Goal: Communication & Community: Answer question/provide support

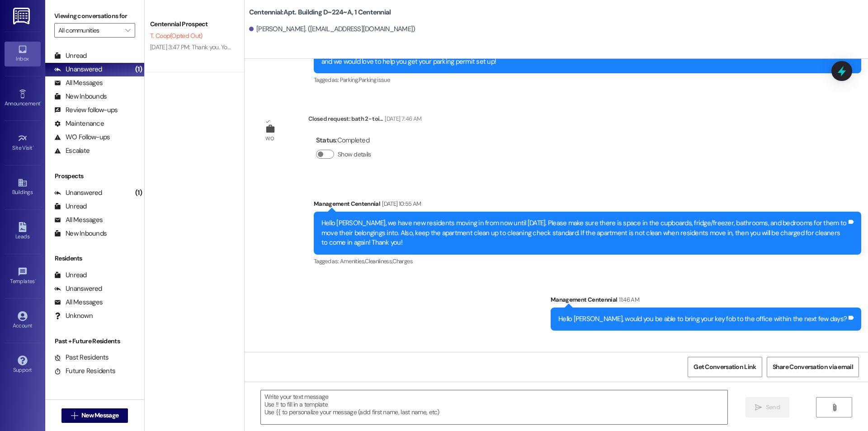
scroll to position [3233, 0]
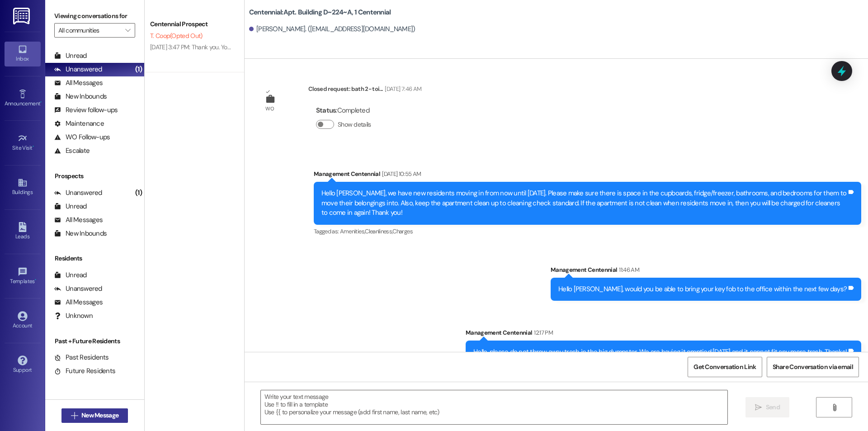
click at [98, 413] on span "New Message" at bounding box center [99, 415] width 37 height 9
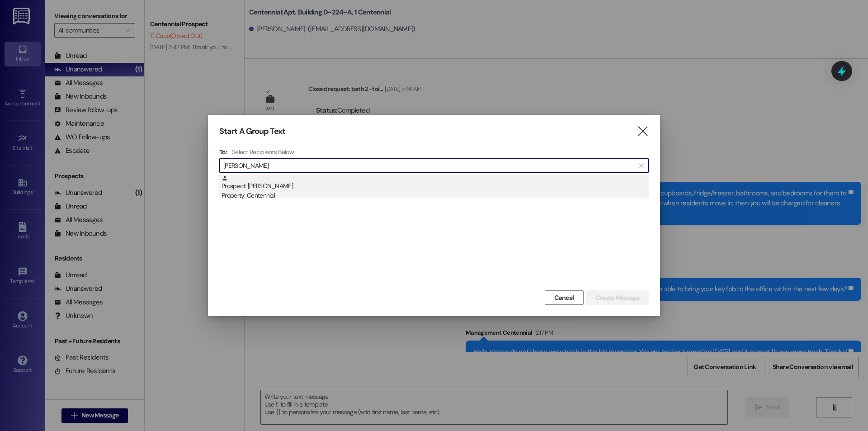
type input "[PERSON_NAME]"
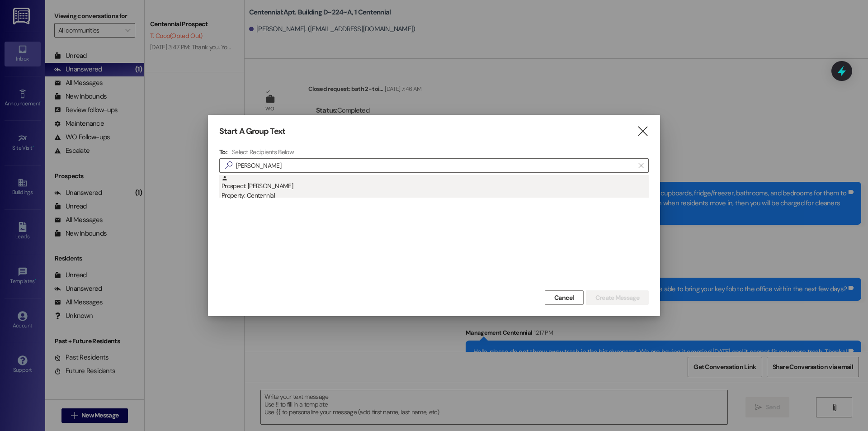
click at [289, 193] on div "Property: Centennial" at bounding box center [435, 195] width 427 height 9
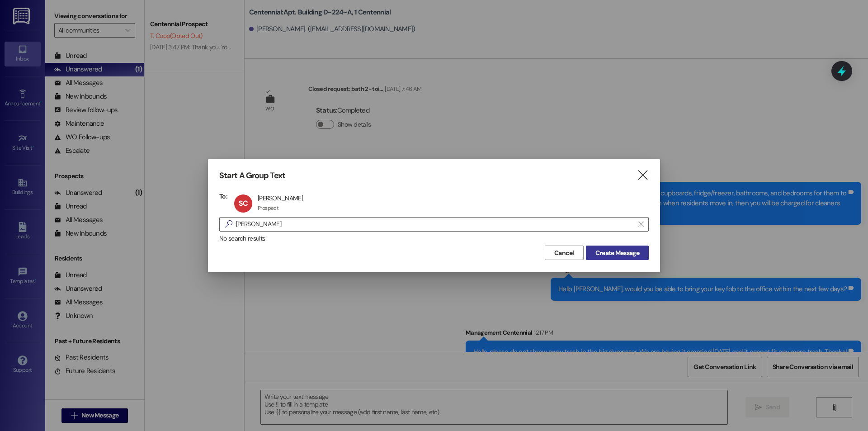
click at [615, 251] on span "Create Message" at bounding box center [618, 252] width 44 height 9
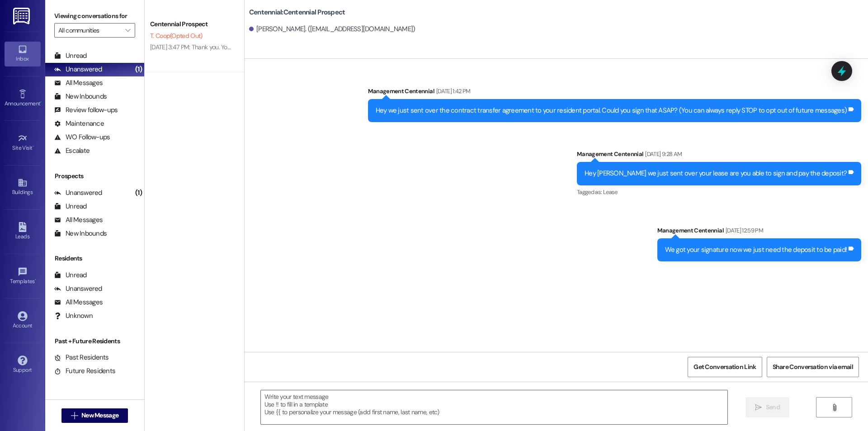
scroll to position [0, 0]
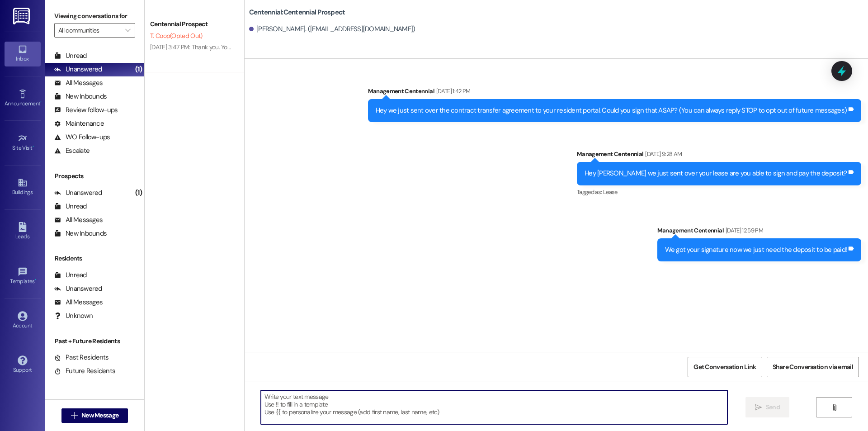
paste textarea "Hello {{first_name}}, are you able to bring your key fob into the office to hav…"
type textarea "Hello {{first_name}}, are you able to bring your key fob into the office to hav…"
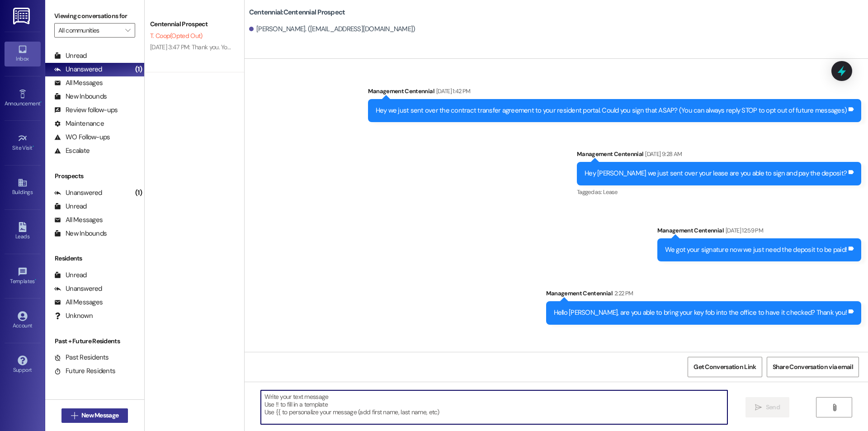
click at [112, 415] on span "New Message" at bounding box center [99, 415] width 37 height 9
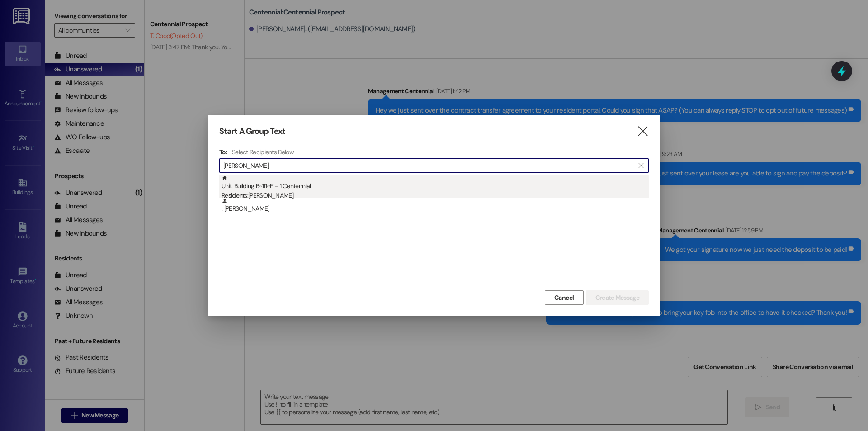
type input "[PERSON_NAME]"
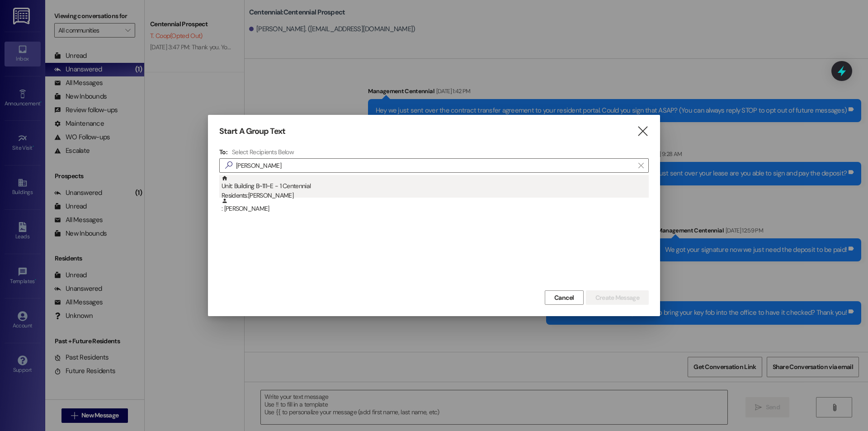
click at [291, 189] on div "Unit: Building B~111~E - 1 Centennial Residents: [PERSON_NAME]" at bounding box center [435, 188] width 427 height 26
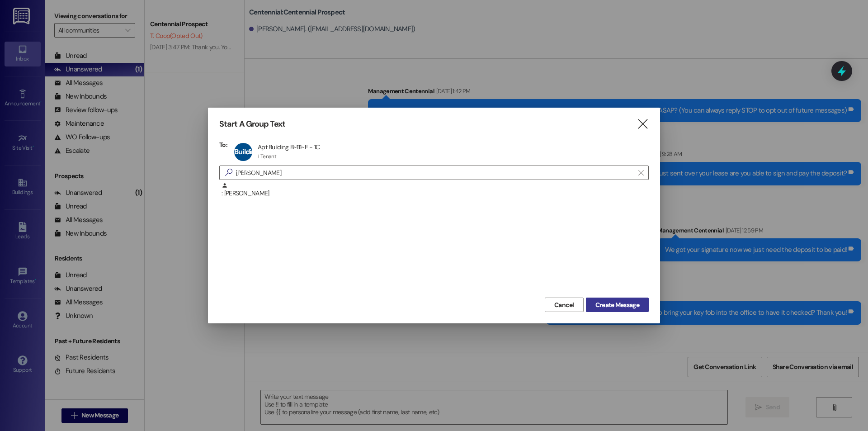
click at [634, 300] on span "Create Message" at bounding box center [618, 304] width 44 height 9
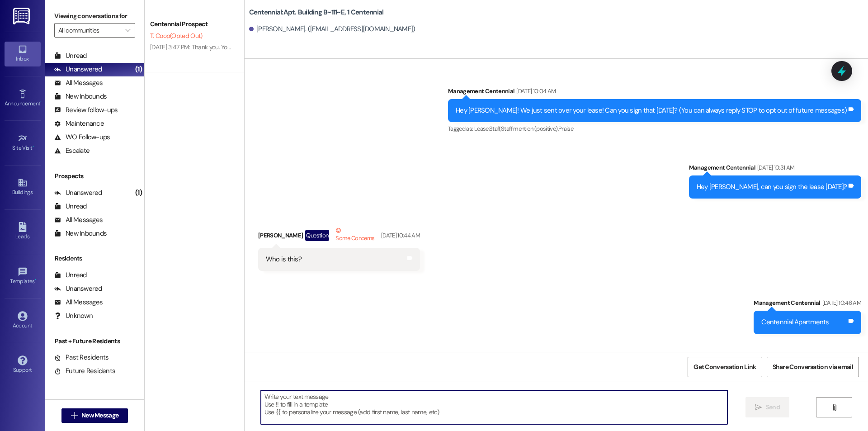
scroll to position [13626, 0]
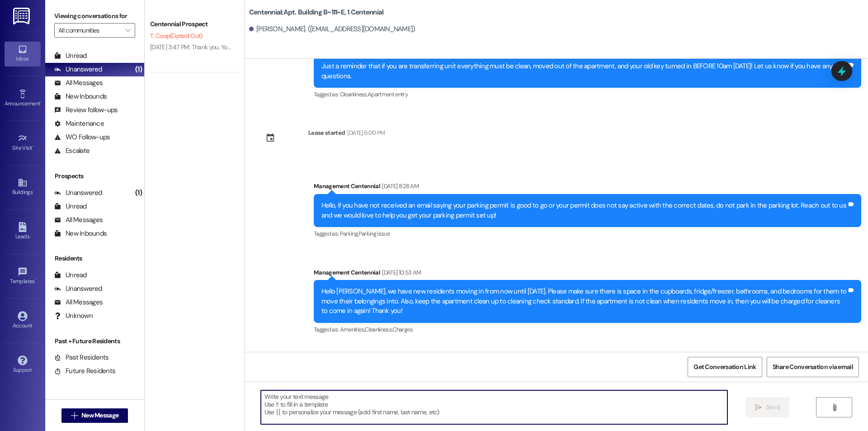
paste textarea "Hello {{first_name}}, are you able to bring your key fob into the office to hav…"
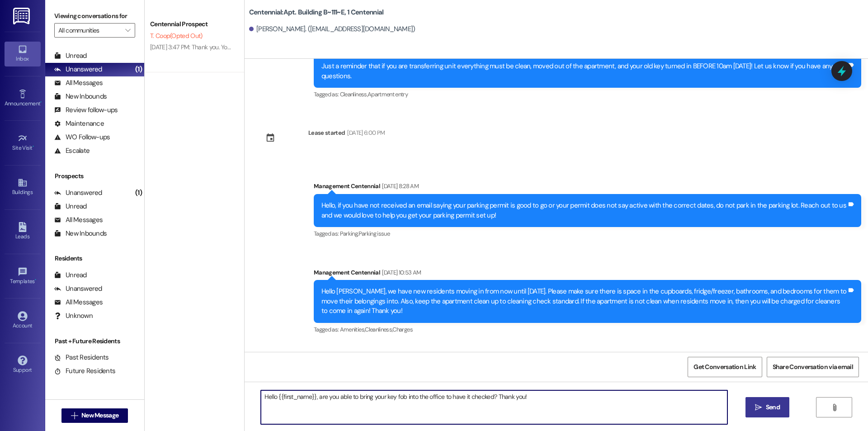
type textarea "Hello {{first_name}}, are you able to bring your key fob into the office to hav…"
click at [757, 401] on button " Send" at bounding box center [768, 407] width 44 height 20
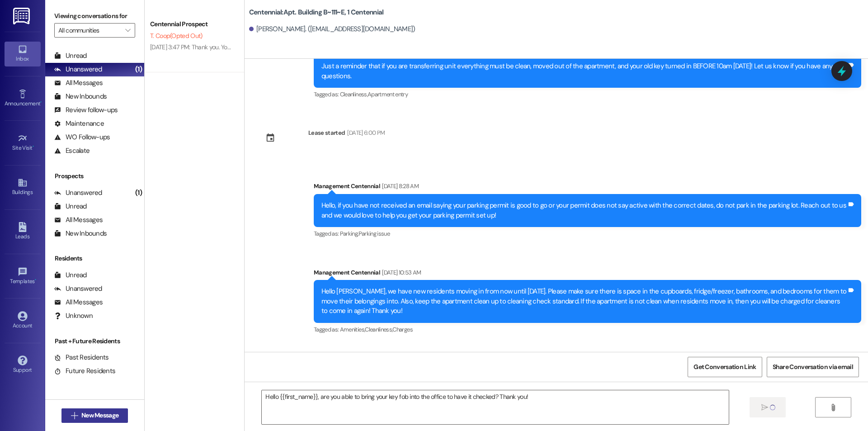
click at [101, 417] on span "New Message" at bounding box center [99, 415] width 37 height 9
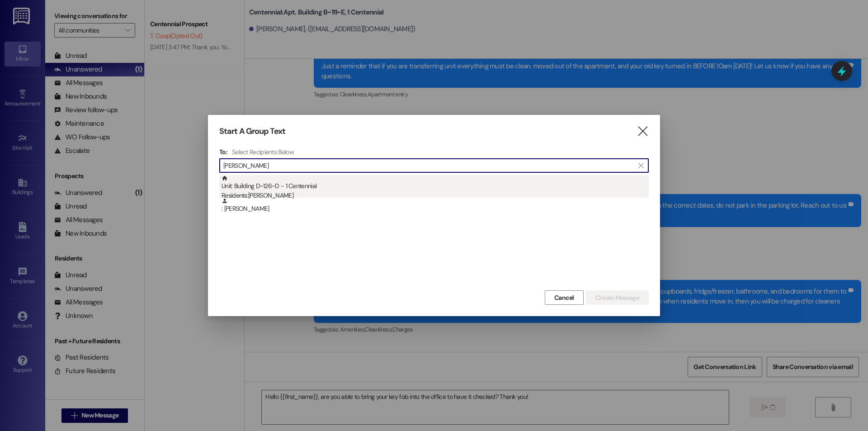
type input "[PERSON_NAME]"
click at [325, 194] on div "Residents: [PERSON_NAME]" at bounding box center [435, 195] width 427 height 9
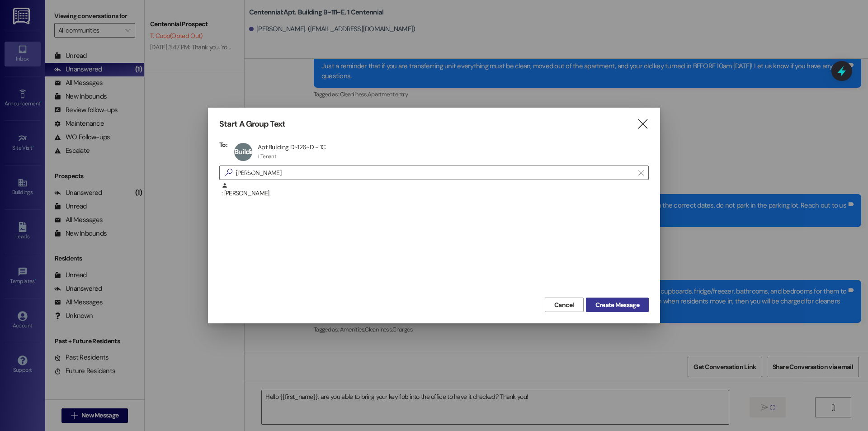
click at [601, 303] on span "Create Message" at bounding box center [618, 304] width 44 height 9
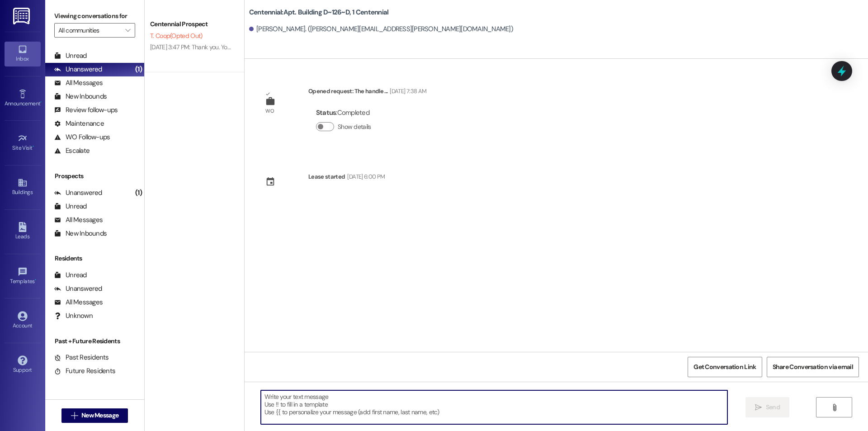
paste textarea "Hello {{first_name}}, are you able to bring your key fob into the office to hav…"
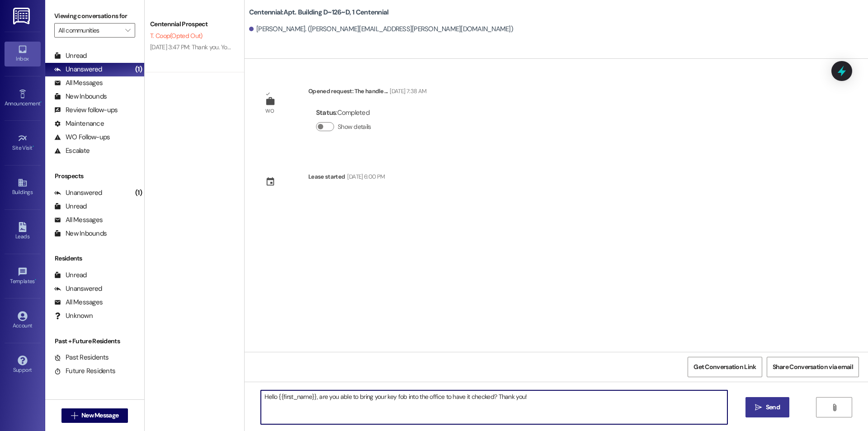
type textarea "Hello {{first_name}}, are you able to bring your key fob into the office to hav…"
click at [773, 401] on button " Send" at bounding box center [768, 407] width 44 height 20
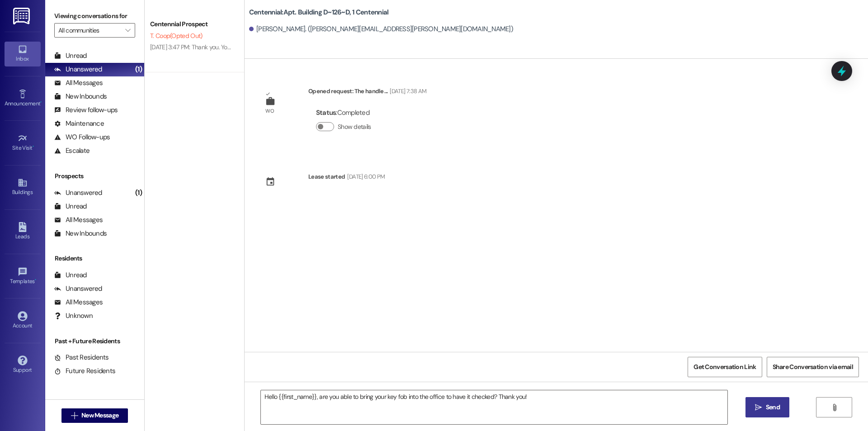
click at [767, 398] on button " Send" at bounding box center [768, 407] width 44 height 20
click at [75, 417] on span " New Message" at bounding box center [95, 415] width 52 height 9
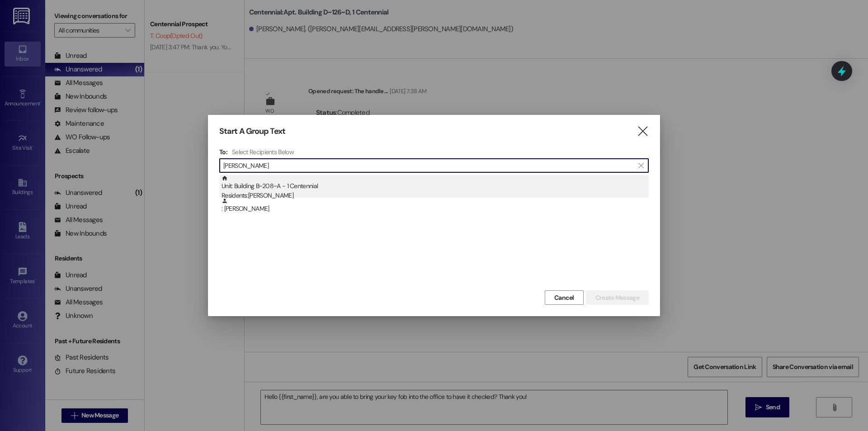
type input "[PERSON_NAME]"
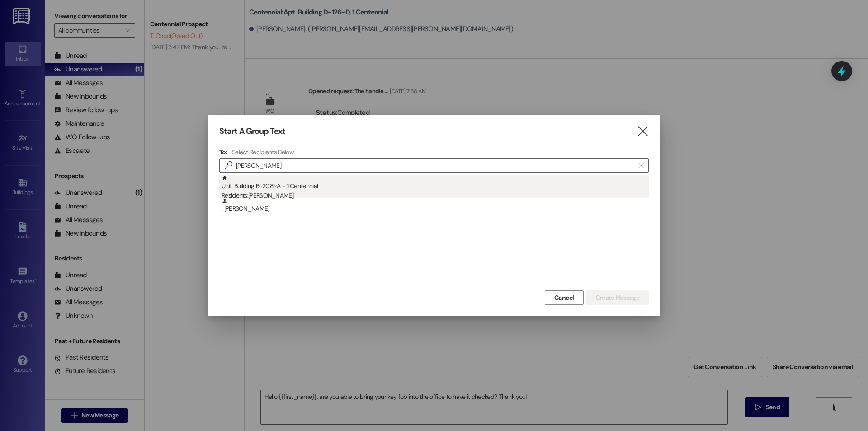
click at [307, 189] on div "Unit: Building B~208~A - 1 Centennial Residents: [PERSON_NAME]" at bounding box center [435, 188] width 427 height 26
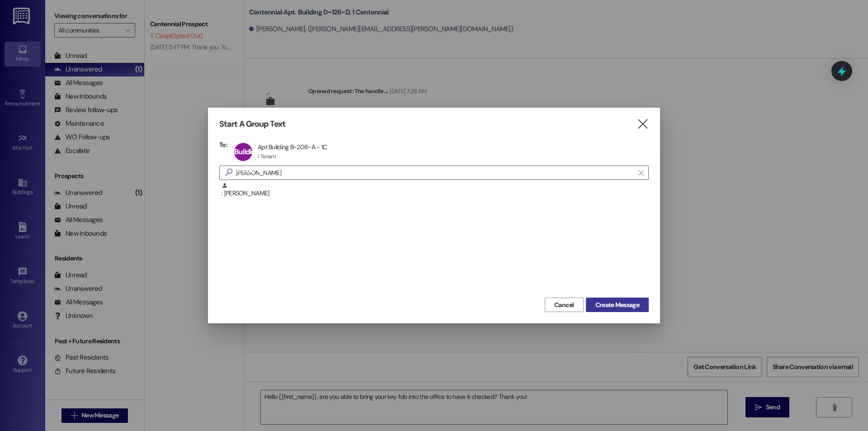
click at [619, 311] on button "Create Message" at bounding box center [617, 305] width 63 height 14
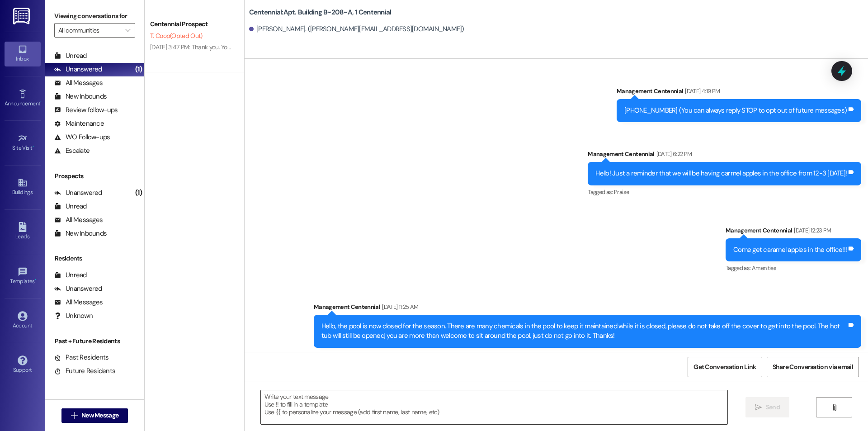
scroll to position [17305, 0]
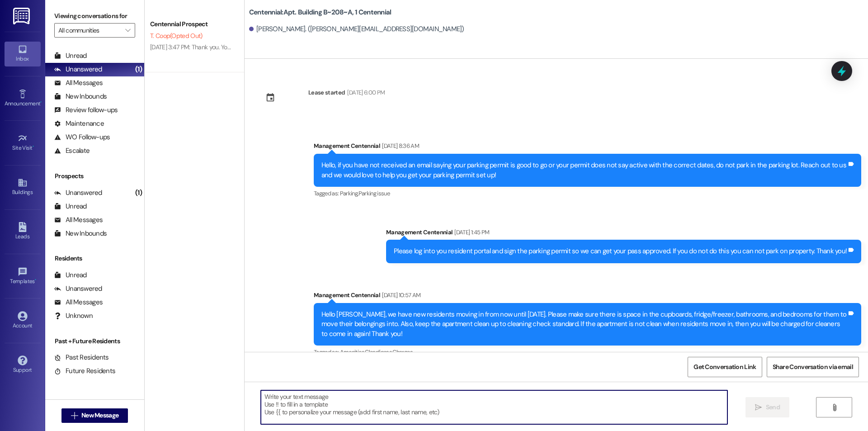
paste textarea "Hello {{first_name}}, are you able to bring your key fob into the office to hav…"
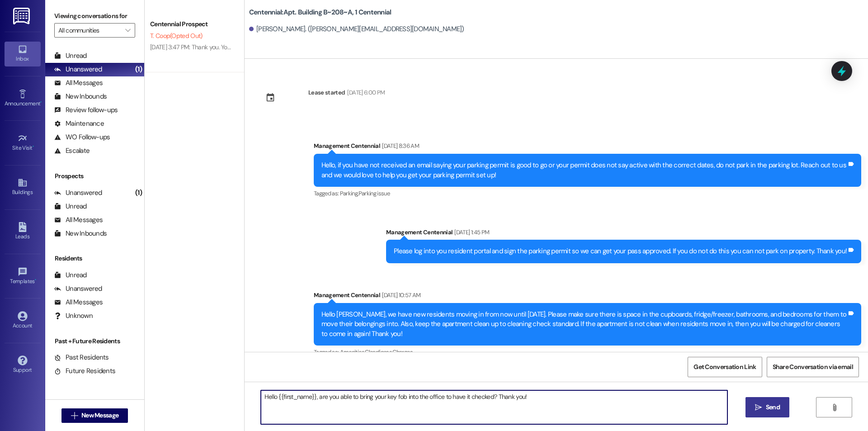
type textarea "Hello {{first_name}}, are you able to bring your key fob into the office to hav…"
click at [753, 406] on span " Send" at bounding box center [767, 406] width 28 height 9
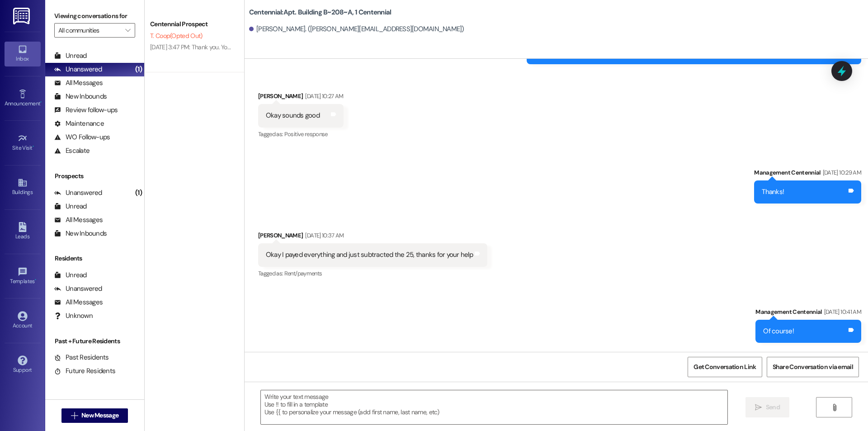
scroll to position [16738, 0]
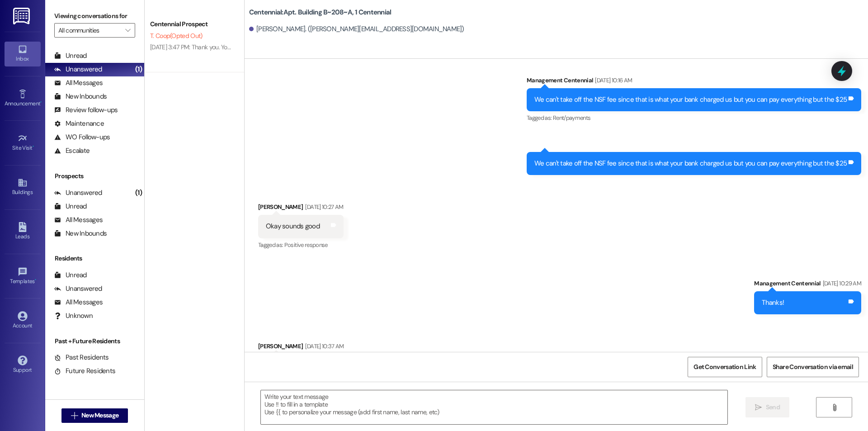
click at [94, 407] on div " New Message" at bounding box center [95, 415] width 67 height 23
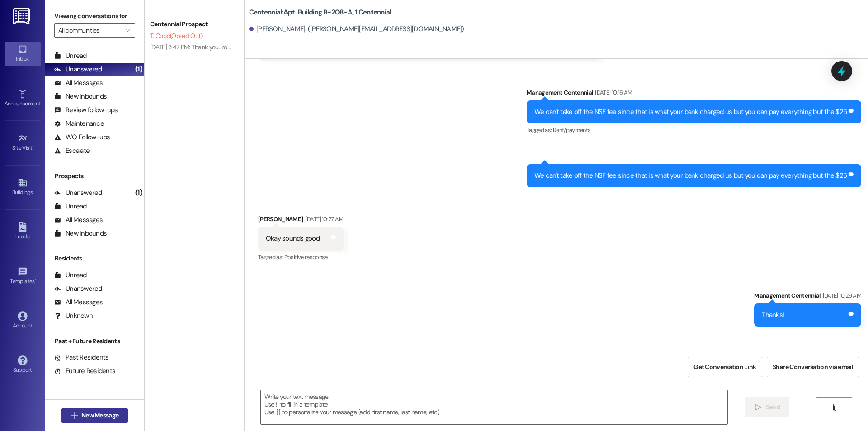
click at [99, 413] on span "New Message" at bounding box center [99, 415] width 37 height 9
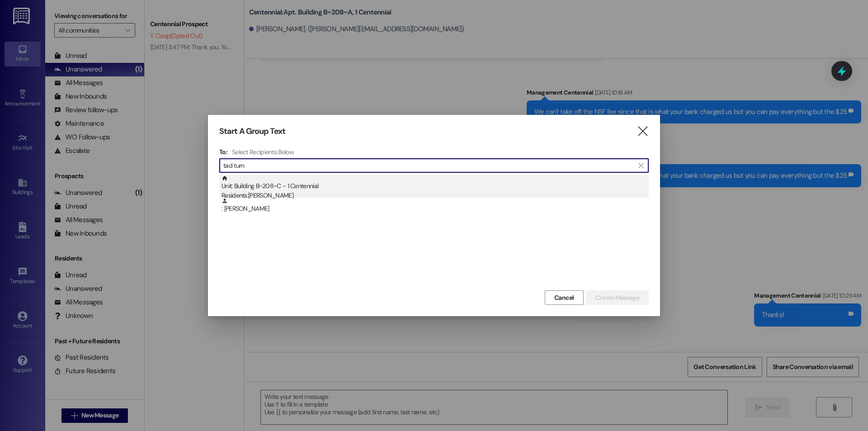
type input "tad turn"
click at [307, 190] on div "Unit: Building B~208~C - 1 Centennial Residents: [PERSON_NAME]" at bounding box center [435, 188] width 427 height 26
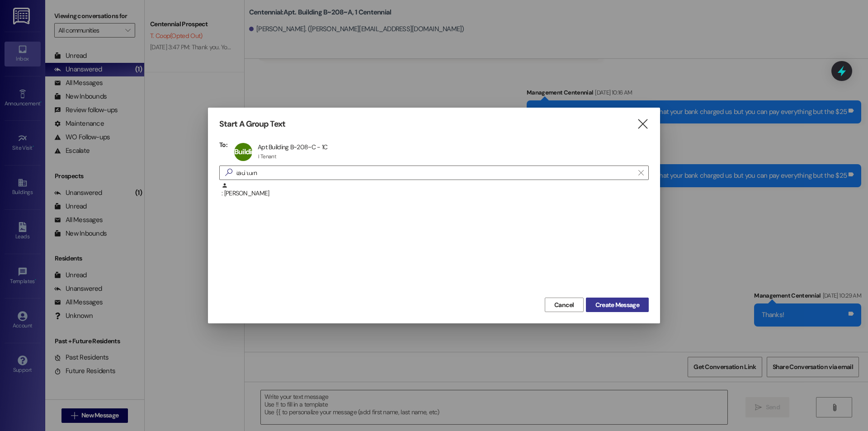
click at [620, 308] on span "Create Message" at bounding box center [618, 304] width 44 height 9
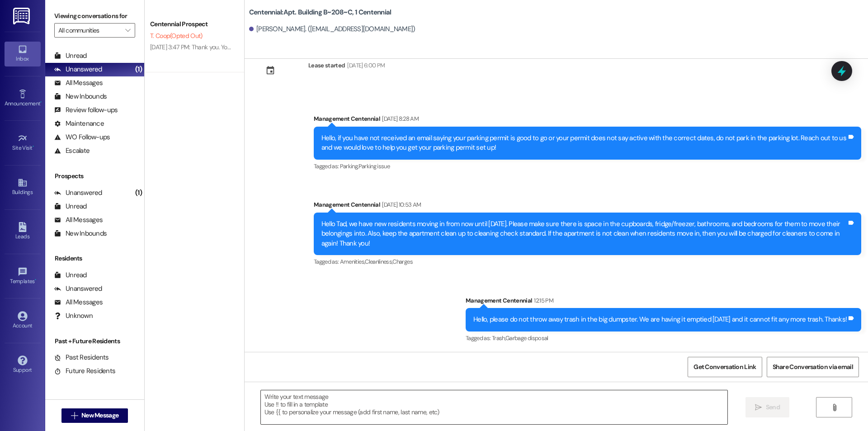
scroll to position [8694, 0]
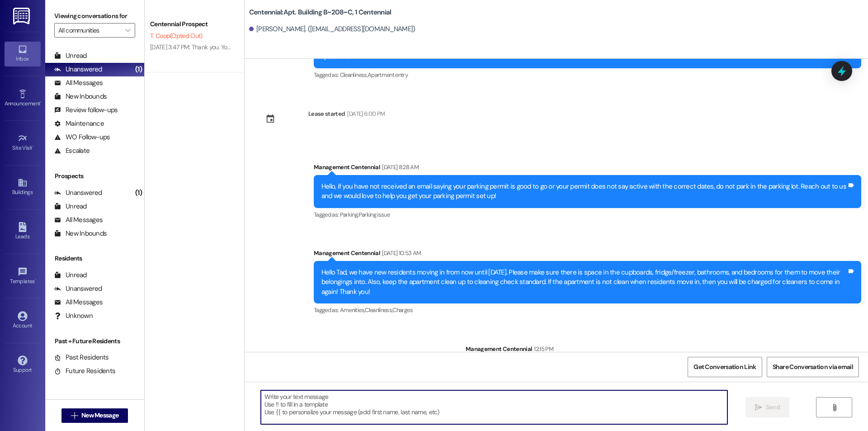
paste textarea "Hello {{first_name}}, are you able to bring your key fob into the office to hav…"
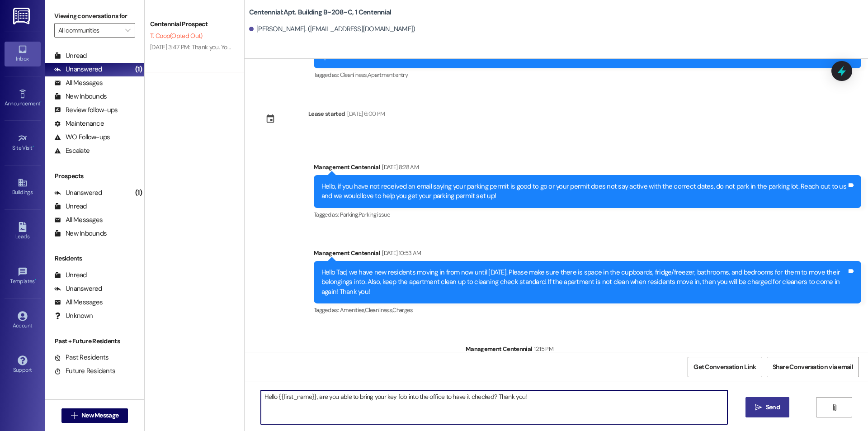
type textarea "Hello {{first_name}}, are you able to bring your key fob into the office to hav…"
click at [766, 408] on span "Send" at bounding box center [773, 406] width 14 height 9
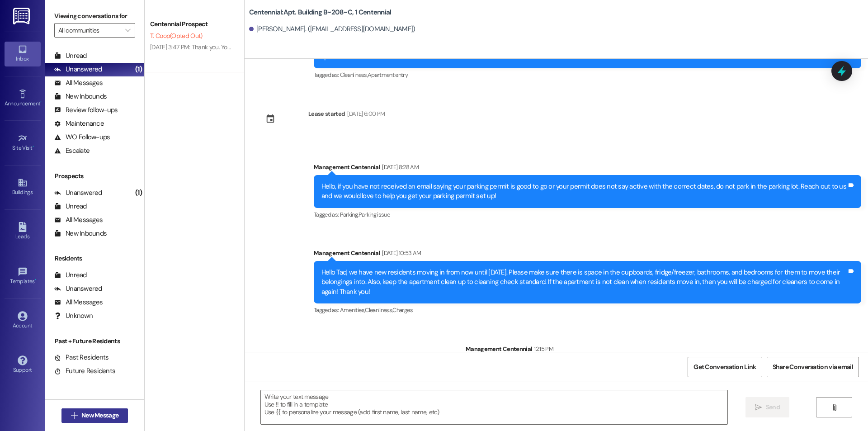
click at [118, 417] on span "New Message" at bounding box center [100, 415] width 41 height 9
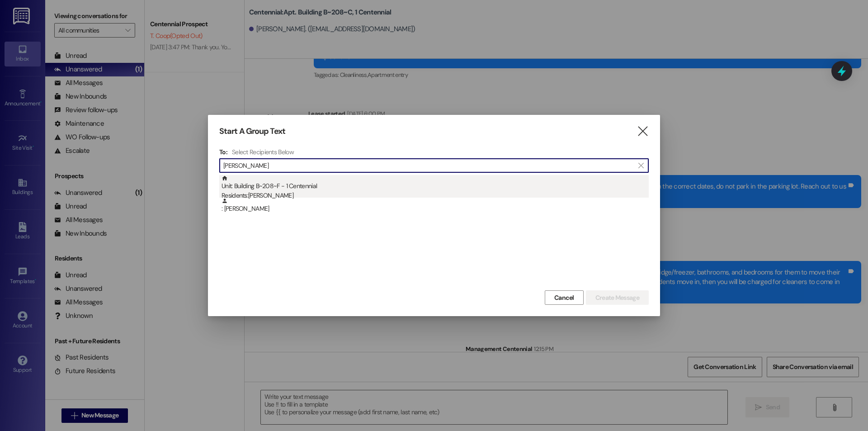
type input "[PERSON_NAME]"
click at [296, 195] on div "Residents: [PERSON_NAME]" at bounding box center [435, 195] width 427 height 9
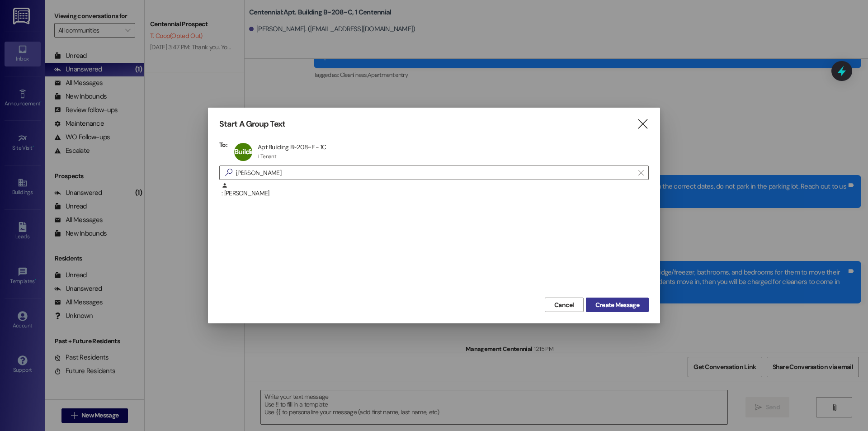
click at [620, 308] on span "Create Message" at bounding box center [618, 304] width 44 height 9
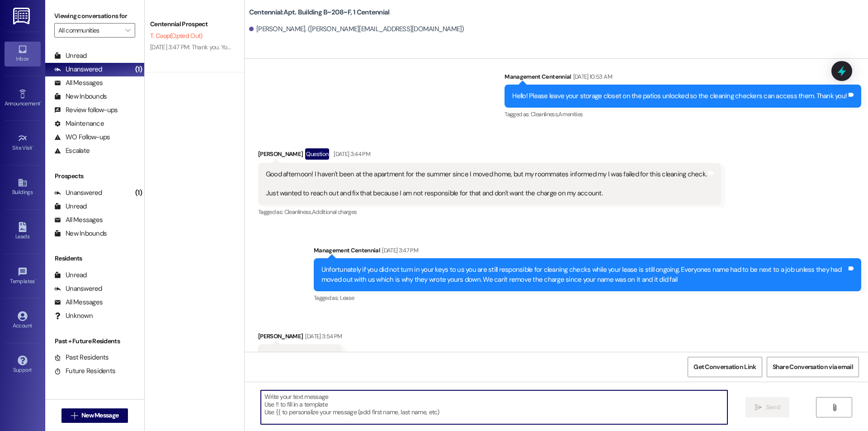
scroll to position [10239, 0]
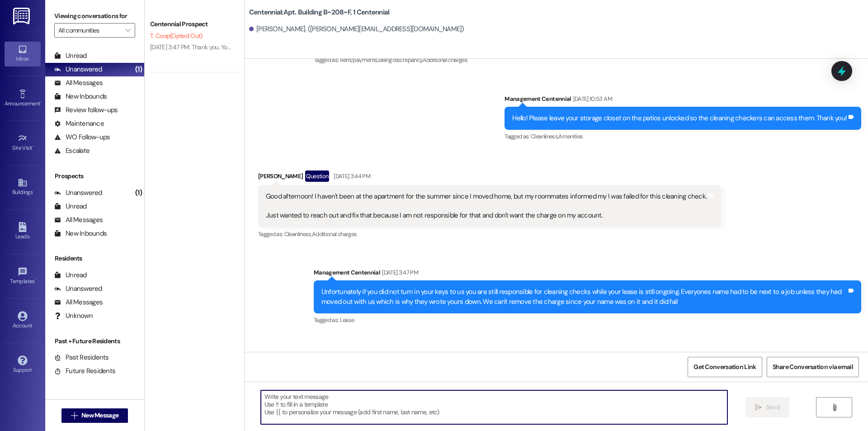
paste textarea "Hello {{first_name}}, are you able to bring your key fob into the office to hav…"
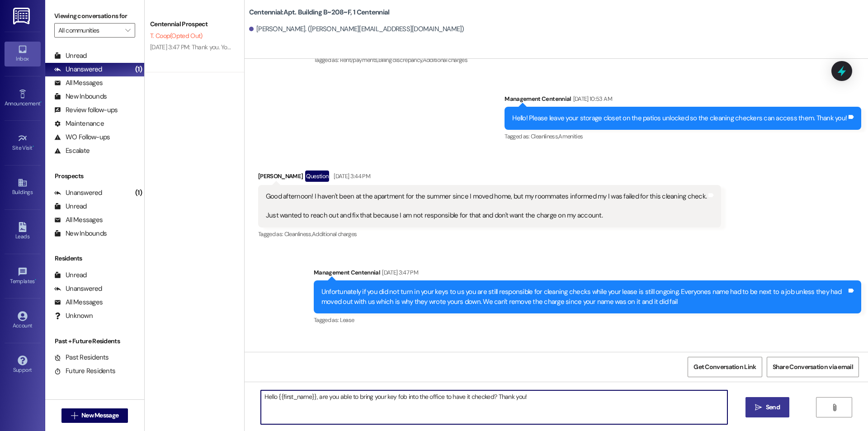
scroll to position [10360, 0]
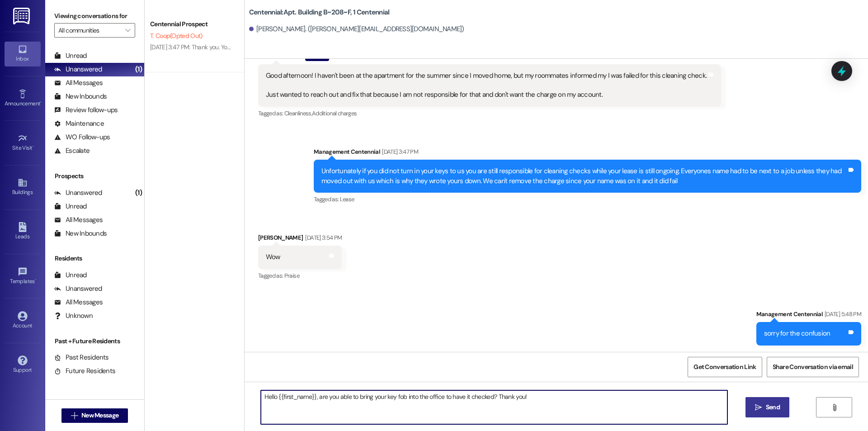
type textarea "Hello {{first_name}}, are you able to bring your key fob into the office to hav…"
click at [758, 404] on icon "" at bounding box center [758, 407] width 7 height 7
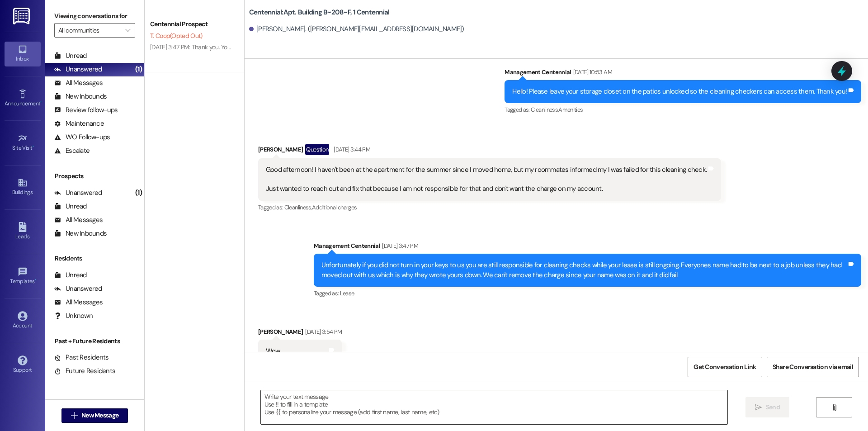
scroll to position [10239, 0]
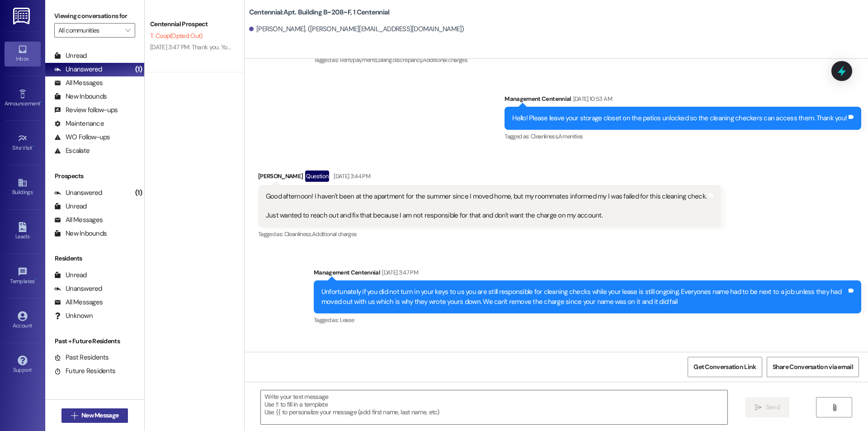
click at [88, 417] on span "New Message" at bounding box center [99, 415] width 37 height 9
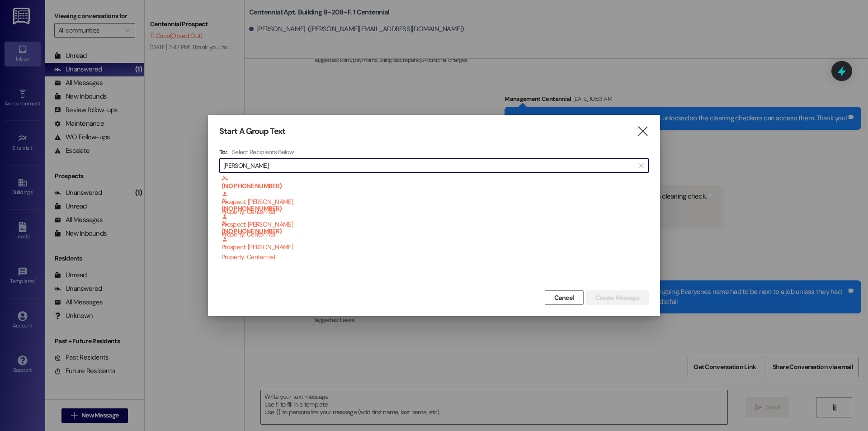
drag, startPoint x: 322, startPoint y: 165, endPoint x: 166, endPoint y: 178, distance: 156.5
click at [166, 178] on div "Start A Group Text  To: Select Recipients Below  [PERSON_NAME]  (NO PHONE NU…" at bounding box center [434, 215] width 868 height 431
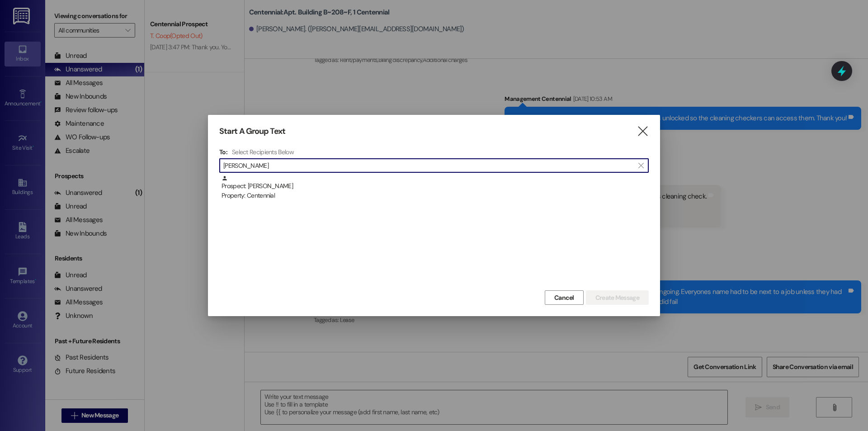
type input "[PERSON_NAME]"
drag, startPoint x: 293, startPoint y: 189, endPoint x: 300, endPoint y: 185, distance: 8.5
click at [293, 189] on div "Prospect: [PERSON_NAME] Property: Centennial" at bounding box center [435, 188] width 427 height 26
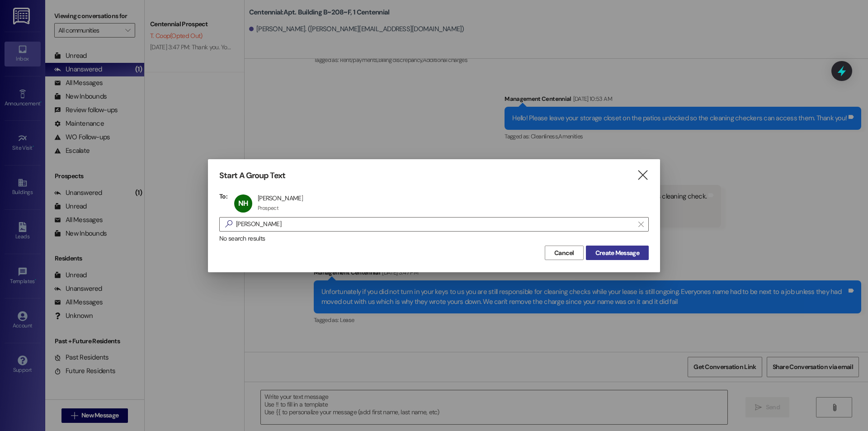
click at [604, 254] on span "Create Message" at bounding box center [618, 252] width 44 height 9
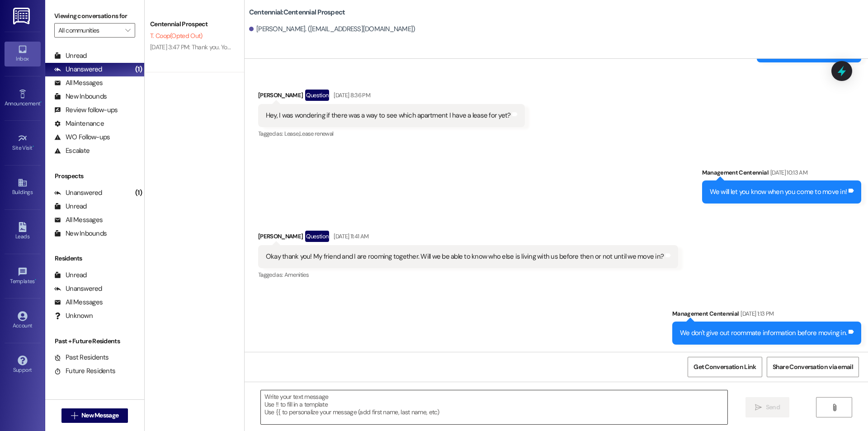
scroll to position [365, 0]
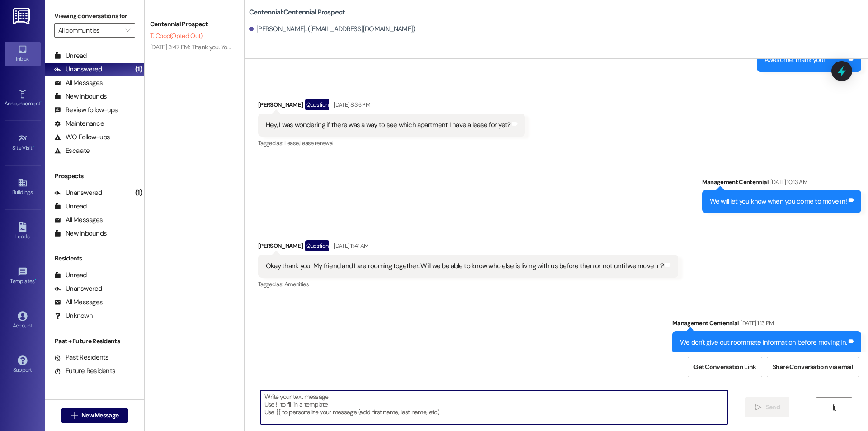
paste textarea "Hello {{first_name}}, are you able to bring your key fob into the office to hav…"
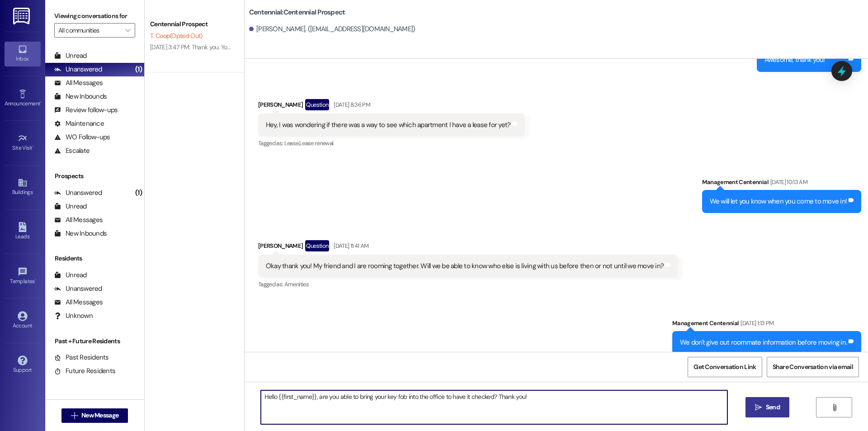
type textarea "Hello {{first_name}}, are you able to bring your key fob into the office to hav…"
click at [752, 404] on button " Send" at bounding box center [768, 407] width 44 height 20
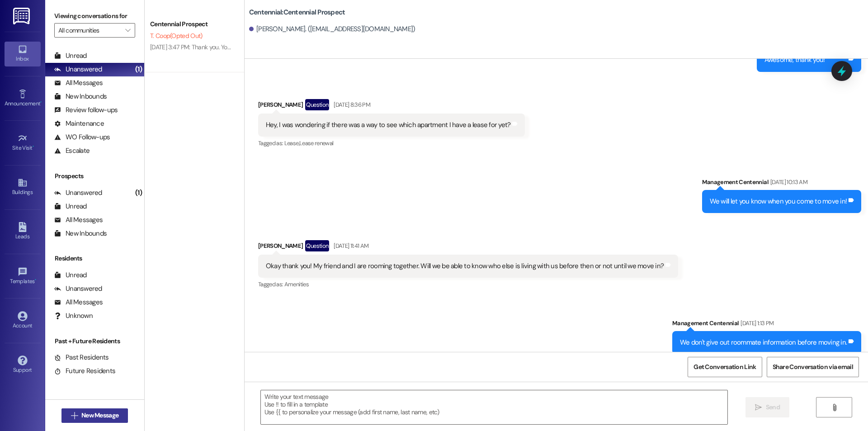
click at [81, 421] on button " New Message" at bounding box center [95, 415] width 67 height 14
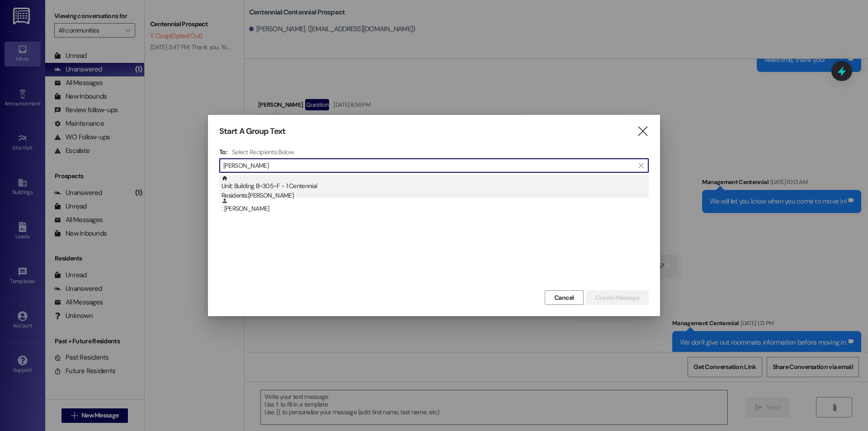
type input "[PERSON_NAME]"
click at [327, 192] on div "Residents: [PERSON_NAME]" at bounding box center [435, 195] width 427 height 9
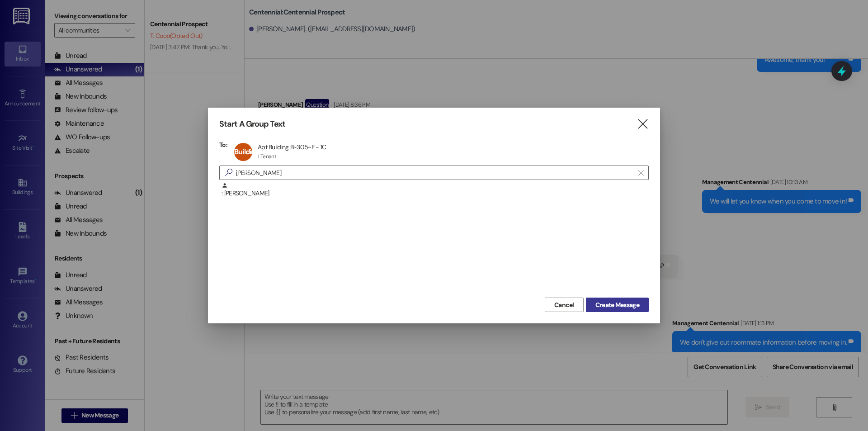
click at [597, 308] on span "Create Message" at bounding box center [618, 304] width 44 height 9
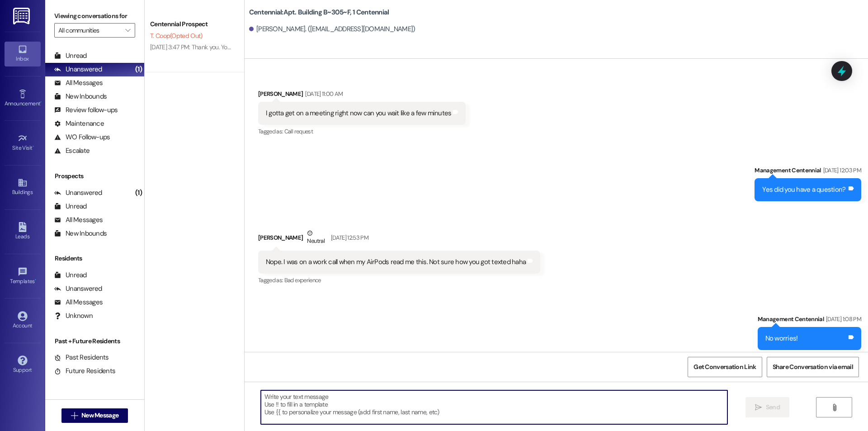
scroll to position [5666, 0]
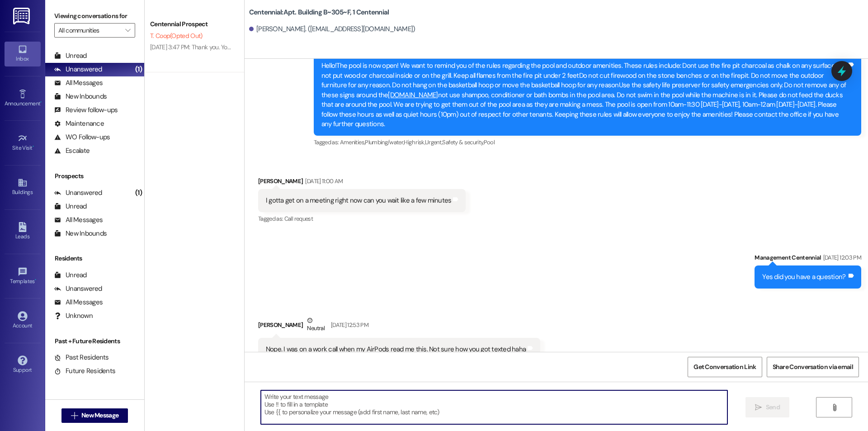
paste textarea "Hello {{first_name}}, are you able to bring your key fob into the office to hav…"
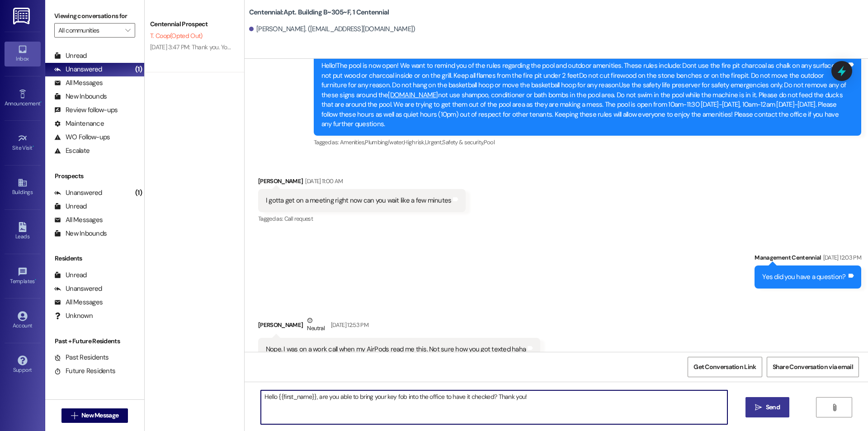
type textarea "Hello {{first_name}}, are you able to bring your key fob into the office to hav…"
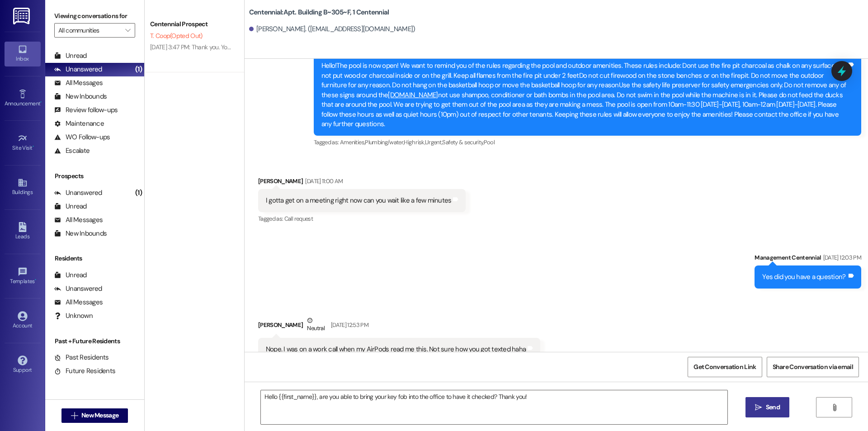
click at [770, 411] on span "Send" at bounding box center [773, 406] width 14 height 9
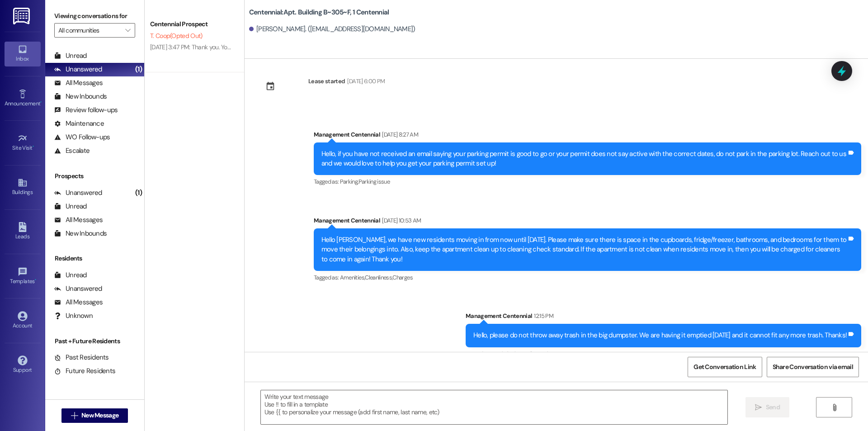
scroll to position [8905, 0]
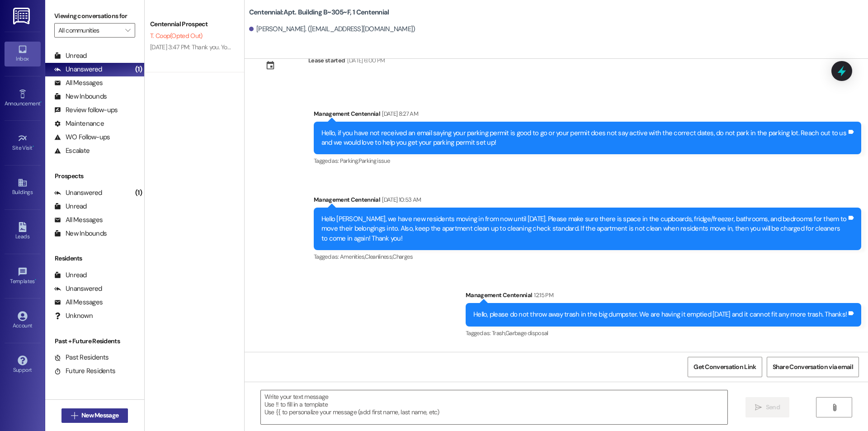
click at [107, 414] on span "New Message" at bounding box center [99, 415] width 37 height 9
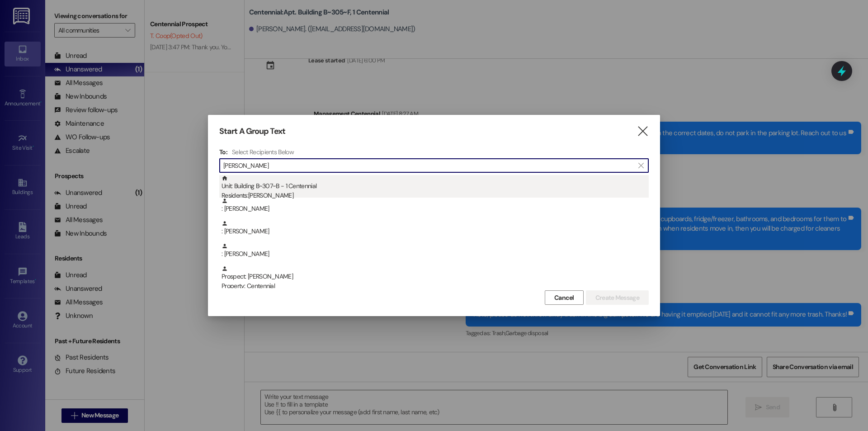
type input "[PERSON_NAME]"
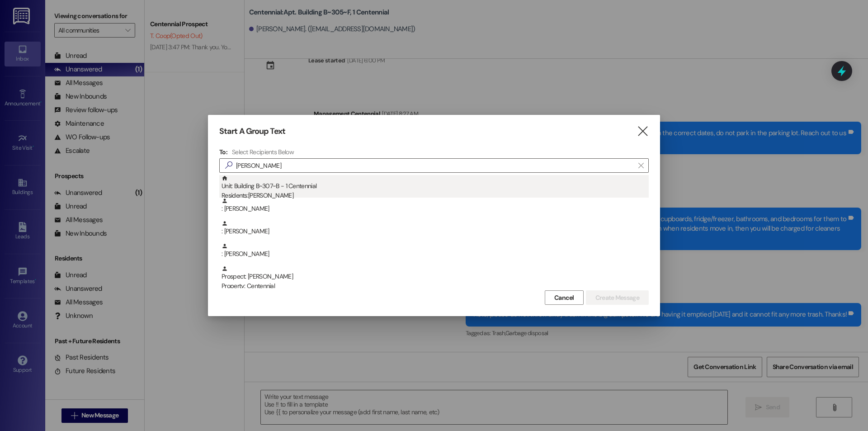
click at [257, 188] on div "Unit: Building B~307~B - 1 Centennial Residents: [PERSON_NAME]" at bounding box center [435, 188] width 427 height 26
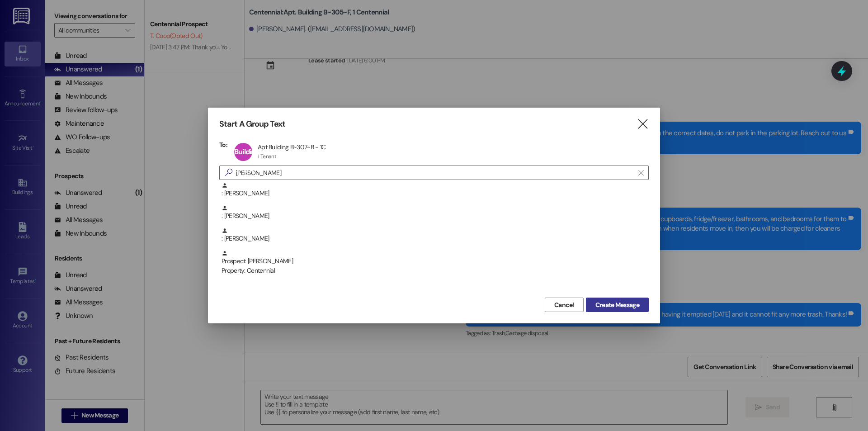
click at [621, 300] on span "Create Message" at bounding box center [618, 304] width 44 height 9
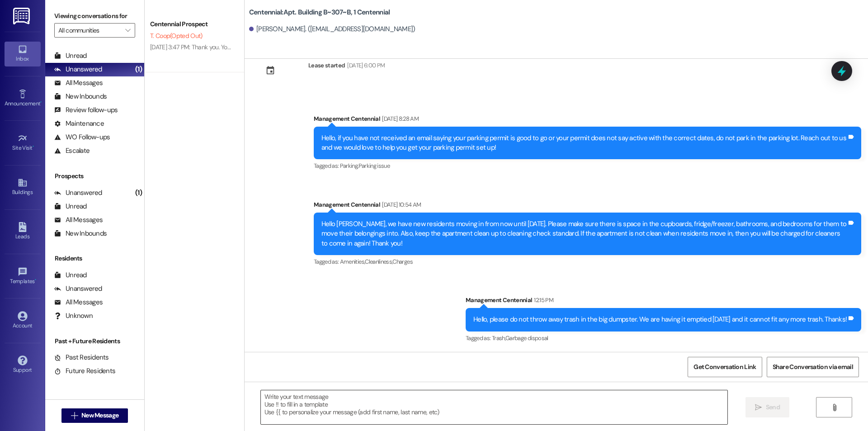
scroll to position [7285, 0]
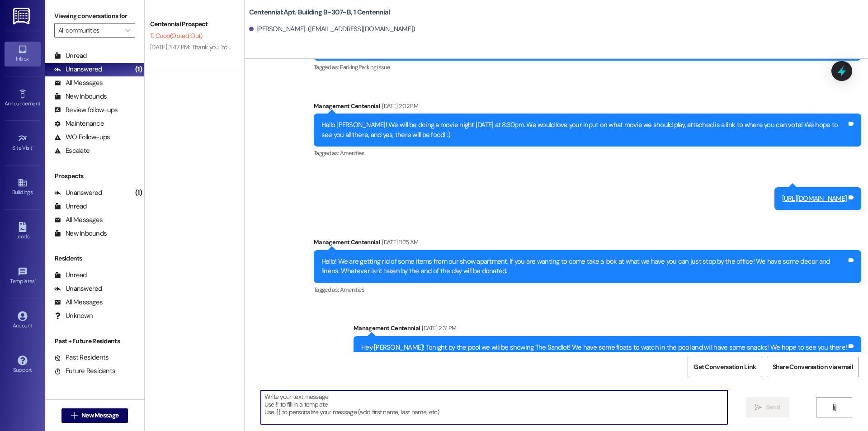
paste textarea "Hello {{first_name}}, are you able to bring your key fob into the office to hav…"
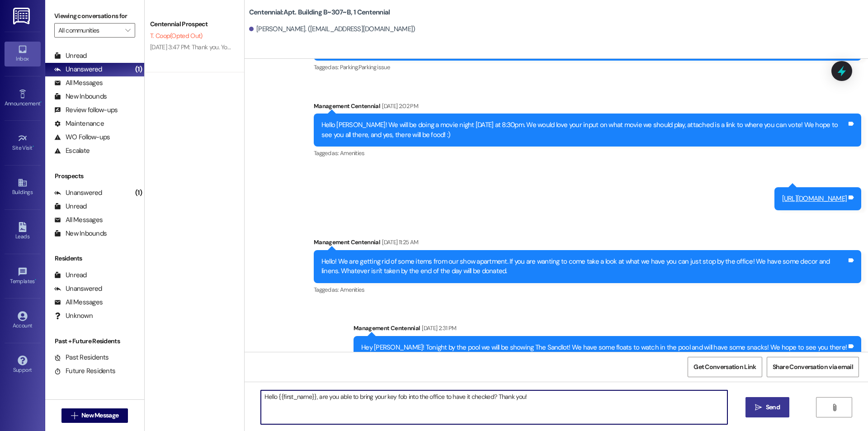
type textarea "Hello {{first_name}}, are you able to bring your key fob into the office to hav…"
click at [773, 403] on span "Send" at bounding box center [773, 406] width 14 height 9
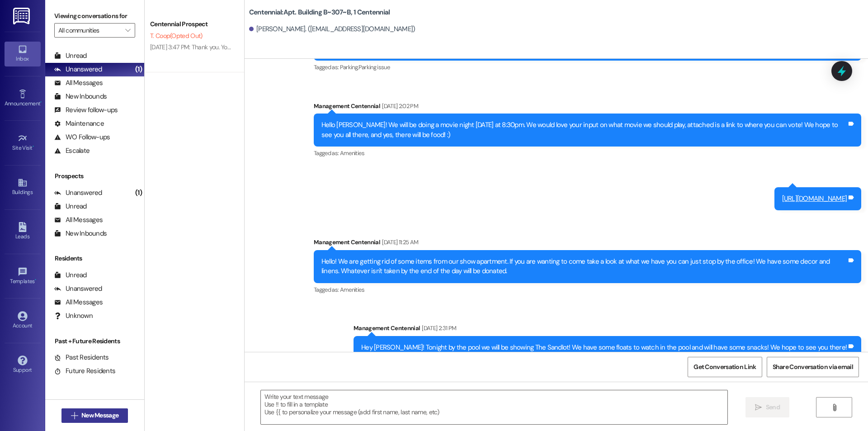
click at [62, 413] on button " New Message" at bounding box center [95, 415] width 67 height 14
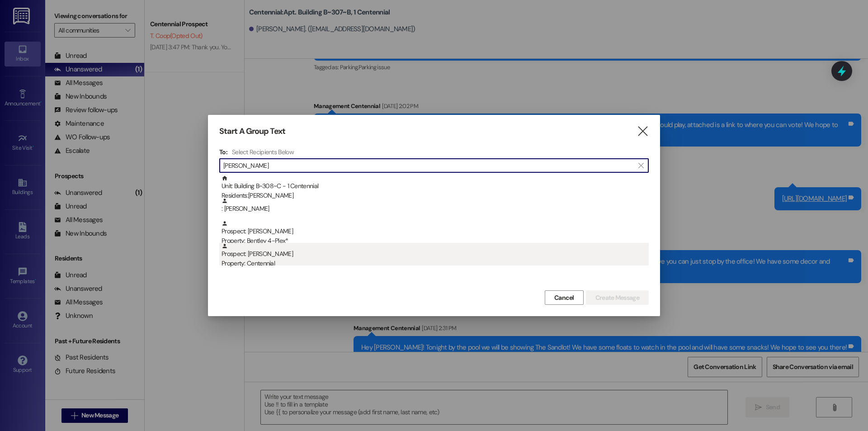
type input "[PERSON_NAME]"
click at [328, 259] on div "Property: Centennial" at bounding box center [435, 263] width 427 height 9
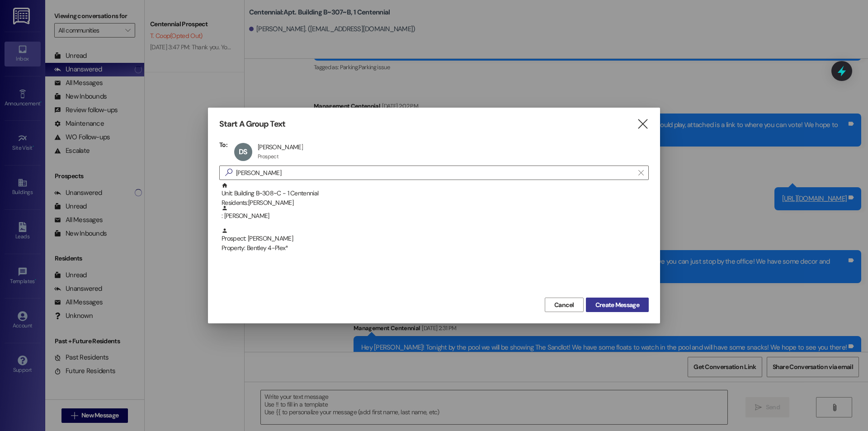
click at [621, 305] on span "Create Message" at bounding box center [618, 304] width 44 height 9
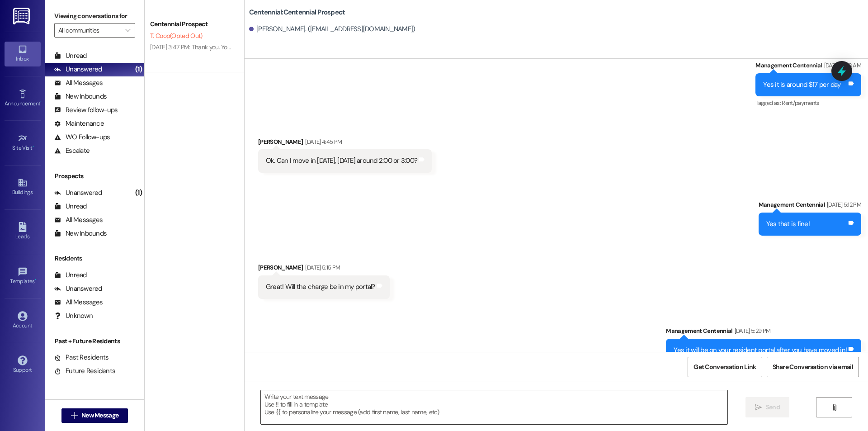
scroll to position [1621, 0]
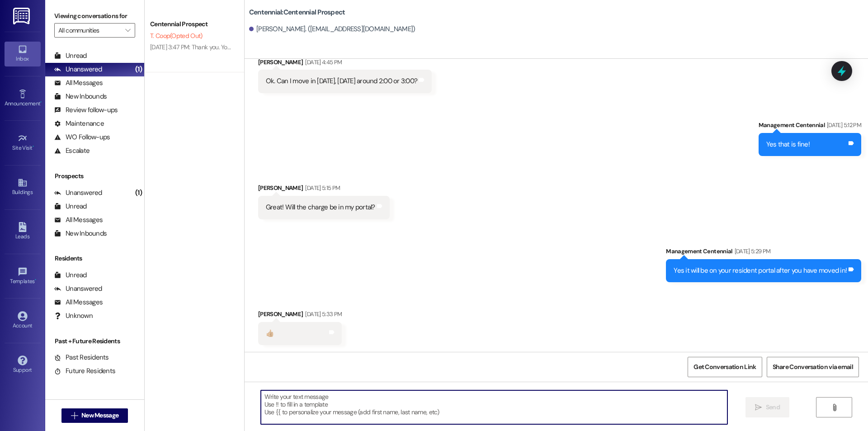
paste textarea "Hello {{first_name}}, are you able to bring your key fob into the office to hav…"
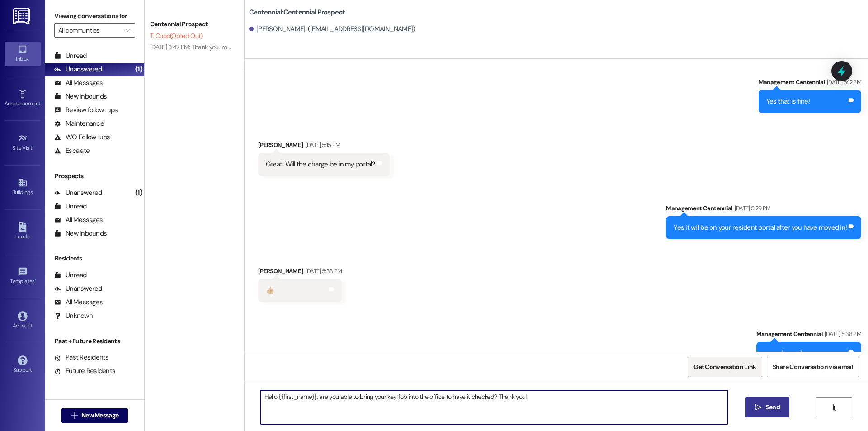
scroll to position [1685, 0]
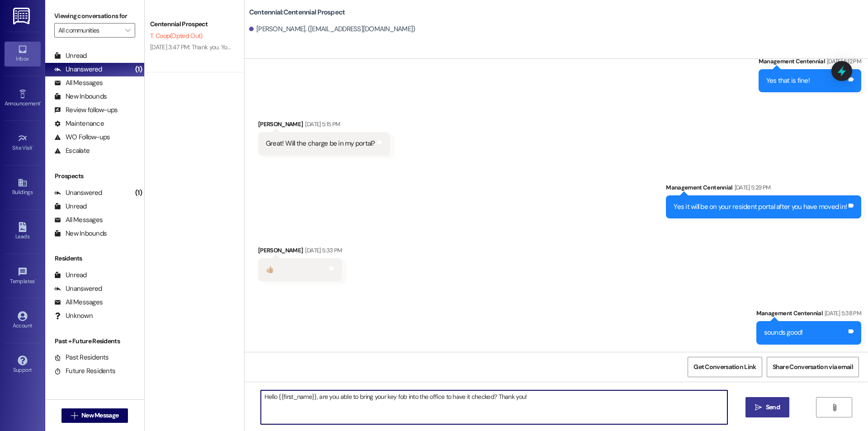
type textarea "Hello {{first_name}}, are you able to bring your key fob into the office to hav…"
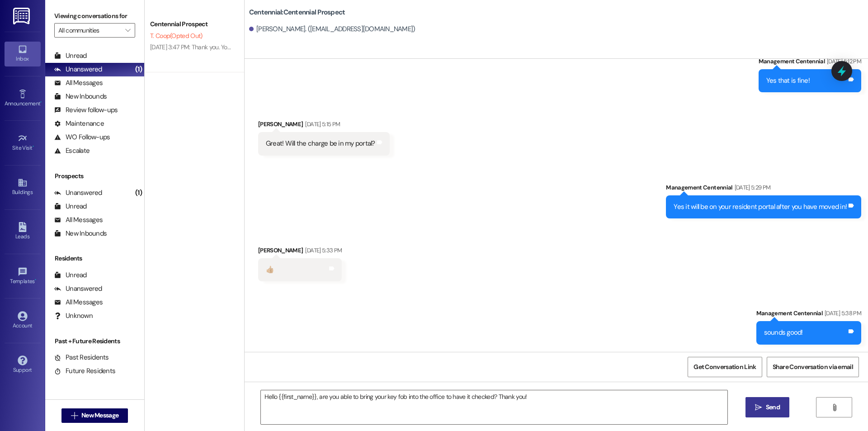
click at [774, 403] on span "Send" at bounding box center [773, 406] width 14 height 9
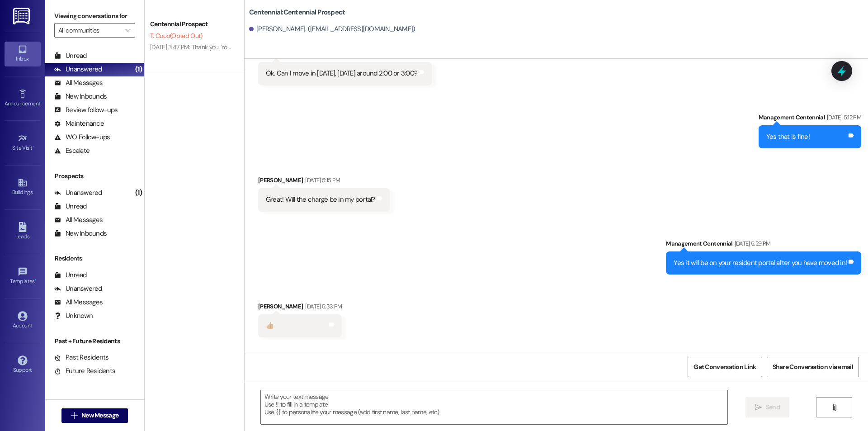
scroll to position [1621, 0]
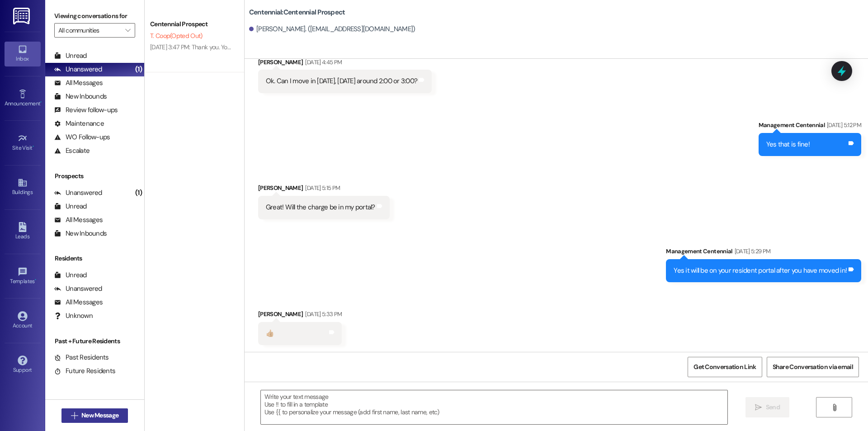
click at [81, 414] on span "New Message" at bounding box center [99, 415] width 37 height 9
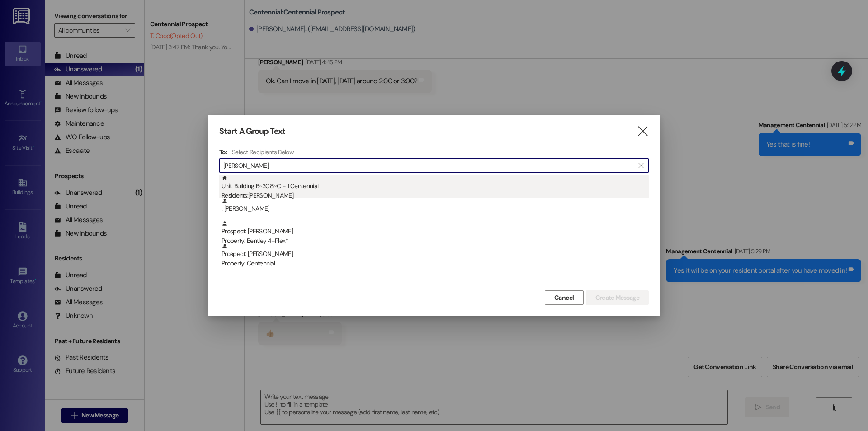
type input "[PERSON_NAME]"
click at [311, 190] on div "Unit: Building B~308~C - 1 Centennial Residents: [PERSON_NAME]" at bounding box center [435, 188] width 427 height 26
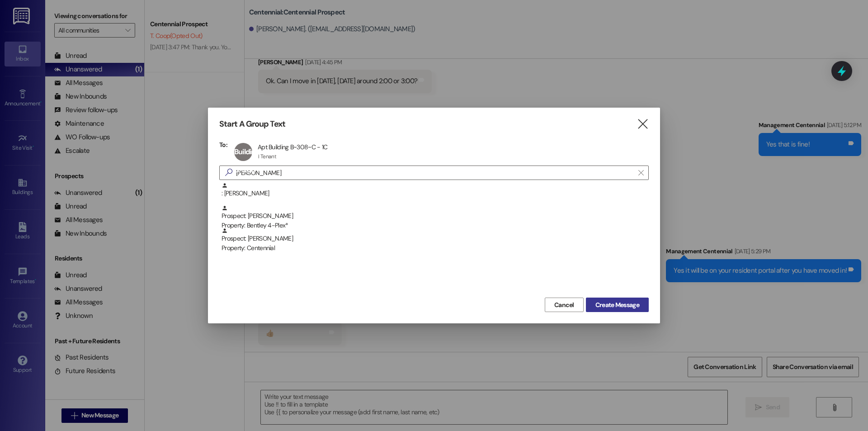
click at [625, 300] on span "Create Message" at bounding box center [618, 304] width 44 height 9
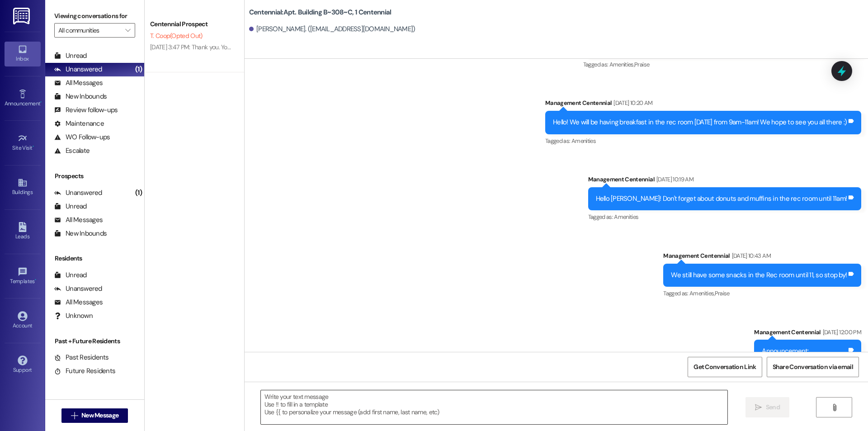
scroll to position [8156, 0]
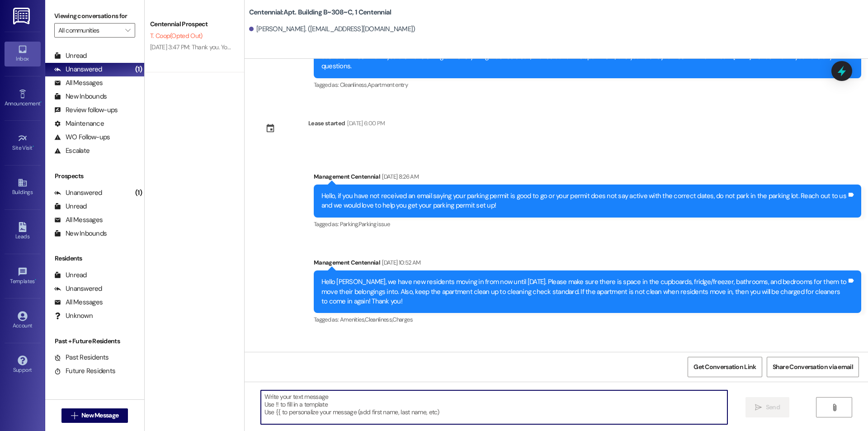
paste textarea "Hello {{first_name}}, are you able to bring your key fob into the office to hav…"
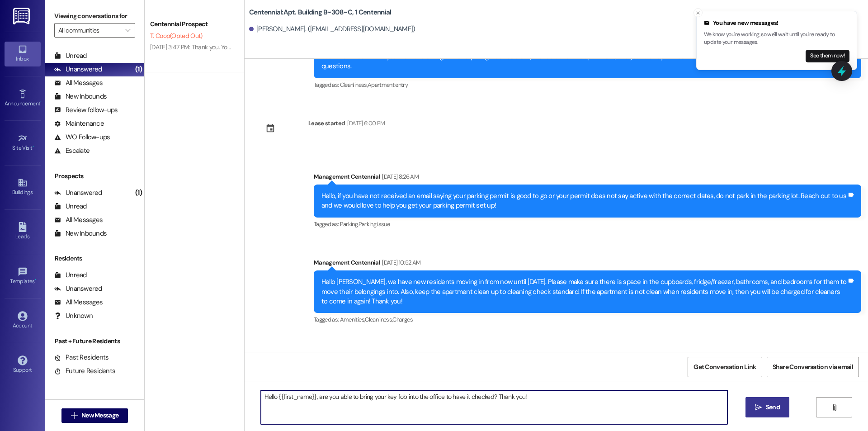
type textarea "Hello {{first_name}}, are you able to bring your key fob into the office to hav…"
drag, startPoint x: 769, startPoint y: 404, endPoint x: 767, endPoint y: 400, distance: 4.7
click at [769, 404] on span "Send" at bounding box center [773, 406] width 14 height 9
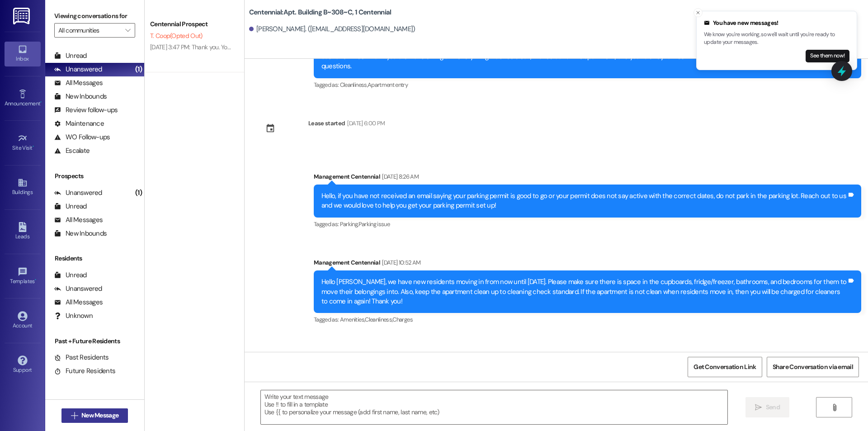
click at [91, 412] on span "New Message" at bounding box center [99, 415] width 37 height 9
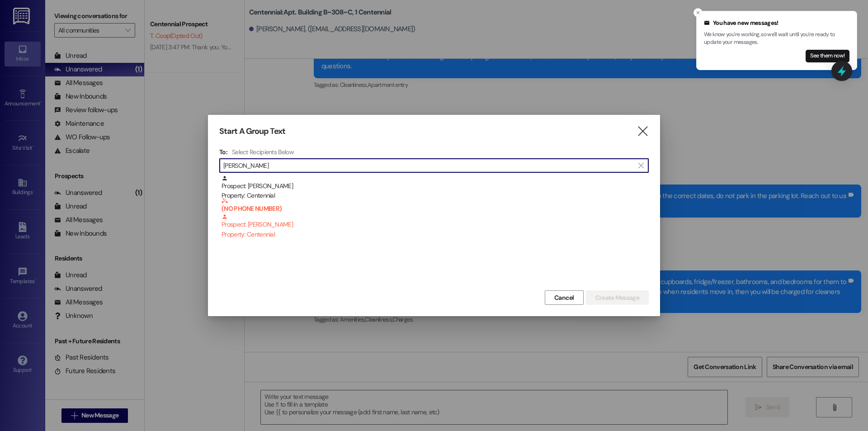
type input "[PERSON_NAME]"
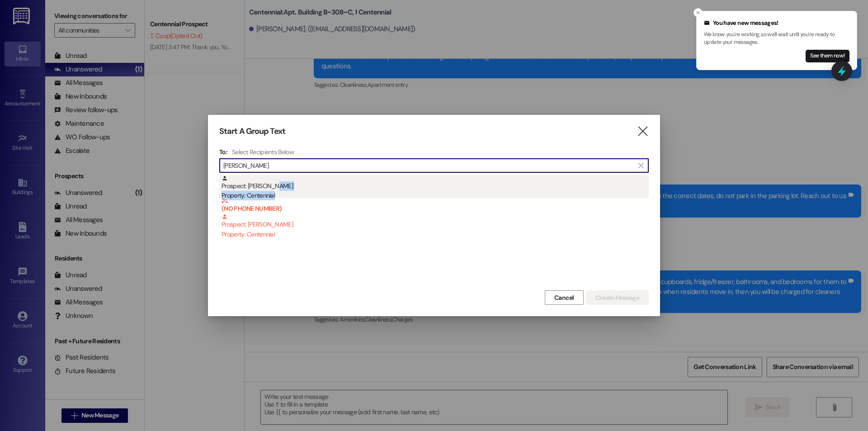
drag, startPoint x: 257, startPoint y: 217, endPoint x: 279, endPoint y: 191, distance: 33.4
click at [279, 191] on div "Prospect: [PERSON_NAME] Property: Centennial" at bounding box center [435, 188] width 427 height 26
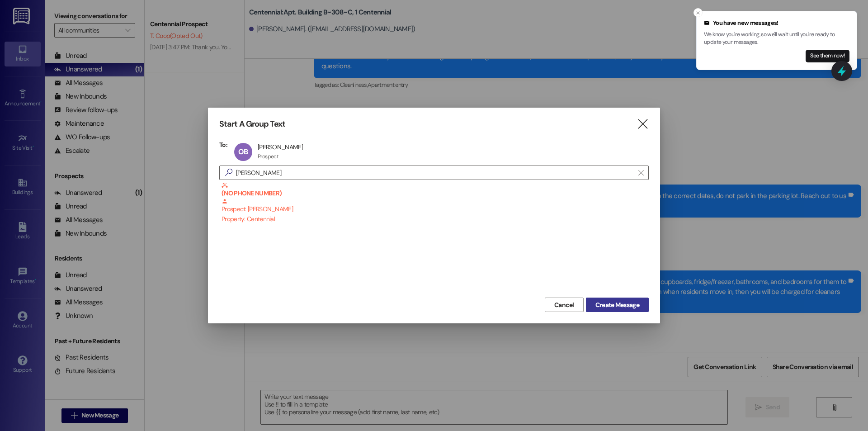
click at [630, 304] on span "Create Message" at bounding box center [618, 304] width 44 height 9
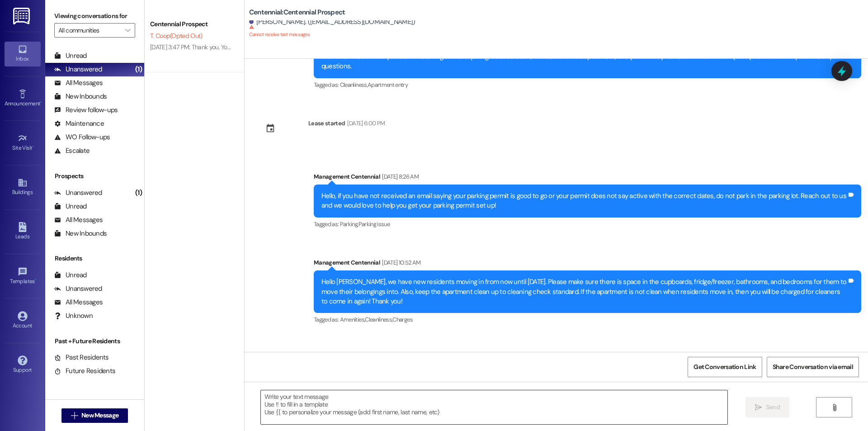
scroll to position [0, 0]
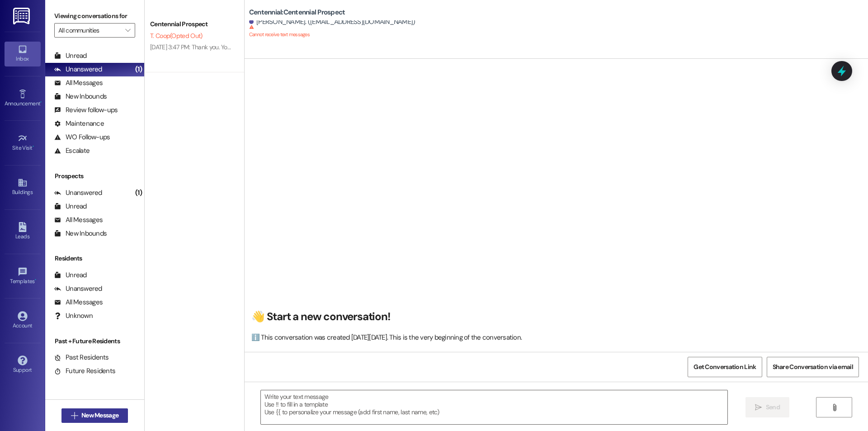
click at [80, 417] on span "New Message" at bounding box center [100, 415] width 41 height 9
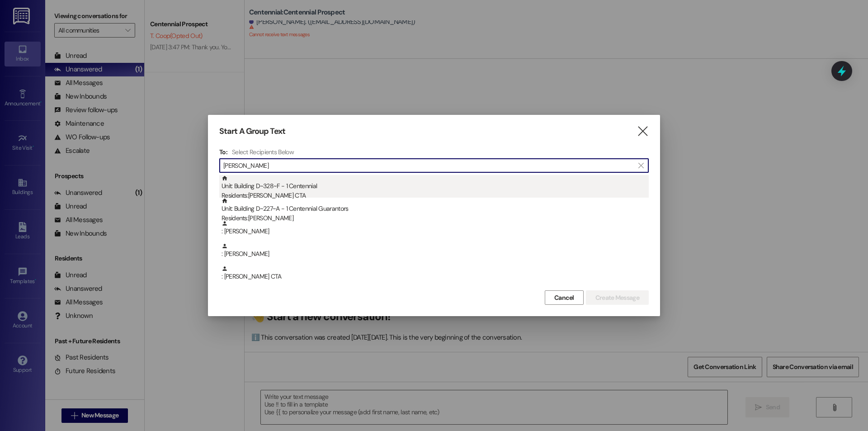
type input "[PERSON_NAME]"
click at [306, 190] on div "Unit: Building D~328~F - 1 Centennial Residents: [PERSON_NAME] CTA" at bounding box center [435, 188] width 427 height 26
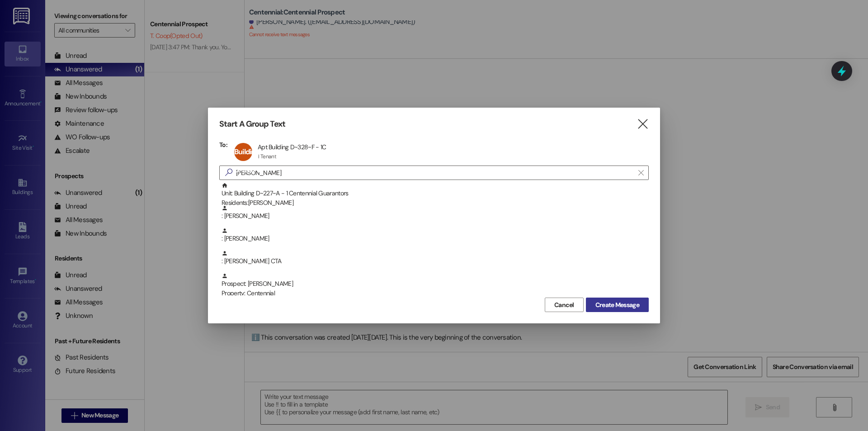
click at [643, 301] on button "Create Message" at bounding box center [617, 305] width 63 height 14
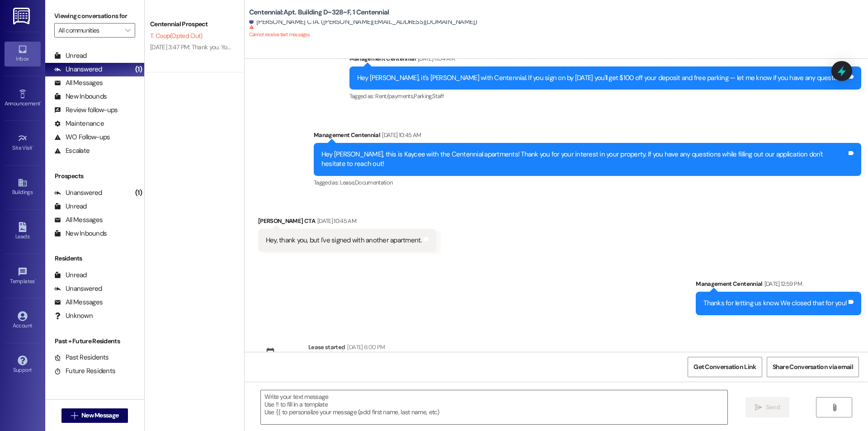
scroll to position [47, 0]
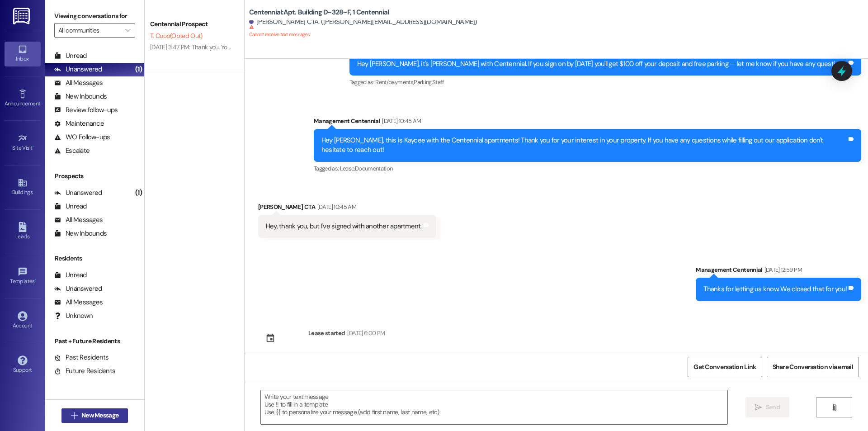
click at [82, 412] on span "New Message" at bounding box center [99, 415] width 37 height 9
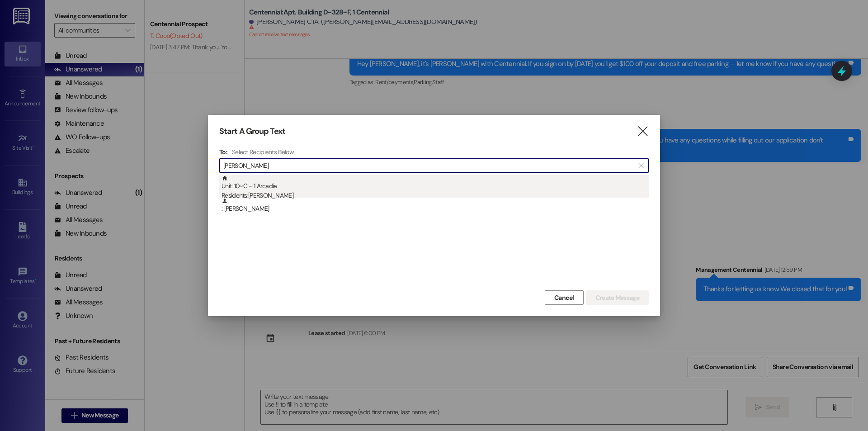
type input "[PERSON_NAME]"
click at [302, 191] on div "Residents: [PERSON_NAME]" at bounding box center [435, 195] width 427 height 9
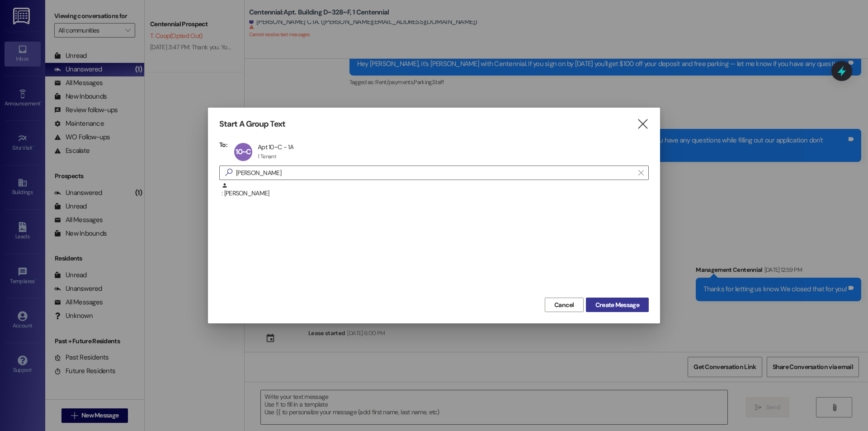
click at [620, 307] on span "Create Message" at bounding box center [618, 304] width 44 height 9
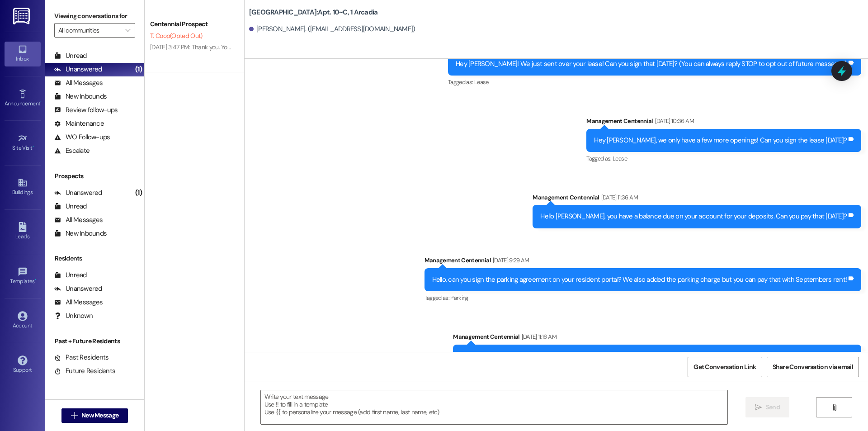
scroll to position [7825, 0]
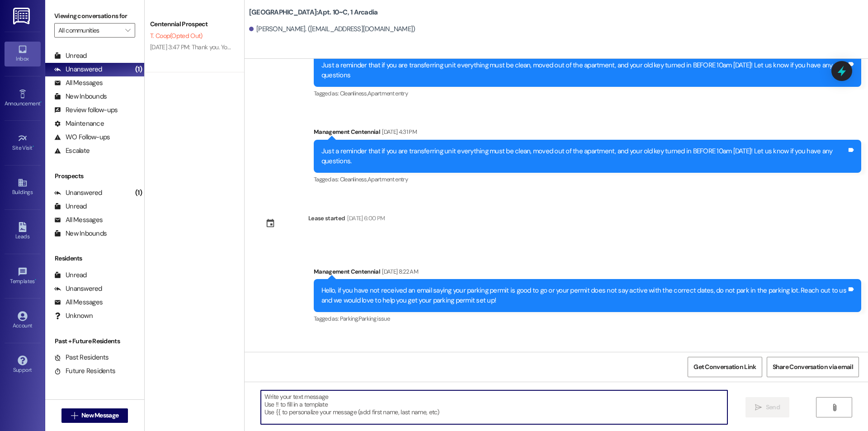
paste textarea "Hello {{first_name}}, are you able to bring your key fob into the office to hav…"
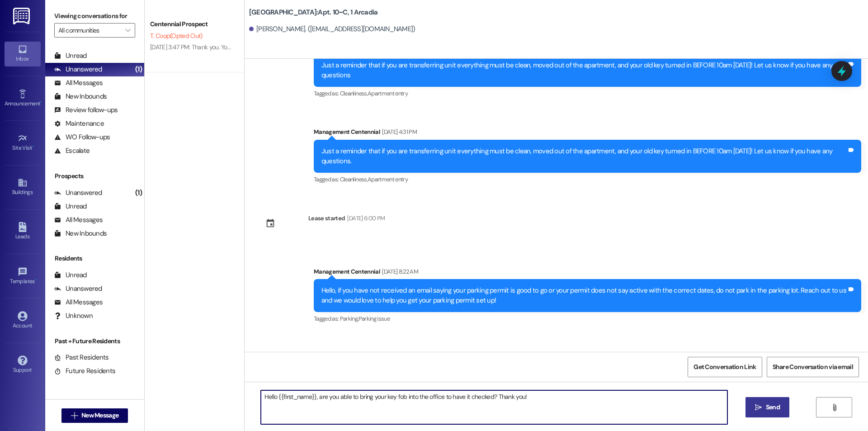
type textarea "Hello {{first_name}}, are you able to bring your key fob into the office to hav…"
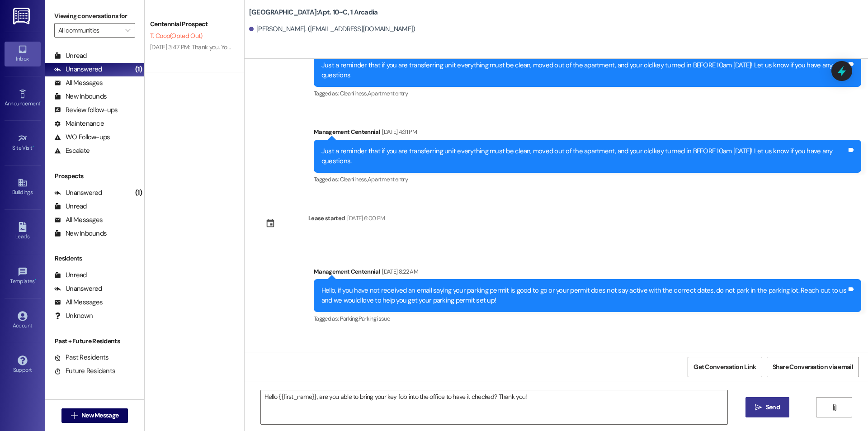
click at [781, 402] on button " Send" at bounding box center [768, 407] width 44 height 20
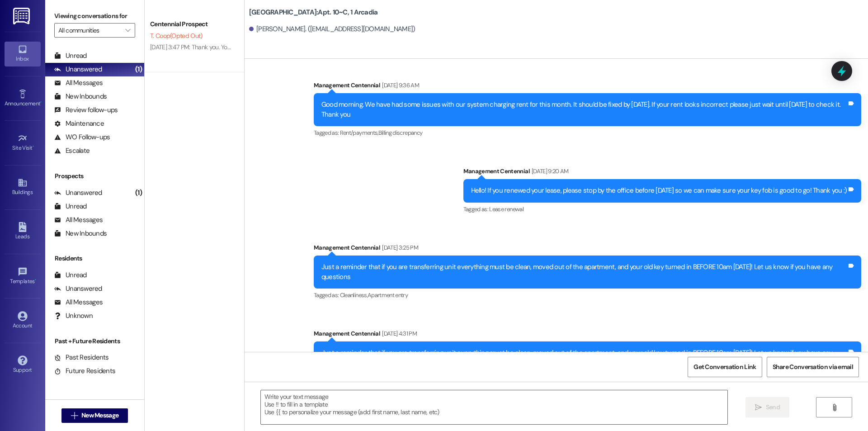
scroll to position [7855, 0]
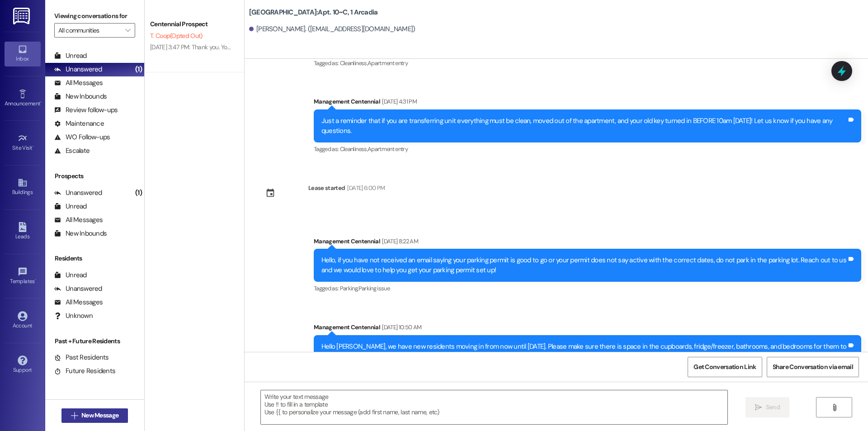
click at [95, 412] on span "New Message" at bounding box center [99, 415] width 37 height 9
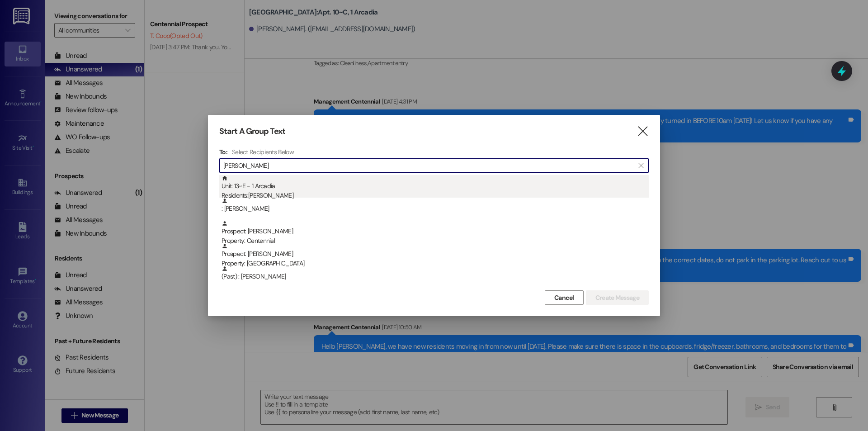
type input "[PERSON_NAME]"
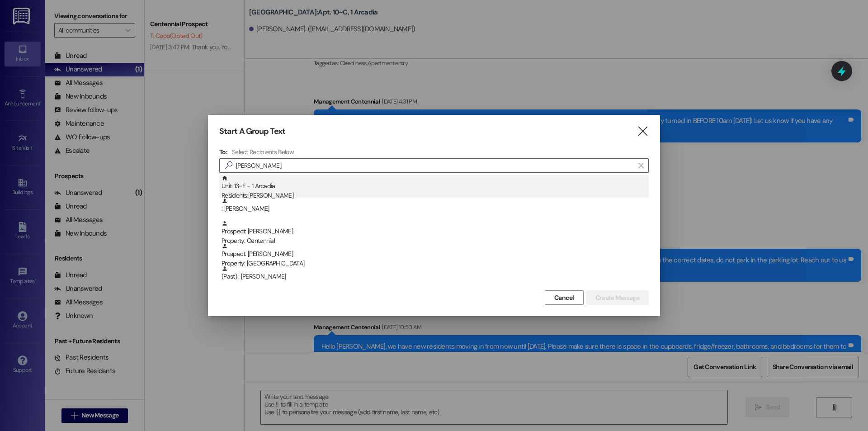
click at [325, 184] on div "Unit: 13~E - 1 Arcadia Residents: [PERSON_NAME]" at bounding box center [435, 188] width 427 height 26
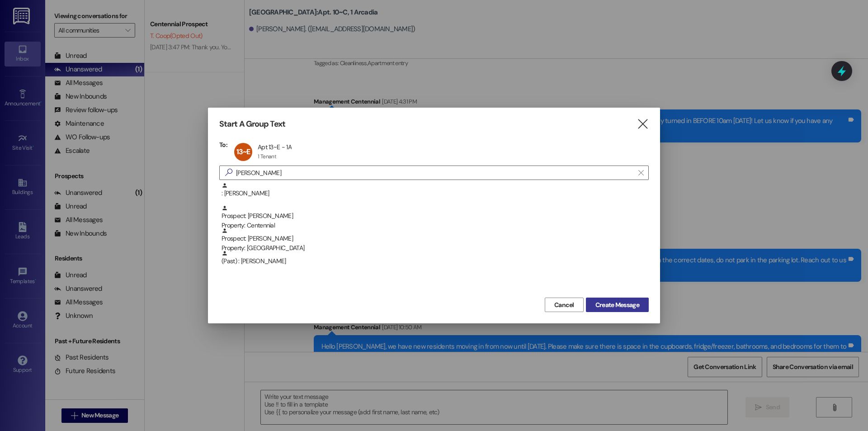
click at [639, 303] on span "Create Message" at bounding box center [617, 304] width 47 height 9
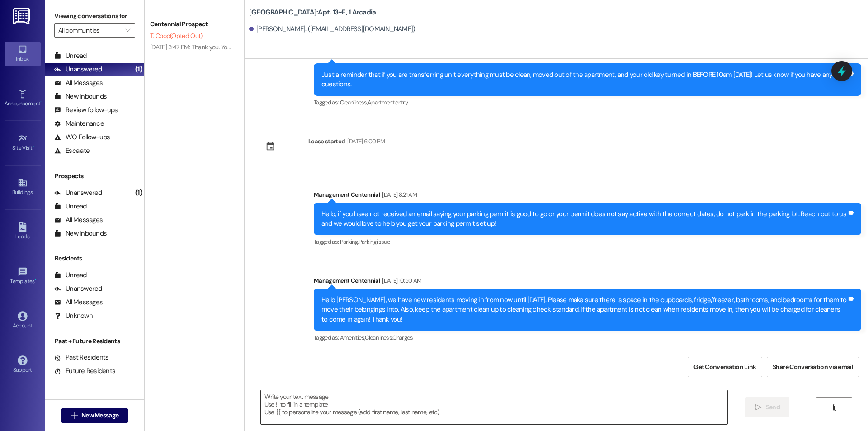
scroll to position [4146, 0]
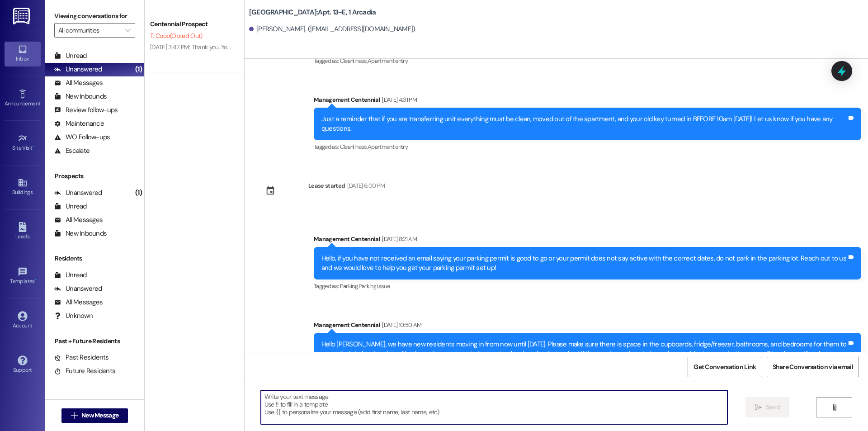
paste textarea "Hello {{first_name}}, are you able to bring your key fob into the office to hav…"
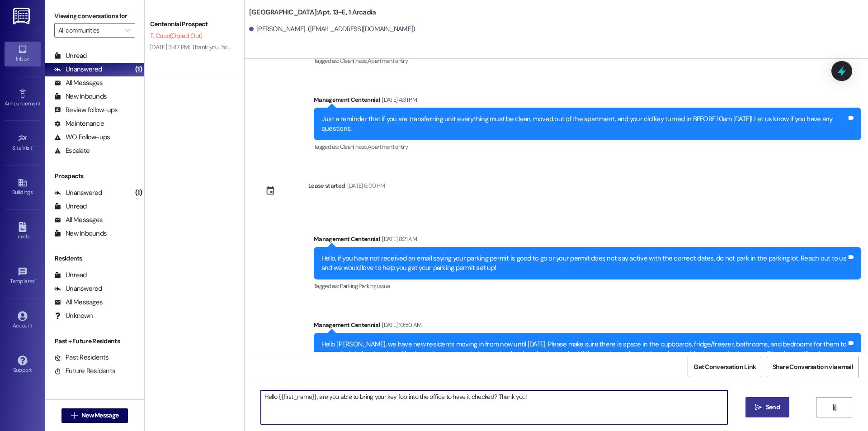
type textarea "Hello {{first_name}}, are you able to bring your key fob into the office to hav…"
click at [753, 407] on span " Send" at bounding box center [767, 406] width 28 height 9
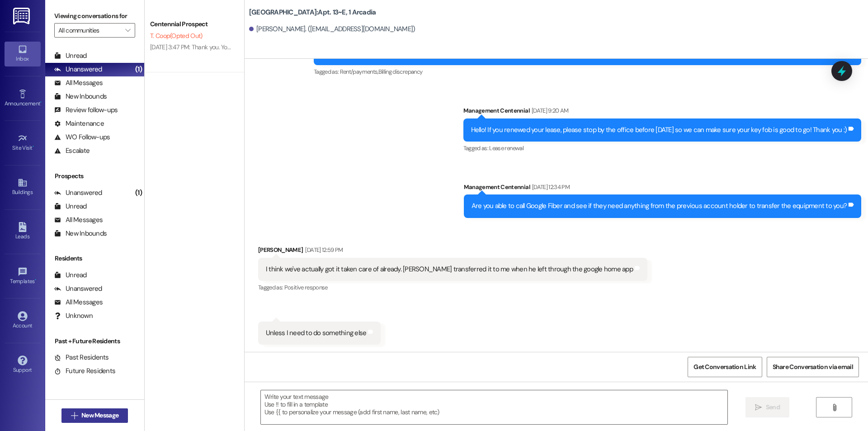
scroll to position [3719, 0]
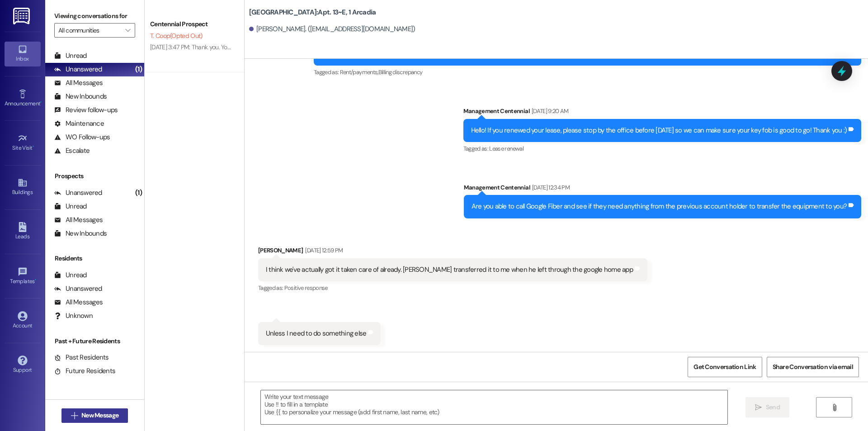
click at [99, 420] on span "New Message" at bounding box center [99, 415] width 37 height 9
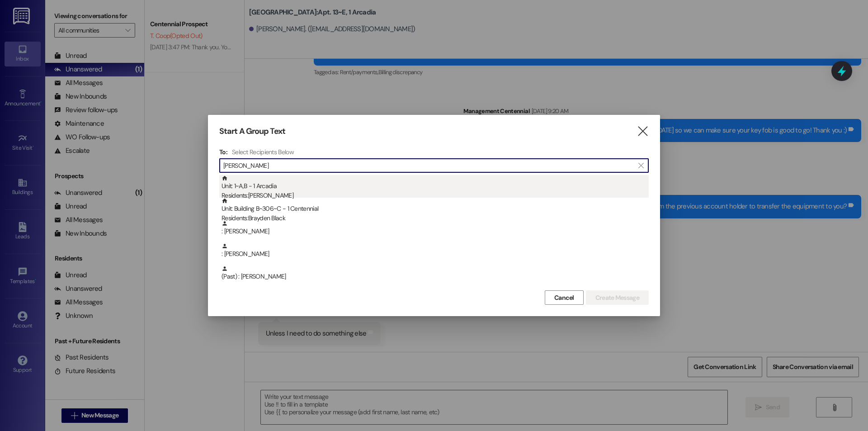
type input "[PERSON_NAME]"
click at [322, 190] on div "Unit: 1~A,B - 1 Arcadia Residents: [PERSON_NAME]" at bounding box center [435, 188] width 427 height 26
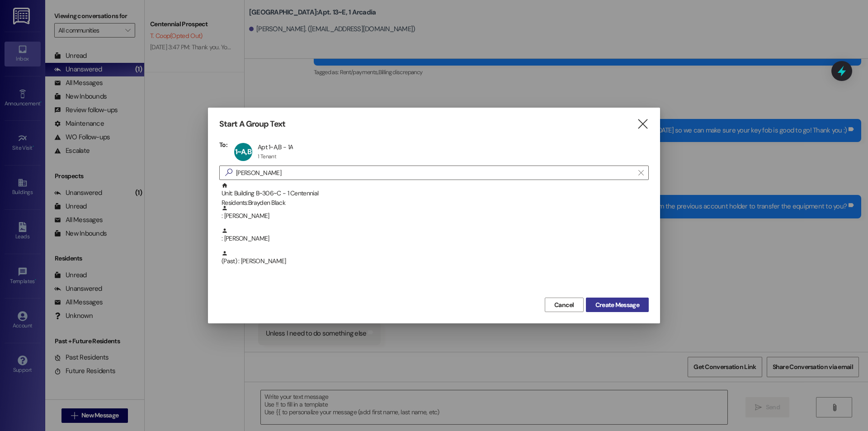
click at [603, 311] on button "Create Message" at bounding box center [617, 305] width 63 height 14
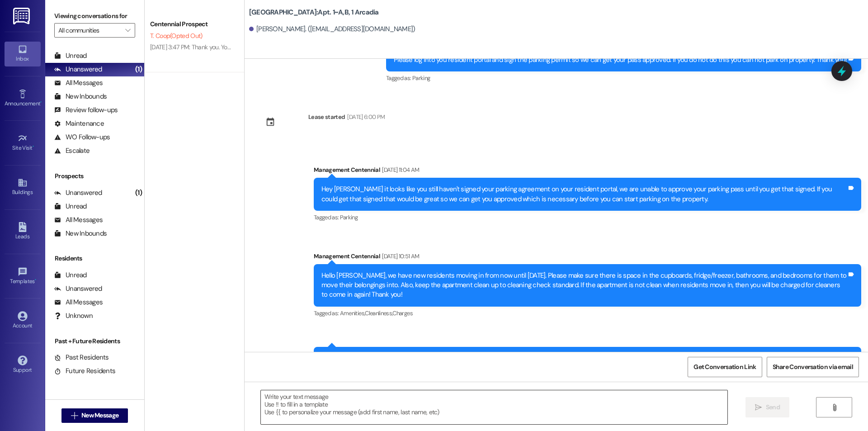
scroll to position [6878, 0]
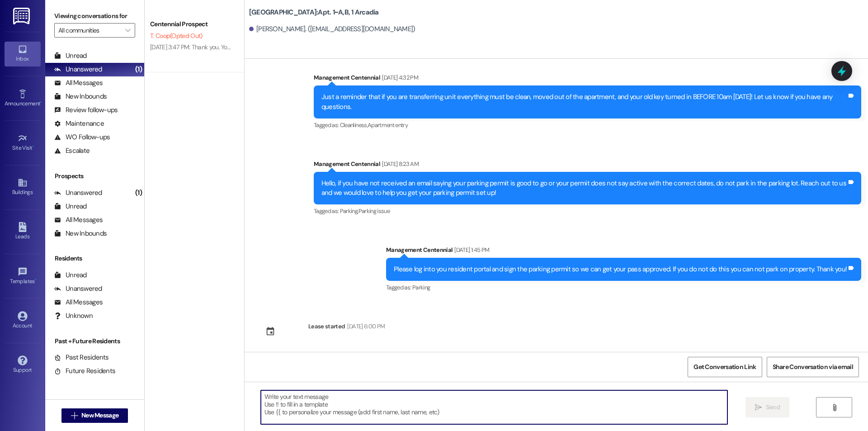
paste textarea "Hello {{first_name}}, are you able to bring your key fob into the office to hav…"
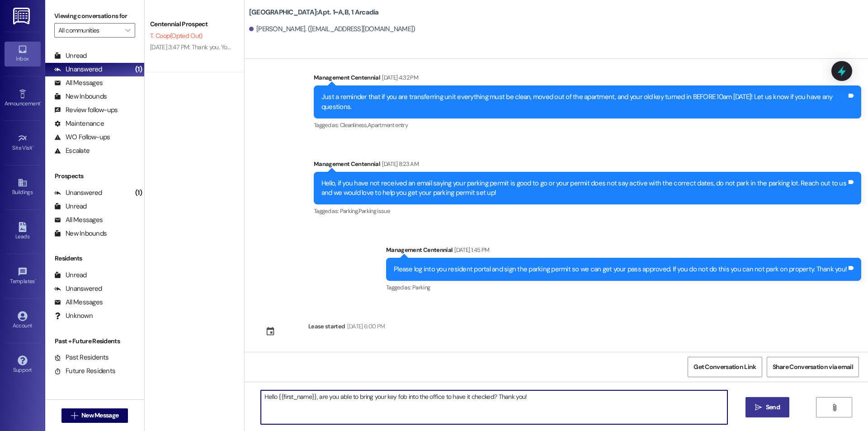
type textarea "Hello {{first_name}}, are you able to bring your key fob into the office to hav…"
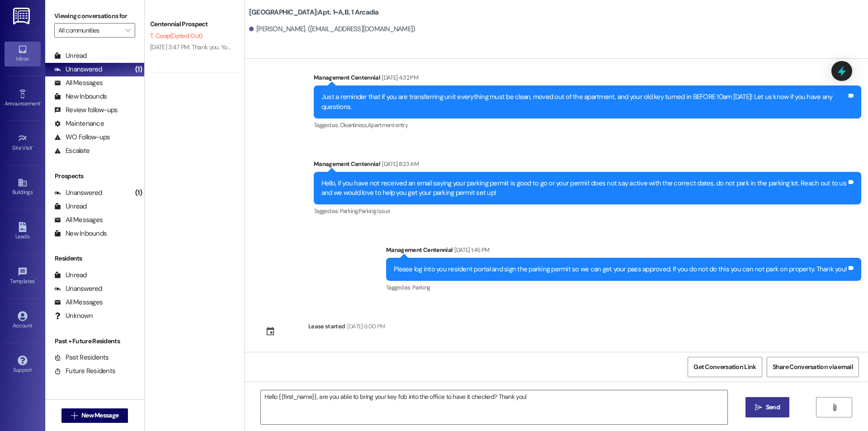
click at [767, 402] on span "Send" at bounding box center [773, 406] width 14 height 9
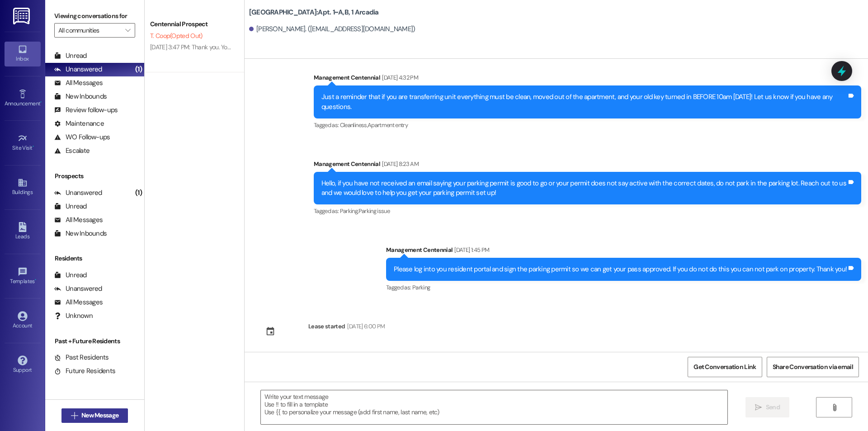
click at [86, 417] on span "New Message" at bounding box center [99, 415] width 37 height 9
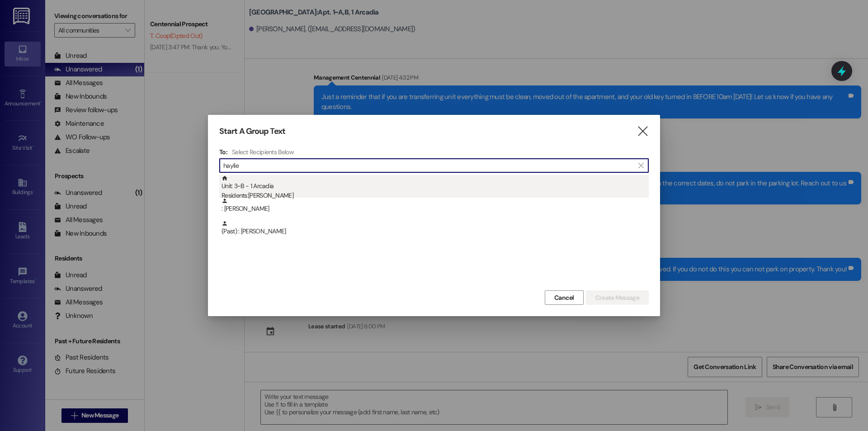
type input "haylie"
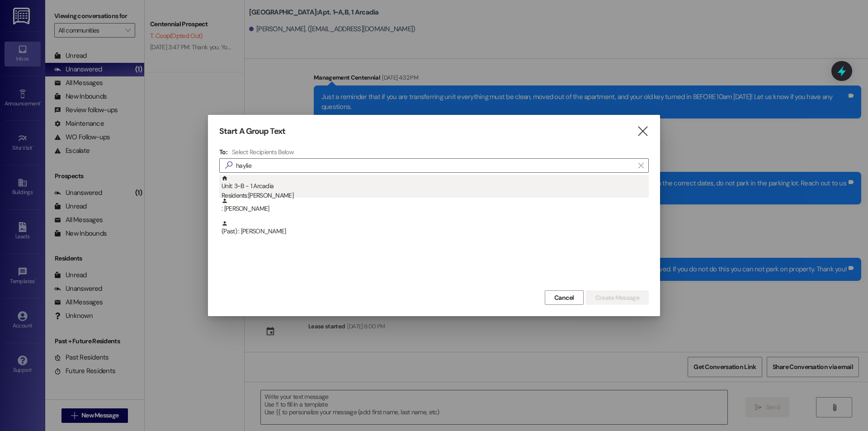
click at [273, 187] on div "Unit: 3~B - 1 Arcadia Residents: [PERSON_NAME]" at bounding box center [435, 188] width 427 height 26
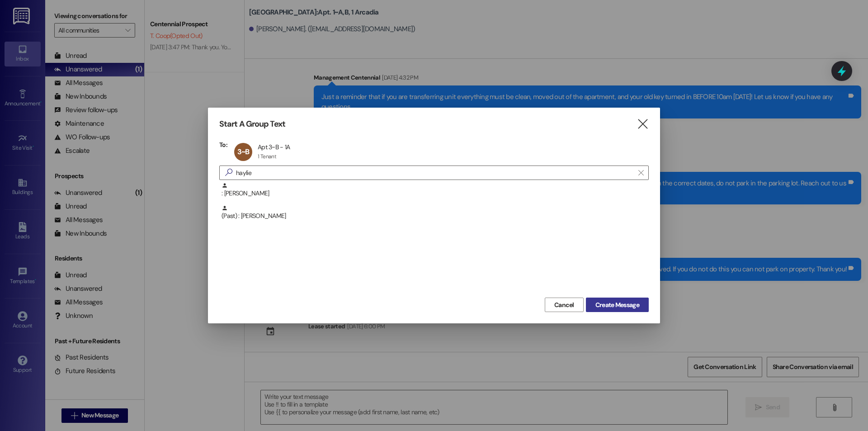
click at [630, 308] on span "Create Message" at bounding box center [618, 304] width 44 height 9
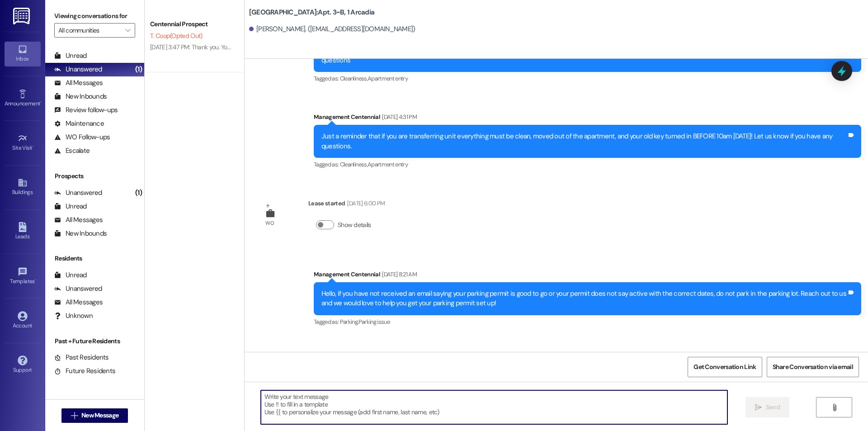
scroll to position [11892, 0]
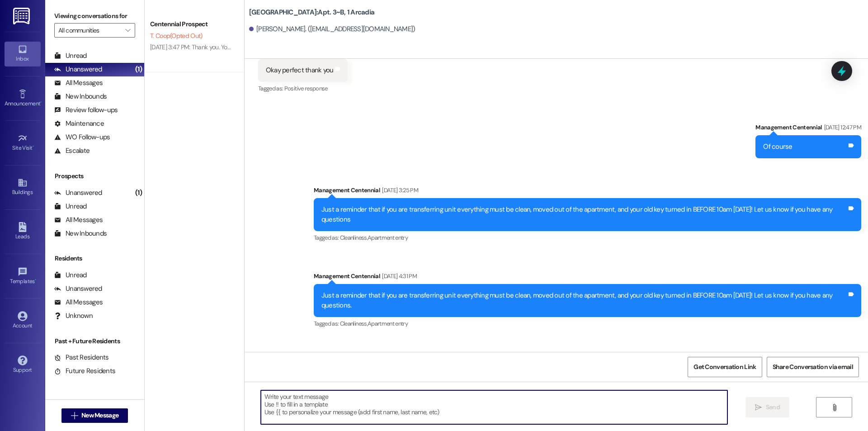
paste textarea "Hello {{first_name}}, are you able to bring your key fob into the office to hav…"
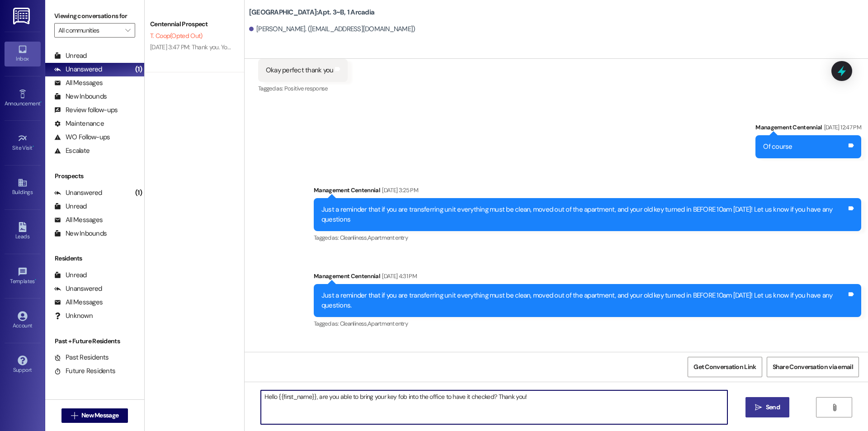
type textarea "Hello {{first_name}}, are you able to bring your key fob into the office to hav…"
click at [768, 407] on span "Send" at bounding box center [773, 406] width 14 height 9
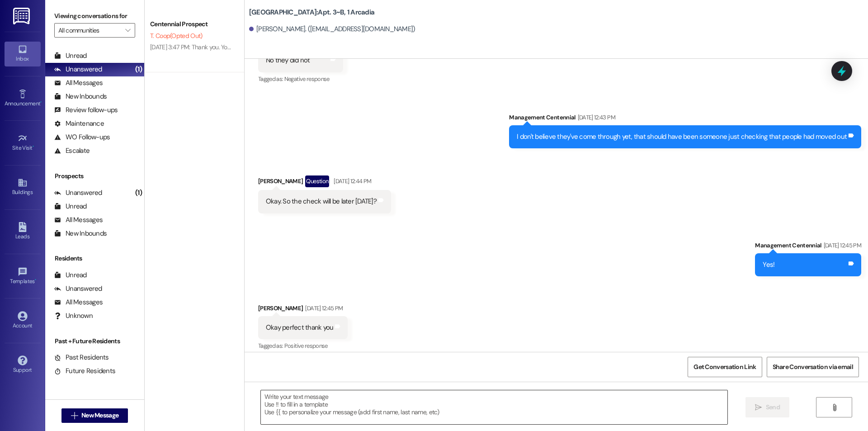
scroll to position [11614, 0]
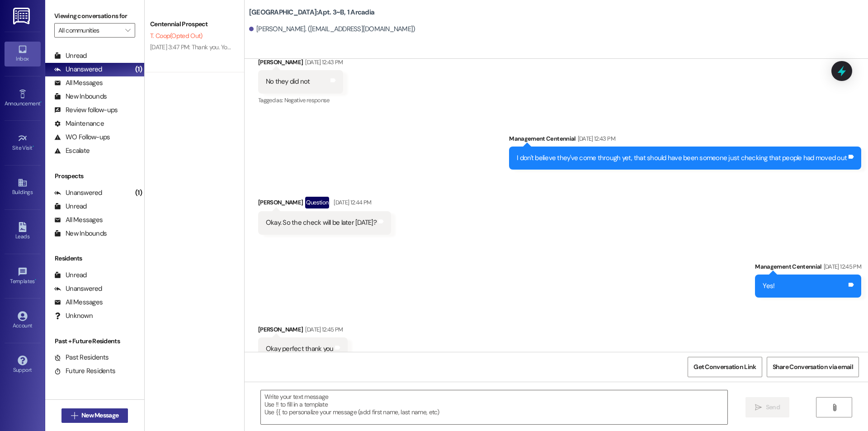
click at [80, 409] on button " New Message" at bounding box center [95, 415] width 67 height 14
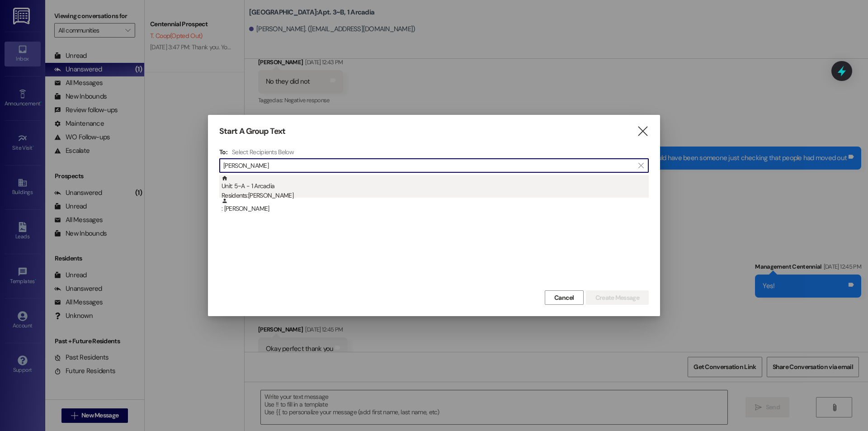
type input "[PERSON_NAME]"
click at [298, 192] on div "Residents: [PERSON_NAME]" at bounding box center [435, 195] width 427 height 9
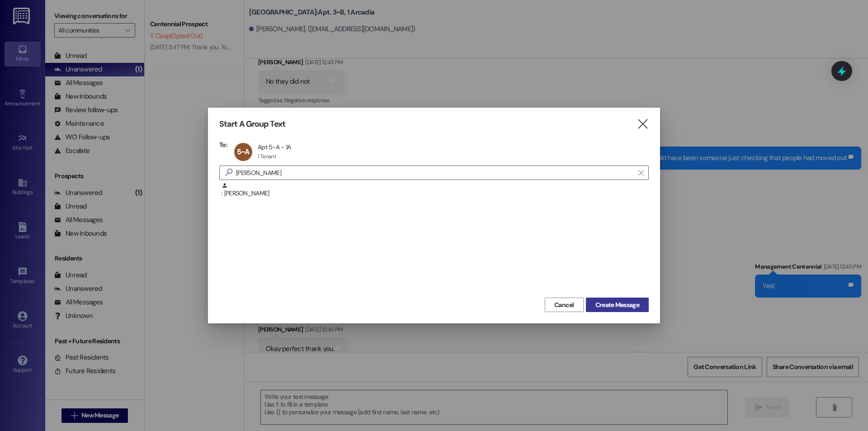
click at [618, 297] on div "Cancel Create Message" at bounding box center [434, 303] width 430 height 17
click at [619, 302] on span "Create Message" at bounding box center [618, 304] width 44 height 9
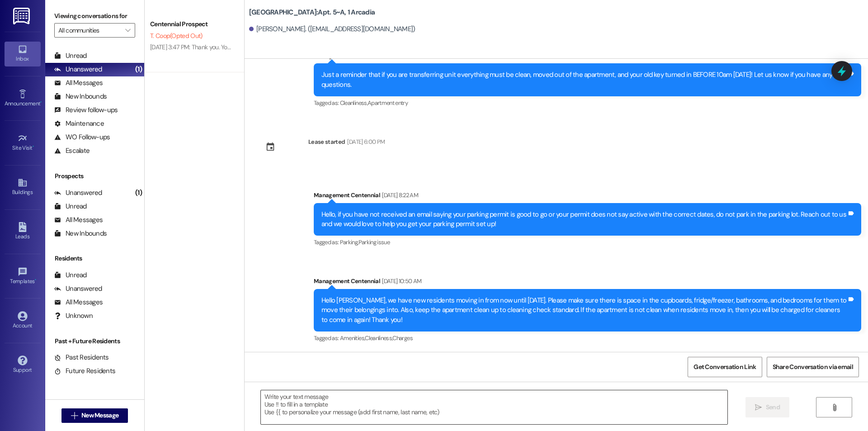
scroll to position [6764, 0]
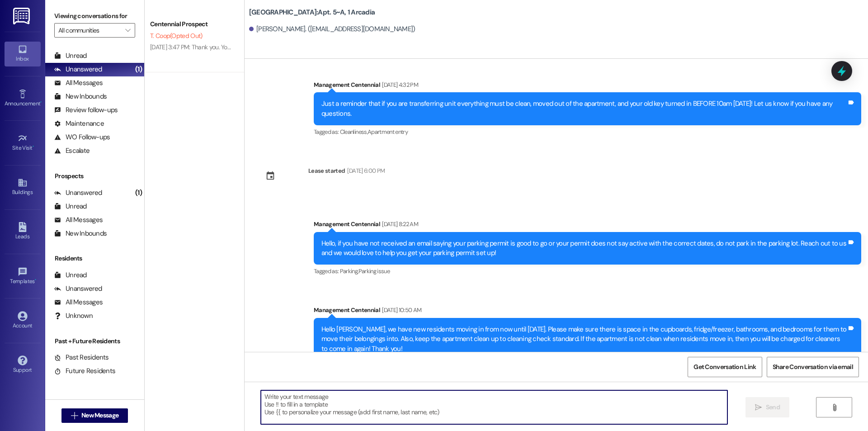
paste textarea "Hello {{first_name}}, are you able to bring your key fob into the office to hav…"
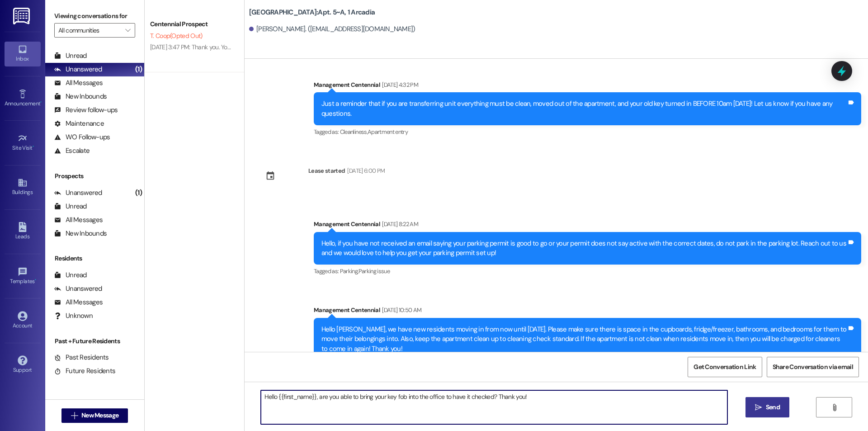
type textarea "Hello {{first_name}}, are you able to bring your key fob into the office to hav…"
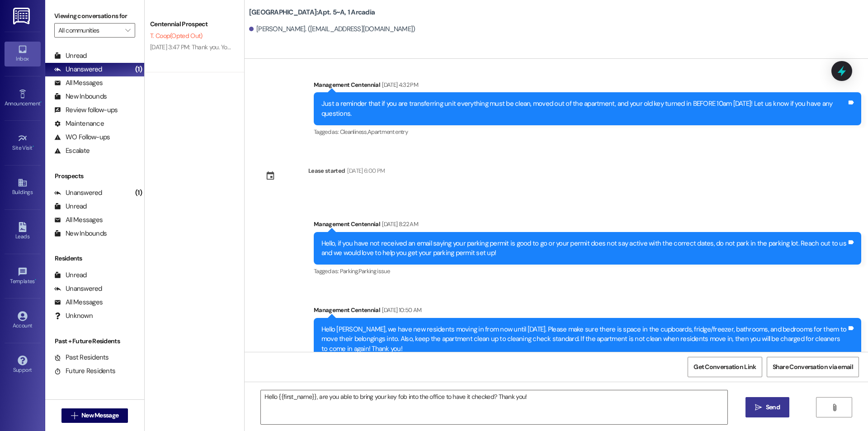
click at [776, 408] on span "Send" at bounding box center [773, 406] width 14 height 9
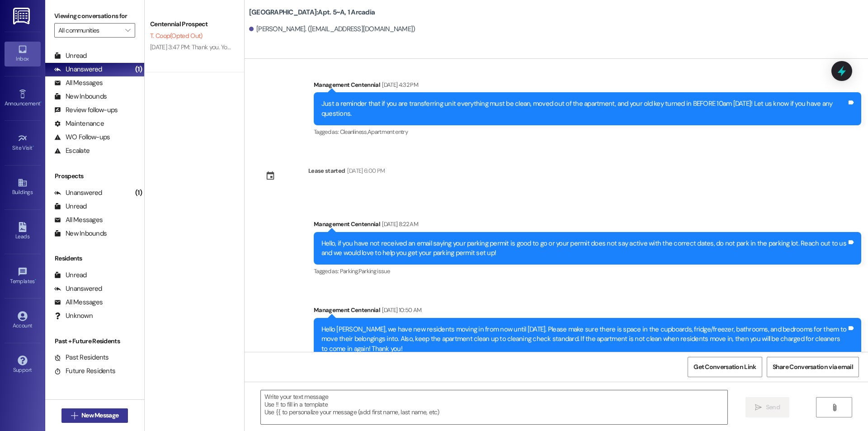
click at [62, 412] on button " New Message" at bounding box center [95, 415] width 67 height 14
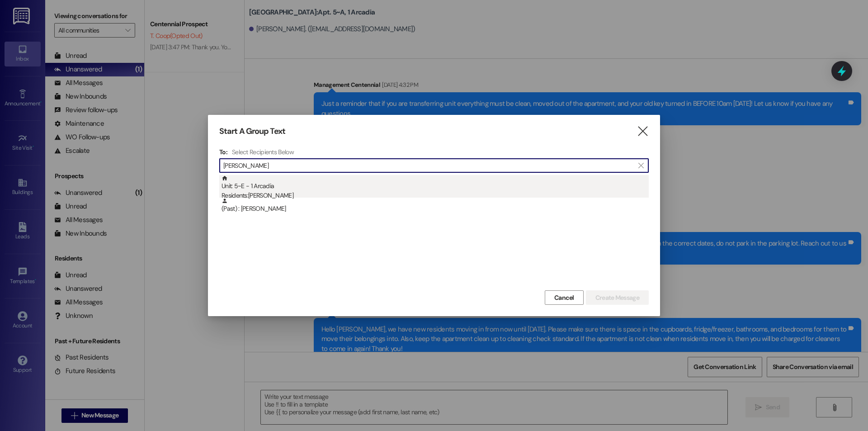
type input "[PERSON_NAME]"
click at [325, 191] on div "Residents: [PERSON_NAME]" at bounding box center [435, 195] width 427 height 9
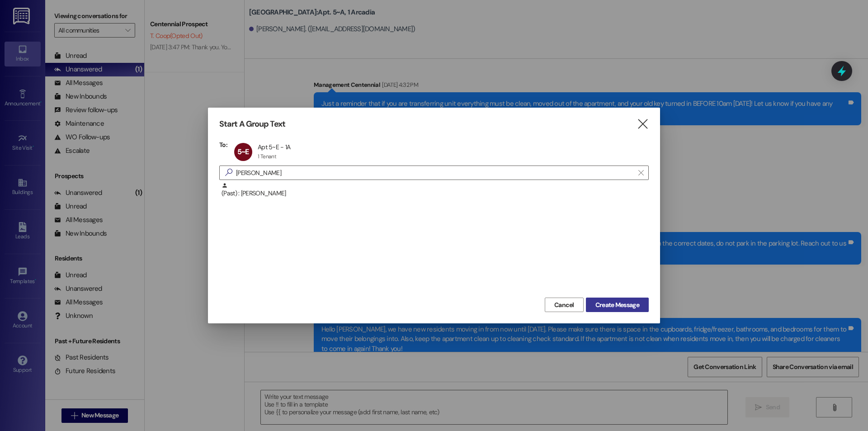
click at [625, 310] on button "Create Message" at bounding box center [617, 305] width 63 height 14
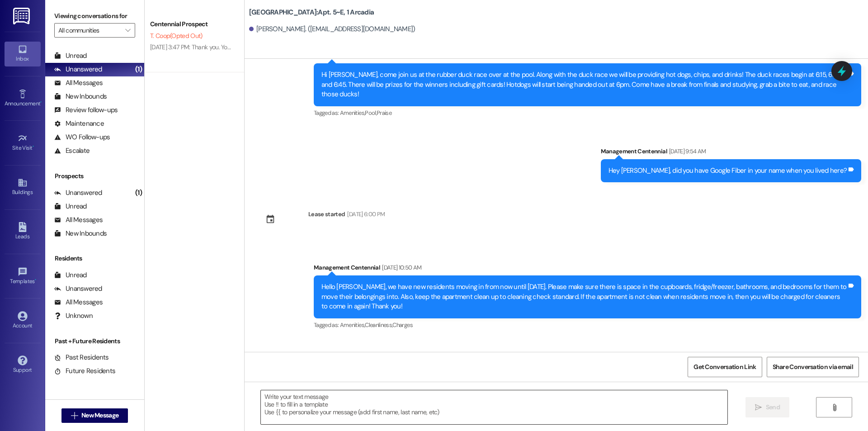
scroll to position [4683, 0]
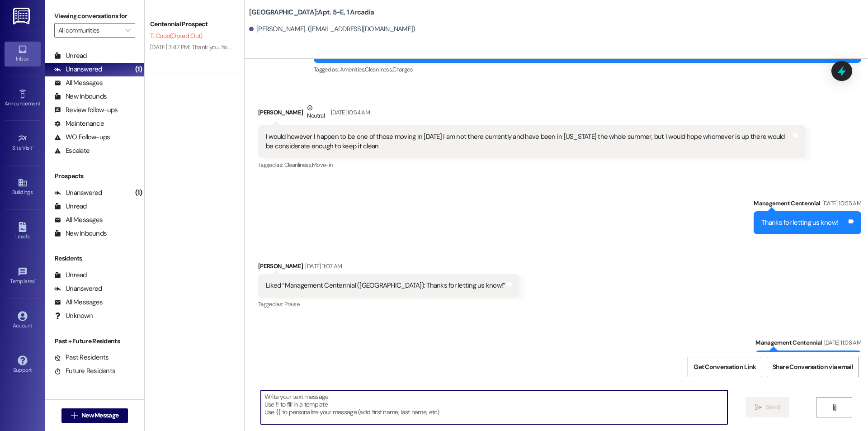
paste textarea "Hello {{first_name}}, are you able to bring your key fob into the office to hav…"
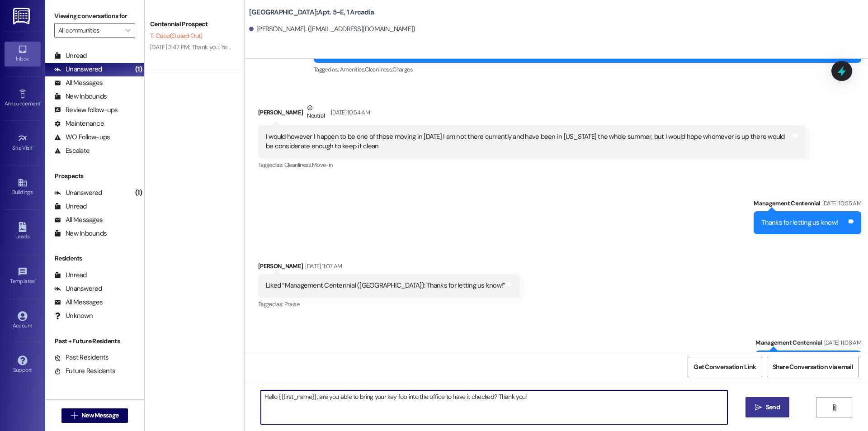
type textarea "Hello {{first_name}}, are you able to bring your key fob into the office to hav…"
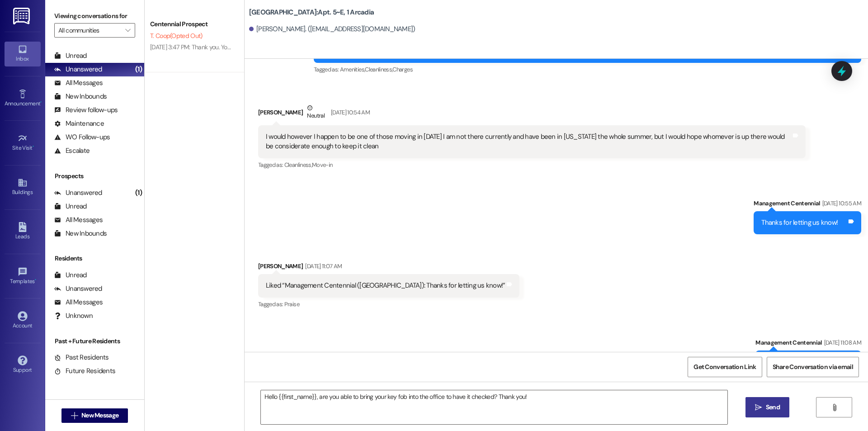
click at [766, 406] on span "Send" at bounding box center [773, 406] width 14 height 9
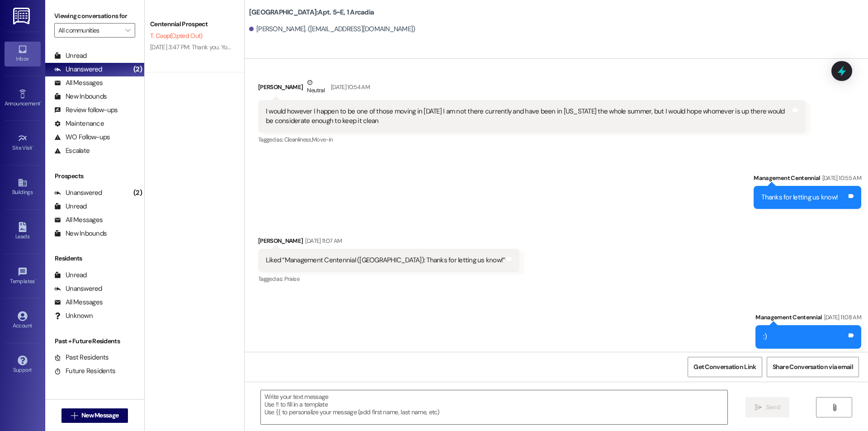
scroll to position [4741, 0]
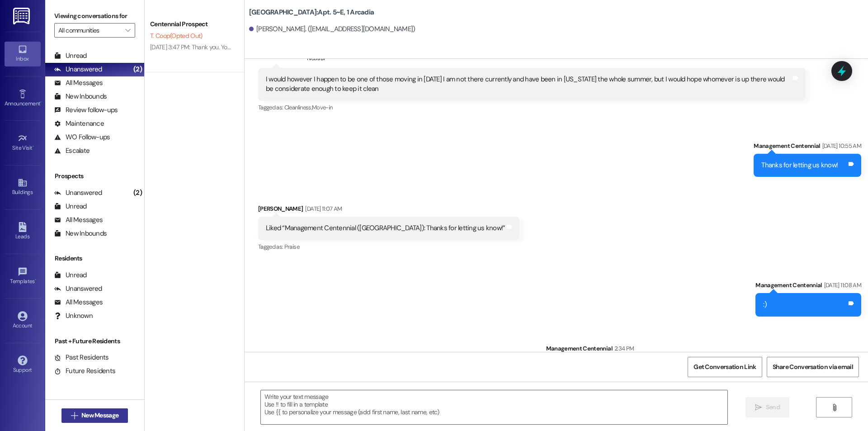
click at [81, 413] on span "New Message" at bounding box center [99, 415] width 37 height 9
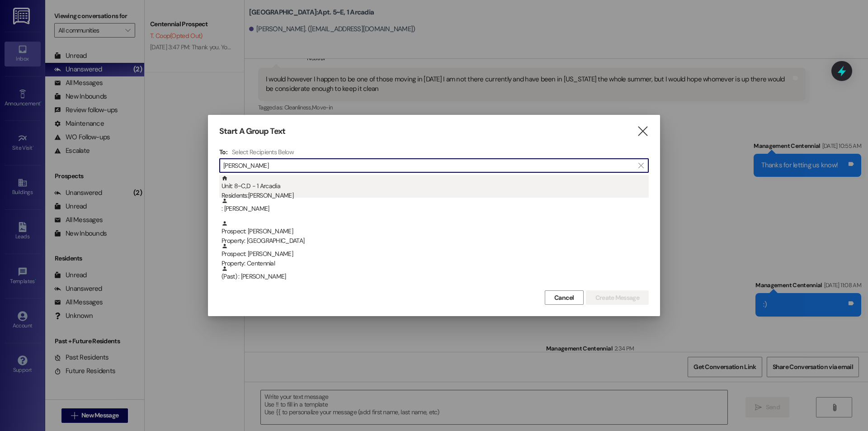
type input "[PERSON_NAME]"
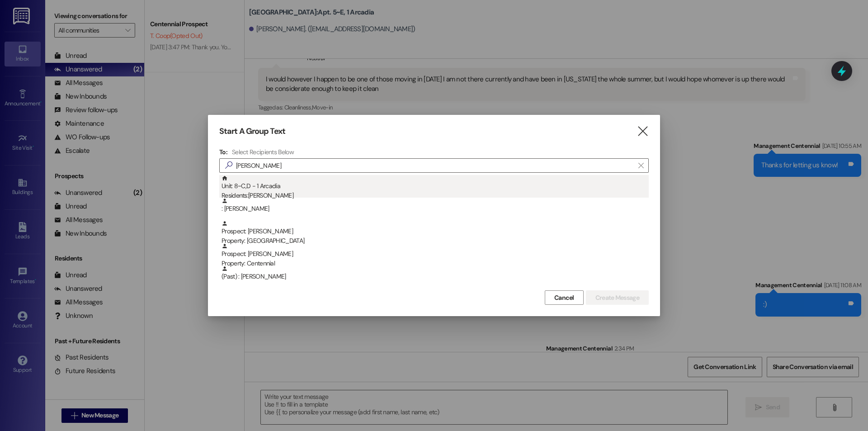
click at [323, 195] on div "Residents: [PERSON_NAME]" at bounding box center [435, 195] width 427 height 9
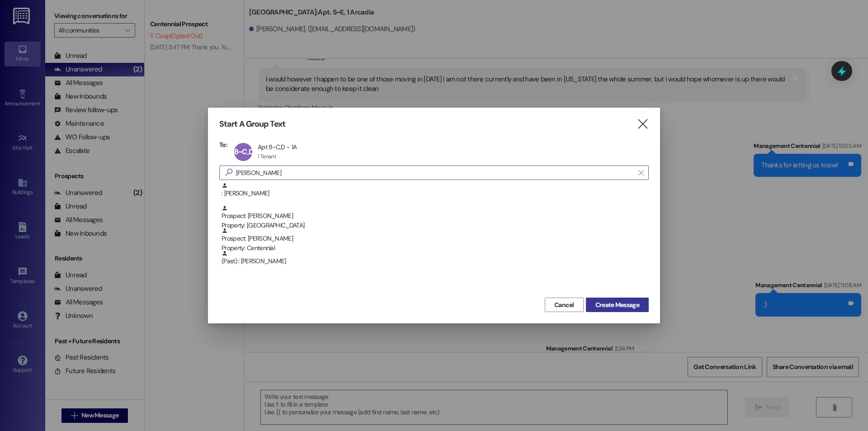
click at [614, 301] on span "Create Message" at bounding box center [618, 304] width 44 height 9
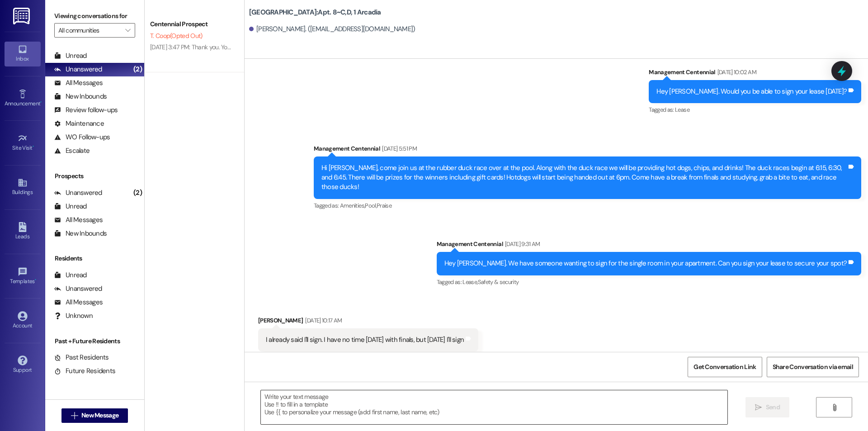
scroll to position [5735, 0]
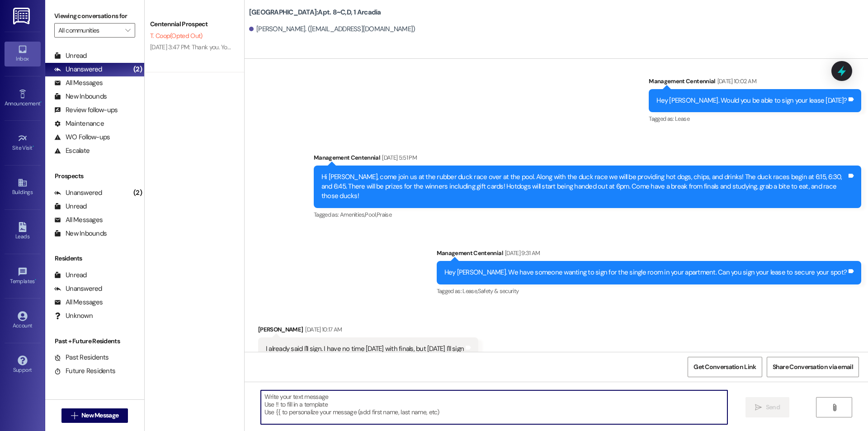
paste textarea "Hello {{first_name}}, are you able to bring your key fob into the office to hav…"
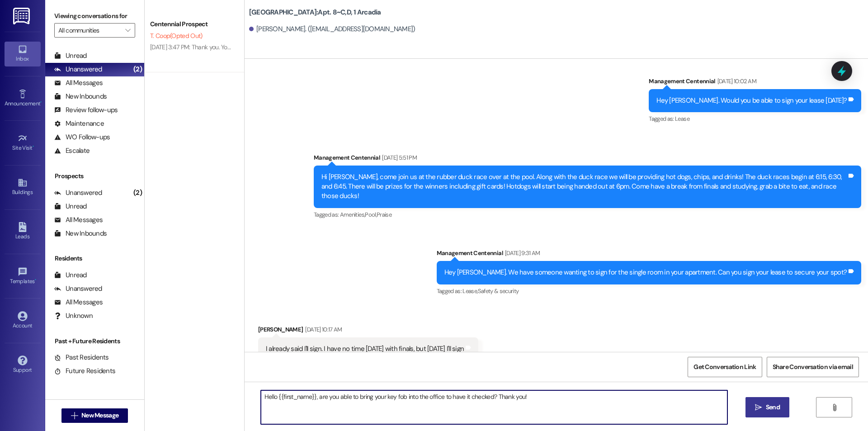
type textarea "Hello {{first_name}}, are you able to bring your key fob into the office to hav…"
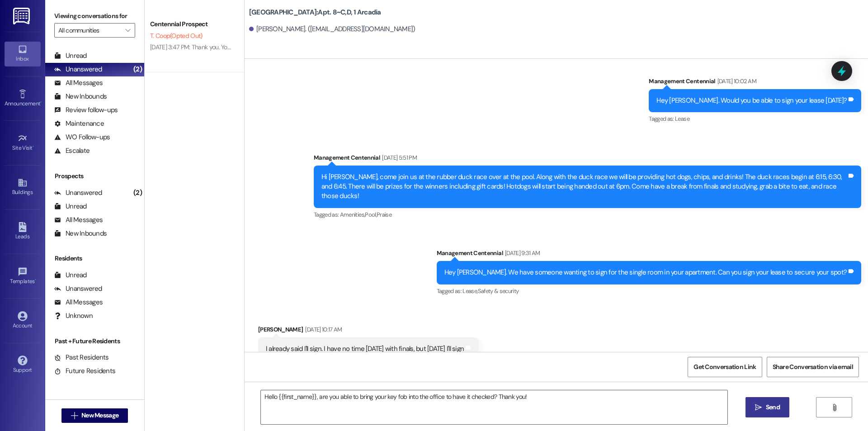
click at [750, 410] on button " Send" at bounding box center [768, 407] width 44 height 20
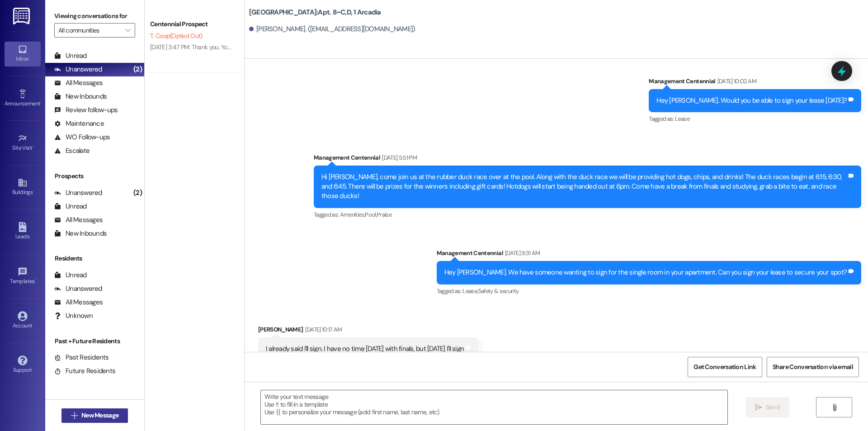
click at [112, 415] on span "New Message" at bounding box center [99, 415] width 37 height 9
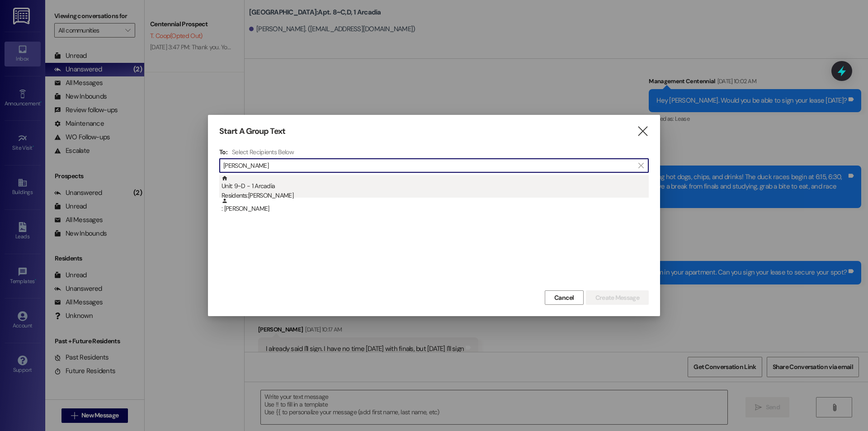
type input "[PERSON_NAME]"
click at [341, 189] on div "Unit: 9~D - 1 Arcadia Residents: [PERSON_NAME]" at bounding box center [435, 188] width 427 height 26
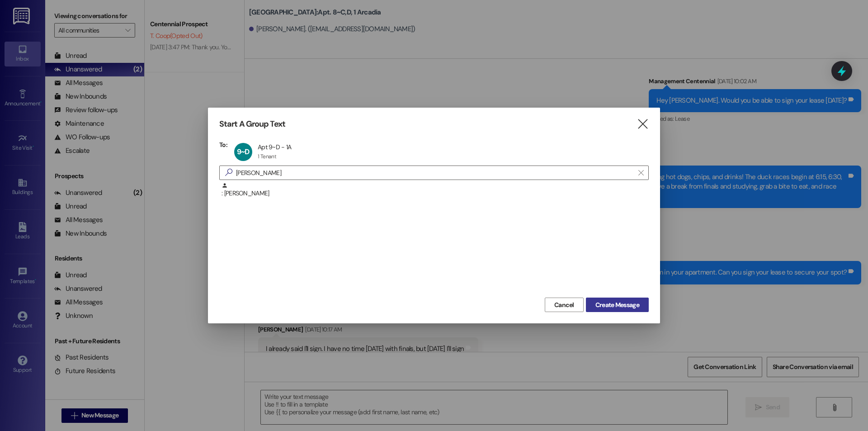
click at [632, 306] on span "Create Message" at bounding box center [618, 304] width 44 height 9
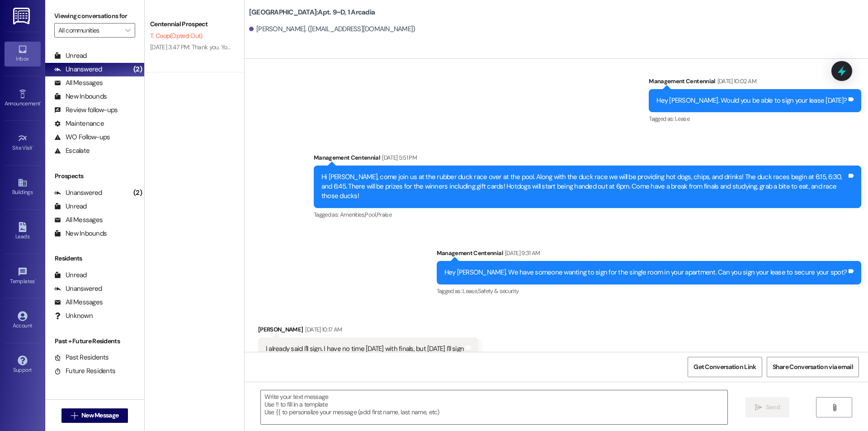
scroll to position [3504, 0]
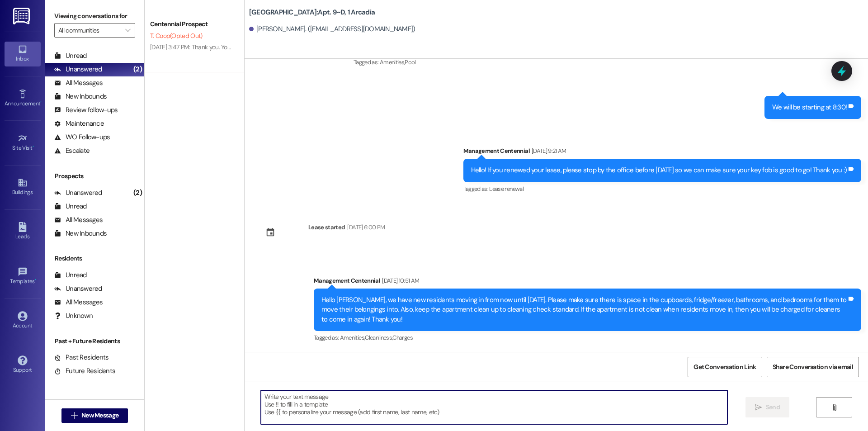
paste textarea "Hello {{first_name}}, are you able to bring your key fob into the office to hav…"
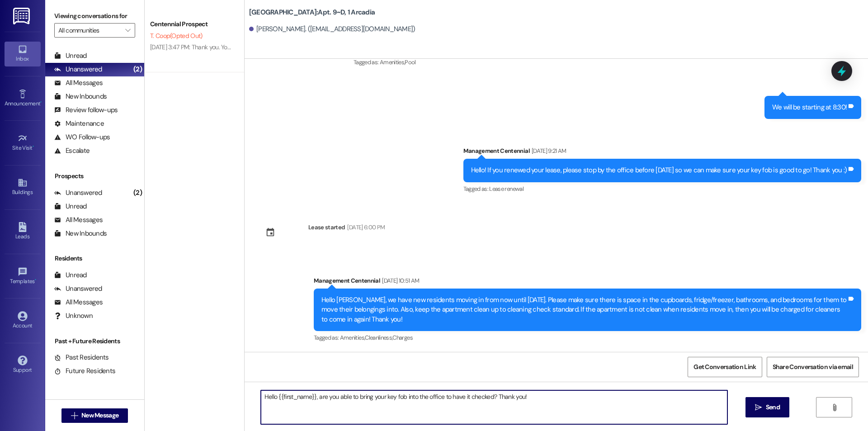
type textarea "Hello {{first_name}}, are you able to bring your key fob into the office to hav…"
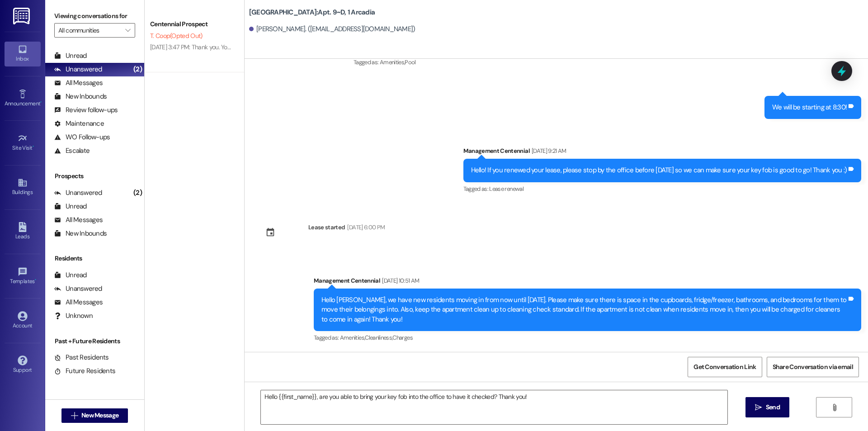
click at [766, 407] on span "Send" at bounding box center [773, 406] width 14 height 9
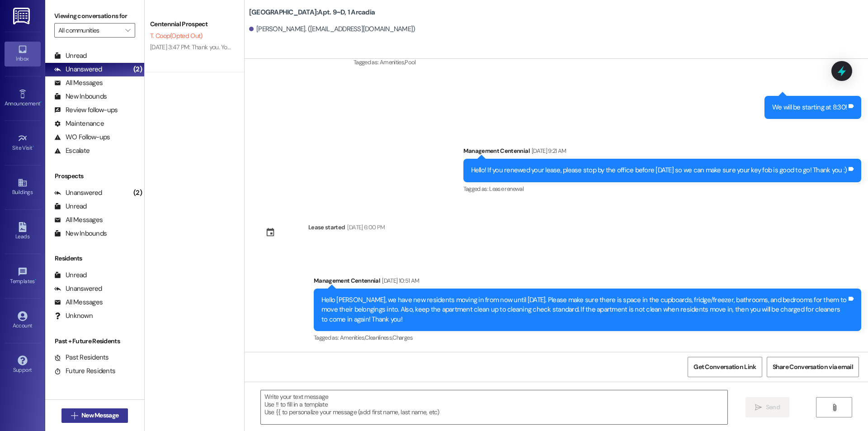
click at [72, 417] on icon "" at bounding box center [74, 415] width 7 height 7
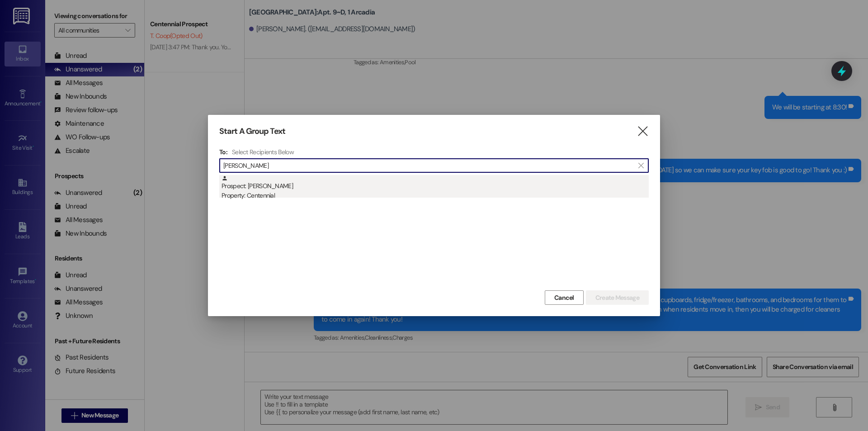
type input "[PERSON_NAME]"
click at [263, 187] on div "Prospect: [PERSON_NAME] Property: Centennial" at bounding box center [435, 188] width 427 height 26
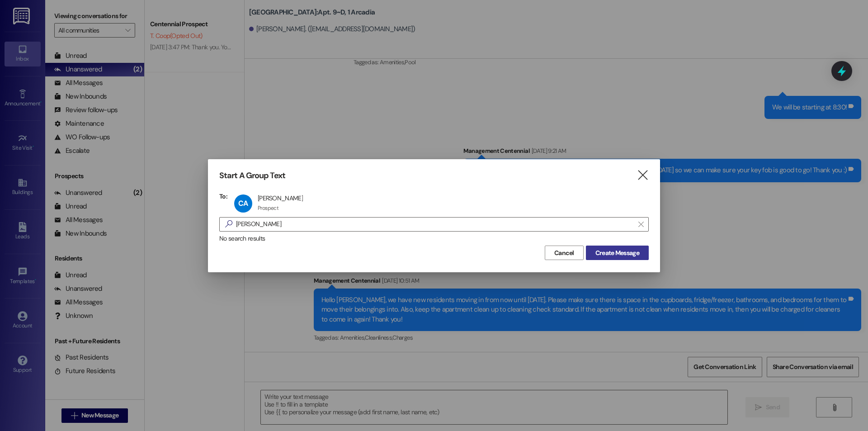
click at [623, 254] on span "Create Message" at bounding box center [618, 252] width 44 height 9
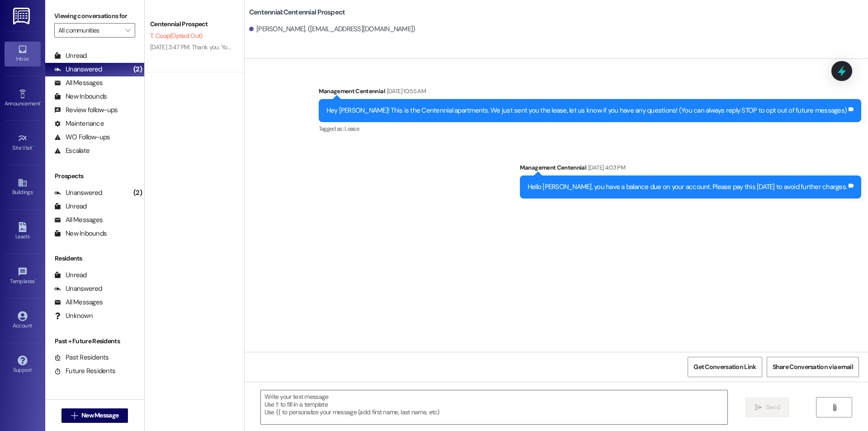
scroll to position [0, 0]
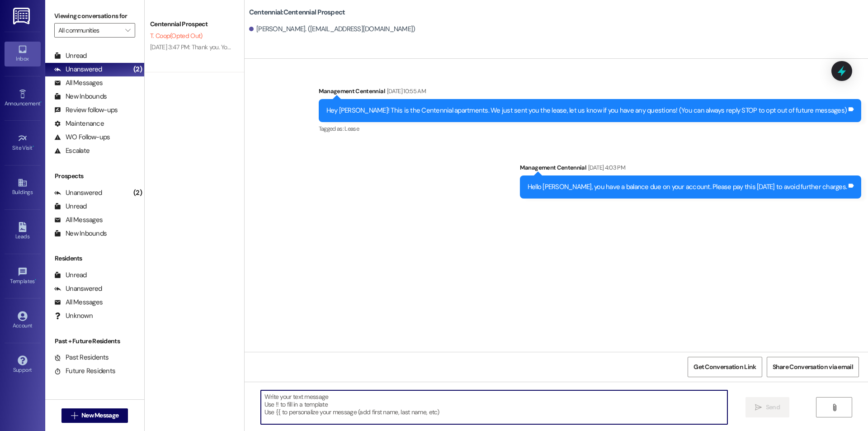
paste textarea "Hello {{first_name}}, are you able to bring your key fob into the office to hav…"
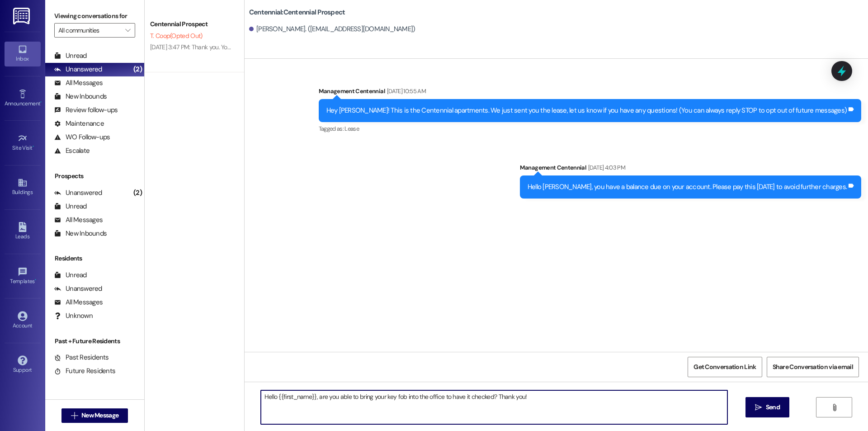
type textarea "Hello {{first_name}}, are you able to bring your key fob into the office to hav…"
click at [761, 407] on icon "" at bounding box center [758, 407] width 7 height 7
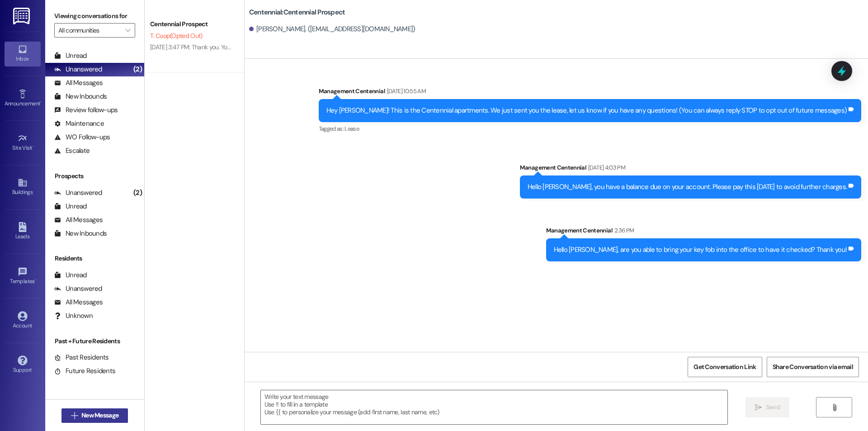
click at [105, 421] on button " New Message" at bounding box center [95, 415] width 67 height 14
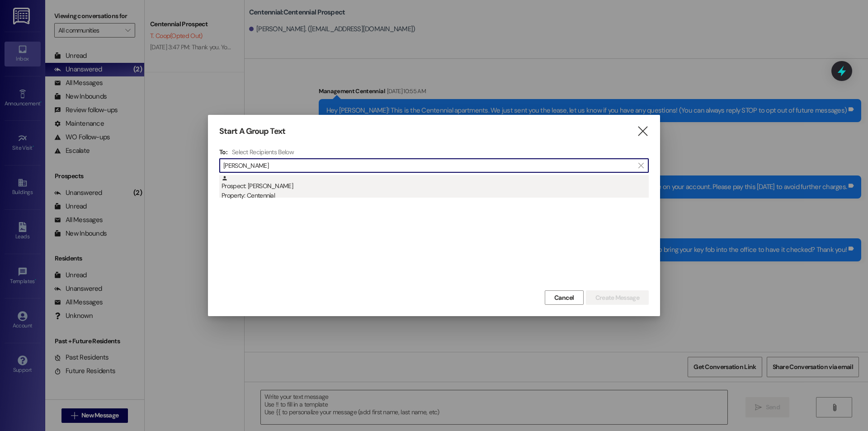
type input "[PERSON_NAME]"
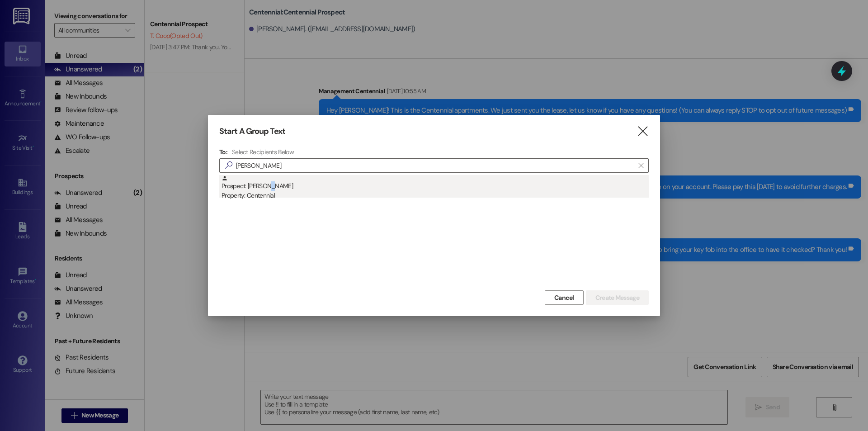
click at [271, 189] on div "Prospect: [PERSON_NAME] Property: Centennial" at bounding box center [435, 188] width 427 height 26
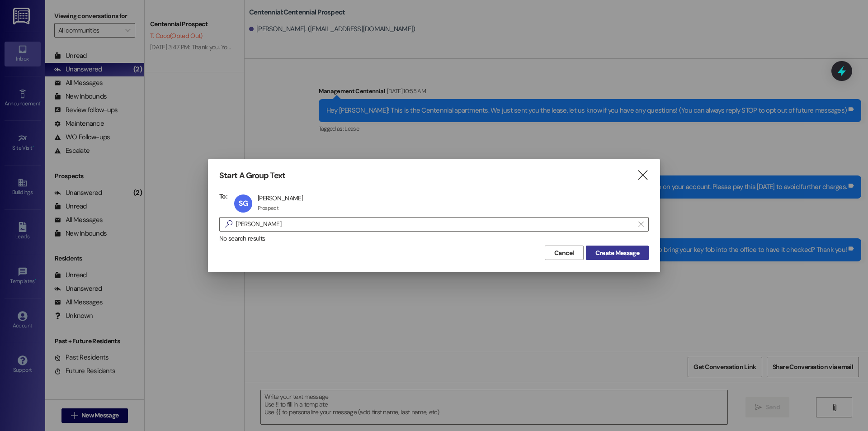
click at [630, 254] on span "Create Message" at bounding box center [618, 252] width 44 height 9
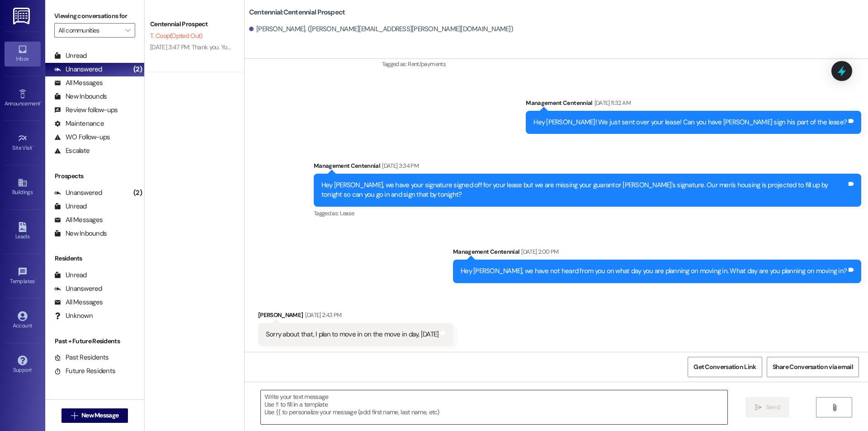
scroll to position [583, 0]
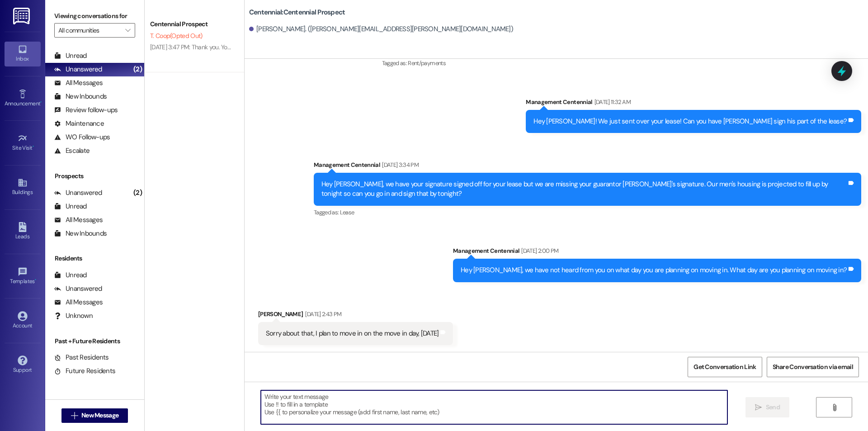
paste textarea "Hello {{first_name}}, are you able to bring your key fob into the office to hav…"
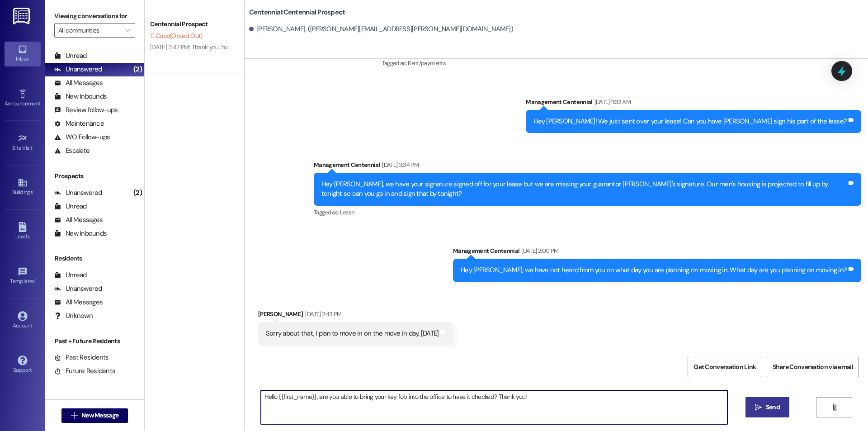
type textarea "Hello {{first_name}}, are you able to bring your key fob into the office to hav…"
click at [755, 404] on icon "" at bounding box center [758, 407] width 7 height 7
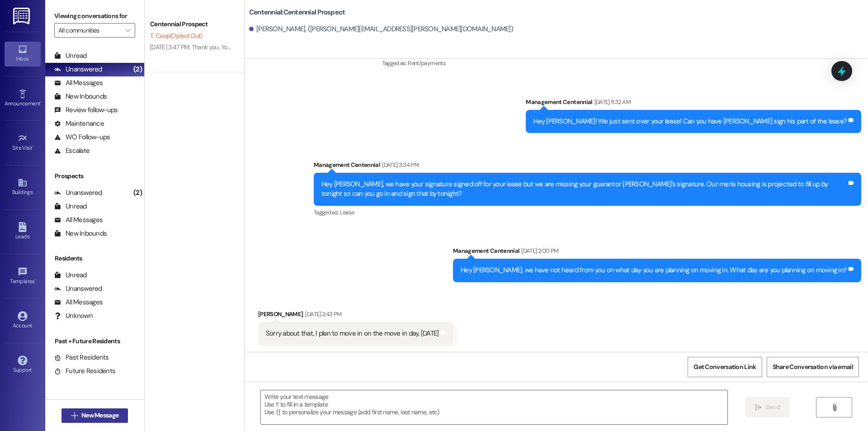
click at [103, 414] on span "New Message" at bounding box center [99, 415] width 37 height 9
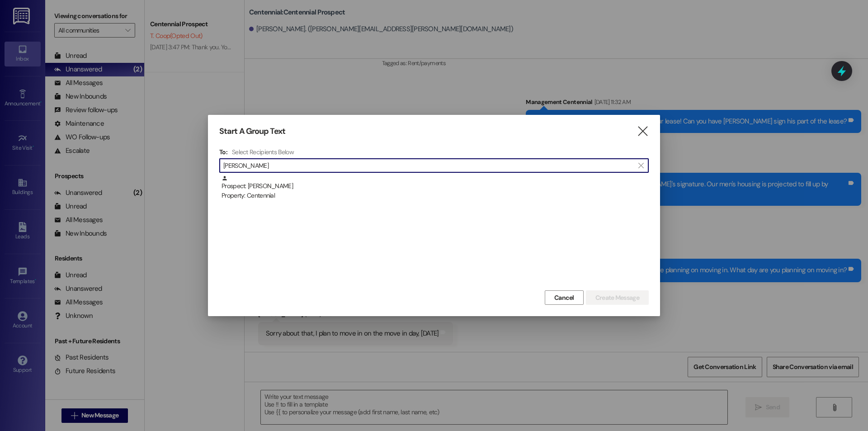
type input "[PERSON_NAME]"
click at [417, 184] on div "Prospect: [PERSON_NAME] Property: Centennial" at bounding box center [435, 188] width 427 height 26
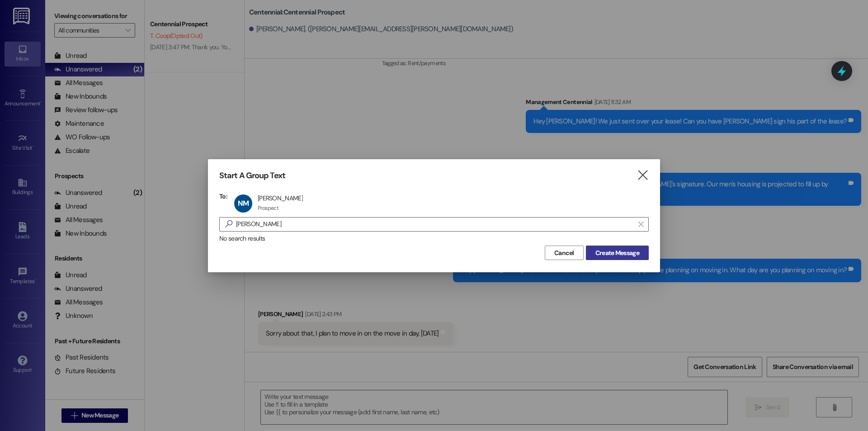
click at [616, 252] on span "Create Message" at bounding box center [618, 252] width 44 height 9
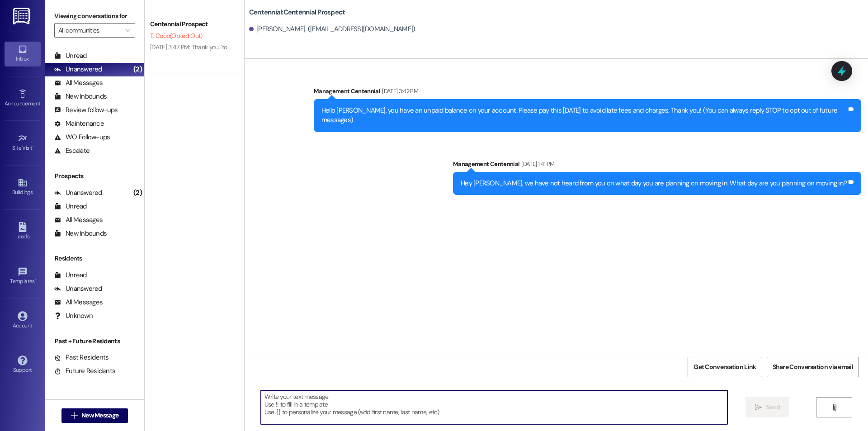
paste textarea "Hello {{first_name}}, are you able to bring your key fob into the office to hav…"
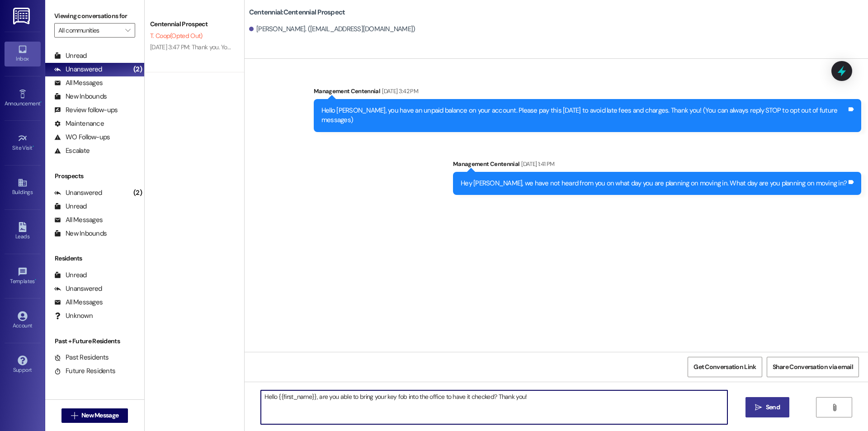
type textarea "Hello {{first_name}}, are you able to bring your key fob into the office to hav…"
click at [767, 404] on span "Send" at bounding box center [773, 406] width 14 height 9
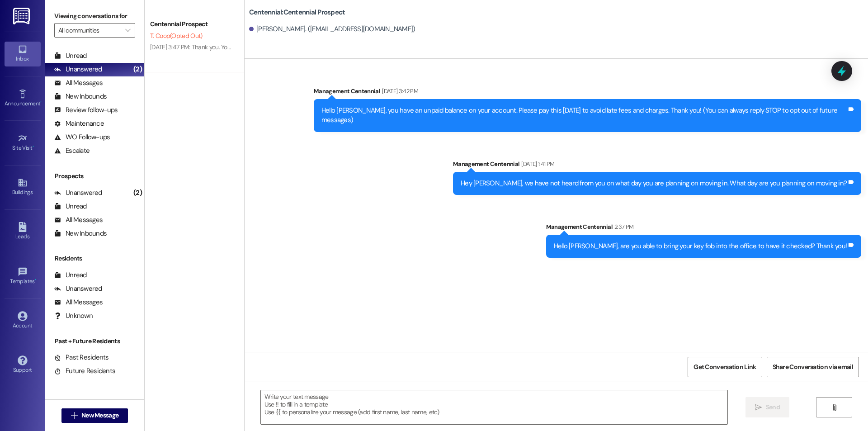
click at [85, 407] on div " New Message" at bounding box center [95, 415] width 67 height 23
click at [90, 417] on span "New Message" at bounding box center [99, 415] width 37 height 9
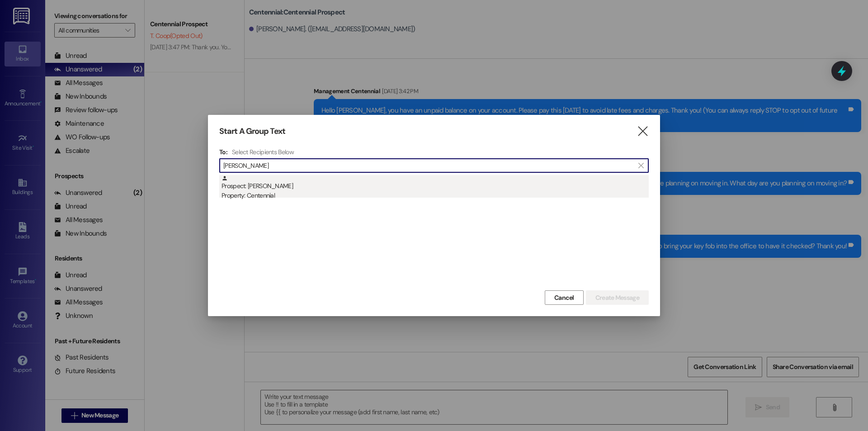
type input "[PERSON_NAME]"
click at [304, 175] on div "Prospect: [PERSON_NAME] Property: Centennial" at bounding box center [435, 188] width 427 height 26
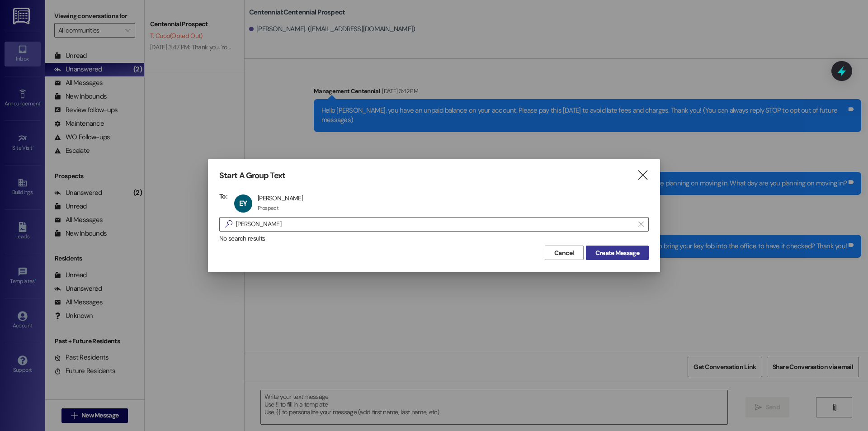
click at [629, 258] on button "Create Message" at bounding box center [617, 253] width 63 height 14
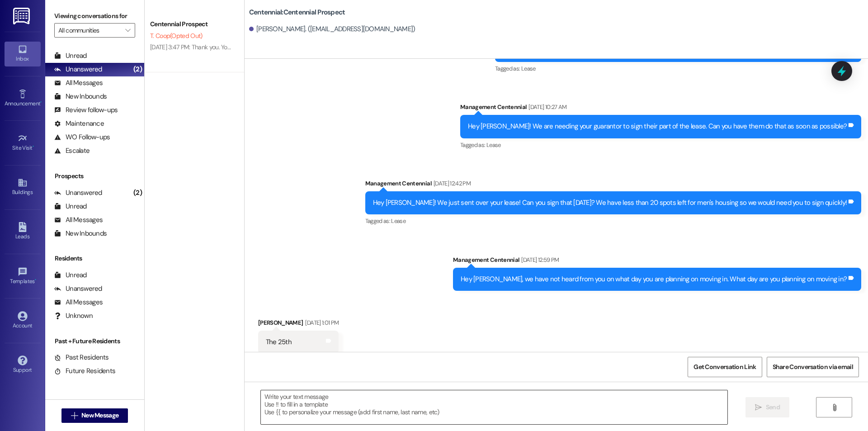
scroll to position [437, 0]
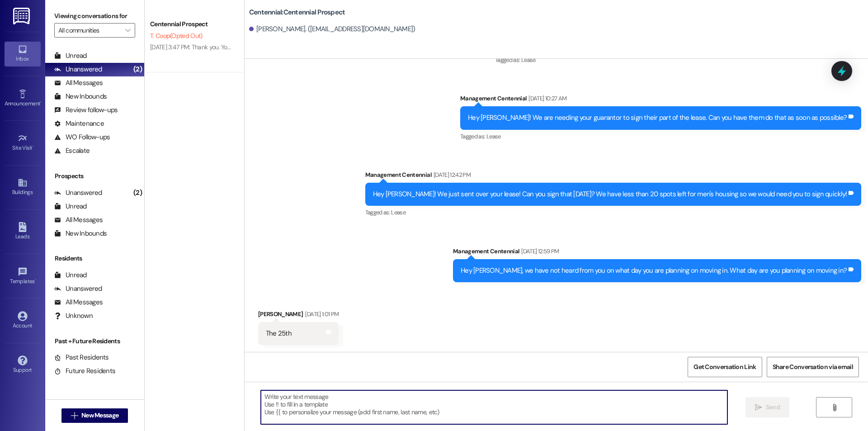
paste textarea "Hello {{first_name}}, are you able to bring your key fob into the office to hav…"
type textarea "Hello {{first_name}}, are you able to bring your key fob into the office to hav…"
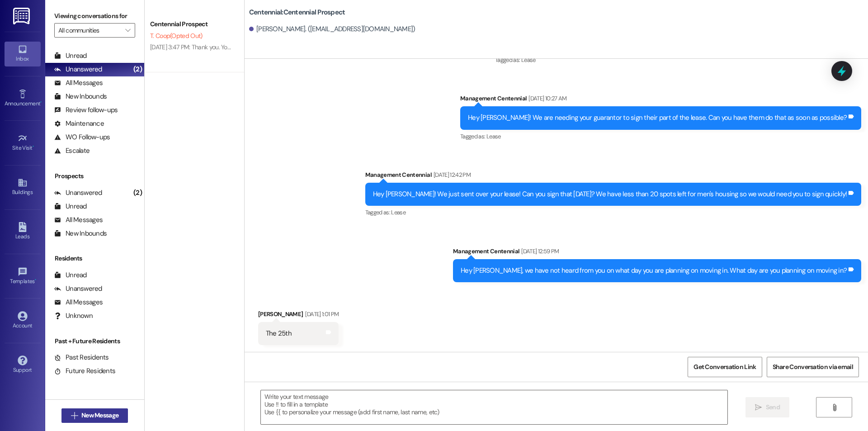
click at [82, 418] on span "New Message" at bounding box center [99, 415] width 37 height 9
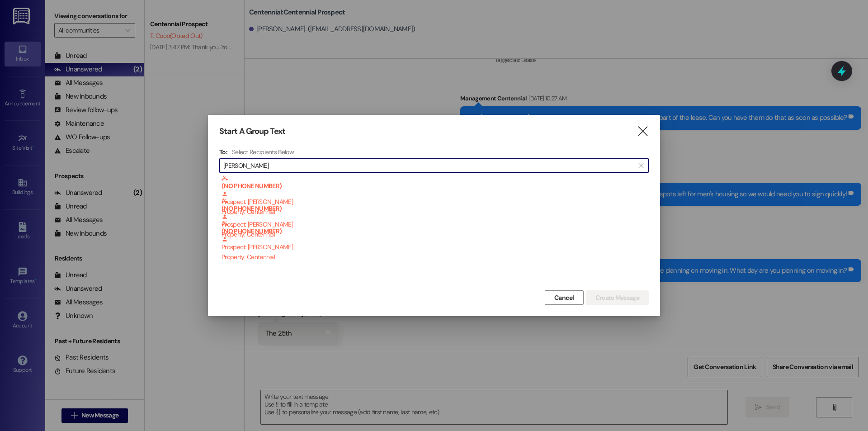
drag, startPoint x: 333, startPoint y: 165, endPoint x: 194, endPoint y: 165, distance: 139.7
click at [194, 165] on div "Start A Group Text  To: Select Recipients Below  [PERSON_NAME]  (NO PHONE NU…" at bounding box center [434, 215] width 868 height 431
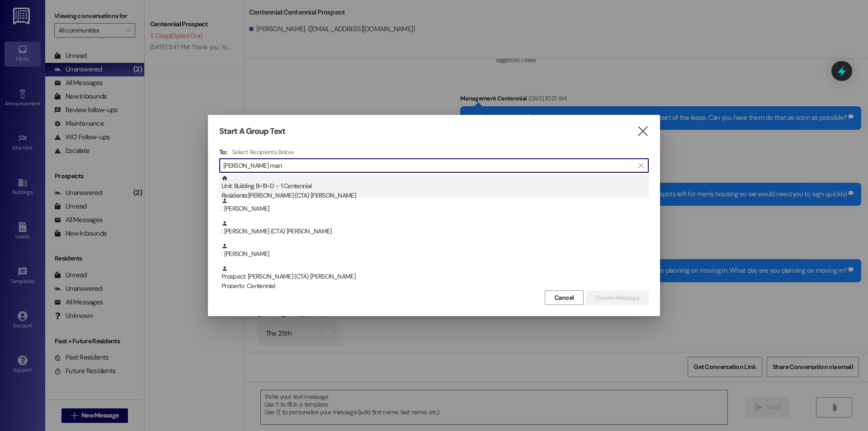
type input "[PERSON_NAME] man"
click at [331, 192] on div "Residents: [PERSON_NAME] (CTA) [PERSON_NAME]" at bounding box center [435, 195] width 427 height 9
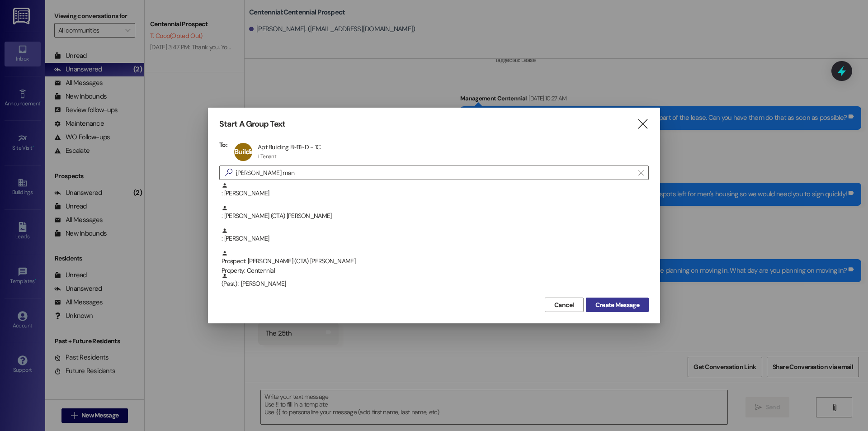
click at [612, 308] on span "Create Message" at bounding box center [618, 304] width 44 height 9
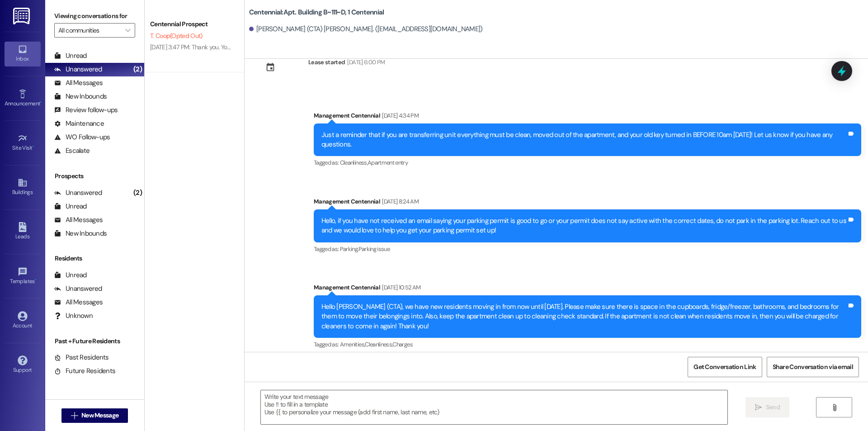
scroll to position [1679, 0]
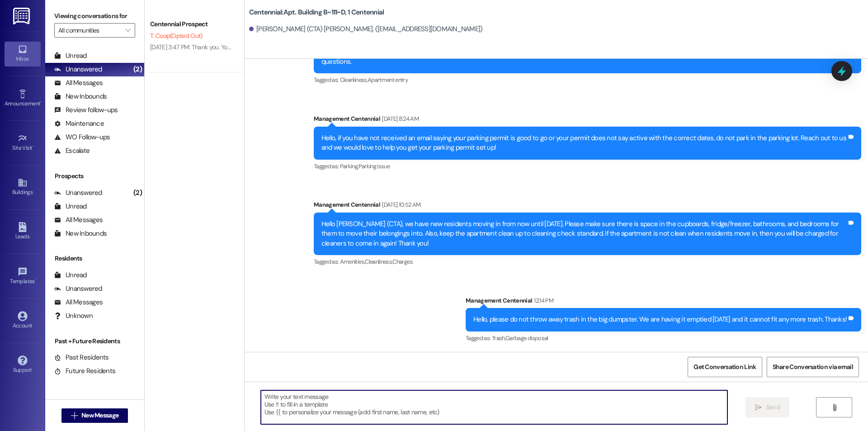
paste textarea "Hello {{first_name}}, are you able to bring your key fob into the office to hav…"
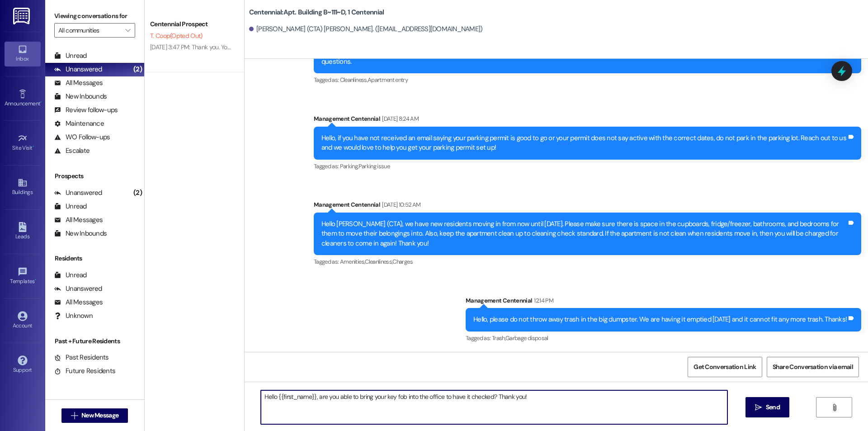
drag, startPoint x: 309, startPoint y: 394, endPoint x: 273, endPoint y: 396, distance: 36.7
click at [273, 396] on textarea "Hello {{first_name}}, are you able to bring your key fob into the office to hav…" at bounding box center [494, 407] width 467 height 34
type textarea "Hello [PERSON_NAME], are you able to bring your key fob into the office to have…"
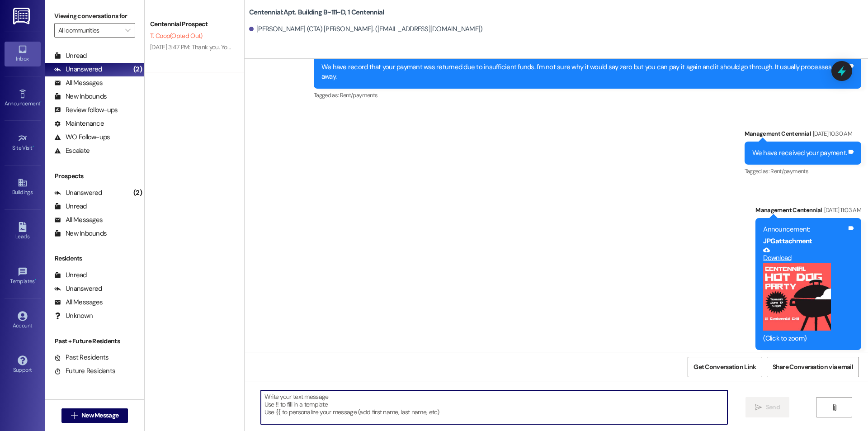
scroll to position [0, 0]
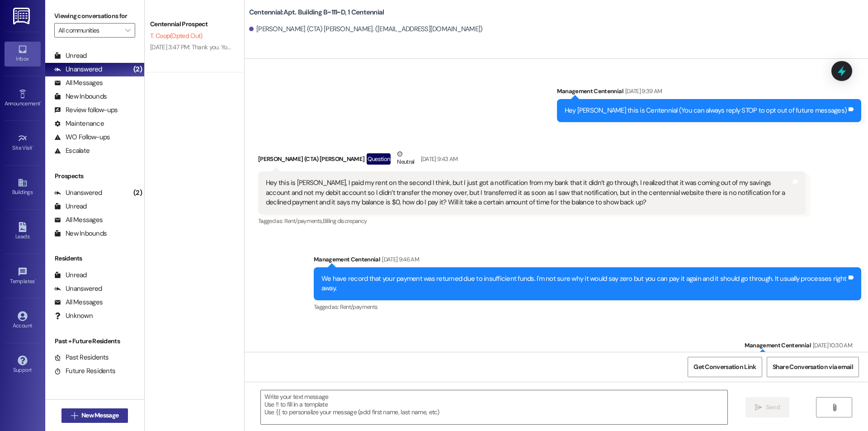
click at [105, 412] on span "New Message" at bounding box center [99, 415] width 37 height 9
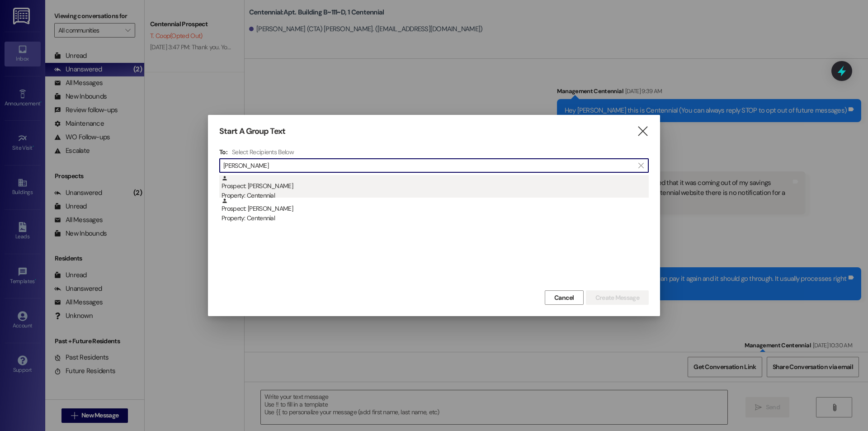
type input "[PERSON_NAME]"
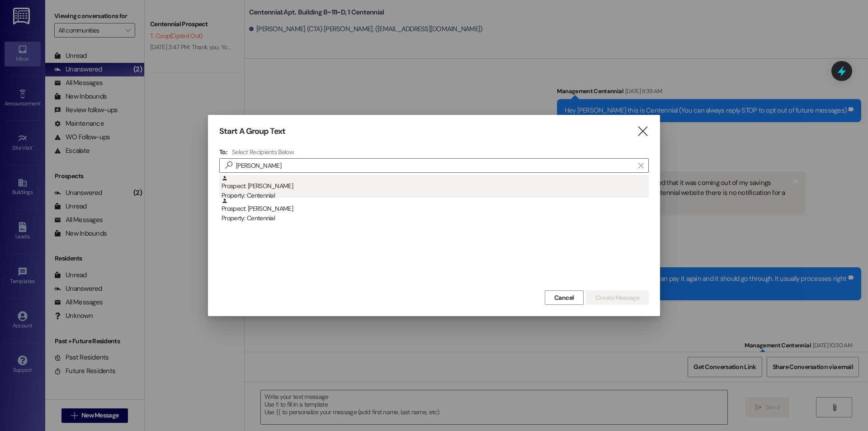
click at [330, 185] on div "Prospect: [PERSON_NAME] Property: Centennial" at bounding box center [435, 188] width 427 height 26
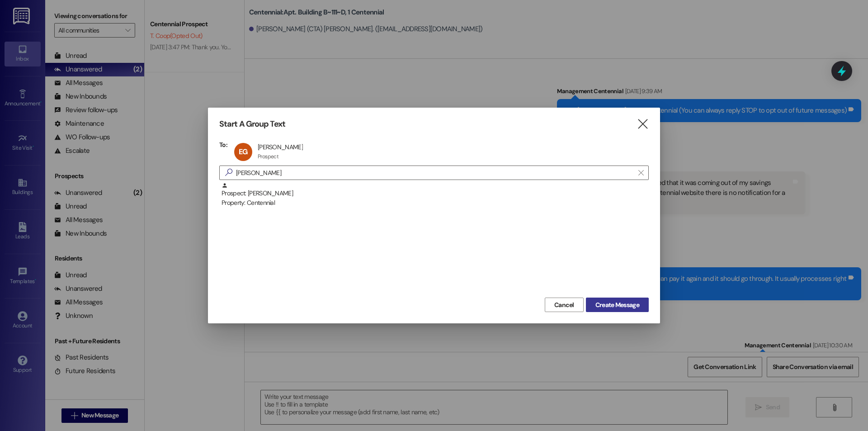
click at [606, 308] on span "Create Message" at bounding box center [618, 304] width 44 height 9
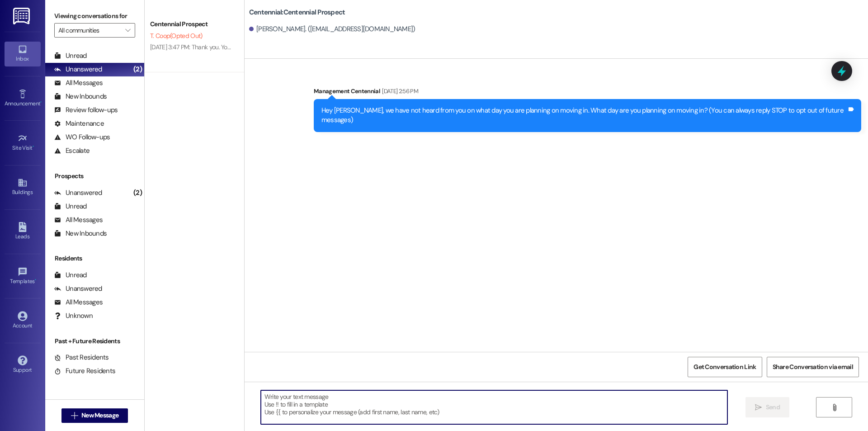
paste textarea "Hello {{first_name}}, are you able to bring your key fob into the office to hav…"
type textarea "Hello {{first_name}}, are you able to bring your key fob into the office to hav…"
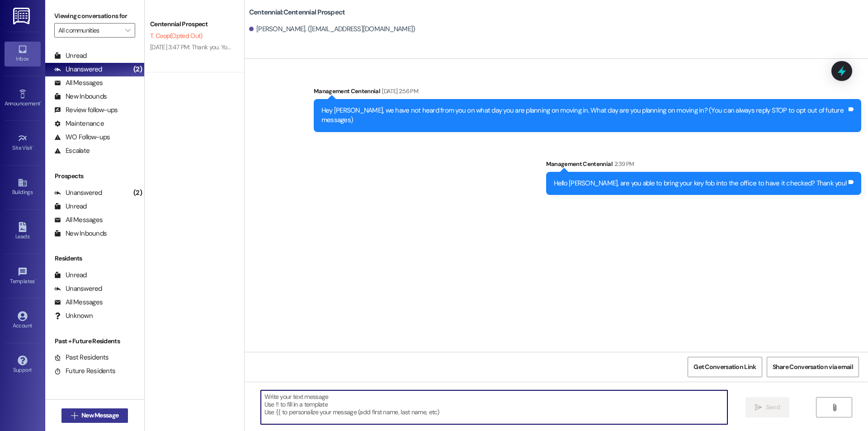
click at [109, 414] on span "New Message" at bounding box center [99, 415] width 37 height 9
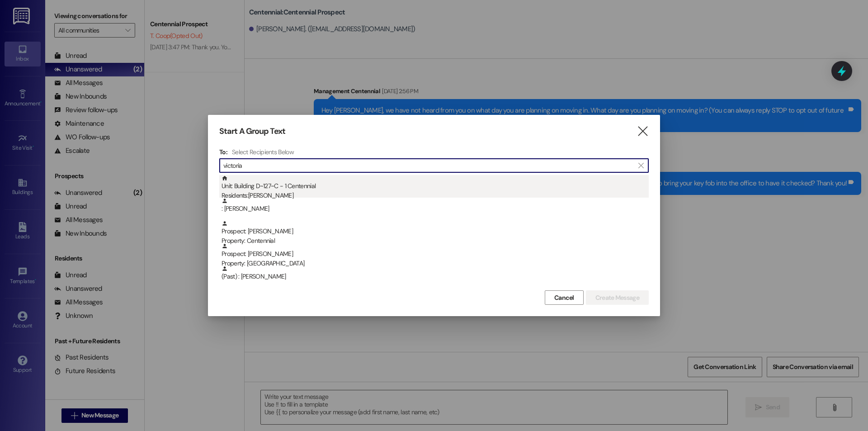
type input "victoria"
click at [319, 193] on div "Residents: [PERSON_NAME]" at bounding box center [435, 195] width 427 height 9
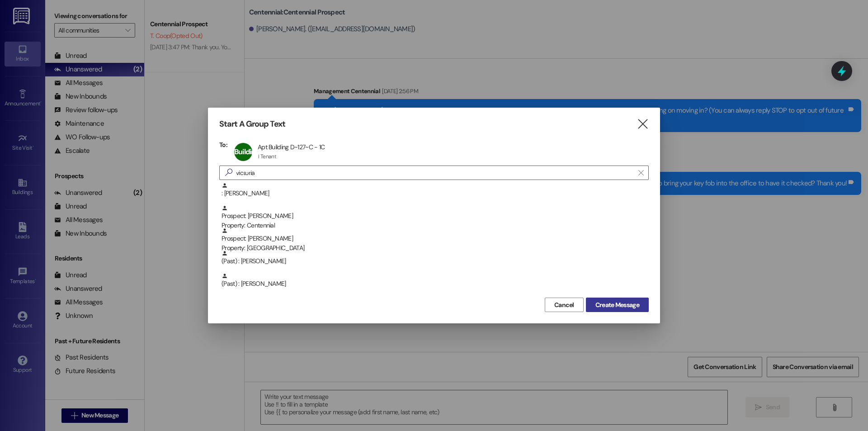
click at [612, 303] on span "Create Message" at bounding box center [618, 304] width 44 height 9
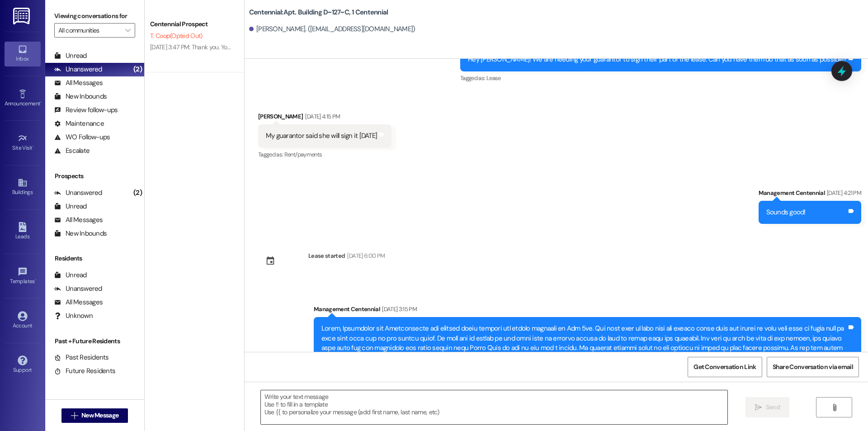
scroll to position [629, 0]
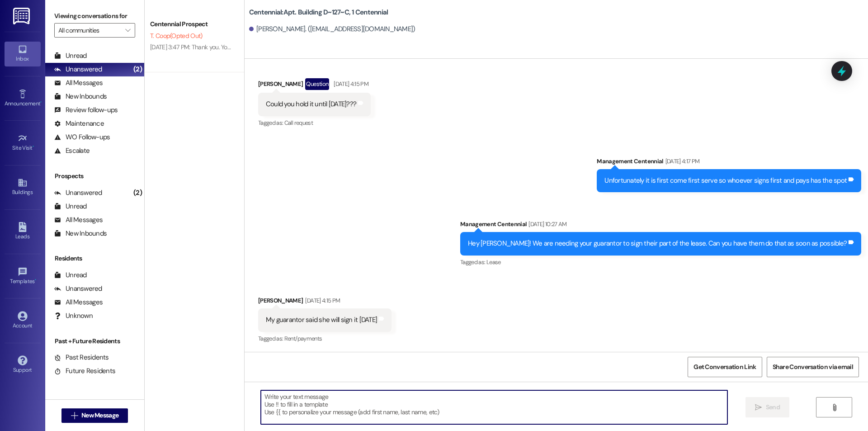
paste textarea "Hello {{first_name}}, are you able to bring your key fob into the office to hav…"
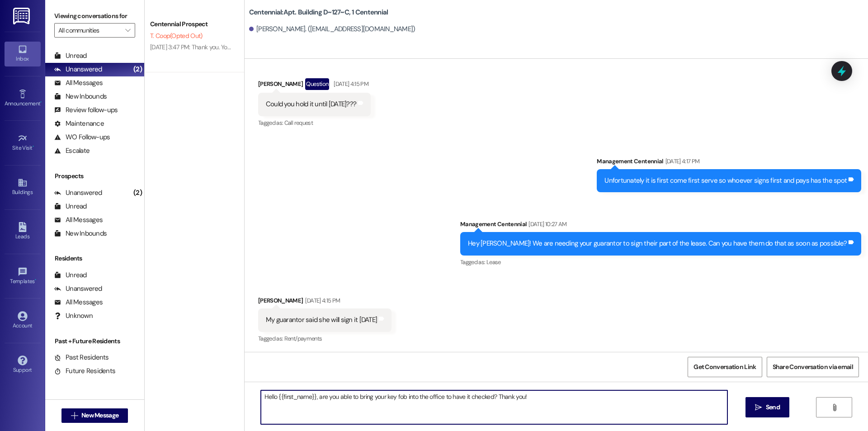
type textarea "Hello {{first_name}}, are you able to bring your key fob into the office to hav…"
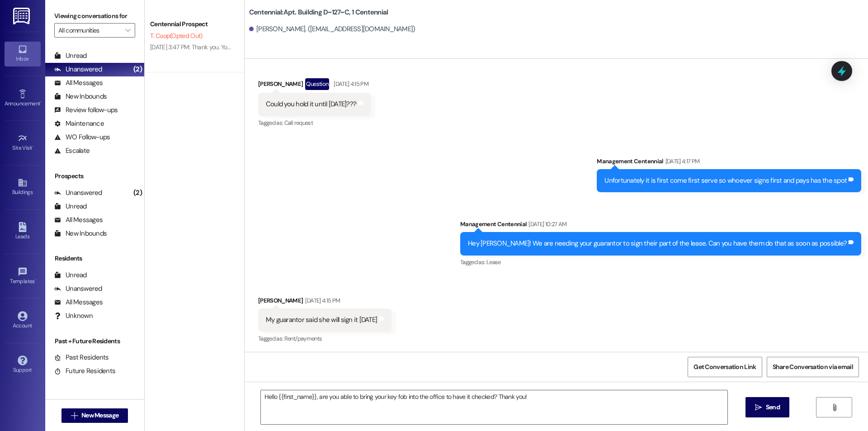
click at [768, 403] on span "Send" at bounding box center [773, 406] width 14 height 9
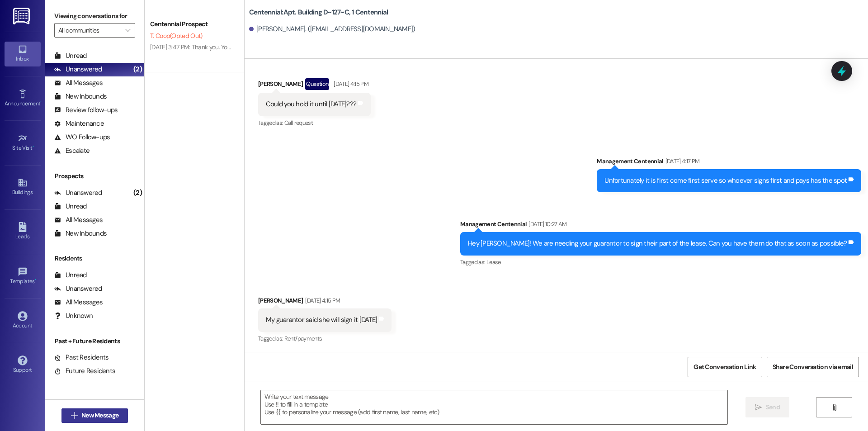
click at [94, 417] on span "New Message" at bounding box center [99, 415] width 37 height 9
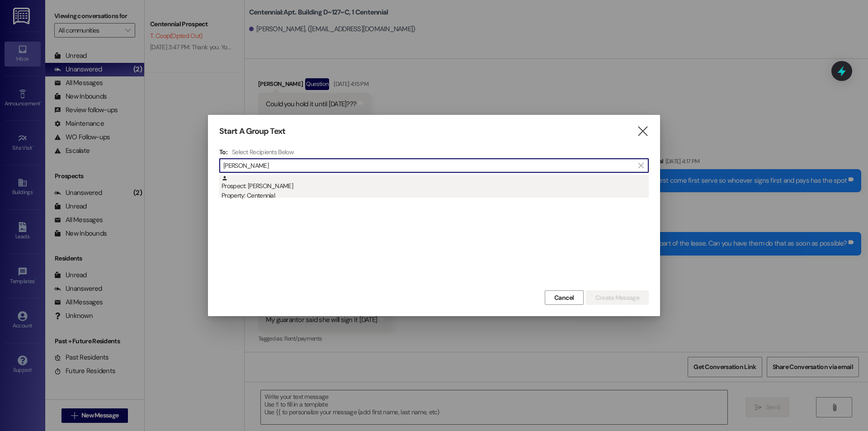
type input "[PERSON_NAME]"
click at [438, 183] on div "Prospect: [PERSON_NAME] Property: Centennial" at bounding box center [435, 188] width 427 height 26
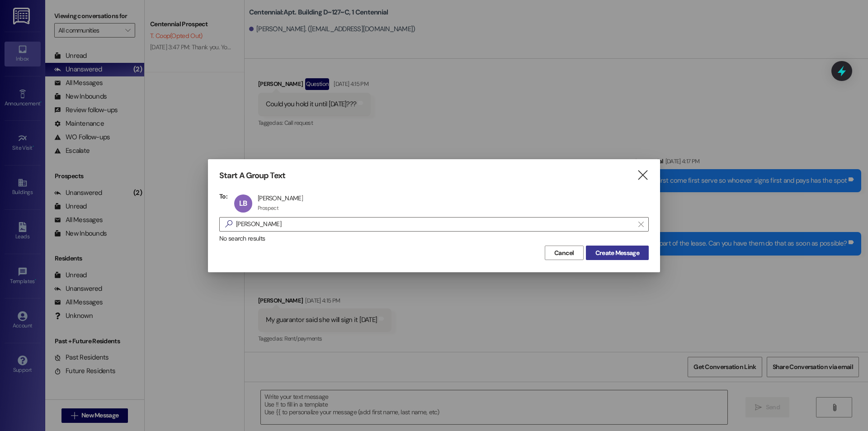
click at [636, 254] on span "Create Message" at bounding box center [618, 252] width 44 height 9
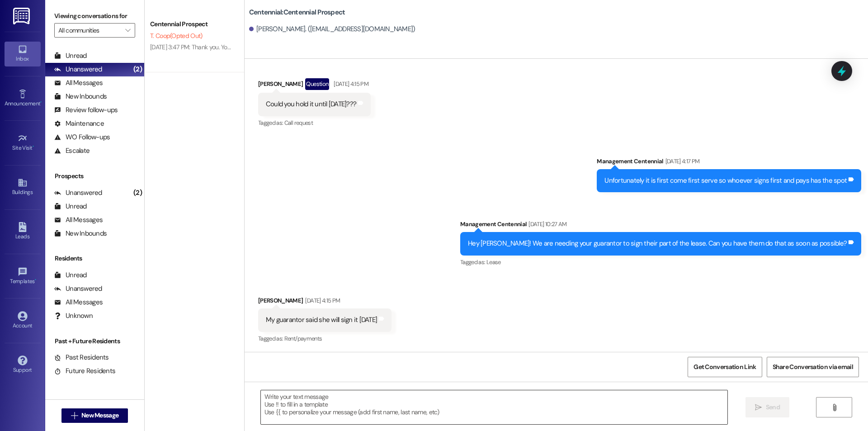
scroll to position [498, 0]
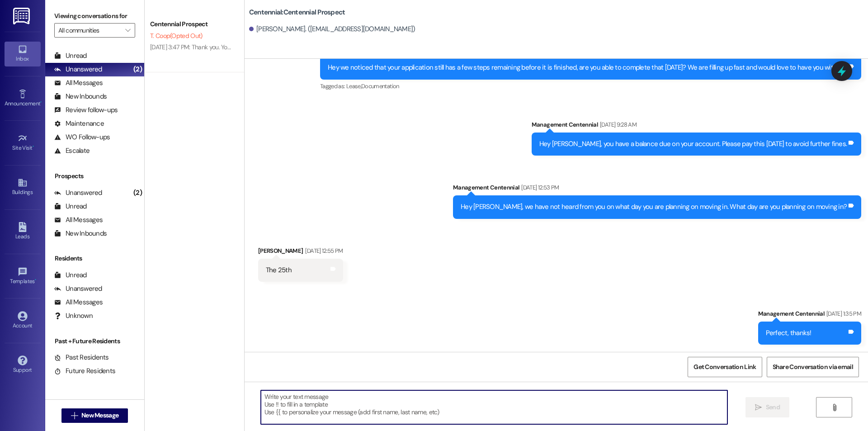
paste textarea "Hello {{first_name}}, are you able to bring your key fob into the office to hav…"
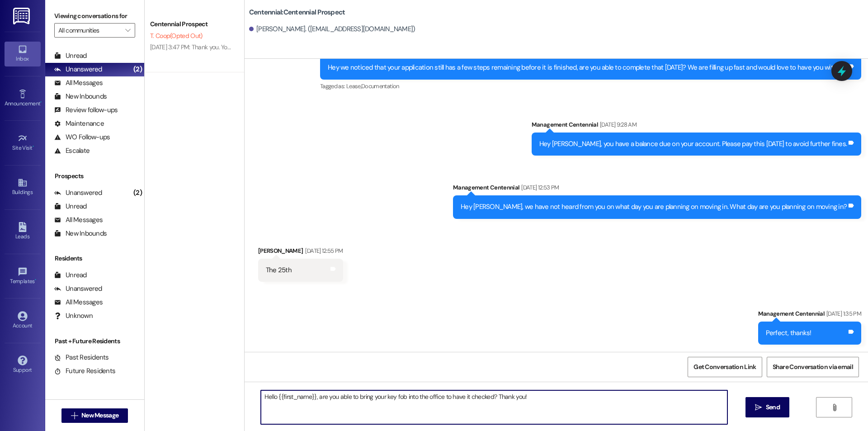
type textarea "Hello {{first_name}}, are you able to bring your key fob into the office to hav…"
click at [764, 404] on span "Send" at bounding box center [773, 406] width 18 height 9
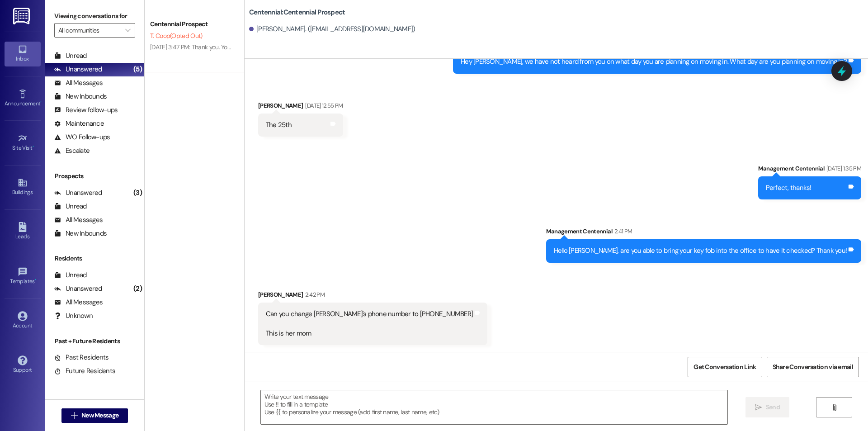
scroll to position [644, 0]
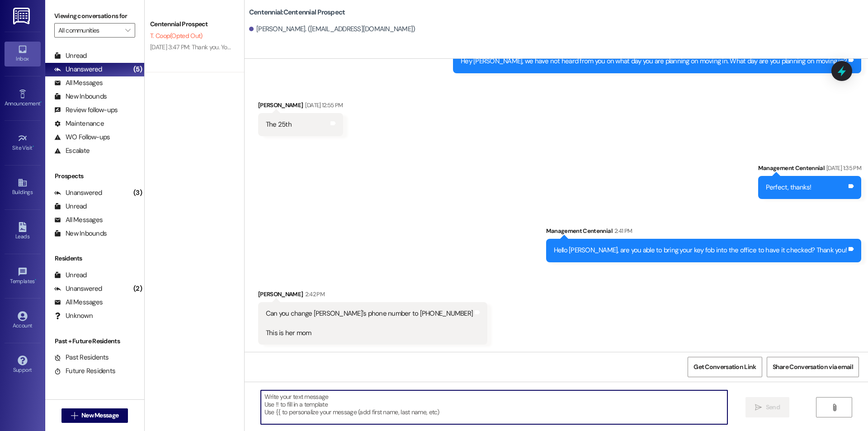
click at [433, 418] on textarea at bounding box center [494, 407] width 467 height 34
click at [318, 395] on textarea at bounding box center [494, 407] width 467 height 34
type textarea "Yes!"
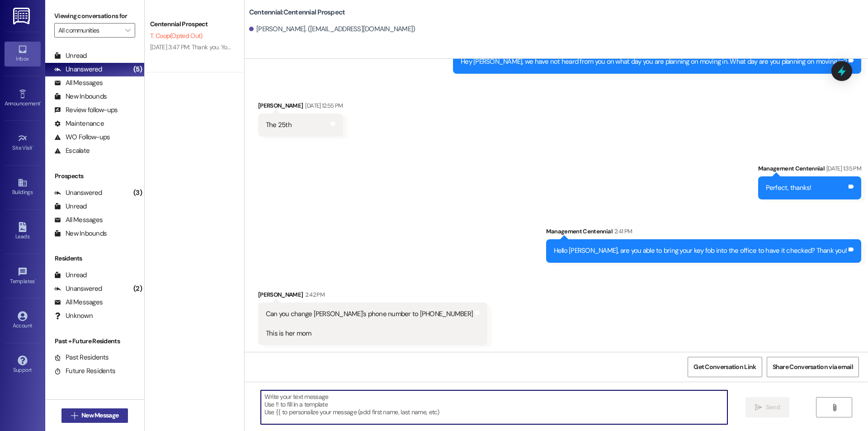
click at [97, 418] on span "New Message" at bounding box center [99, 415] width 37 height 9
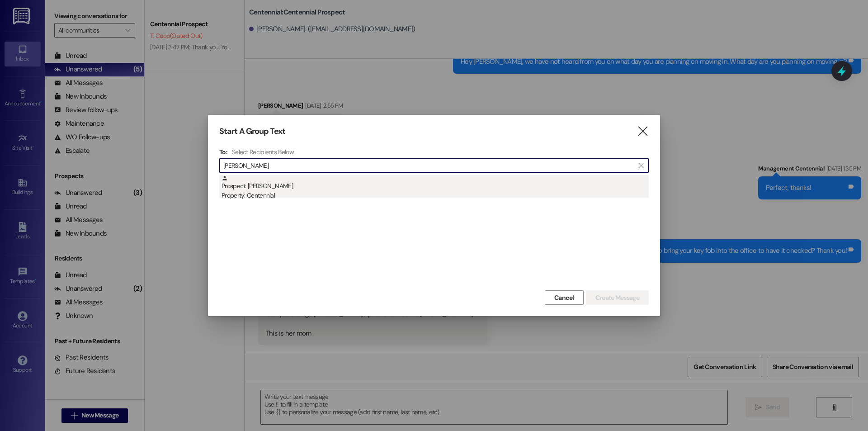
type input "[PERSON_NAME]"
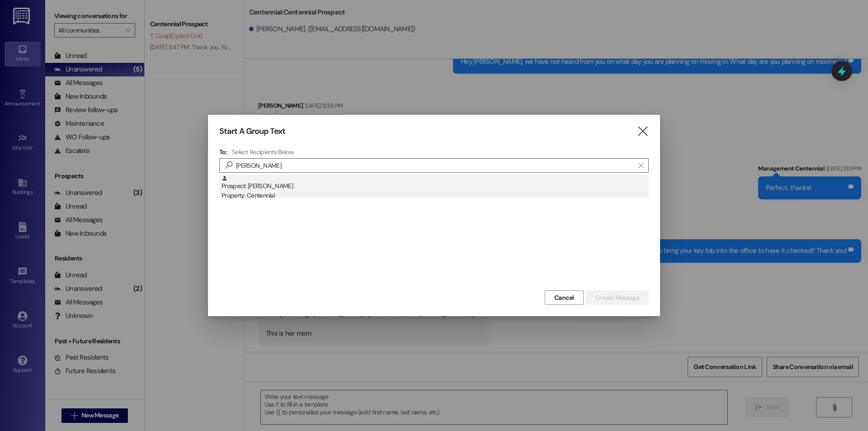
click at [311, 187] on div "Prospect: [PERSON_NAME] Property: Centennial" at bounding box center [435, 188] width 427 height 26
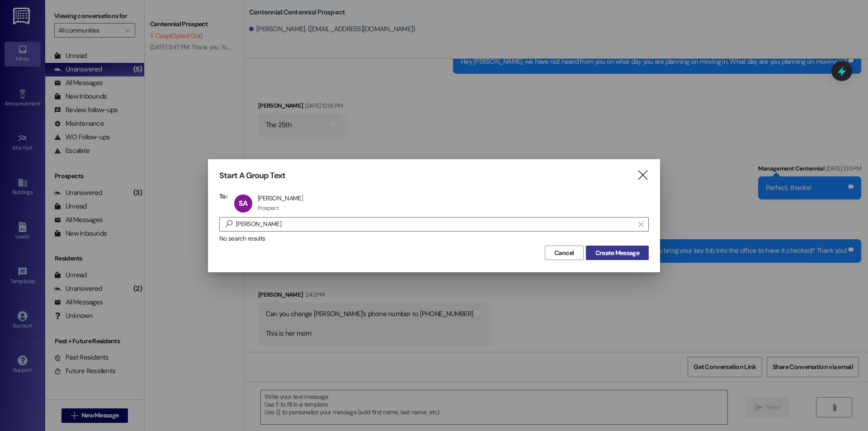
click at [608, 255] on span "Create Message" at bounding box center [618, 252] width 44 height 9
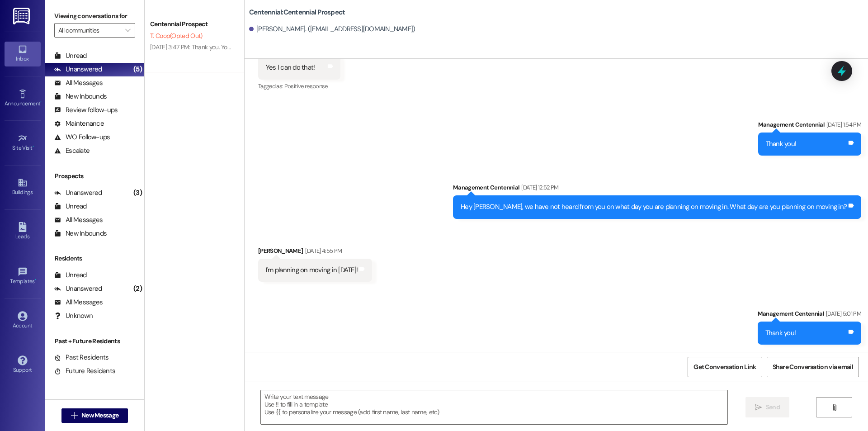
scroll to position [476, 0]
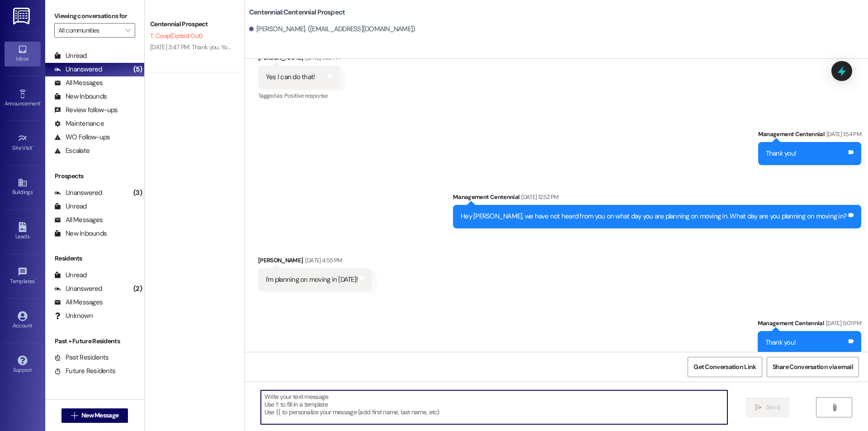
paste textarea "Hello {{first_name}}, are you able to bring your key fob into the office to hav…"
type textarea "Hello {{first_name}}, are you able to bring your key fob into the office to hav…"
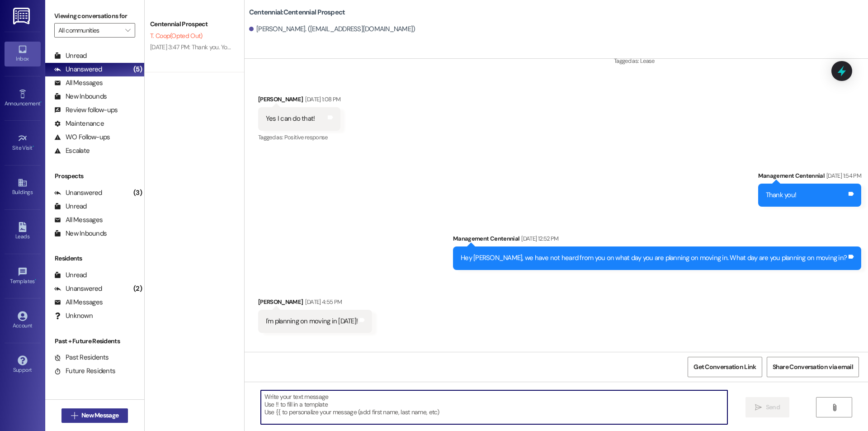
scroll to position [413, 0]
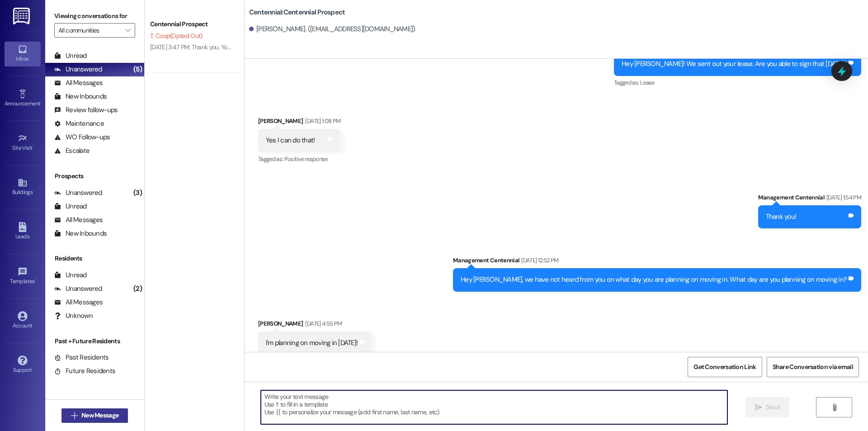
click at [87, 414] on span "New Message" at bounding box center [99, 415] width 37 height 9
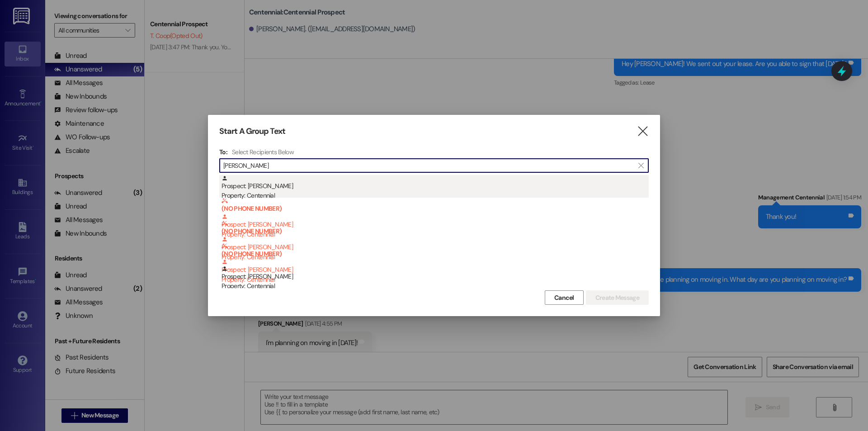
type input "[PERSON_NAME]"
click at [244, 190] on div "Prospect: [PERSON_NAME] Property: Centennial" at bounding box center [435, 188] width 427 height 26
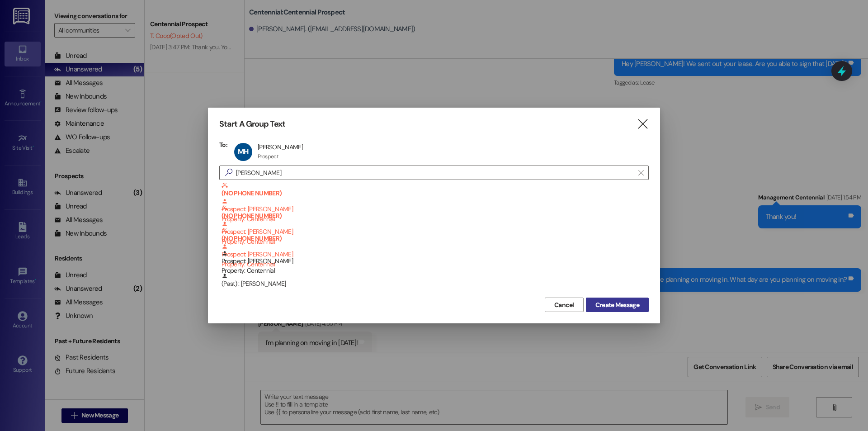
click at [643, 301] on button "Create Message" at bounding box center [617, 305] width 63 height 14
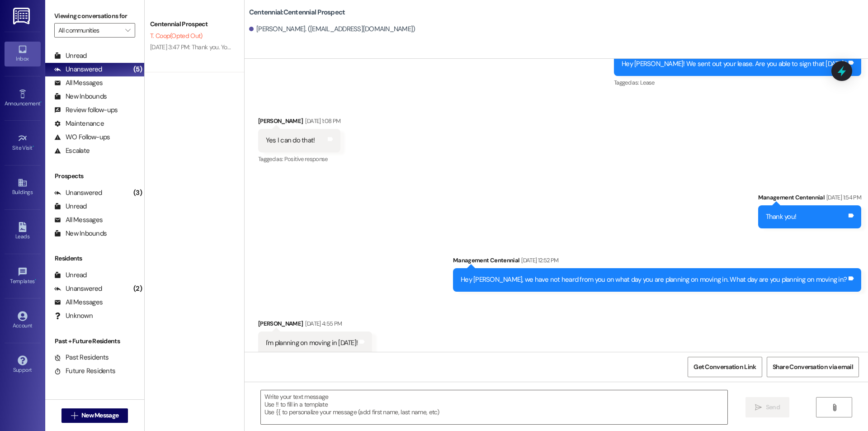
scroll to position [66, 0]
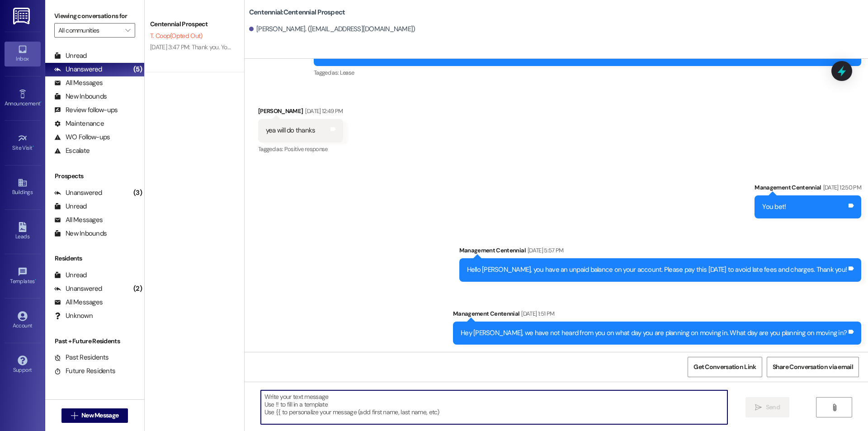
paste textarea "Hello {{first_name}}, are you able to bring your key fob into the office to hav…"
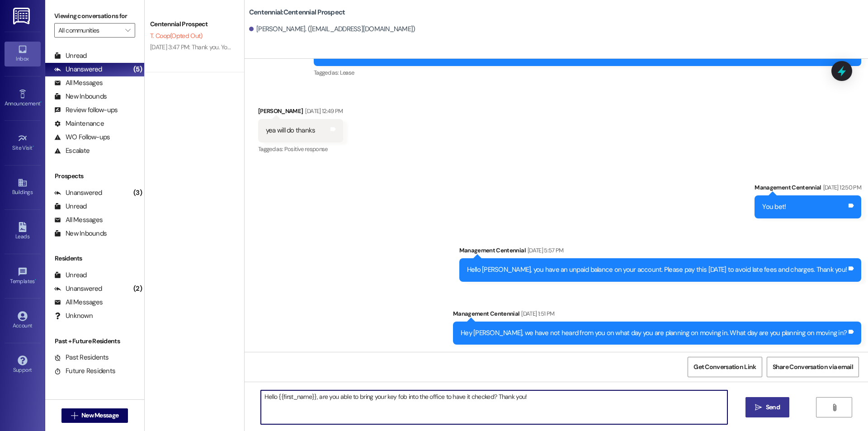
type textarea "Hello {{first_name}}, are you able to bring your key fob into the office to hav…"
click at [781, 400] on button " Send" at bounding box center [768, 407] width 44 height 20
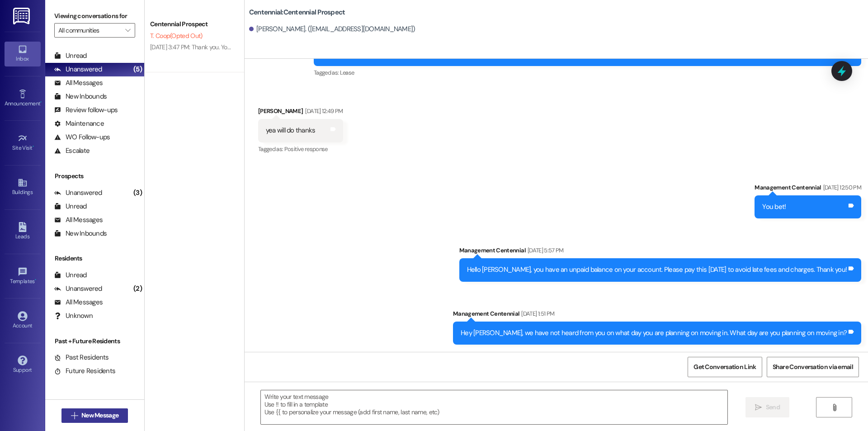
click at [123, 417] on button " New Message" at bounding box center [95, 415] width 67 height 14
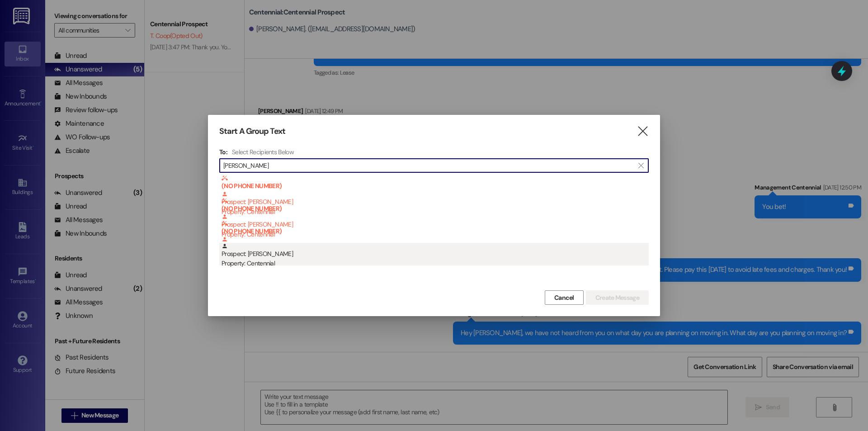
type input "[PERSON_NAME]"
click at [331, 257] on div "Prospect: [PERSON_NAME] Property: Centennial" at bounding box center [435, 256] width 427 height 26
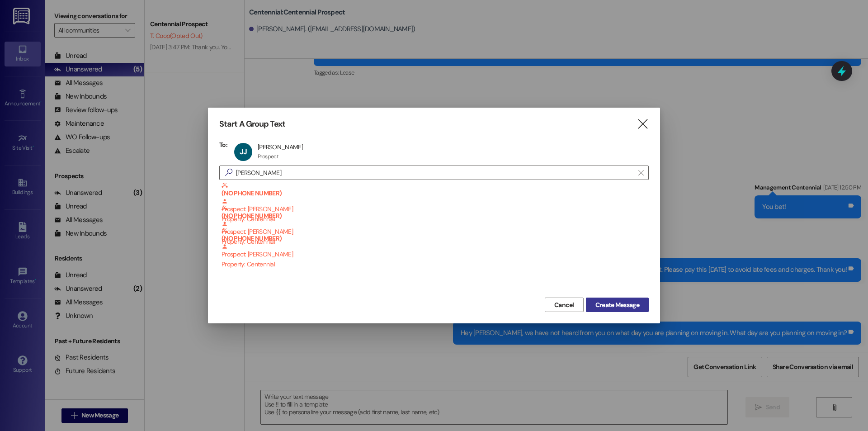
click at [616, 305] on span "Create Message" at bounding box center [618, 304] width 44 height 9
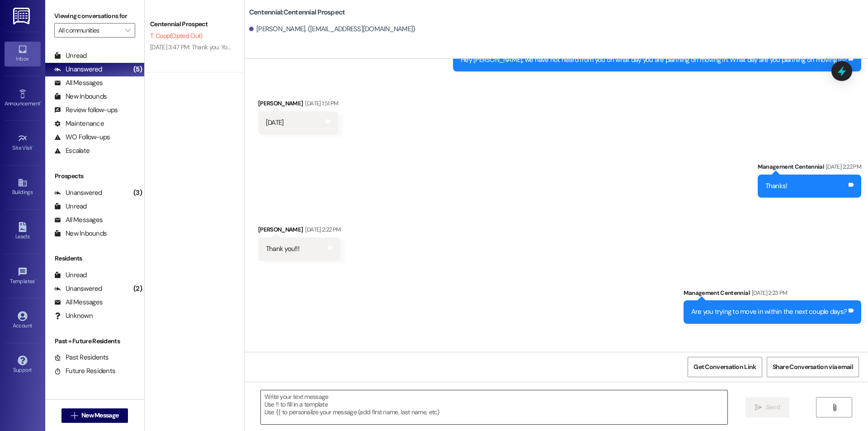
scroll to position [736, 0]
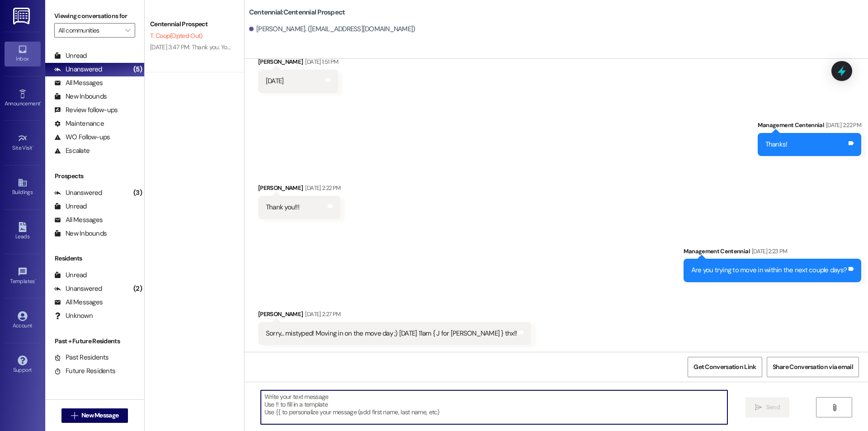
paste textarea "Hello {{first_name}}, are you able to bring your key fob into the office to hav…"
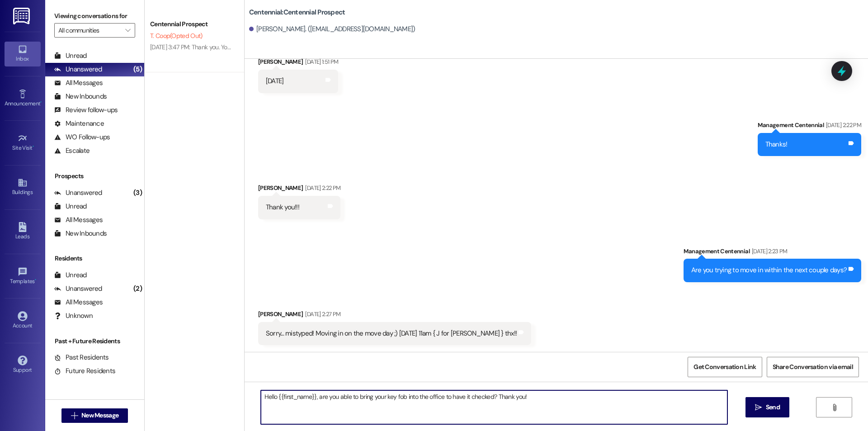
scroll to position [800, 0]
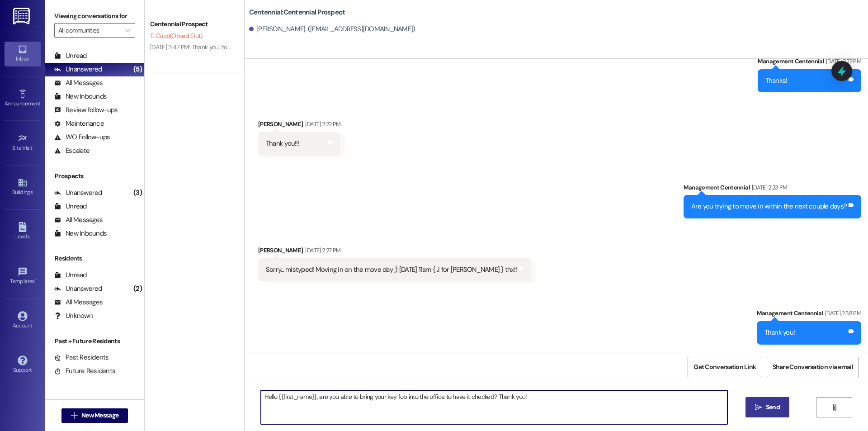
type textarea "Hello {{first_name}}, are you able to bring your key fob into the office to hav…"
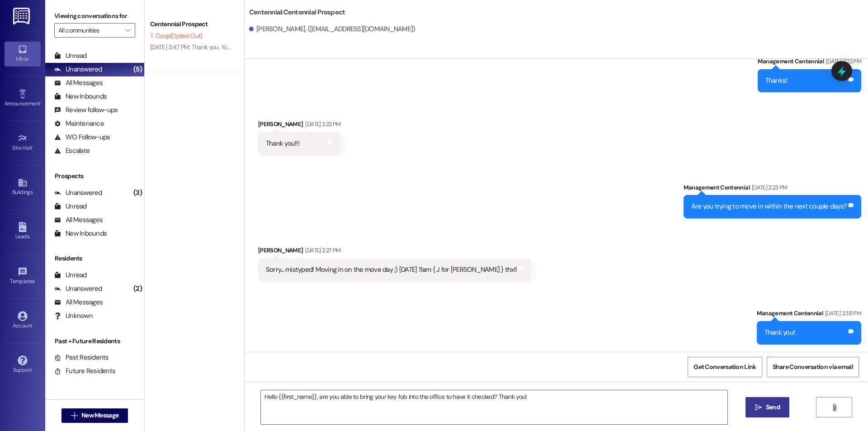
click at [778, 400] on button " Send" at bounding box center [768, 407] width 44 height 20
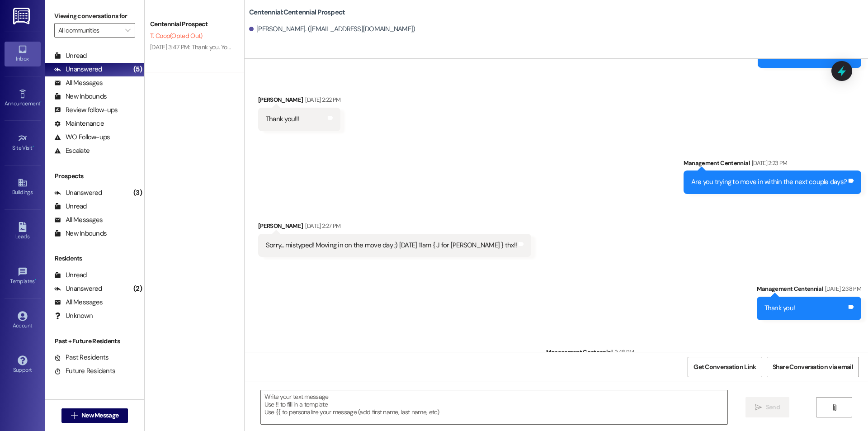
scroll to position [863, 0]
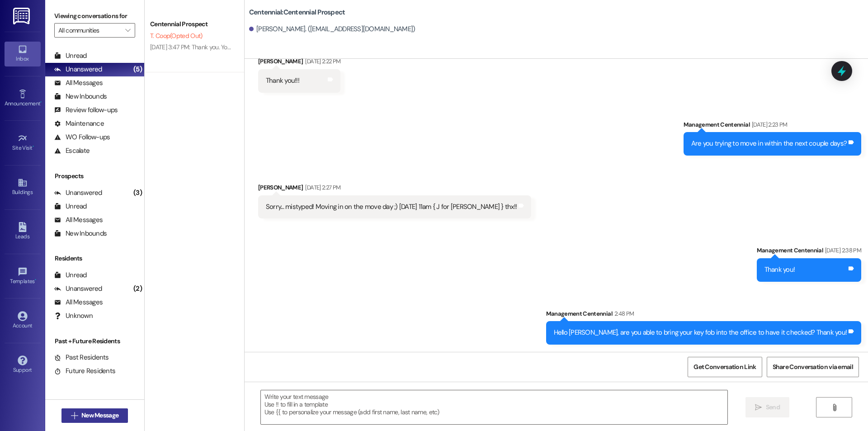
click at [84, 416] on span "New Message" at bounding box center [99, 415] width 37 height 9
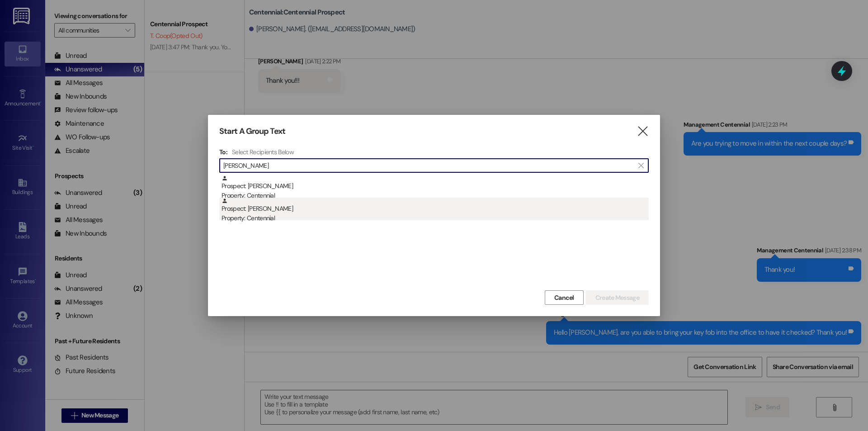
type input "[PERSON_NAME]"
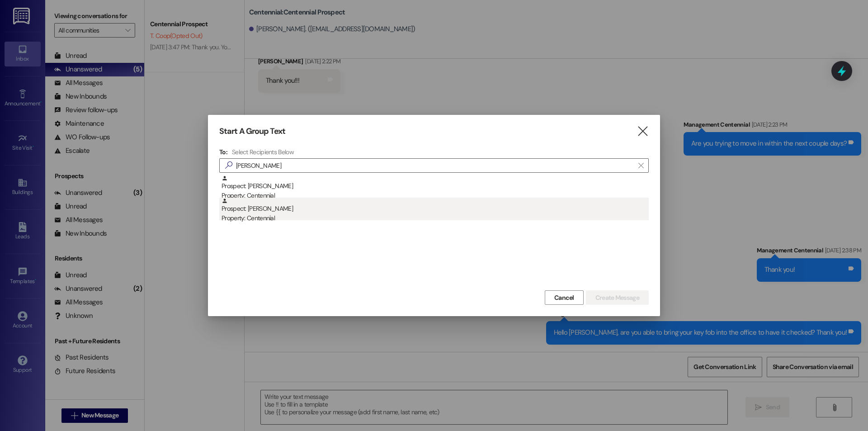
click at [298, 215] on div "Property: Centennial" at bounding box center [435, 217] width 427 height 9
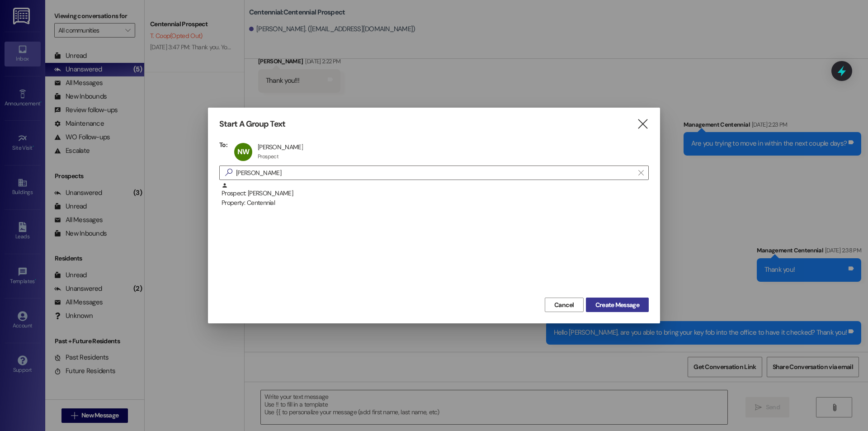
click at [623, 295] on div "Start A Group Text  To: NW [PERSON_NAME] [PERSON_NAME] Prospect Prospect click…" at bounding box center [434, 216] width 452 height 216
click at [625, 300] on span "Create Message" at bounding box center [618, 304] width 44 height 9
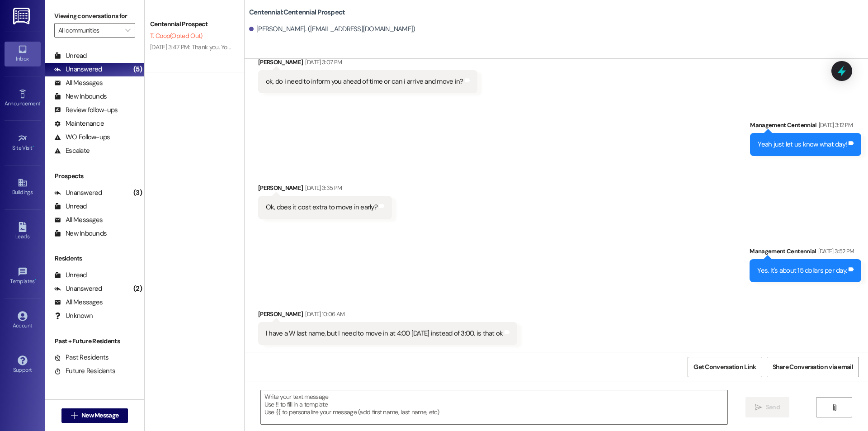
scroll to position [597, 0]
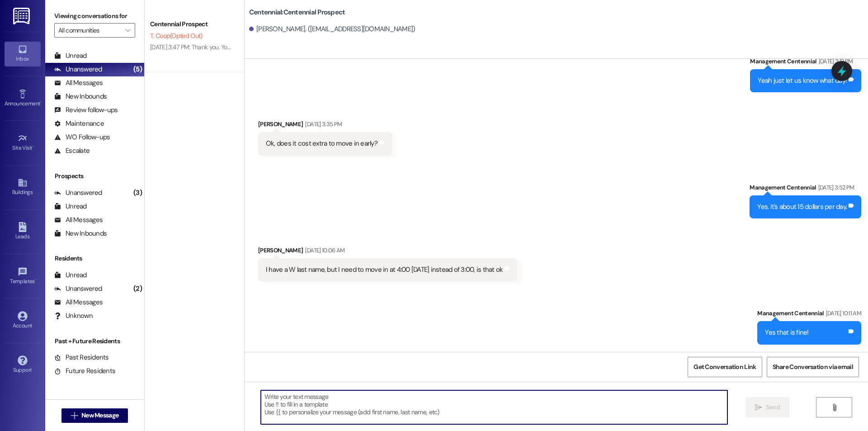
drag, startPoint x: 510, startPoint y: 426, endPoint x: 364, endPoint y: 434, distance: 146.3
drag, startPoint x: 364, startPoint y: 434, endPoint x: 295, endPoint y: 422, distance: 69.3
paste textarea "Hello {{first_name}}, are you able to bring your key fob into the office to hav…"
type textarea "Hello {{first_name}}, are you able to bring your key fob into the office to hav…"
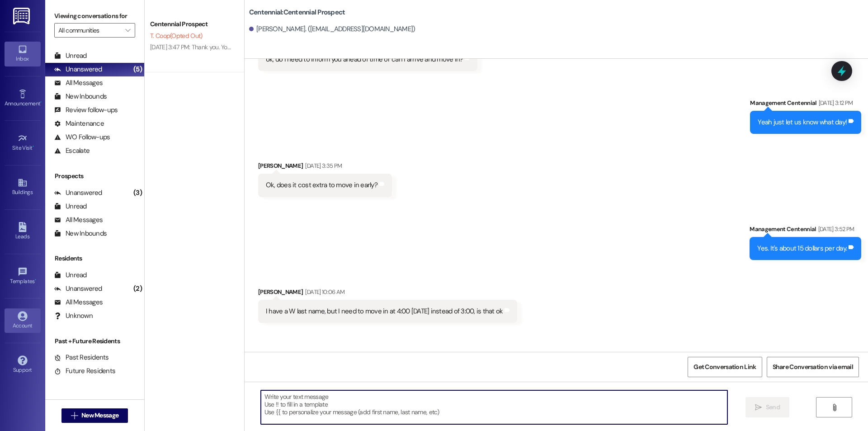
scroll to position [533, 0]
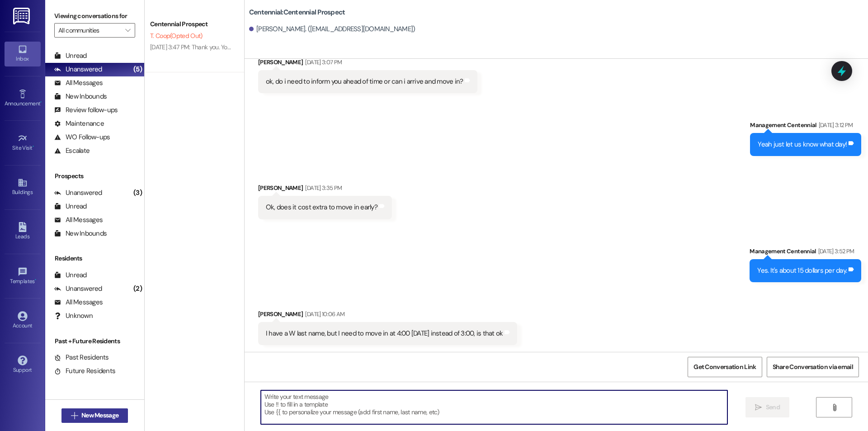
click at [107, 413] on span "New Message" at bounding box center [99, 415] width 37 height 9
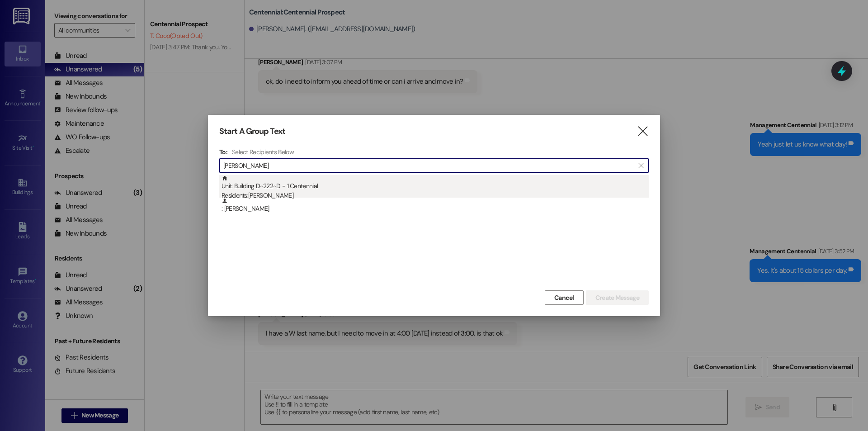
type input "[PERSON_NAME]"
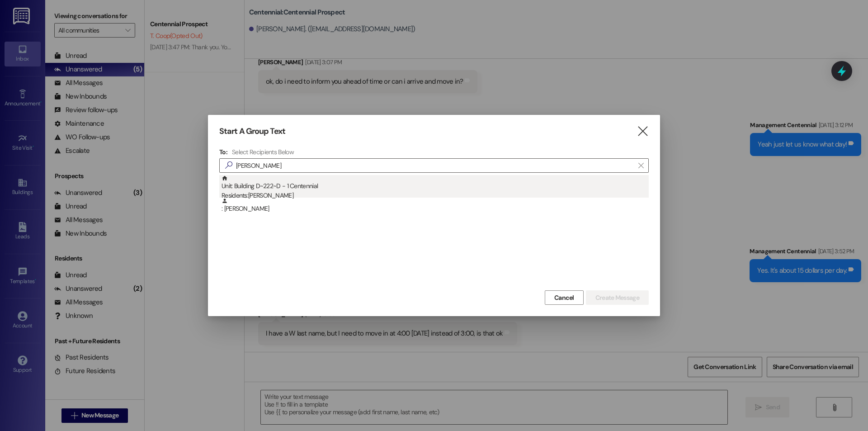
click at [248, 194] on div "Residents: [PERSON_NAME]" at bounding box center [435, 195] width 427 height 9
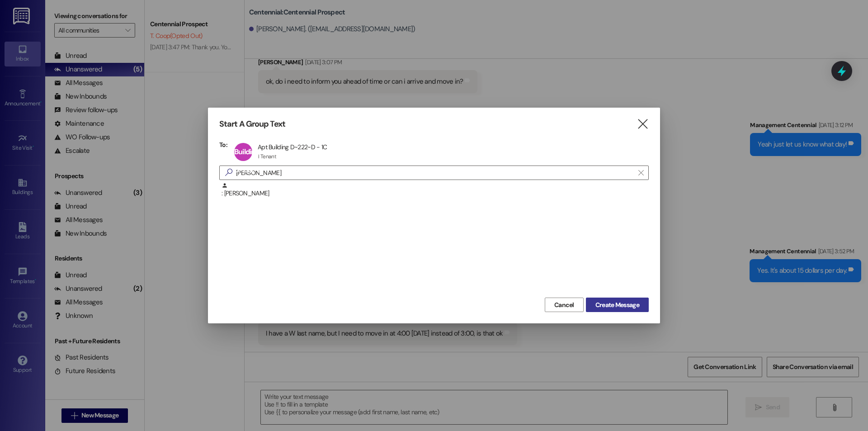
click at [620, 308] on span "Create Message" at bounding box center [618, 304] width 44 height 9
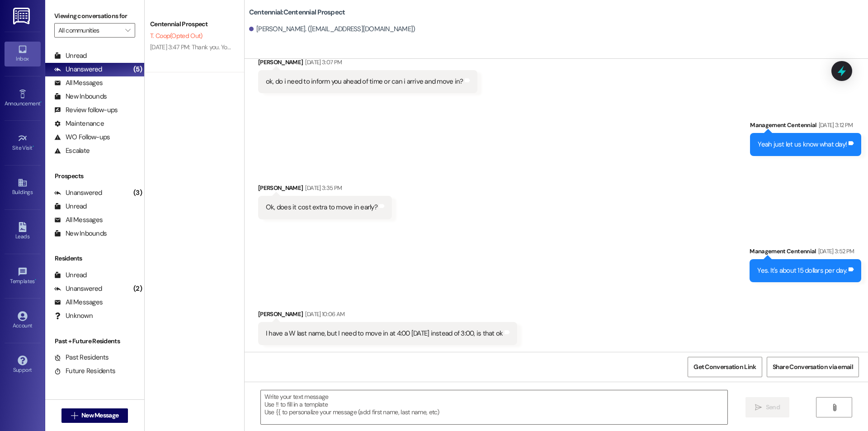
scroll to position [224, 0]
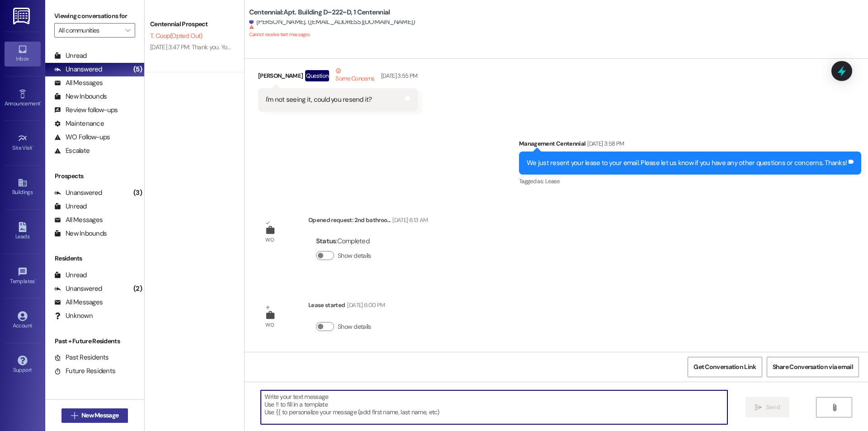
drag, startPoint x: 383, startPoint y: 401, endPoint x: 82, endPoint y: 419, distance: 301.3
click at [82, 419] on span "New Message" at bounding box center [99, 415] width 37 height 9
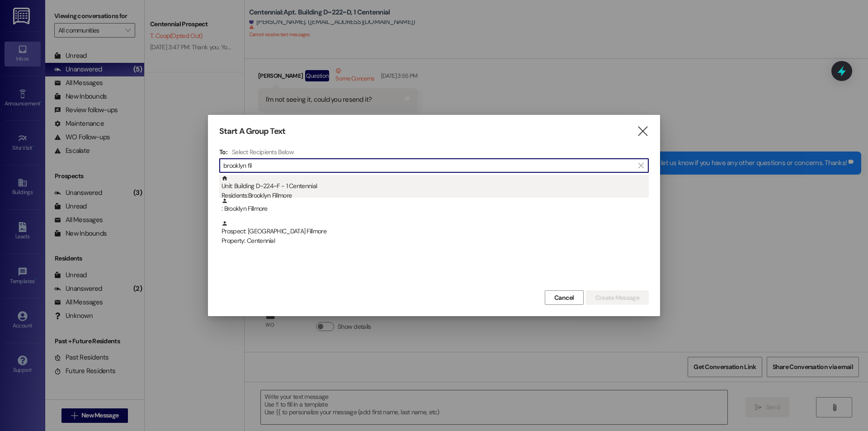
type input "brooklyn fil"
click at [225, 186] on div "Unit: Building D~224~F - 1 Centennial Residents: [GEOGRAPHIC_DATA]" at bounding box center [435, 188] width 427 height 26
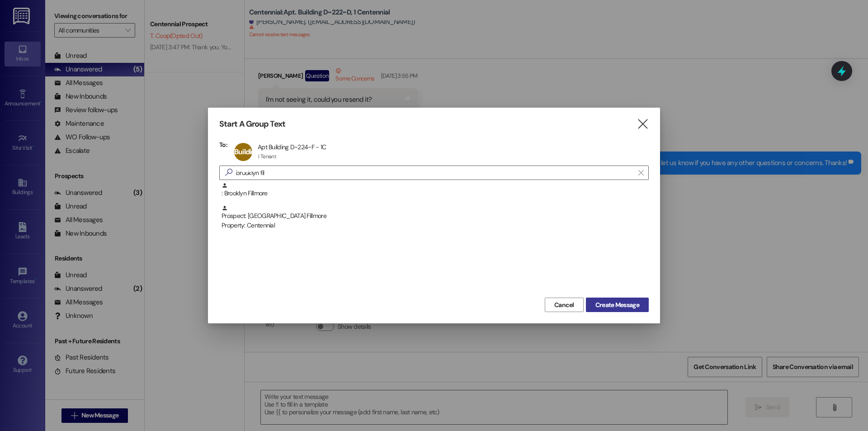
click at [639, 304] on span "Create Message" at bounding box center [618, 304] width 44 height 9
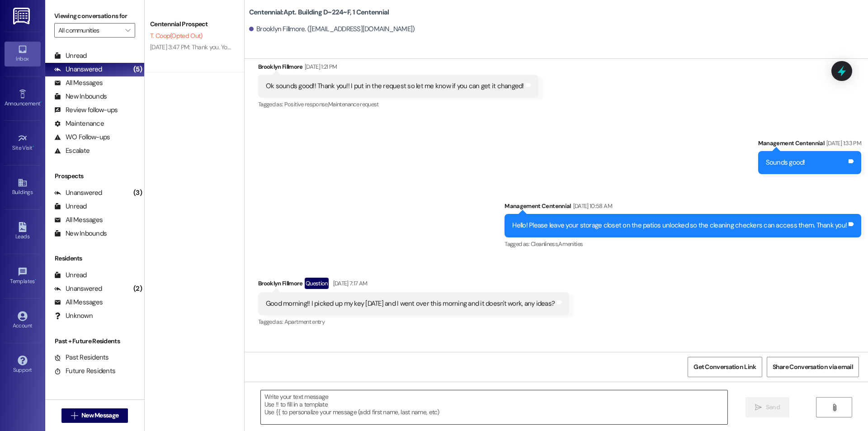
scroll to position [9470, 0]
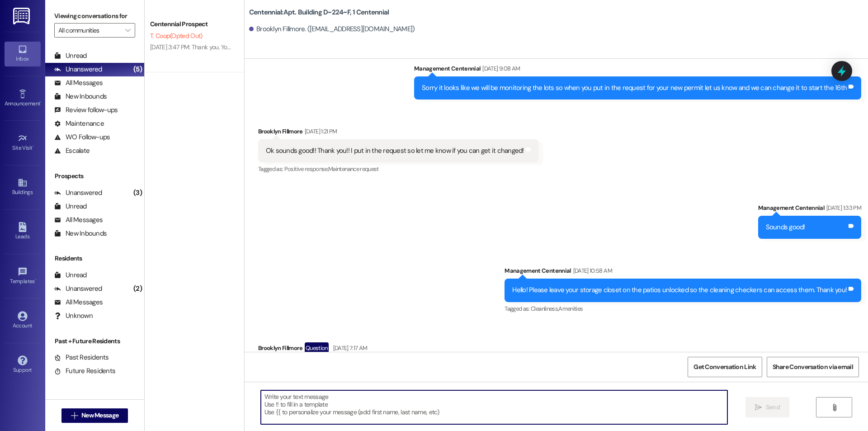
paste textarea "Hello {{first_name}}, are you able to bring your key fob into the office to hav…"
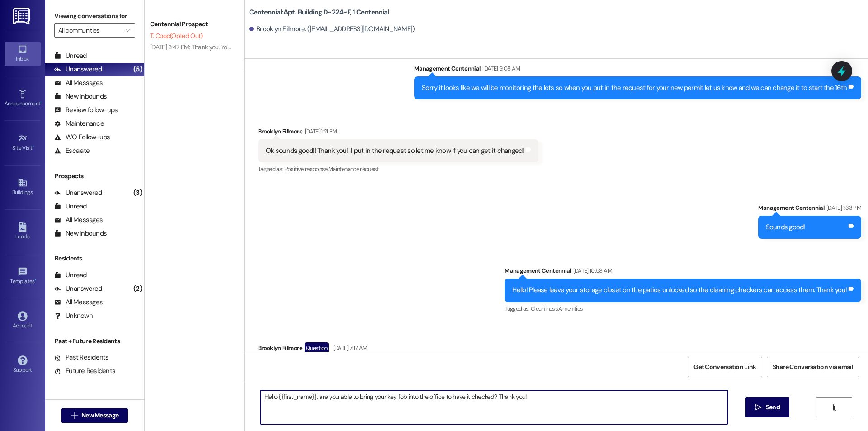
scroll to position [9931, 0]
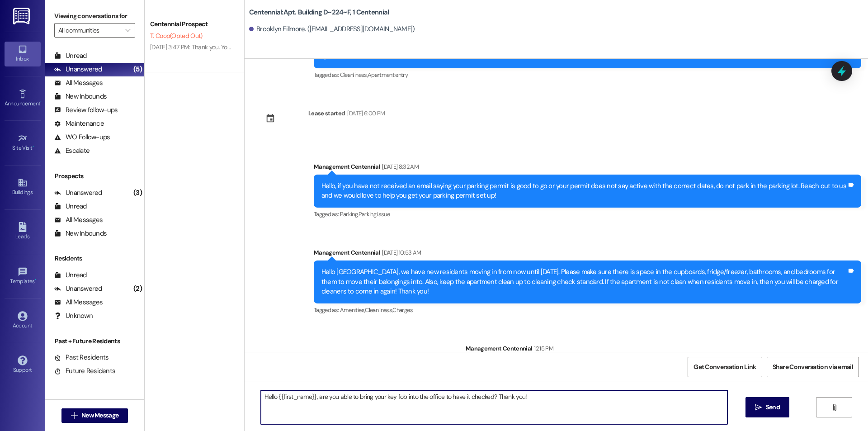
type textarea "Hello {{first_name}}, are you able to bring your key fob into the office to hav…"
click at [773, 406] on span "Send" at bounding box center [773, 406] width 14 height 9
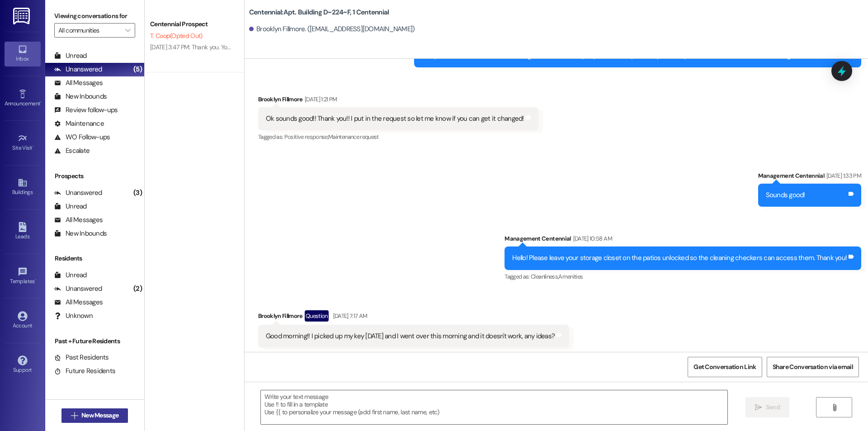
scroll to position [9470, 0]
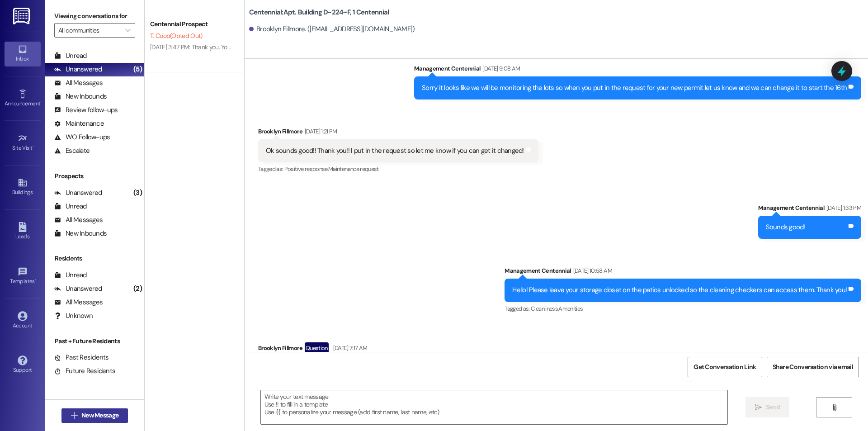
click at [93, 409] on button " New Message" at bounding box center [95, 415] width 67 height 14
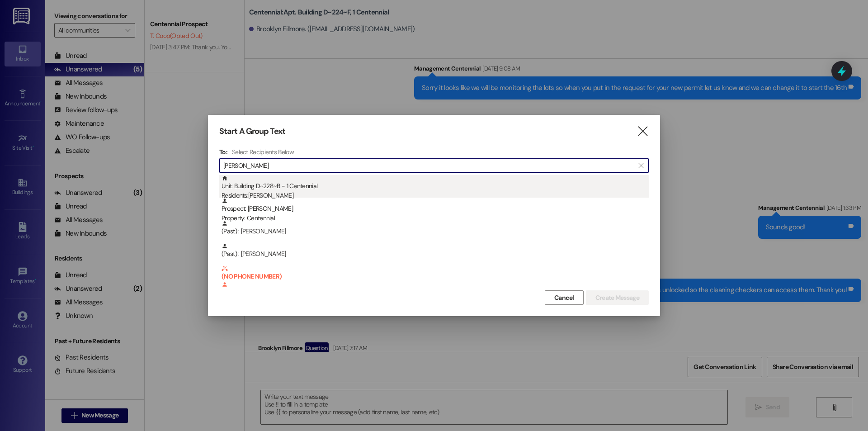
type input "[PERSON_NAME]"
click at [312, 190] on div "Unit: Building D~228~B - 1 Centennial Residents: [PERSON_NAME]" at bounding box center [435, 188] width 427 height 26
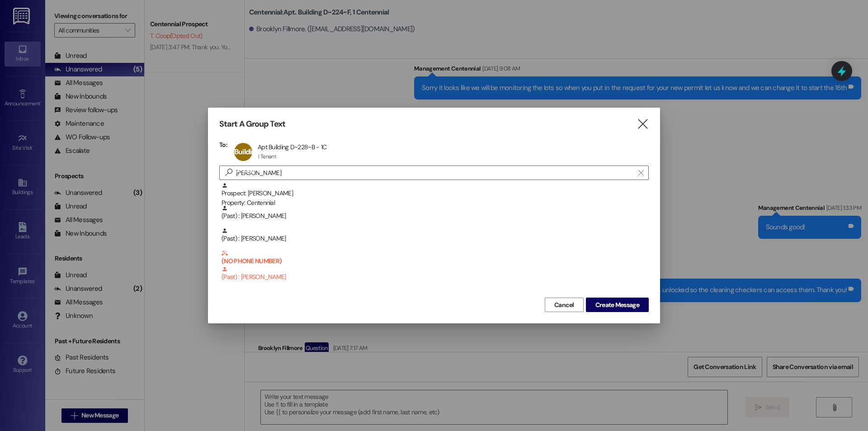
click at [617, 298] on button "Create Message" at bounding box center [617, 305] width 63 height 14
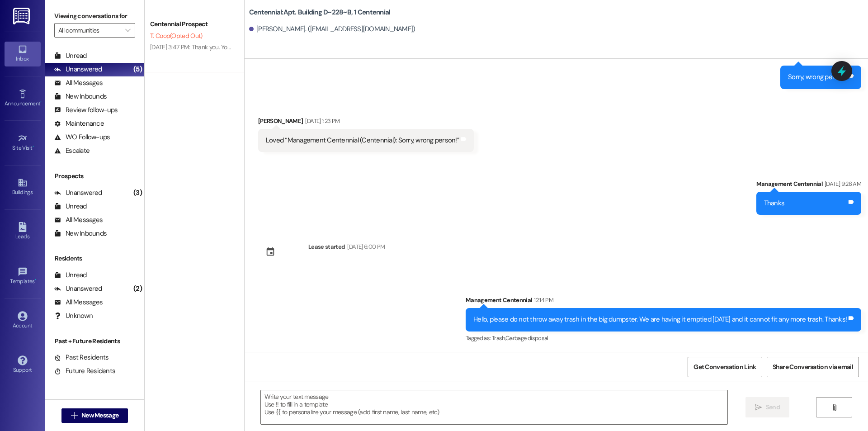
scroll to position [435, 0]
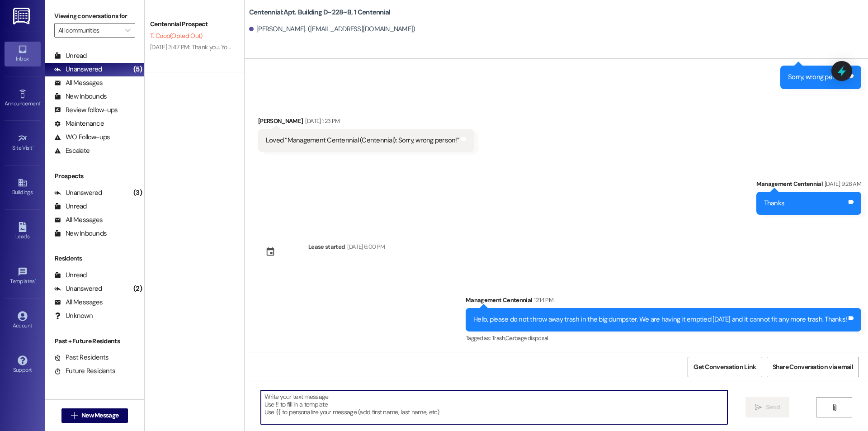
paste textarea "Hello {{first_name}}, are you able to bring your key fob into the office to hav…"
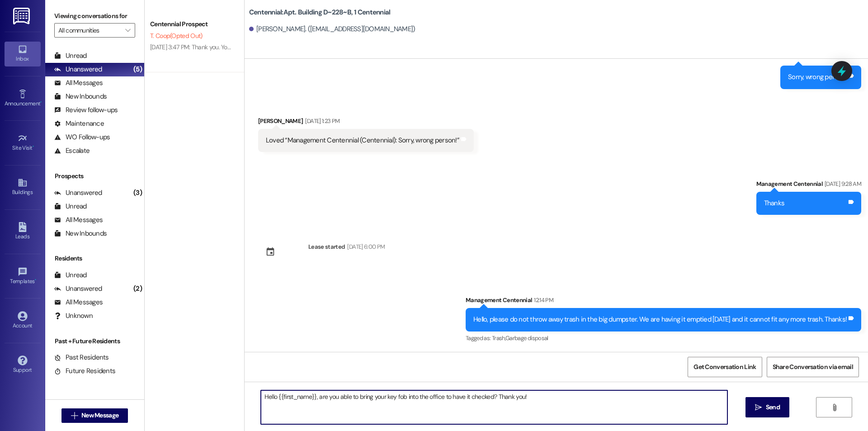
type textarea "Hello {{first_name}}, are you able to bring your key fob into the office to hav…"
click at [756, 404] on icon "" at bounding box center [758, 407] width 7 height 7
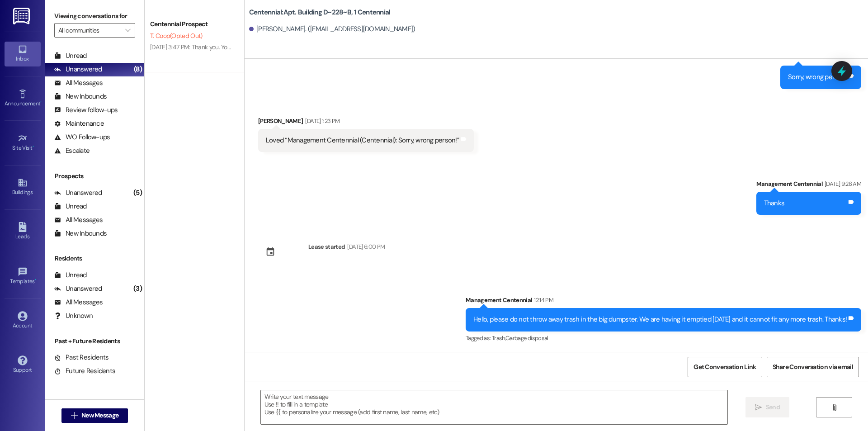
click at [299, 102] on div "Received via SMS [PERSON_NAME] [DATE] 1:23 PM Loved “Management Centennial ([GE…" at bounding box center [557, 127] width 624 height 63
click at [106, 412] on span "New Message" at bounding box center [99, 415] width 37 height 9
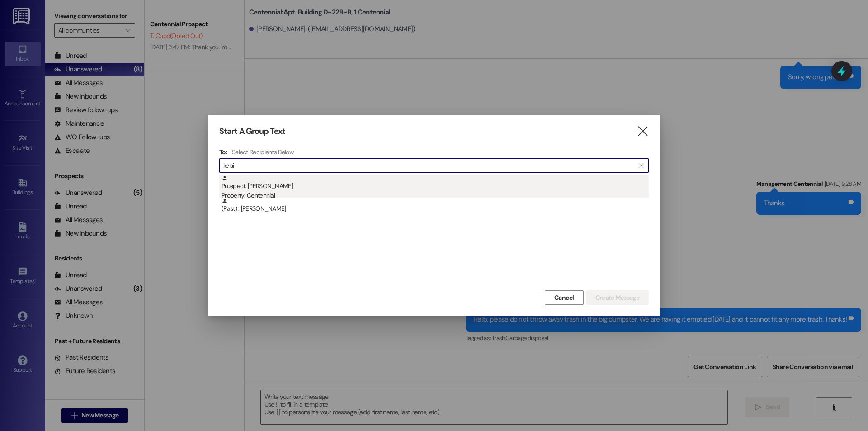
type input "kelsi"
click at [309, 180] on div "Prospect: [PERSON_NAME] Property: Centennial" at bounding box center [435, 188] width 427 height 26
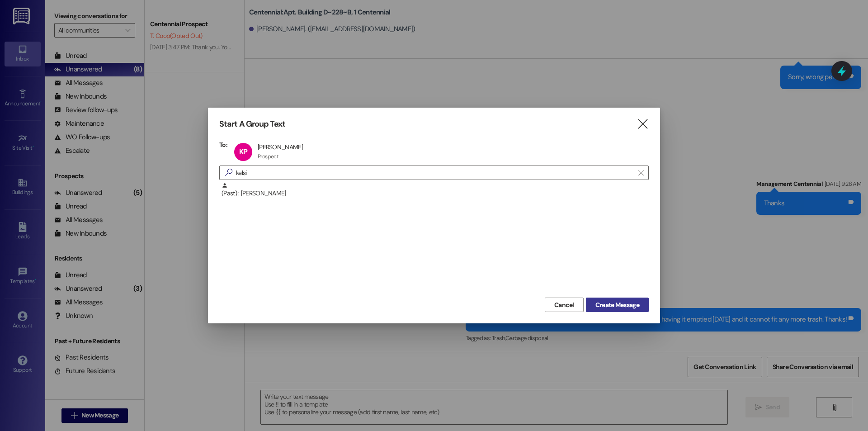
click at [612, 300] on span "Create Message" at bounding box center [618, 304] width 44 height 9
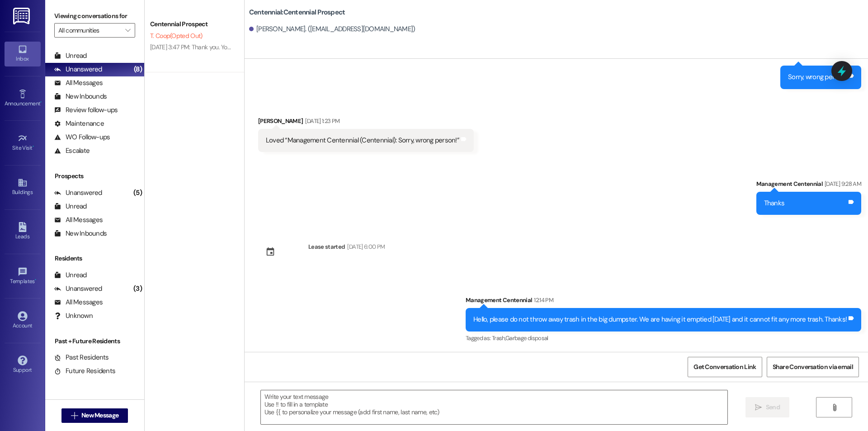
scroll to position [0, 0]
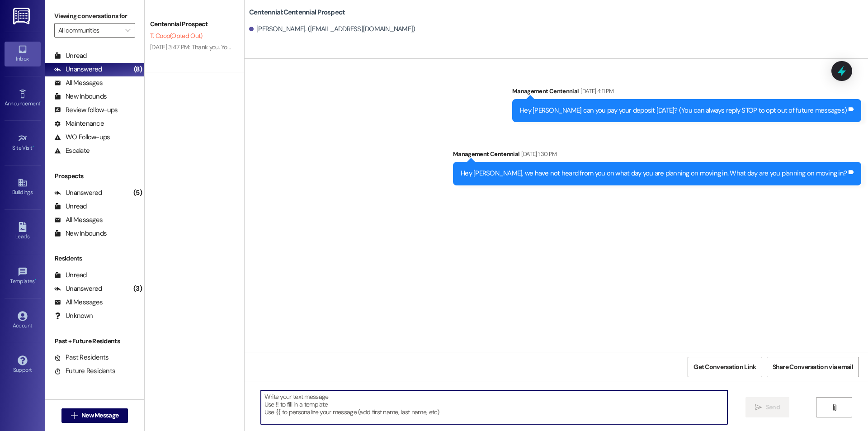
paste textarea "Hello {{first_name}}, are you able to bring your key fob into the office to hav…"
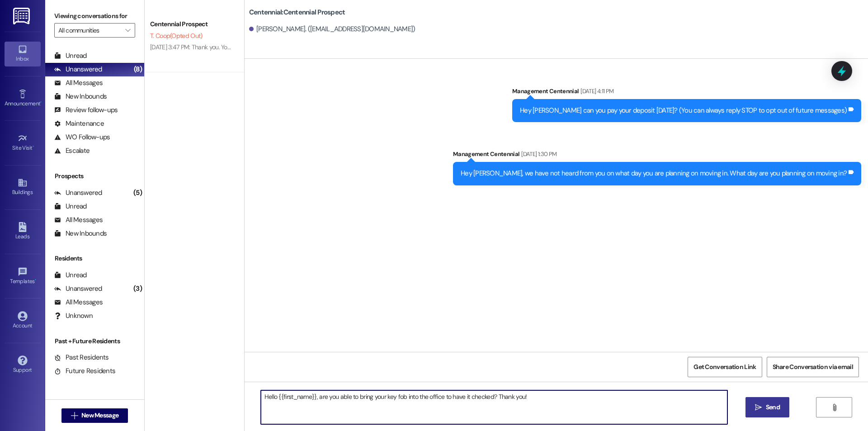
type textarea "Hello {{first_name}}, are you able to bring your key fob into the office to hav…"
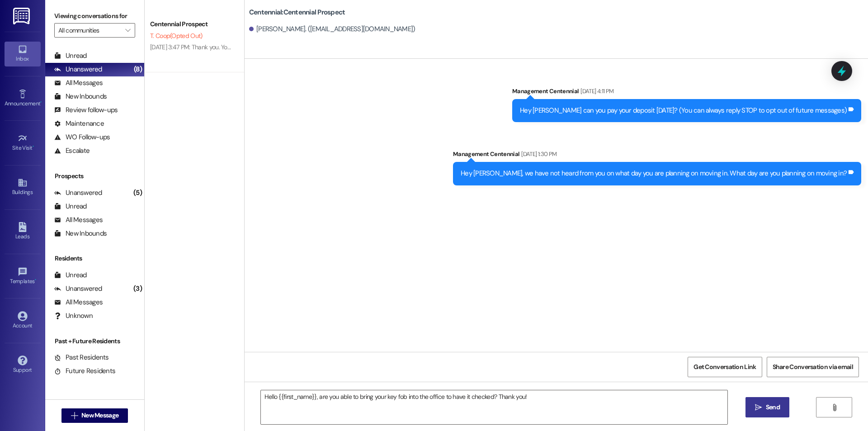
click at [774, 409] on span "Send" at bounding box center [773, 406] width 14 height 9
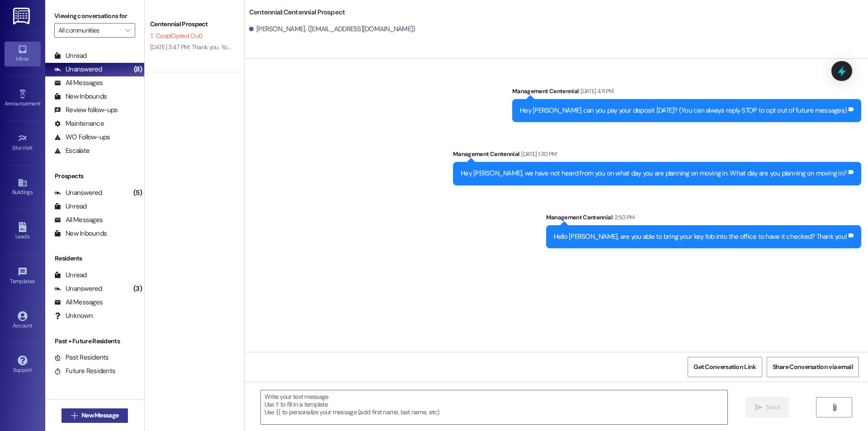
click at [97, 411] on span "New Message" at bounding box center [99, 415] width 37 height 9
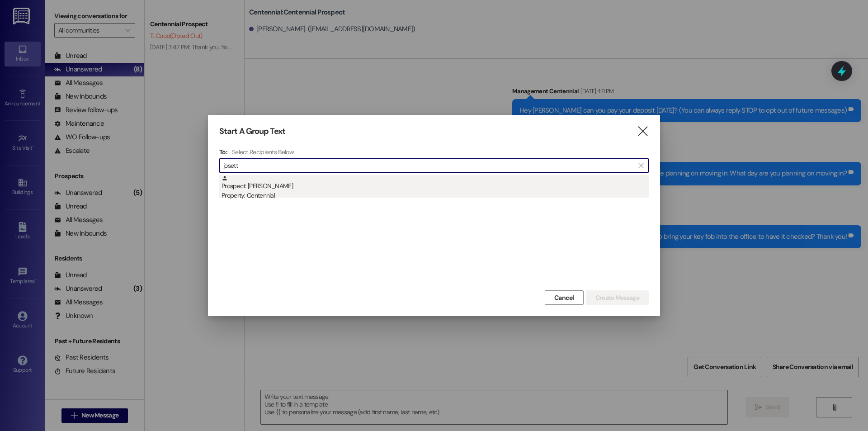
type input "josett"
click at [370, 182] on div "Prospect: [PERSON_NAME] Property: Centennial" at bounding box center [435, 188] width 427 height 26
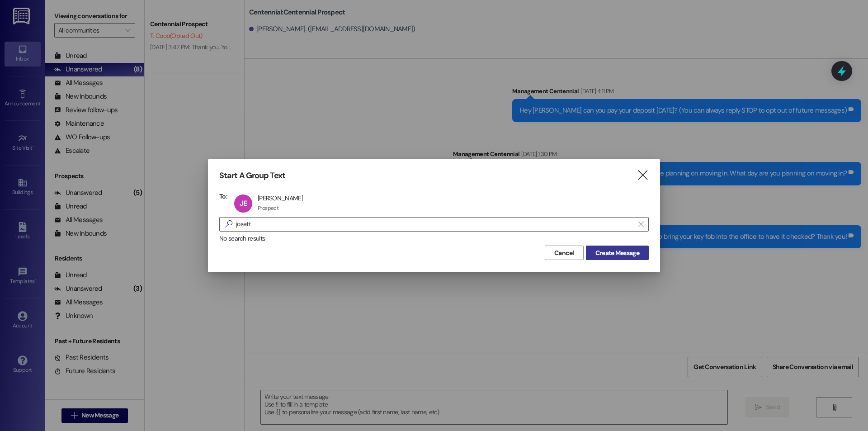
click at [641, 255] on button "Create Message" at bounding box center [617, 253] width 63 height 14
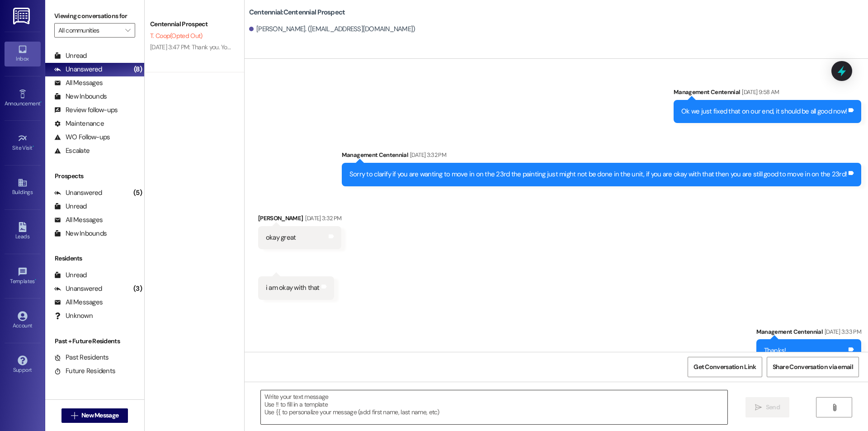
scroll to position [1439, 0]
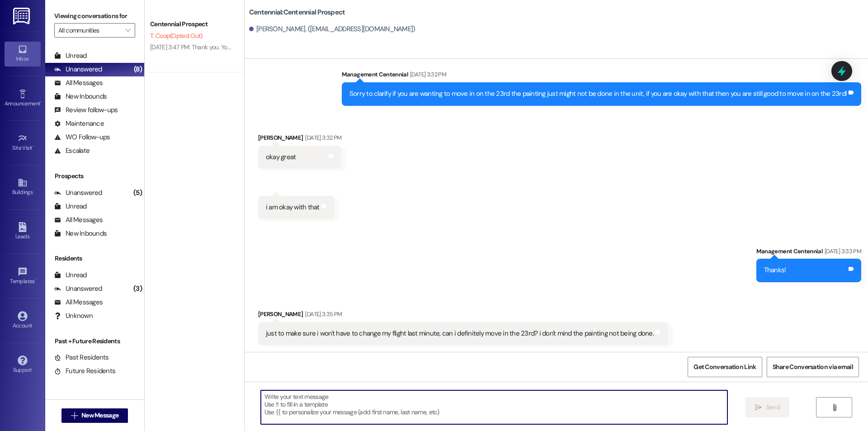
paste textarea "Hello {{first_name}}, are you able to bring your key fob into the office to hav…"
type textarea "Hello {{first_name}}, are you able to bring your key fob into the office to hav…"
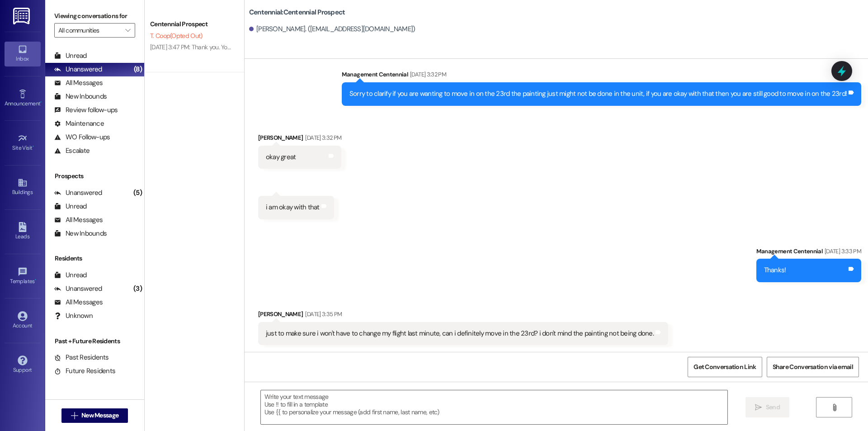
click at [82, 423] on div " New Message" at bounding box center [95, 415] width 67 height 23
click at [85, 412] on span "New Message" at bounding box center [99, 415] width 37 height 9
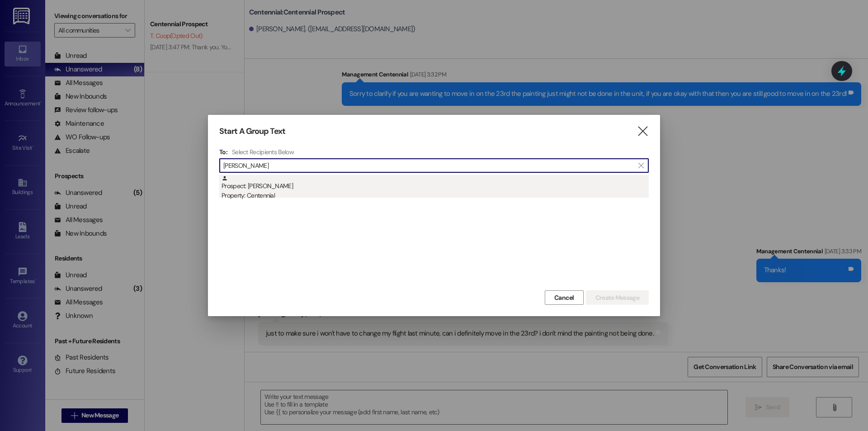
type input "[PERSON_NAME]"
click at [284, 190] on div "Prospect: [PERSON_NAME] Property: Centennial" at bounding box center [435, 188] width 427 height 26
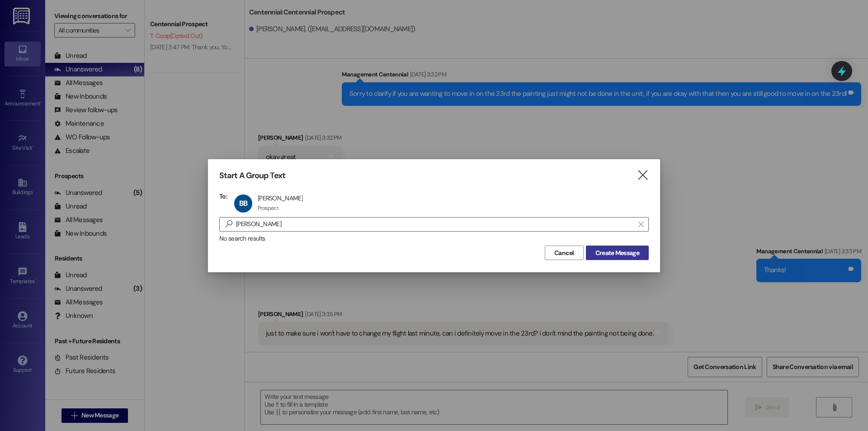
click at [614, 257] on span "Create Message" at bounding box center [618, 252] width 44 height 9
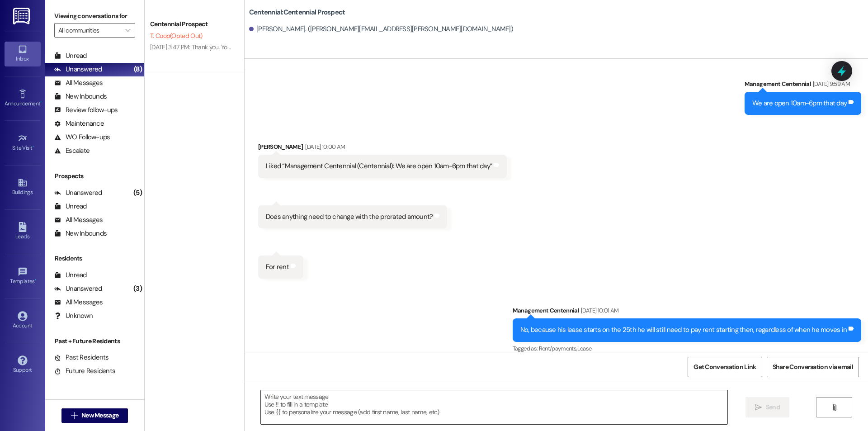
scroll to position [3029, 0]
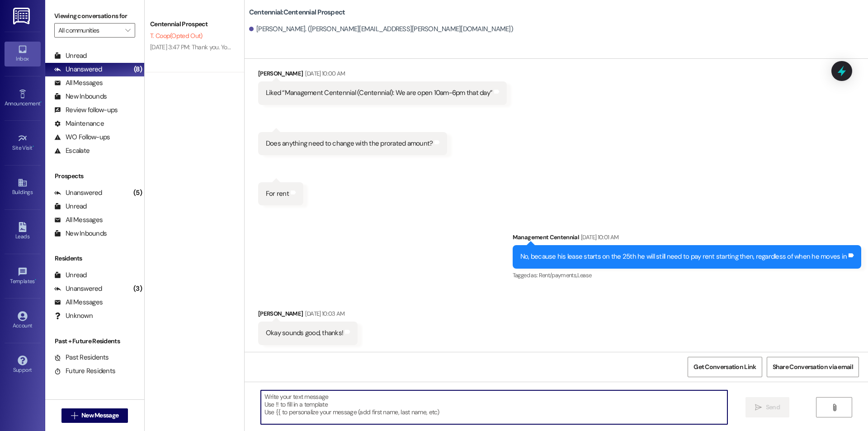
paste textarea "Hello {{first_name}}, are you able to bring your key fob into the office to hav…"
type textarea "Hello {{first_name}}, are you able to bring your key fob into the office to hav…"
click at [118, 422] on button " New Message" at bounding box center [95, 415] width 67 height 14
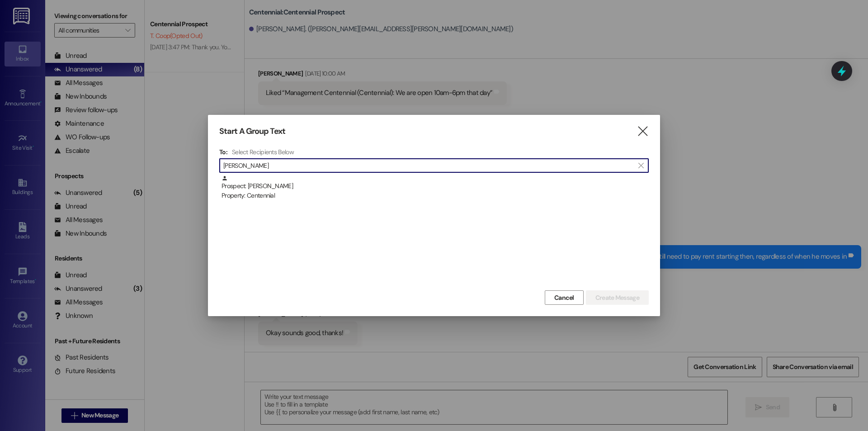
type input "[PERSON_NAME]"
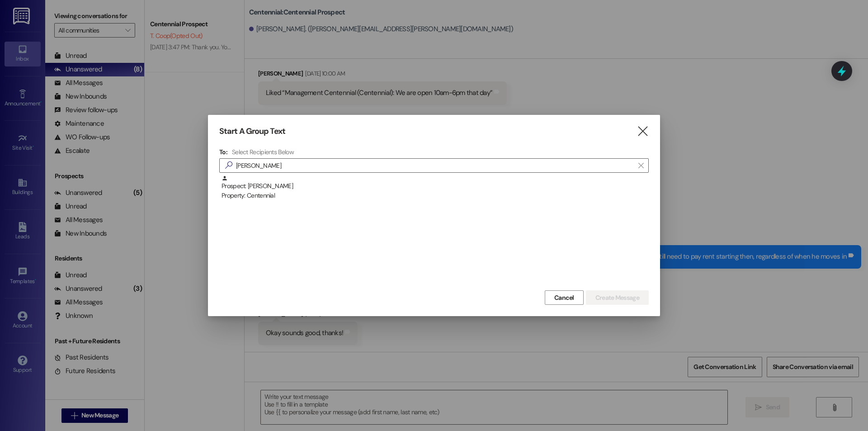
click at [242, 179] on div "Prospect: [PERSON_NAME] Property: Centennial" at bounding box center [435, 188] width 427 height 26
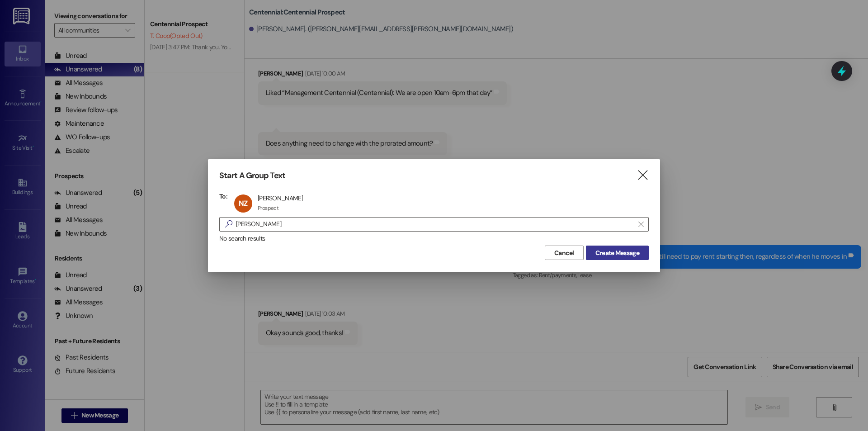
click at [613, 247] on button "Create Message" at bounding box center [617, 253] width 63 height 14
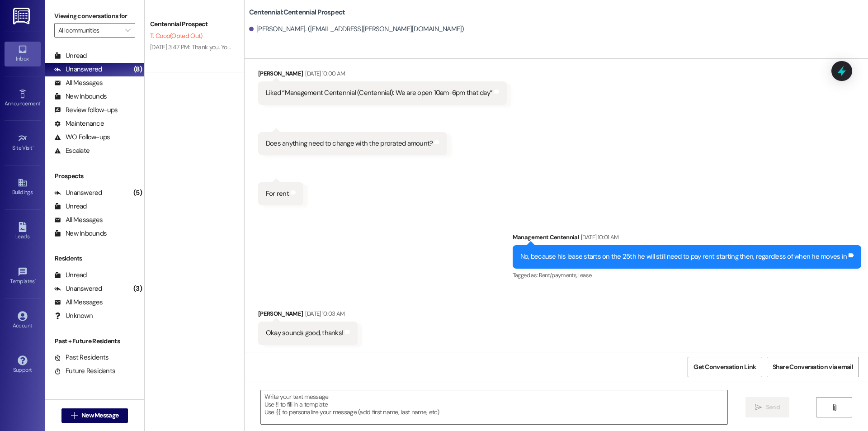
scroll to position [0, 0]
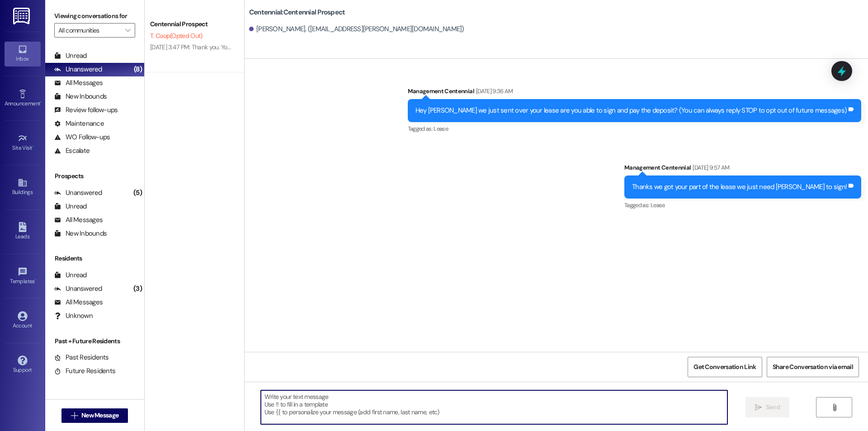
paste textarea "Hello {{first_name}}, are you able to bring your key fob into the office to hav…"
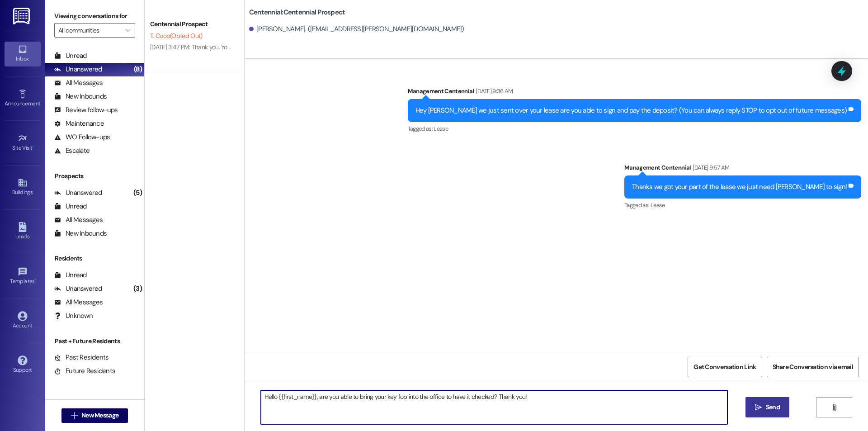
type textarea "Hello {{first_name}}, are you able to bring your key fob into the office to hav…"
click at [771, 408] on span "Send" at bounding box center [773, 406] width 14 height 9
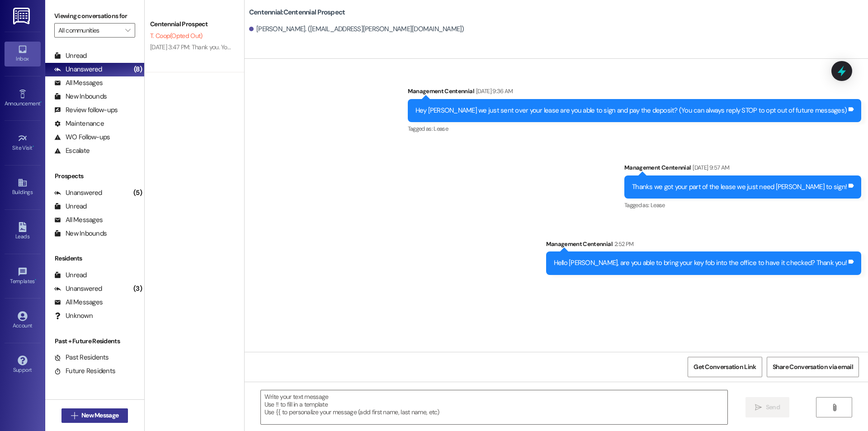
click at [91, 411] on span "New Message" at bounding box center [99, 415] width 37 height 9
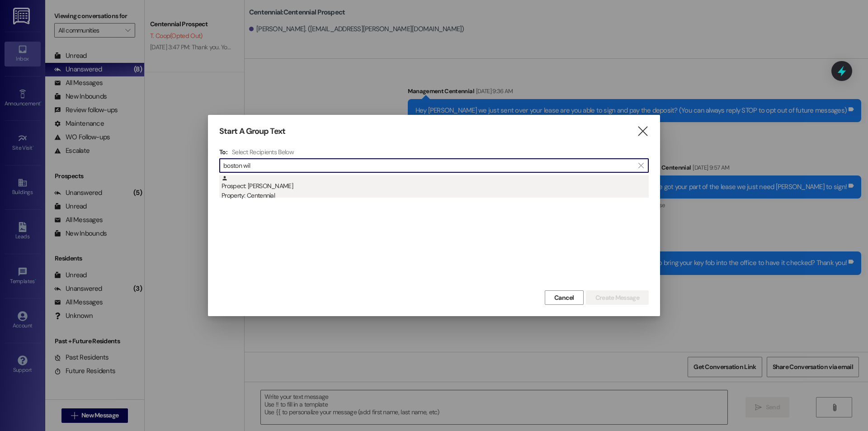
type input "boston wil"
click at [259, 194] on div "Property: Centennial" at bounding box center [435, 195] width 427 height 9
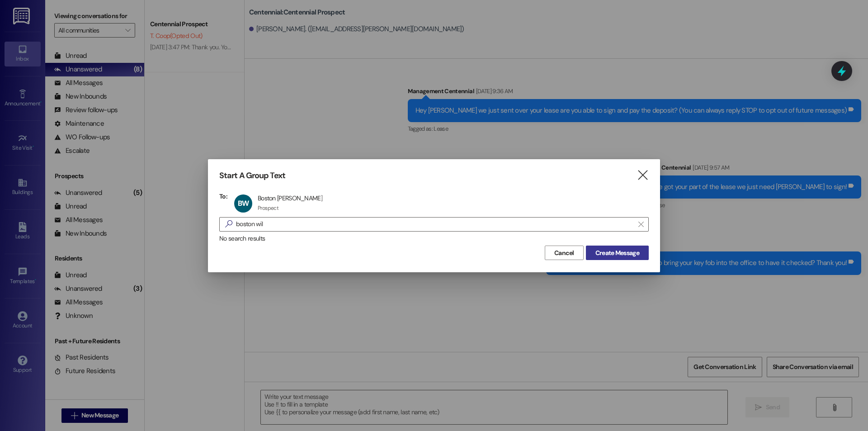
click at [612, 249] on span "Create Message" at bounding box center [618, 252] width 44 height 9
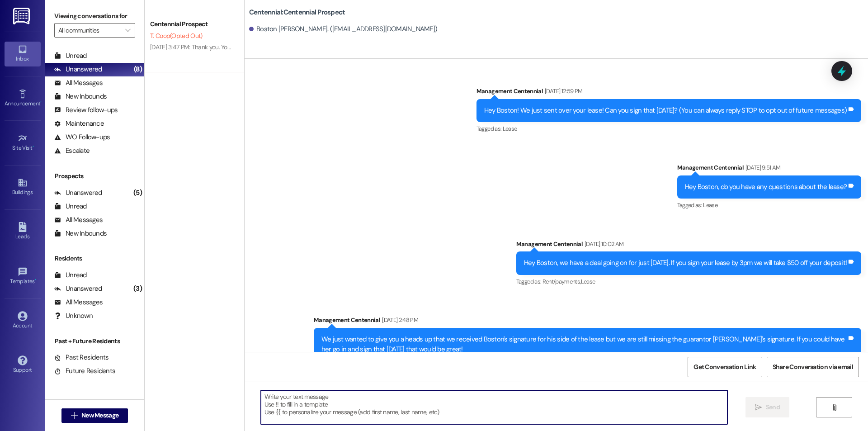
paste textarea "Hello {{first_name}}, are you able to bring your key fob into the office to hav…"
type textarea "Hello {{first_name}}, are you able to bring your key fob into the office to hav…"
click at [109, 412] on span "New Message" at bounding box center [99, 415] width 37 height 9
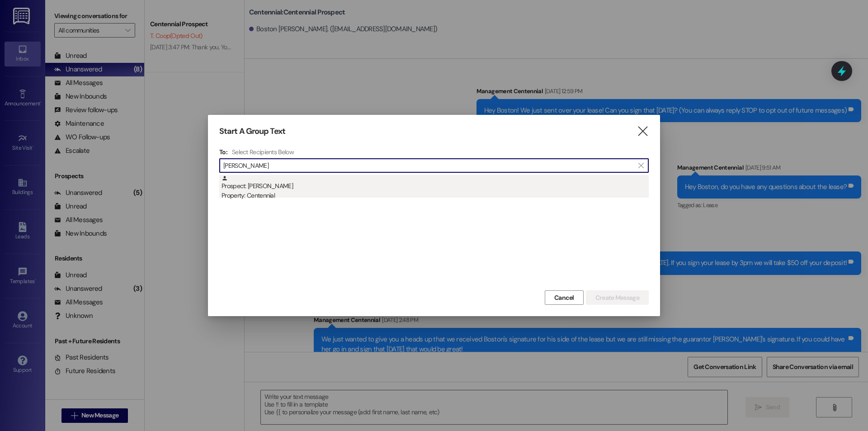
type input "[PERSON_NAME]"
click at [251, 186] on div "Prospect: [PERSON_NAME] Property: Centennial" at bounding box center [435, 188] width 427 height 26
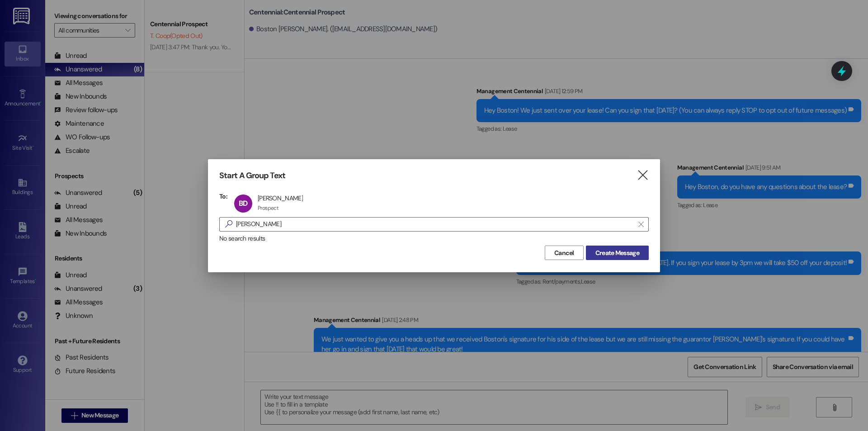
click at [624, 251] on span "Create Message" at bounding box center [618, 252] width 44 height 9
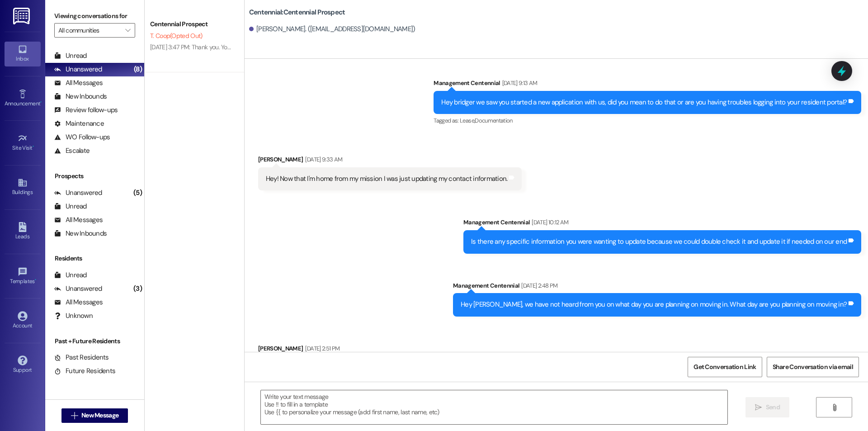
scroll to position [182, 0]
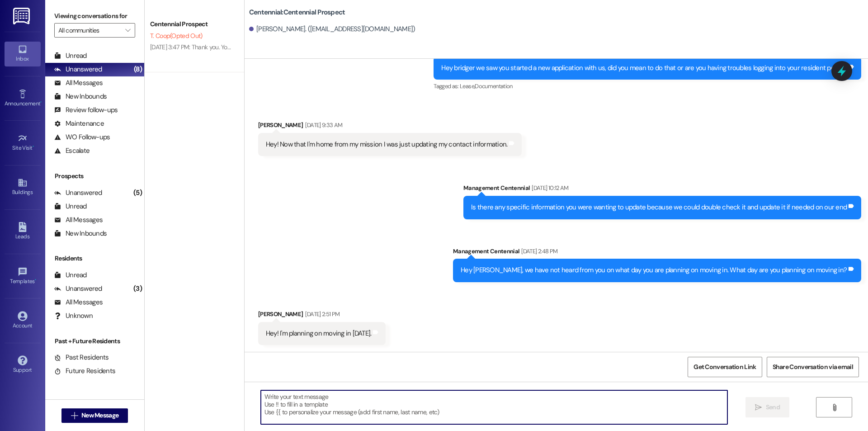
paste textarea "Hello {{first_name}}, are you able to bring your key fob into the office to hav…"
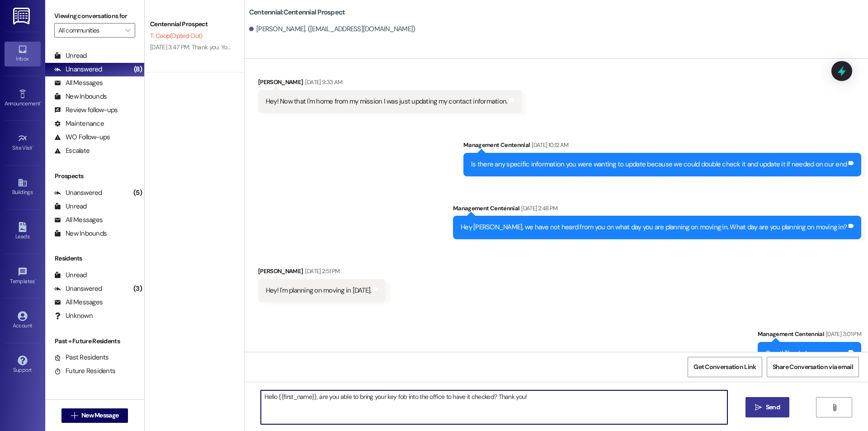
scroll to position [246, 0]
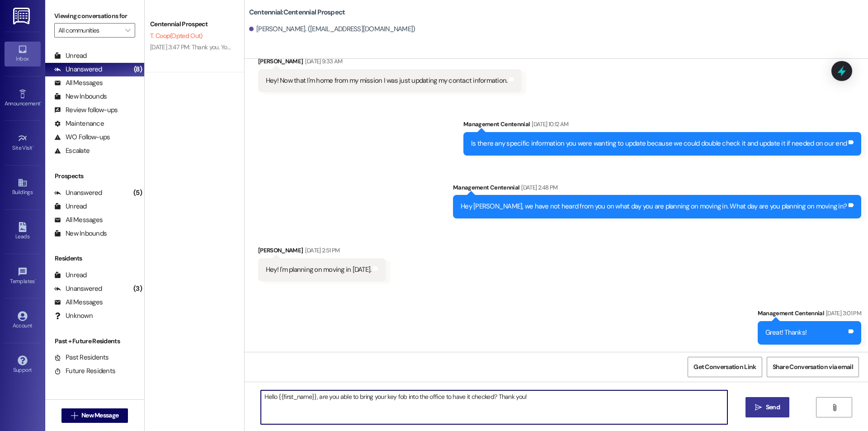
type textarea "Hello {{first_name}}, are you able to bring your key fob into the office to hav…"
click at [783, 401] on button " Send" at bounding box center [768, 407] width 44 height 20
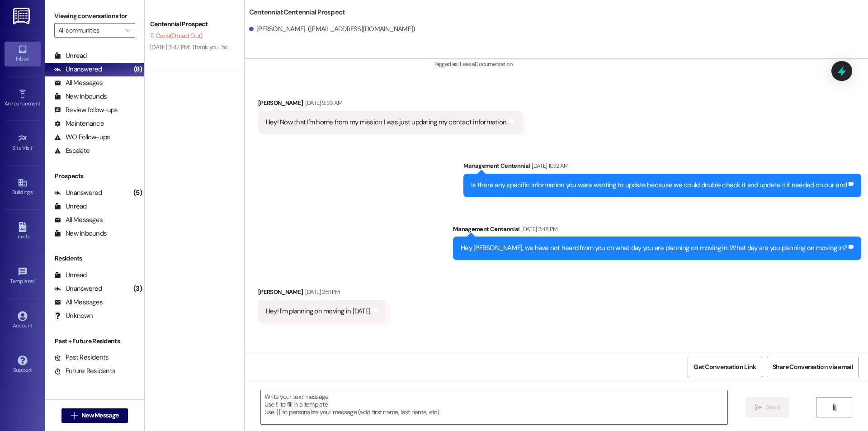
scroll to position [182, 0]
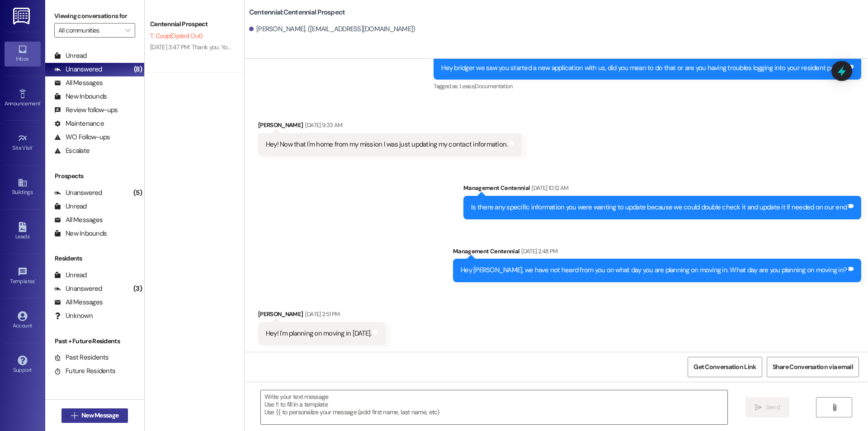
click at [79, 420] on button " New Message" at bounding box center [95, 415] width 67 height 14
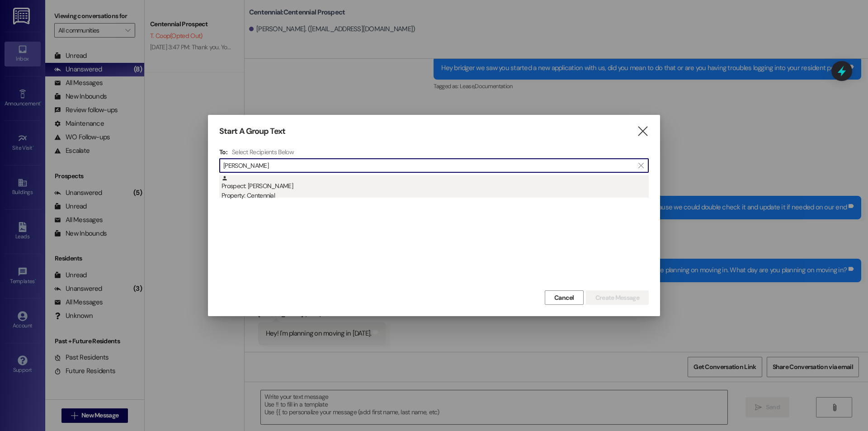
type input "[PERSON_NAME]"
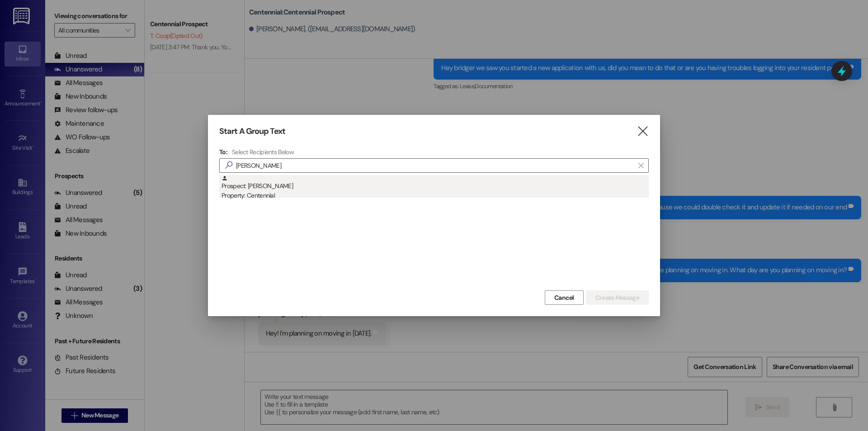
click at [294, 197] on div "Property: Centennial" at bounding box center [435, 195] width 427 height 9
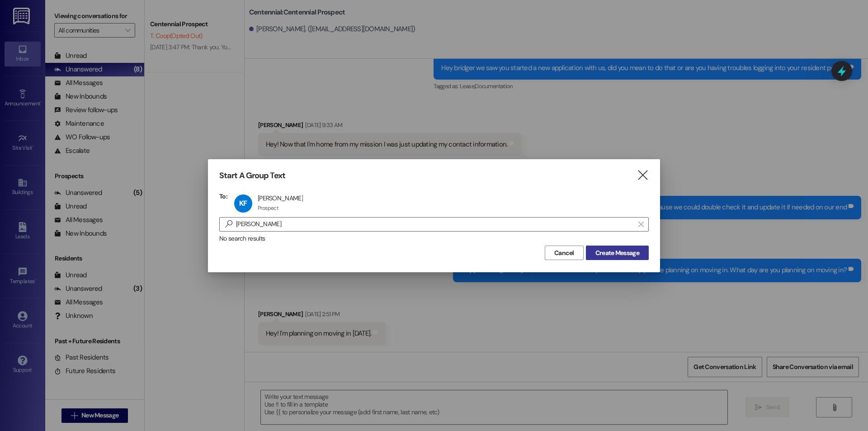
click at [603, 248] on span "Create Message" at bounding box center [618, 252] width 44 height 9
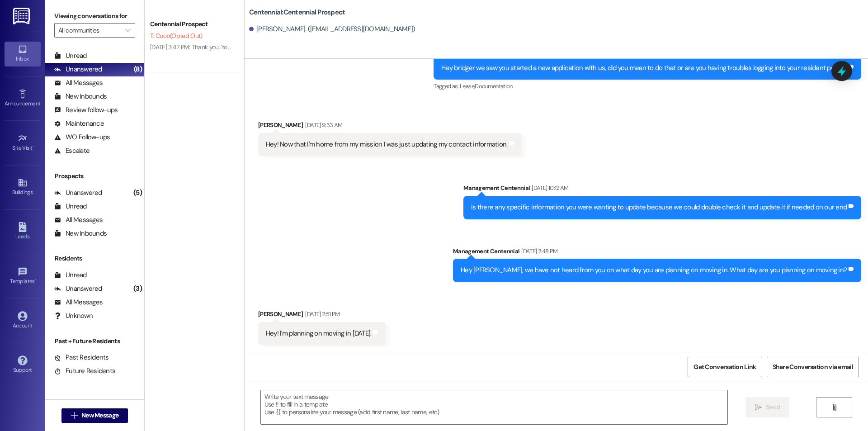
scroll to position [116, 0]
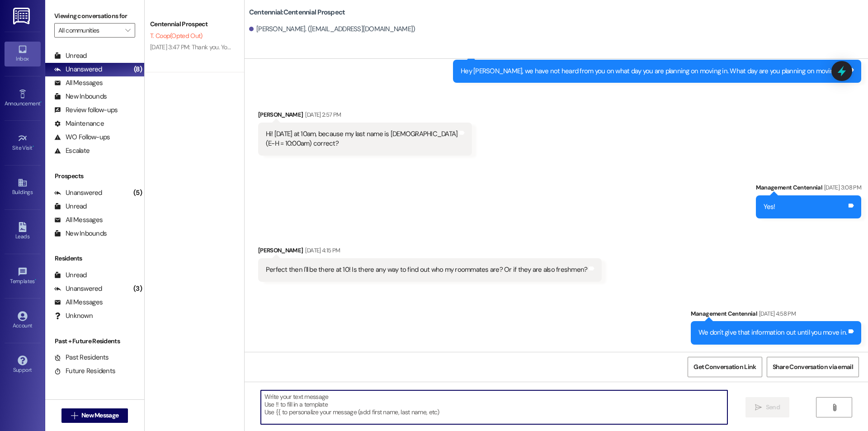
paste textarea "Hello {{first_name}}, are you able to bring your key fob into the office to hav…"
type textarea "Hello {{first_name}}, are you able to bring your key fob into the office to hav…"
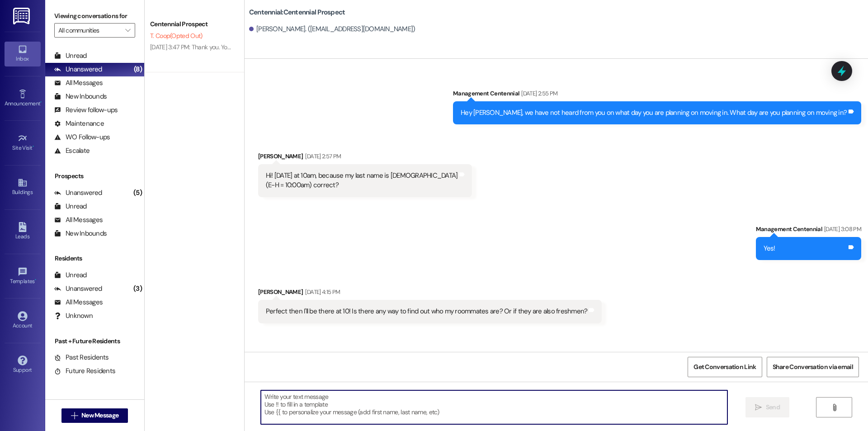
scroll to position [52, 0]
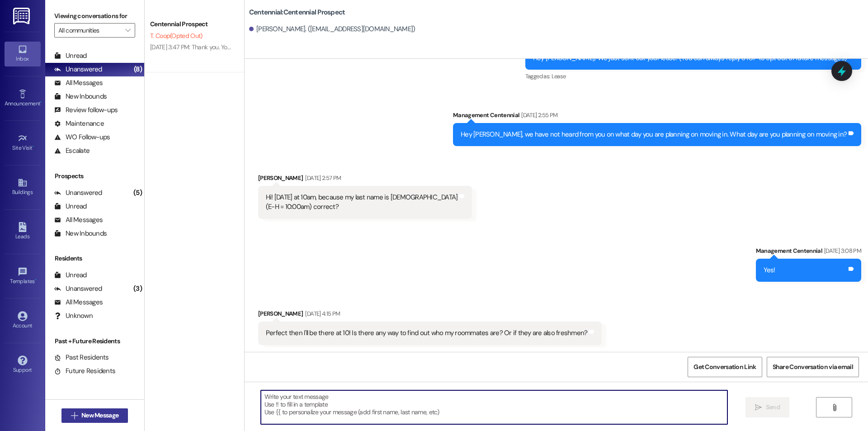
click at [114, 417] on span "New Message" at bounding box center [99, 415] width 37 height 9
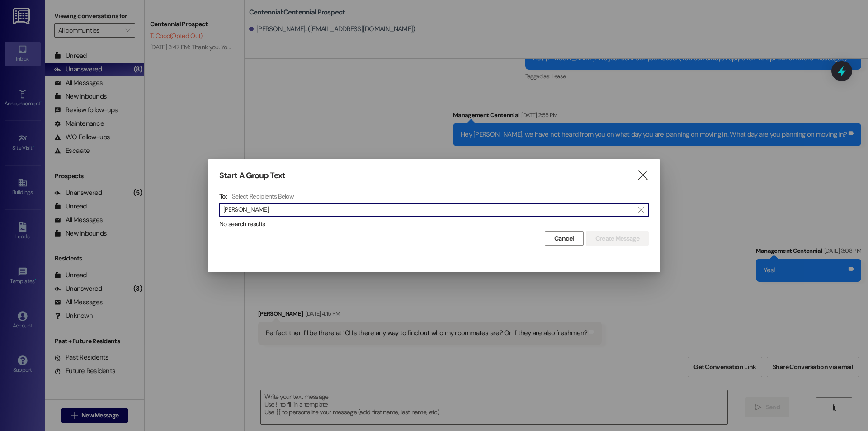
click at [232, 211] on input "[PERSON_NAME]" at bounding box center [428, 210] width 411 height 13
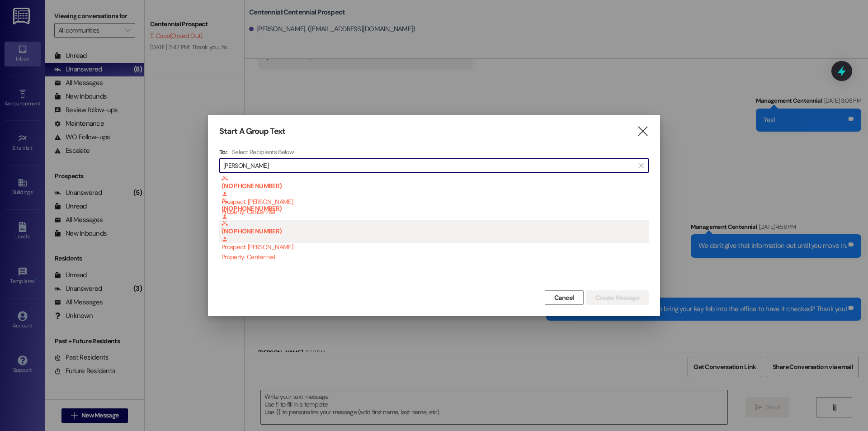
scroll to position [241, 0]
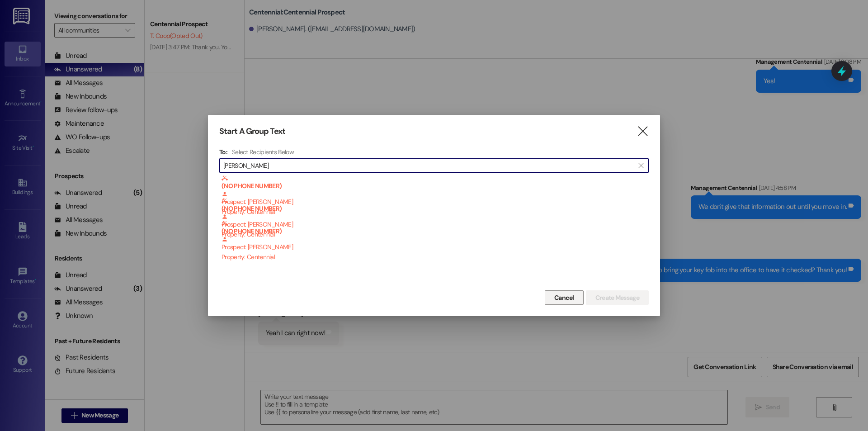
type input "[PERSON_NAME]"
click at [567, 296] on span "Cancel" at bounding box center [564, 297] width 20 height 9
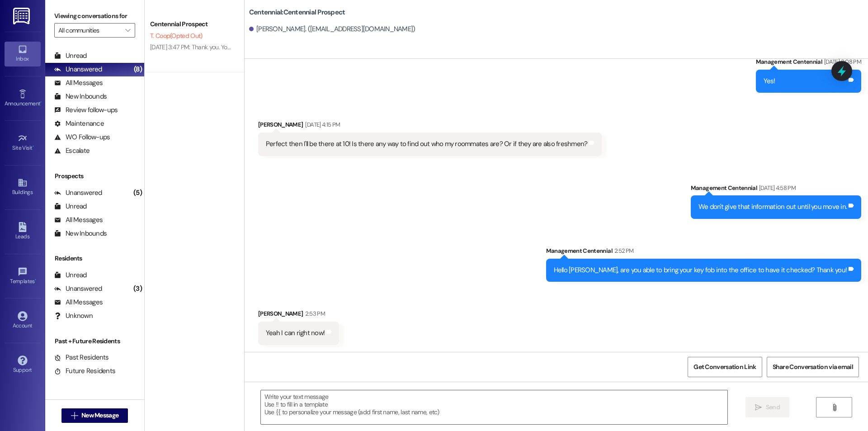
scroll to position [242, 0]
click at [374, 410] on textarea at bounding box center [494, 407] width 467 height 34
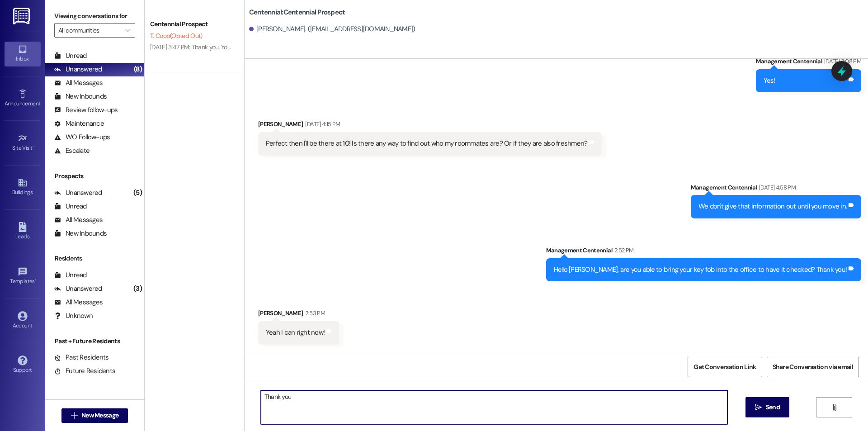
type textarea "Thank you!"
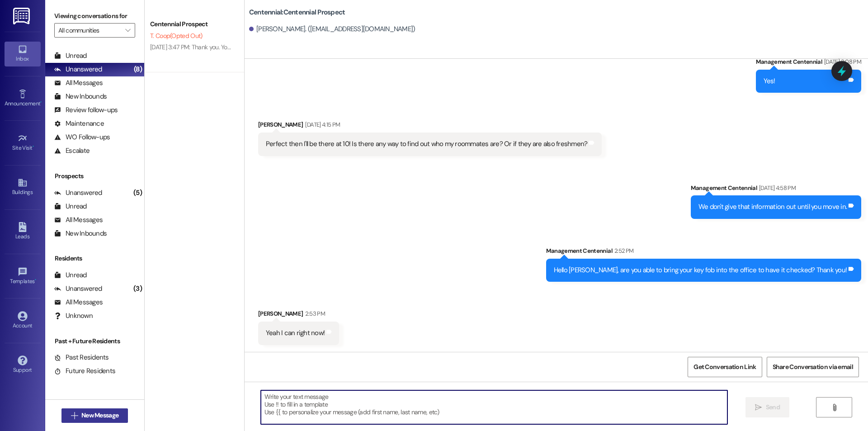
click at [105, 419] on span "New Message" at bounding box center [99, 415] width 37 height 9
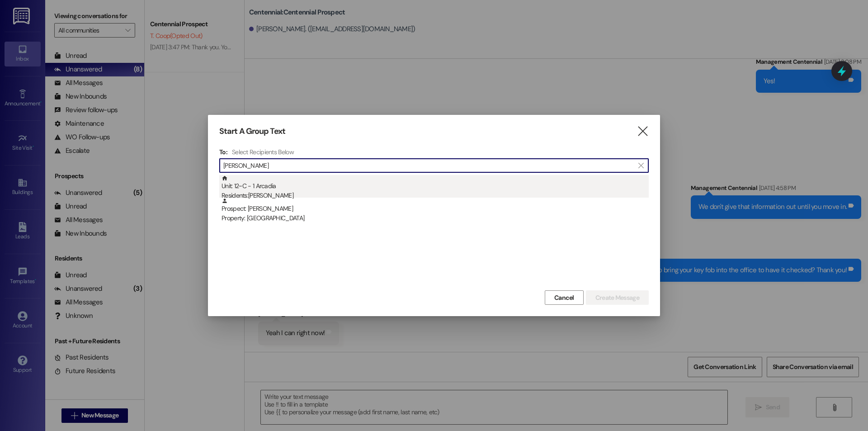
type input "[PERSON_NAME]"
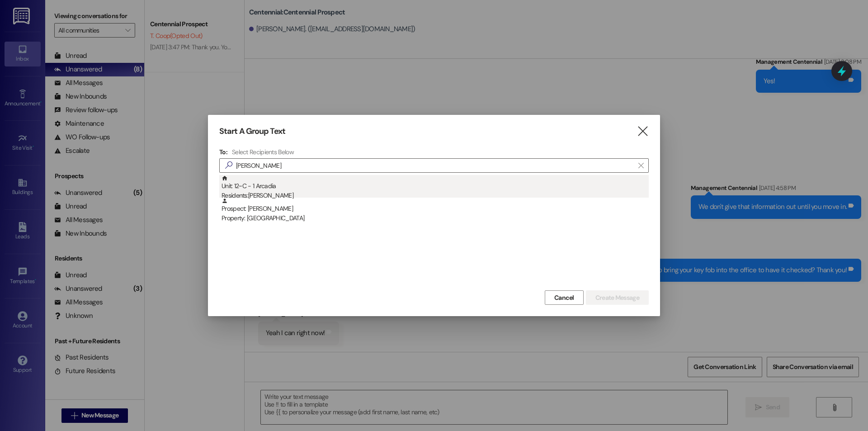
click at [258, 185] on div "Unit: 12~C - 1 Arcadia Residents: [PERSON_NAME]" at bounding box center [435, 188] width 427 height 26
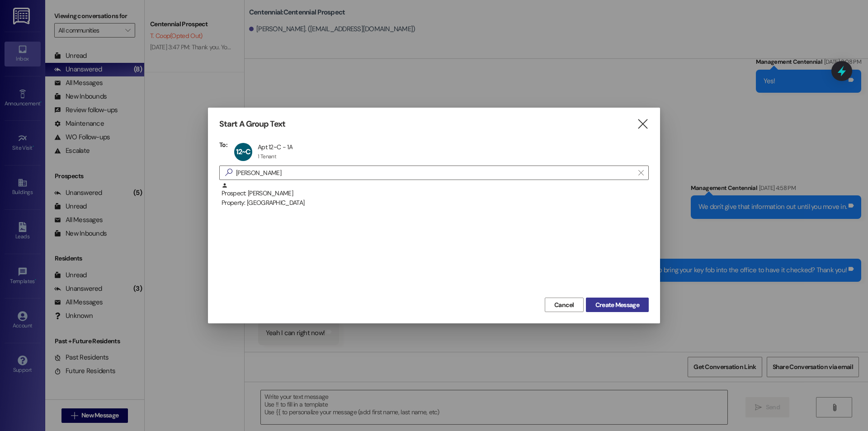
click at [639, 306] on span "Create Message" at bounding box center [618, 304] width 44 height 9
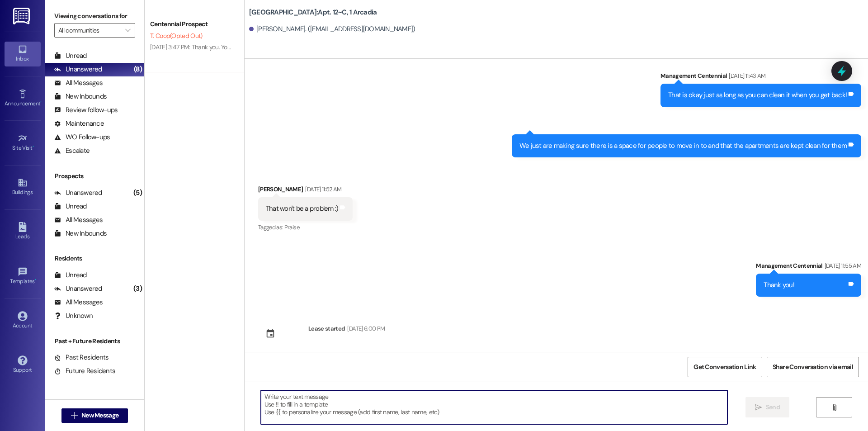
scroll to position [2683, 0]
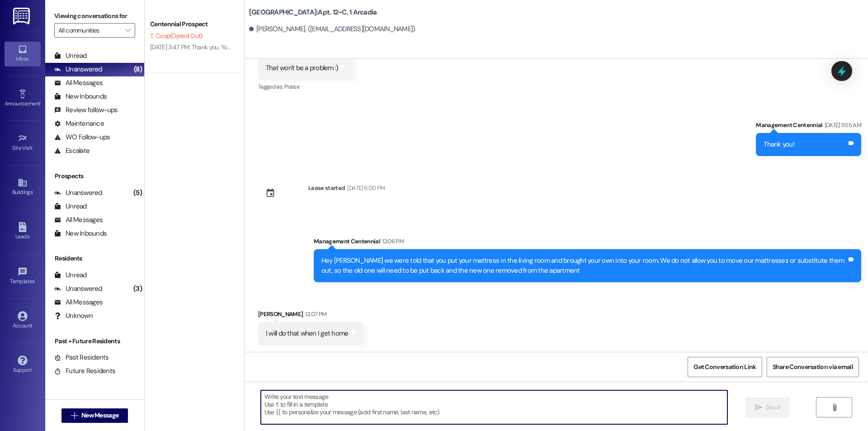
paste textarea "Hello {{first_name}}, are you able to bring your key fob into the office to hav…"
type textarea "Hello {{first_name}}, are you able to bring your key fob into the office to hav…"
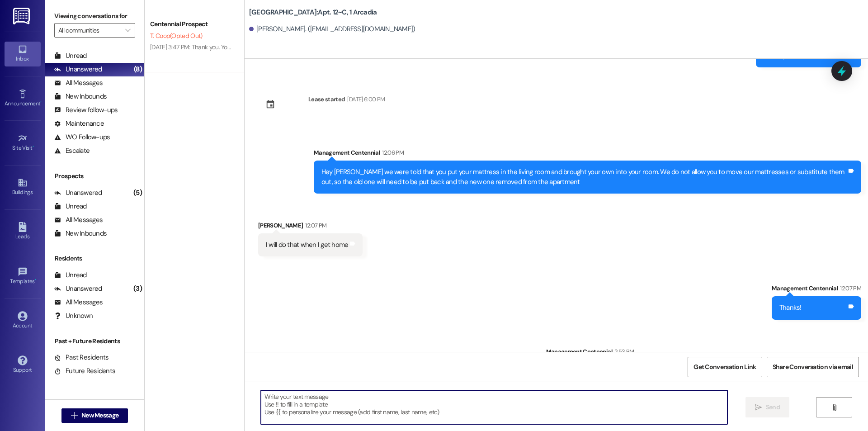
scroll to position [2810, 0]
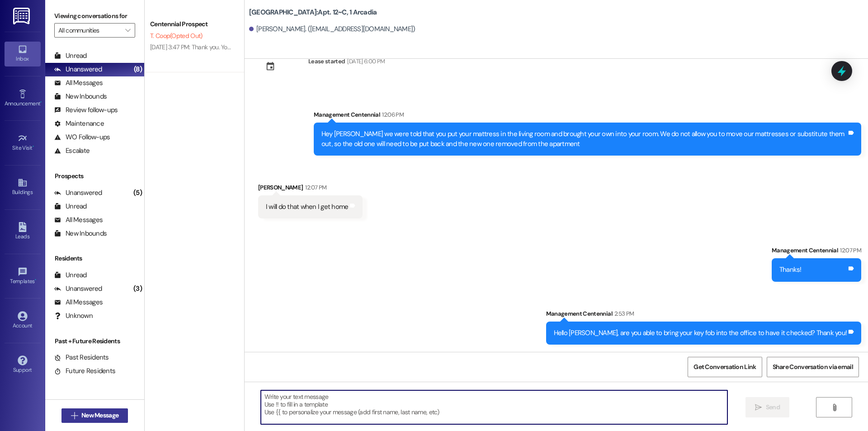
click at [102, 412] on span "New Message" at bounding box center [99, 415] width 37 height 9
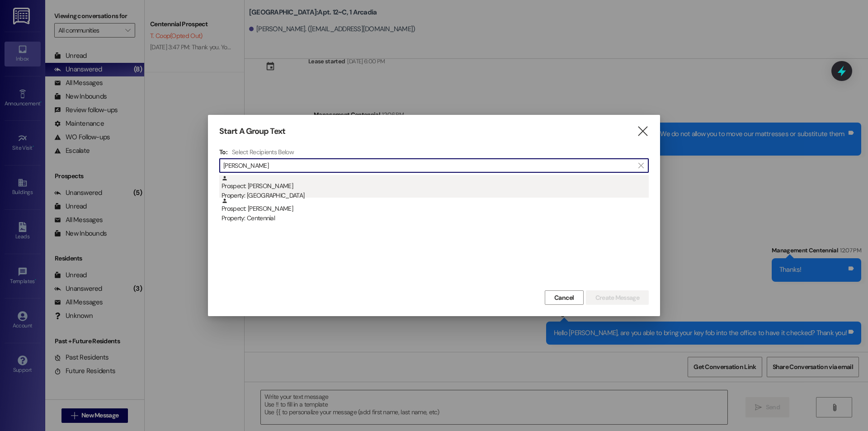
type input "[PERSON_NAME]"
click at [264, 189] on div "Prospect: [PERSON_NAME] Property: [GEOGRAPHIC_DATA]" at bounding box center [435, 188] width 427 height 26
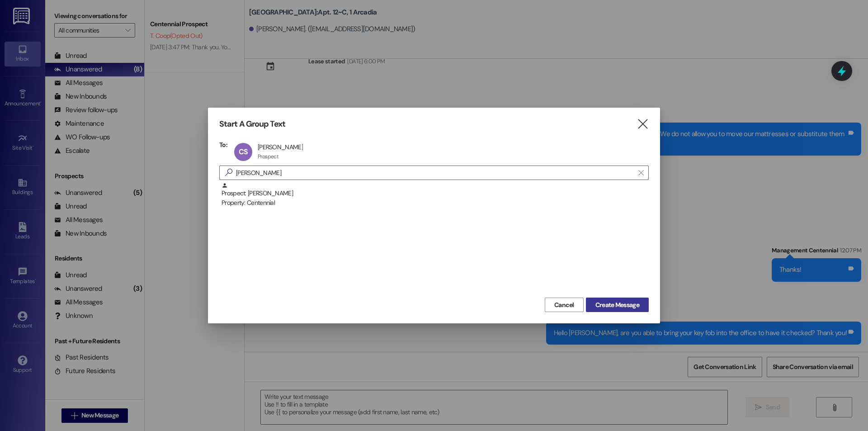
click at [614, 301] on span "Create Message" at bounding box center [618, 304] width 44 height 9
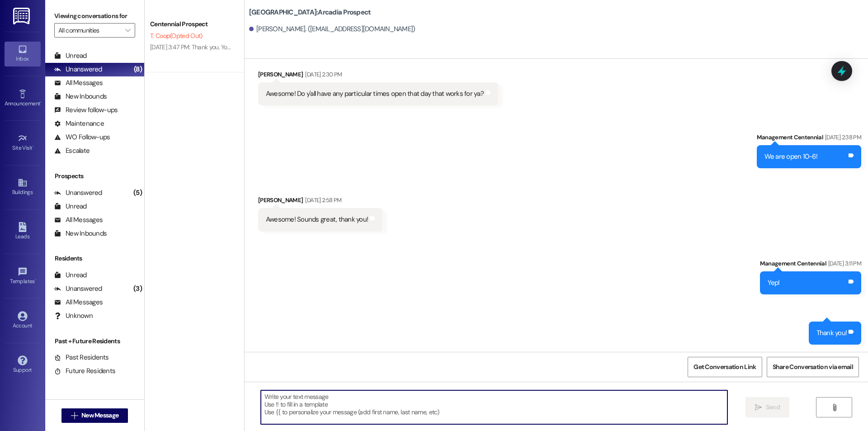
scroll to position [1042, 0]
paste textarea "Hello {{first_name}}, are you able to bring your key fob into the office to hav…"
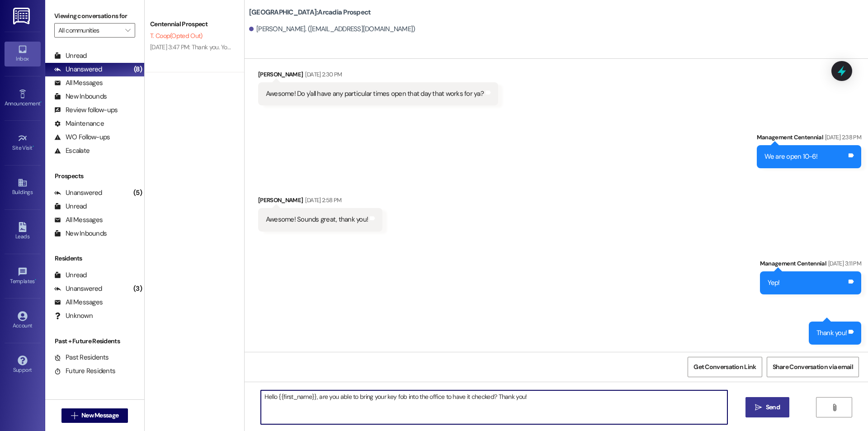
type textarea "Hello {{first_name}}, are you able to bring your key fob into the office to hav…"
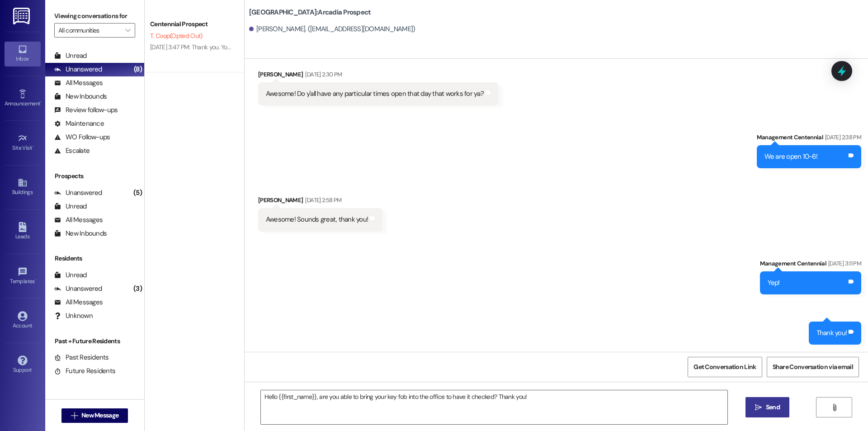
click at [779, 413] on button " Send" at bounding box center [768, 407] width 44 height 20
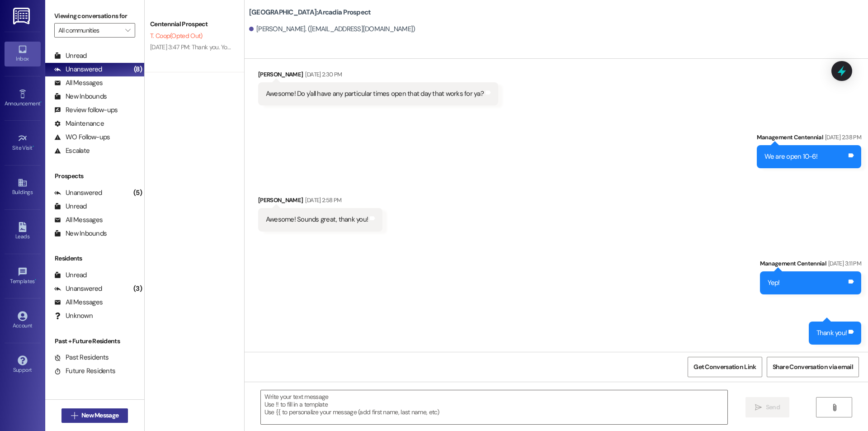
click at [95, 409] on button " New Message" at bounding box center [95, 415] width 67 height 14
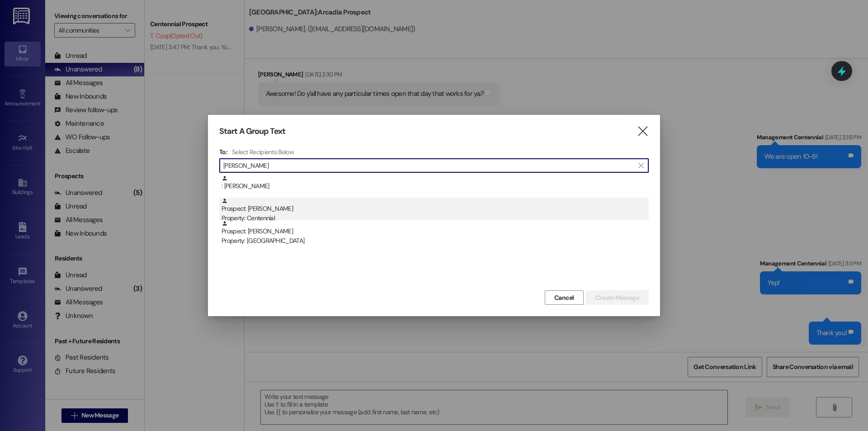
type input "[PERSON_NAME]"
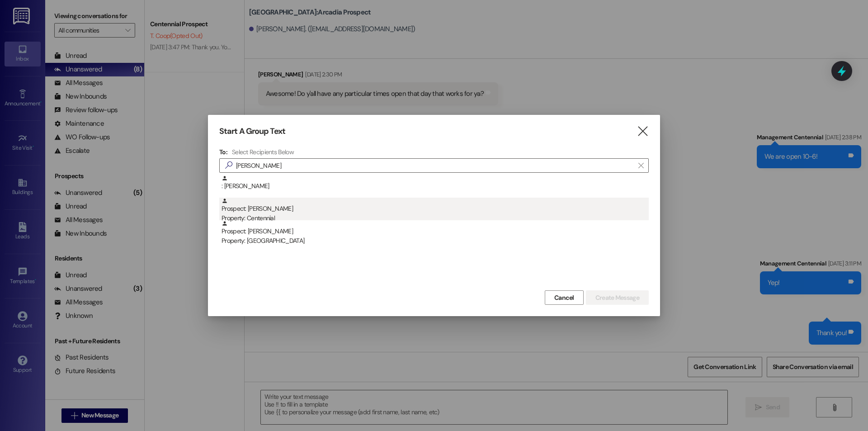
click at [346, 203] on div "Prospect: [PERSON_NAME] Property: Centennial" at bounding box center [435, 211] width 427 height 26
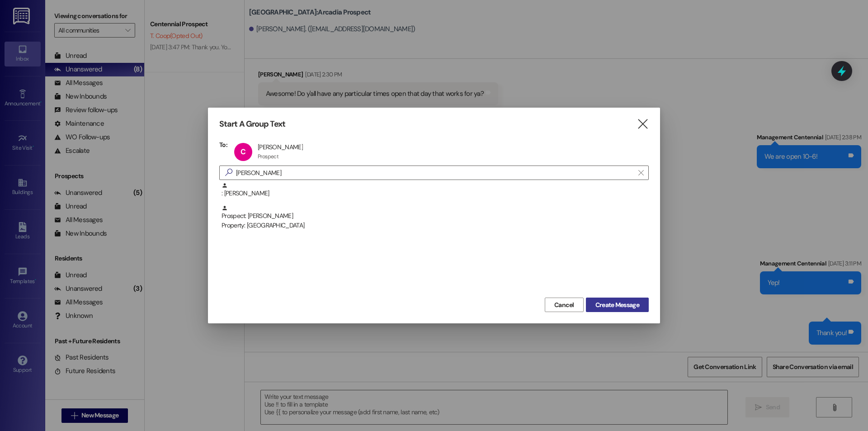
click at [618, 306] on span "Create Message" at bounding box center [618, 304] width 44 height 9
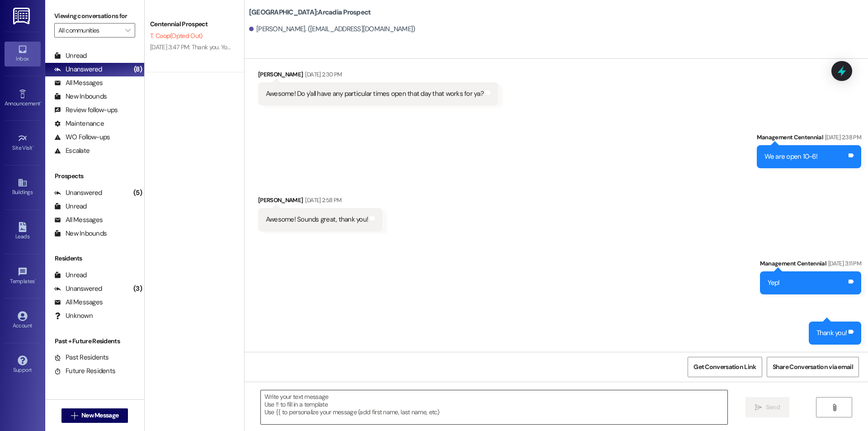
scroll to position [0, 0]
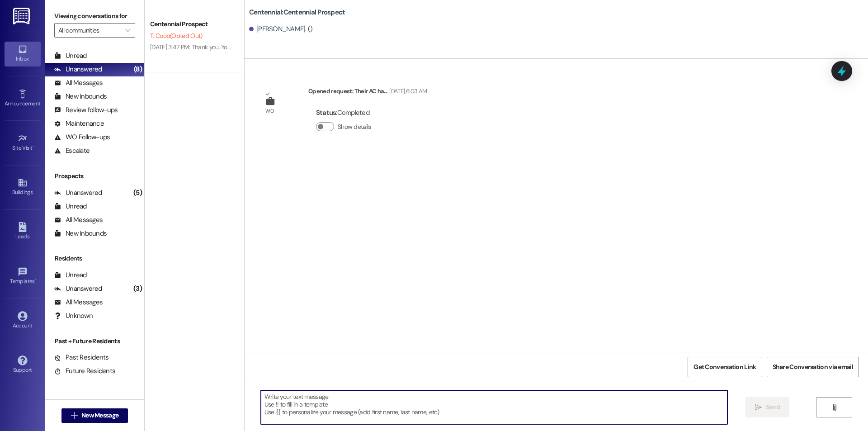
paste textarea "Hello {{first_name}}, are you able to bring your key fob into the office to hav…"
type textarea "Hello {{first_name}}, are you able to bring your key fob into the office to hav…"
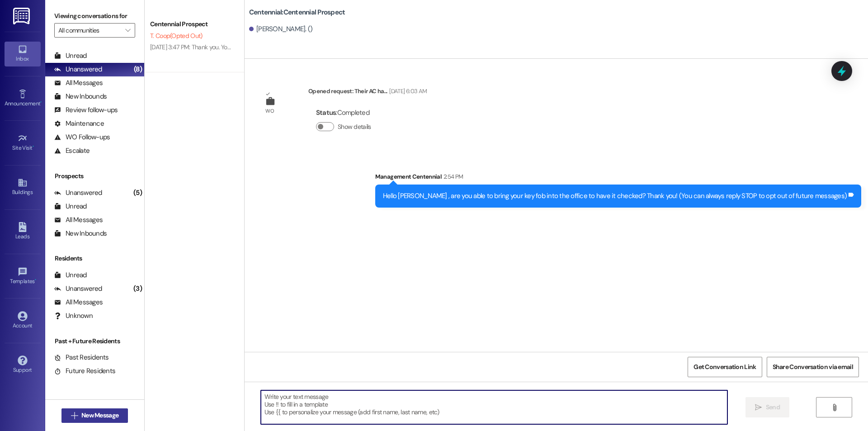
click at [99, 409] on button " New Message" at bounding box center [95, 415] width 67 height 14
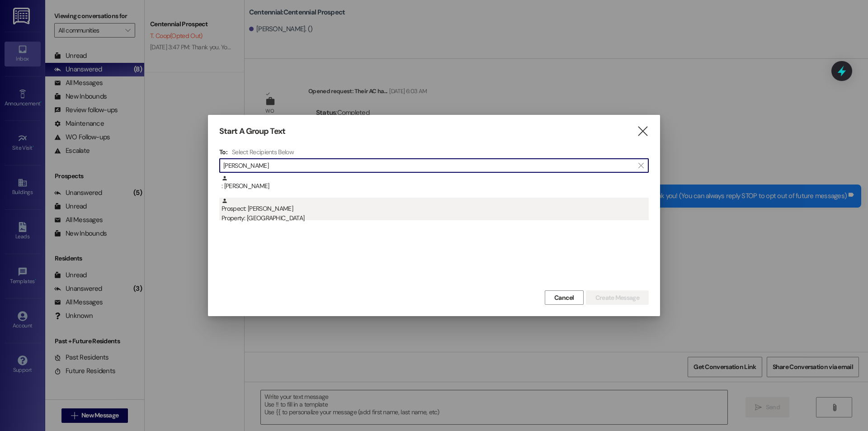
type input "[PERSON_NAME]"
click at [286, 199] on div "Prospect: [PERSON_NAME] Property: [GEOGRAPHIC_DATA]" at bounding box center [435, 211] width 427 height 26
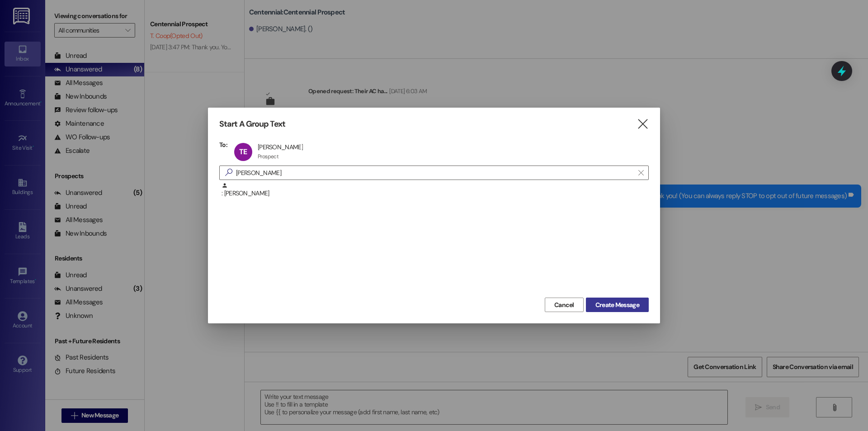
click at [602, 307] on span "Create Message" at bounding box center [618, 304] width 44 height 9
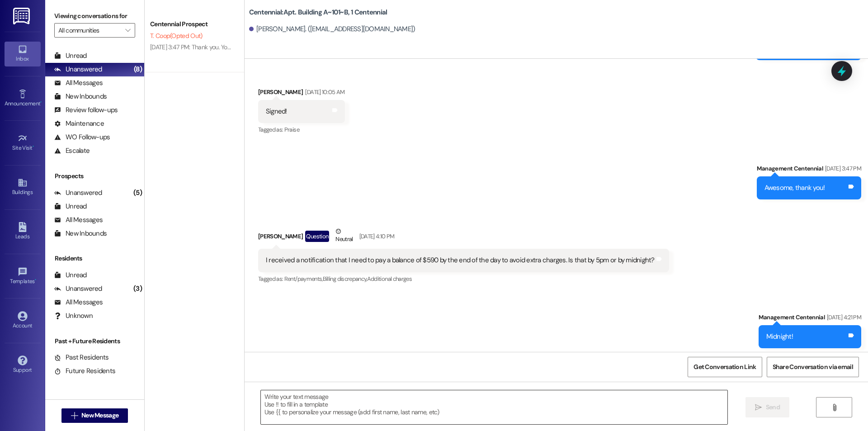
scroll to position [1359, 0]
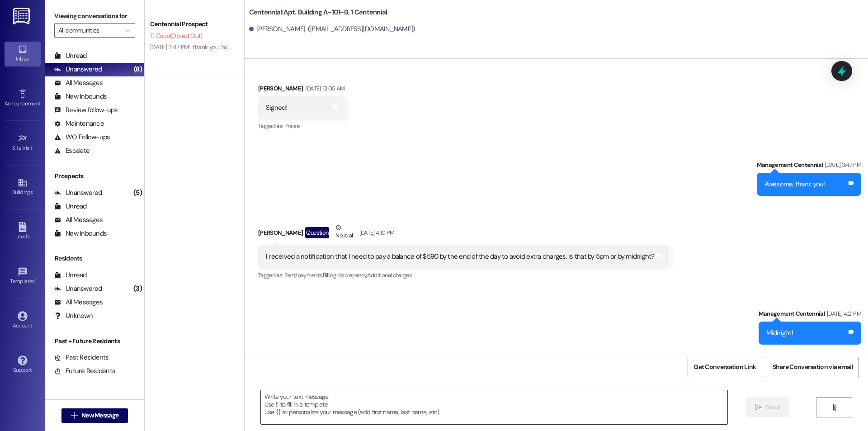
click at [306, 421] on textarea at bounding box center [494, 407] width 467 height 34
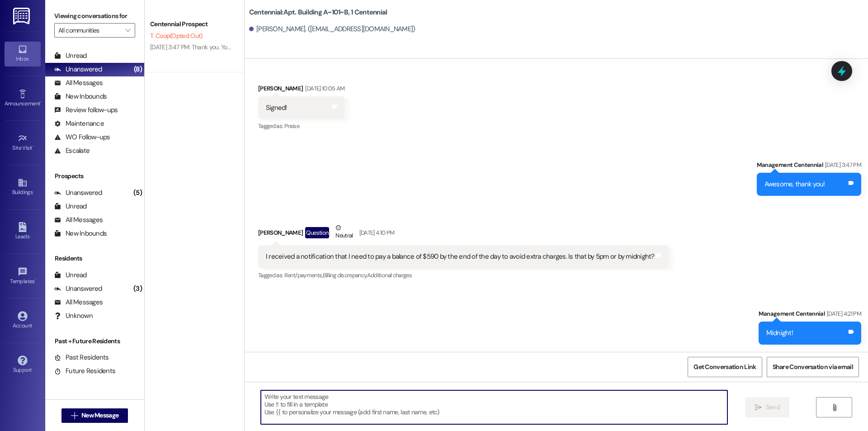
paste textarea "Hello {{first_name}}, are you able to bring your key fob into the office to hav…"
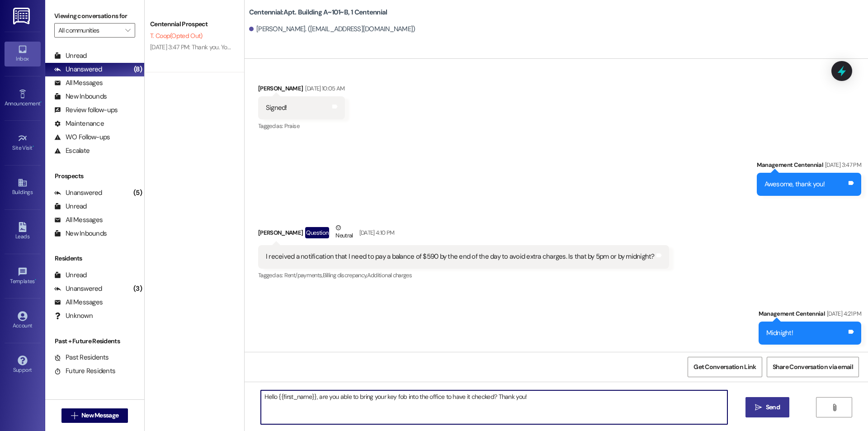
type textarea "Hello {{first_name}}, are you able to bring your key fob into the office to hav…"
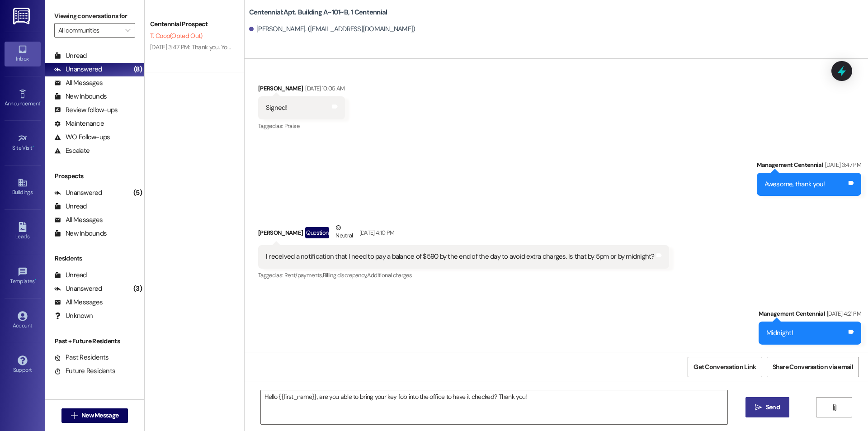
click at [781, 413] on button " Send" at bounding box center [768, 407] width 44 height 20
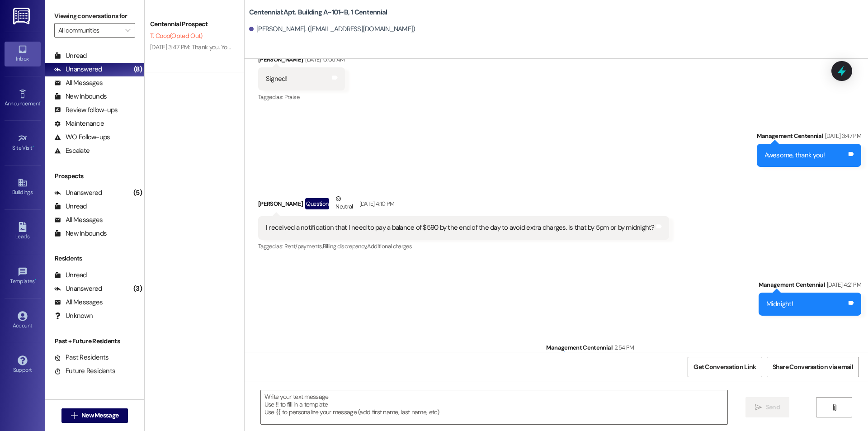
scroll to position [1423, 0]
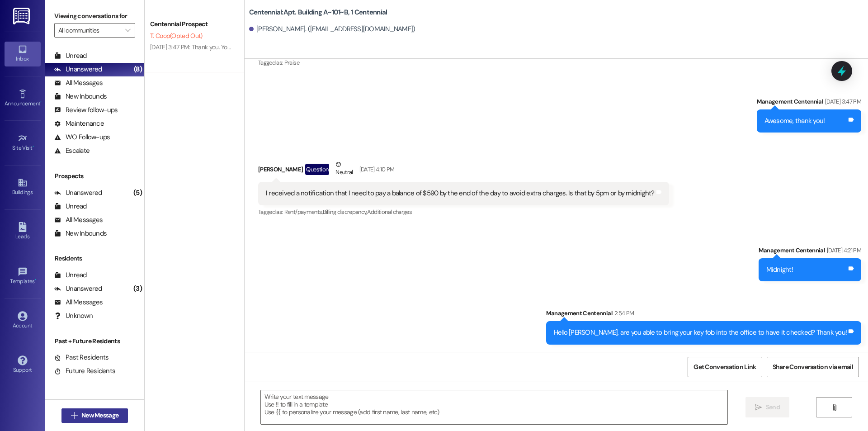
click at [105, 412] on span "New Message" at bounding box center [99, 415] width 37 height 9
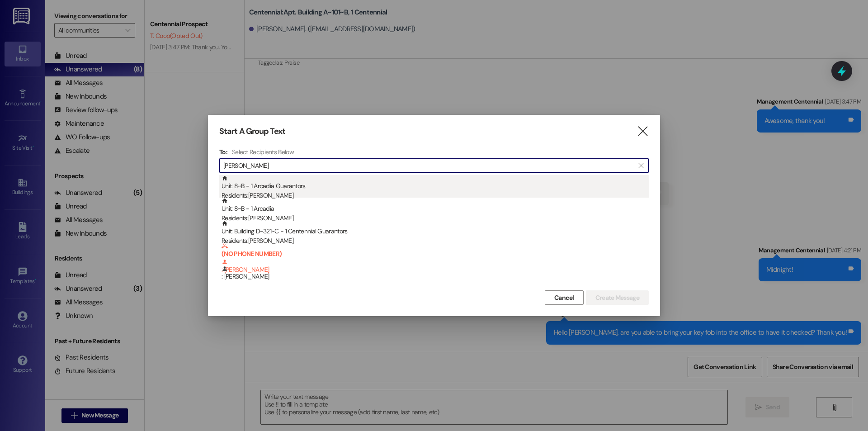
type input "[PERSON_NAME]"
click at [248, 189] on div "Unit: 8~B - 1 Arcadia Guarantors Residents: [PERSON_NAME]" at bounding box center [435, 188] width 427 height 26
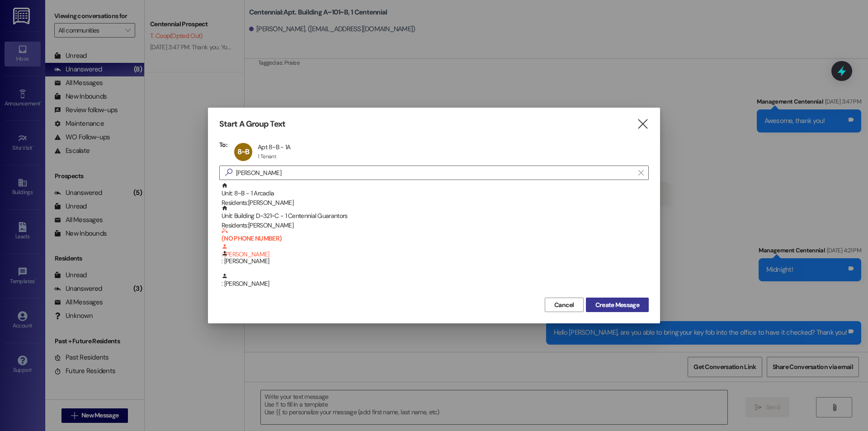
drag, startPoint x: 628, startPoint y: 308, endPoint x: 621, endPoint y: 309, distance: 6.8
click at [626, 308] on span "Create Message" at bounding box center [618, 304] width 44 height 9
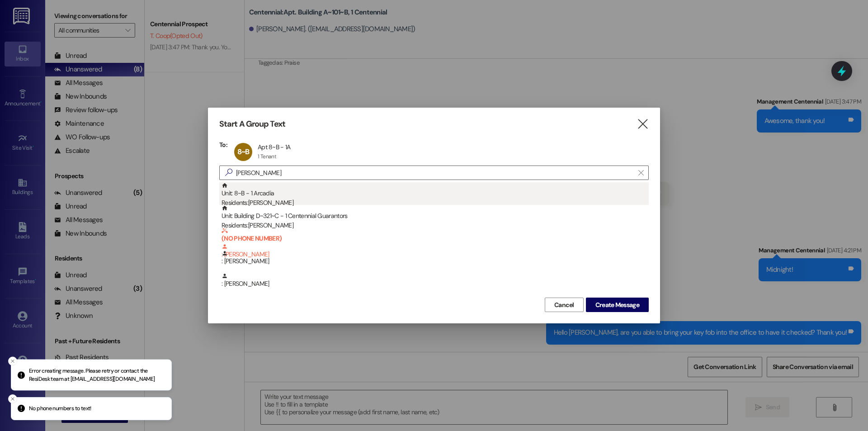
click at [289, 194] on div "Unit: 8~B - 1 Arcadia Residents: [PERSON_NAME]" at bounding box center [435, 195] width 427 height 26
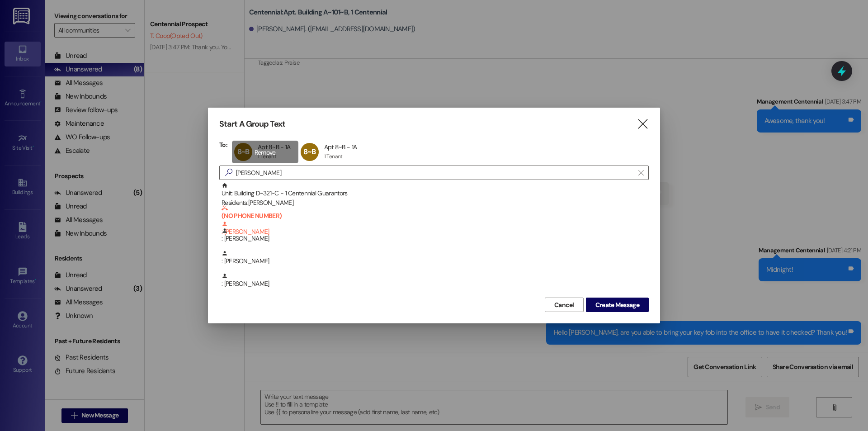
click at [264, 145] on div "8~B Apt 8~B - 1A Apt 8~B - 1A 1 Tenant 1 Tenant click to remove" at bounding box center [265, 152] width 66 height 23
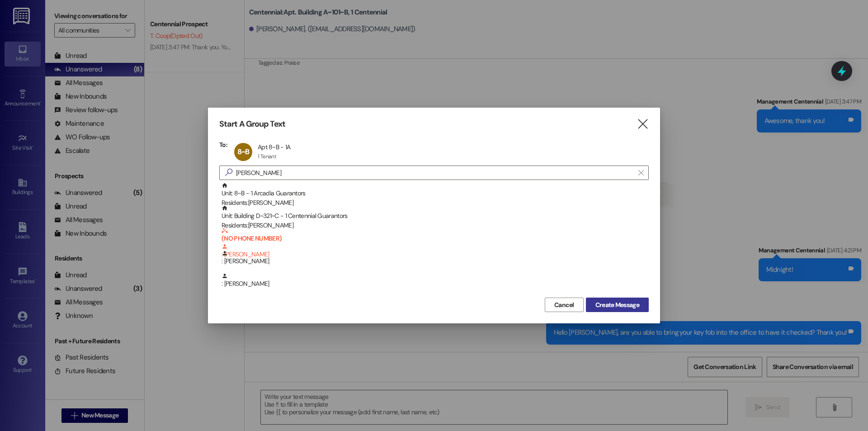
click at [633, 305] on span "Create Message" at bounding box center [618, 304] width 44 height 9
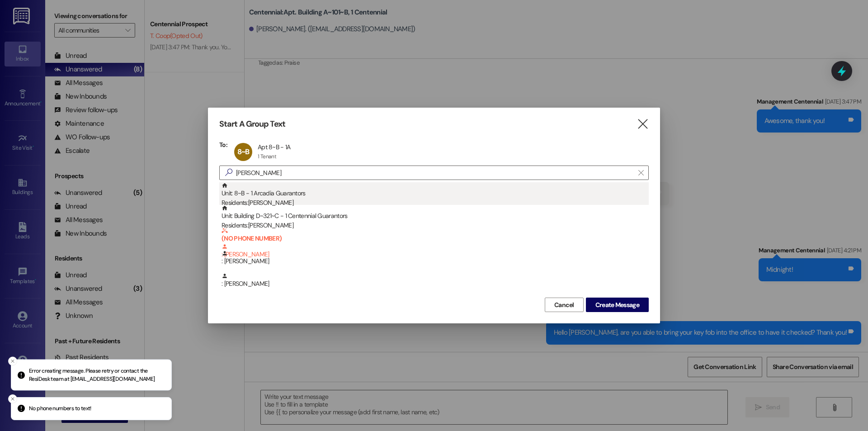
click at [565, 194] on div "Unit: 8~B - 1 Arcadia Guarantors Residents: [PERSON_NAME]" at bounding box center [435, 195] width 427 height 26
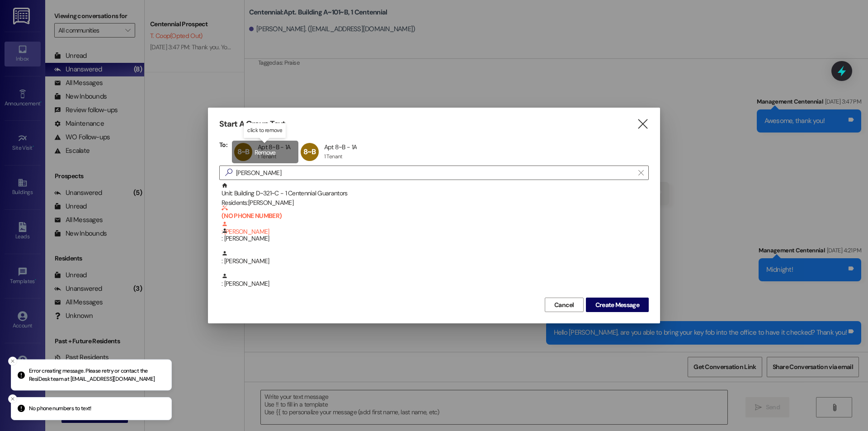
click at [254, 152] on div "8~B Apt 8~B - 1A Apt 8~B - 1A 1 Tenant 1 Tenant click to remove" at bounding box center [265, 152] width 66 height 23
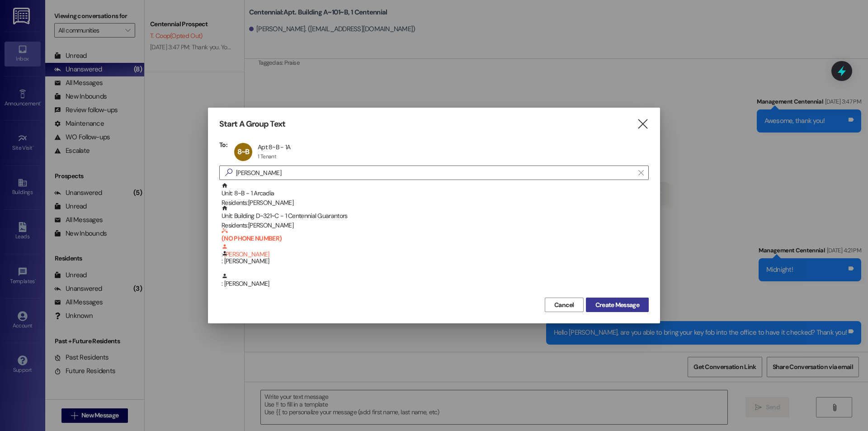
click at [633, 303] on span "Create Message" at bounding box center [618, 304] width 44 height 9
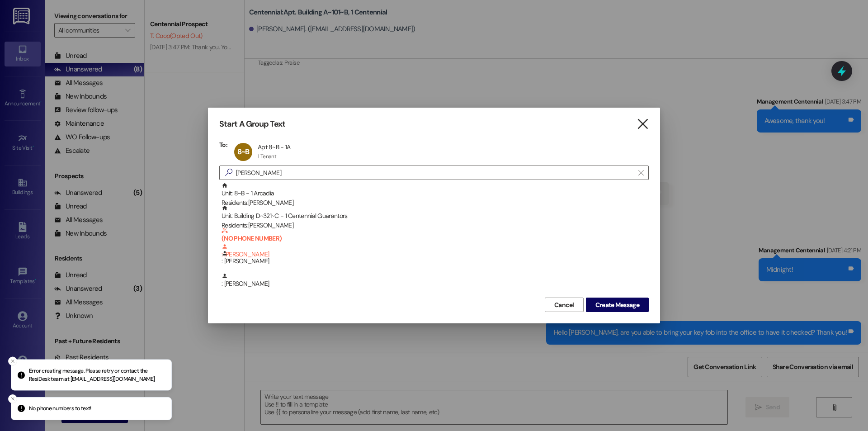
click at [646, 119] on icon "" at bounding box center [643, 123] width 12 height 9
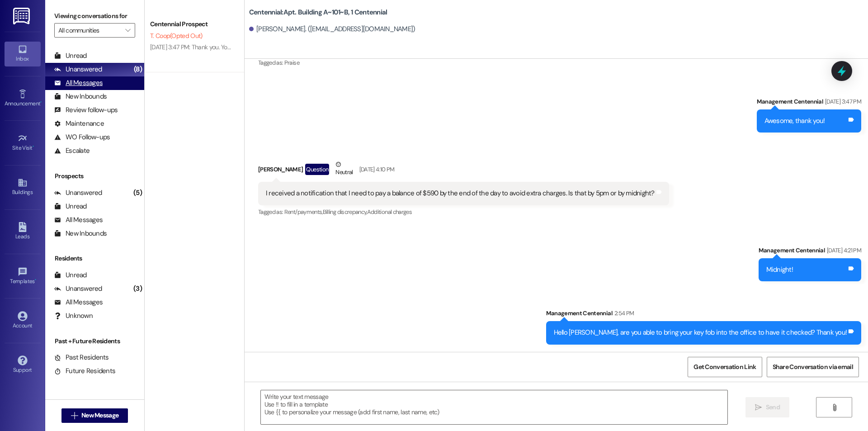
click at [105, 79] on div "All Messages (undefined)" at bounding box center [94, 83] width 99 height 14
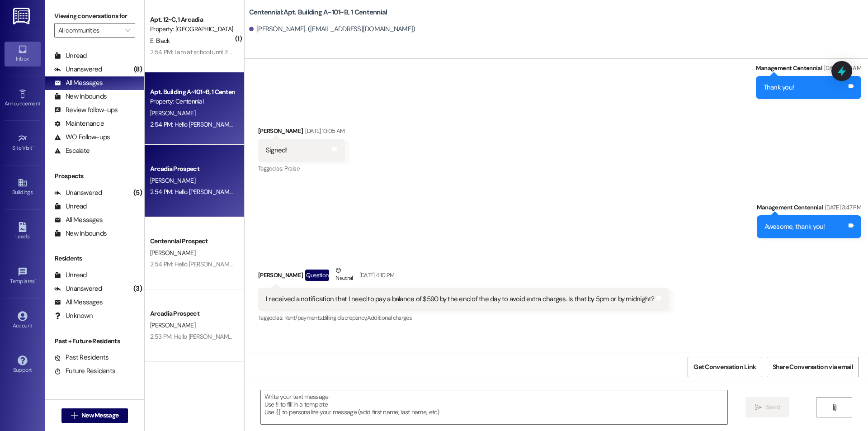
scroll to position [1296, 0]
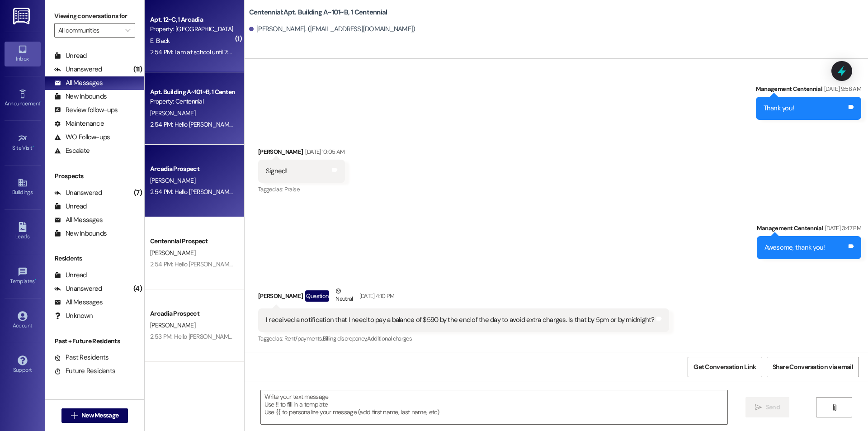
click at [195, 47] on div "2:54 PM: I am at school until 7:30 tonight. I don't think I'll be able to come,…" at bounding box center [191, 52] width 85 height 11
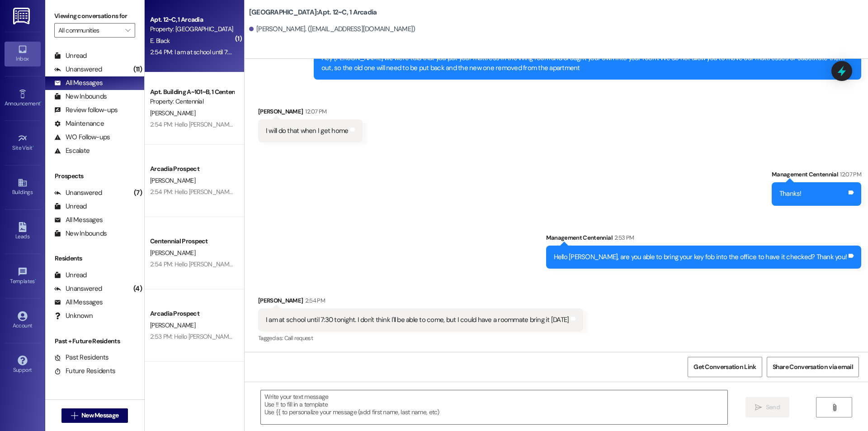
scroll to position [2886, 0]
click at [362, 400] on textarea at bounding box center [494, 407] width 467 height 34
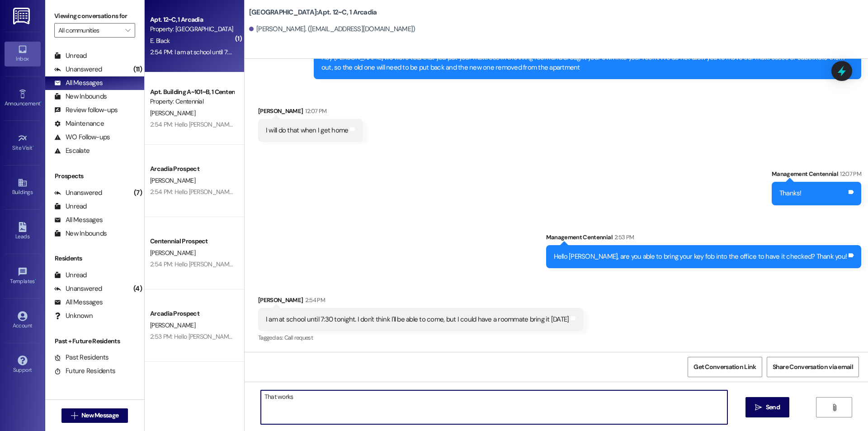
type textarea "That works!"
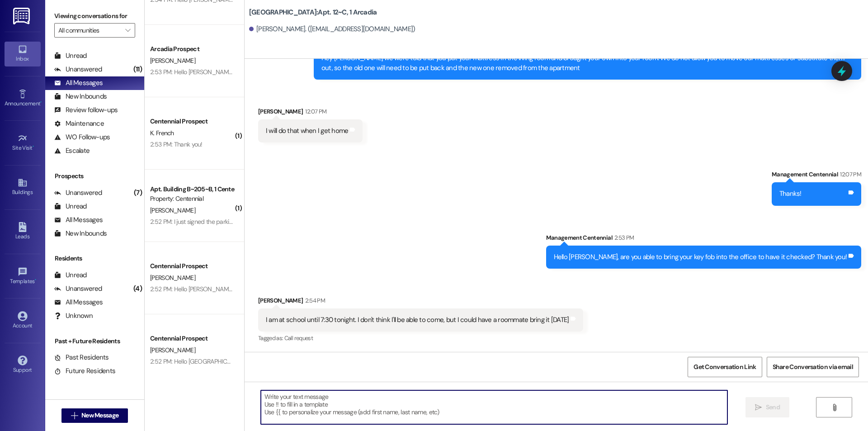
scroll to position [241, 0]
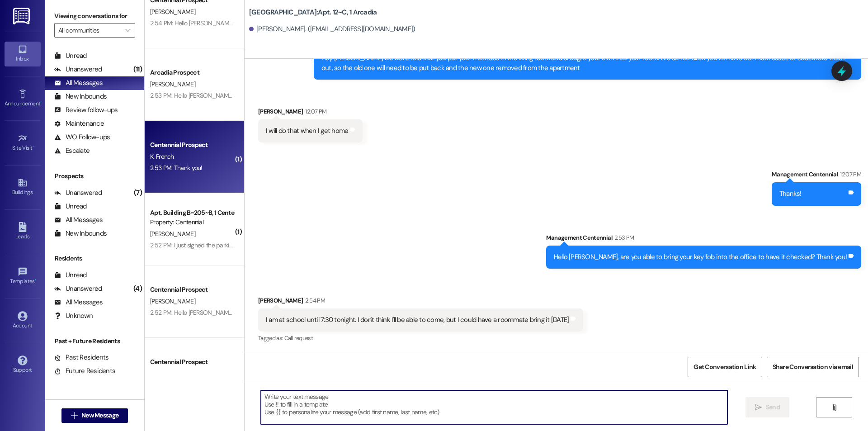
click at [187, 179] on div "Centennial Prospect K. French 2:53 PM: Thank you! 2:53 PM: Thank you!" at bounding box center [194, 157] width 99 height 72
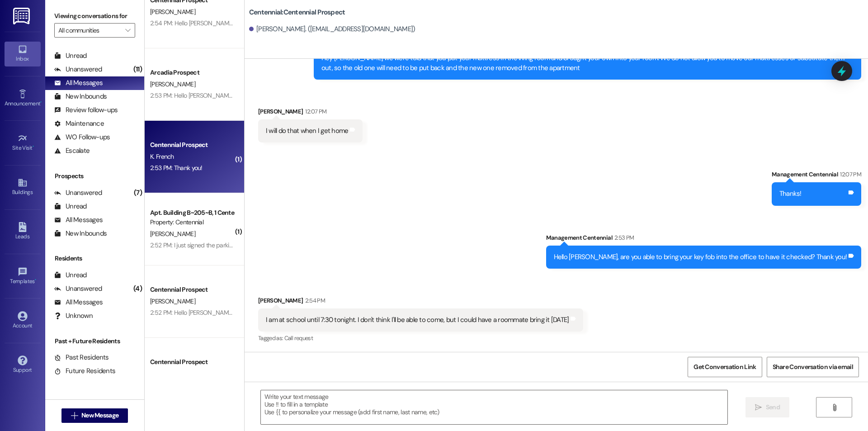
scroll to position [305, 0]
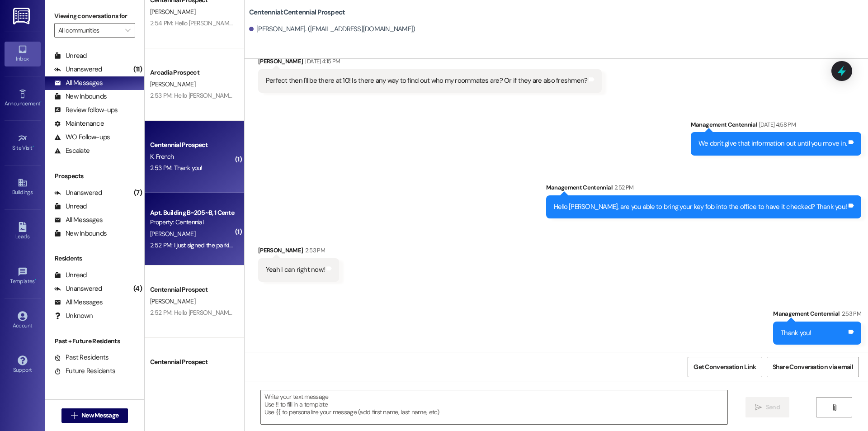
click at [188, 231] on div "[PERSON_NAME]" at bounding box center [191, 233] width 85 height 11
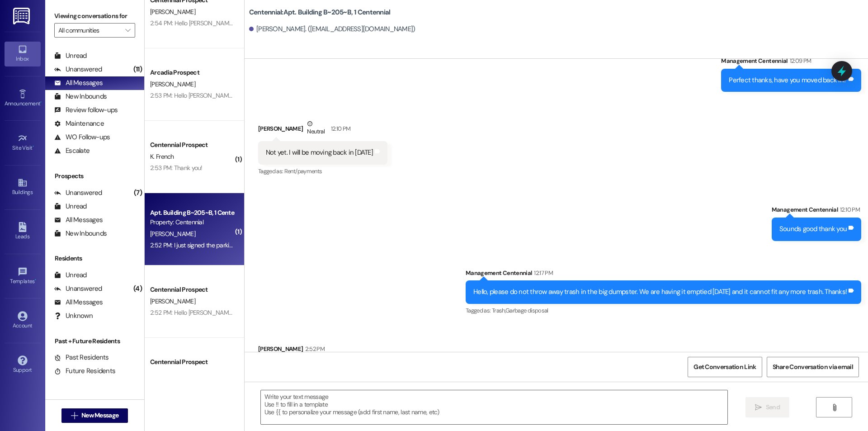
scroll to position [9298, 0]
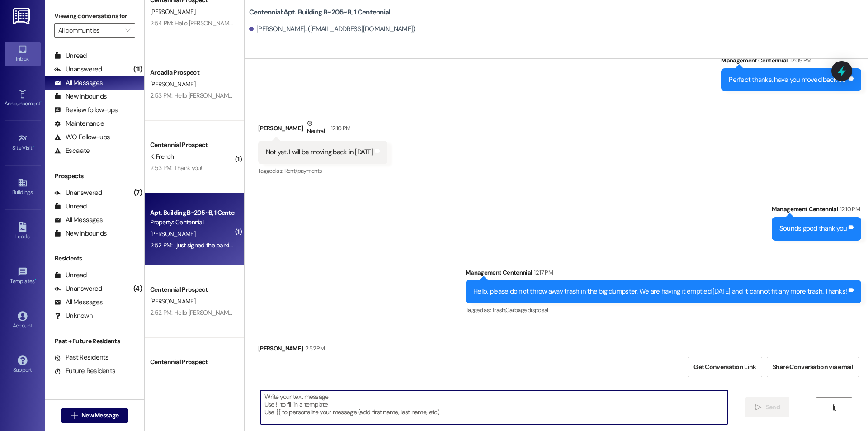
click at [342, 405] on textarea at bounding box center [494, 407] width 467 height 34
type textarea "Thank you!"
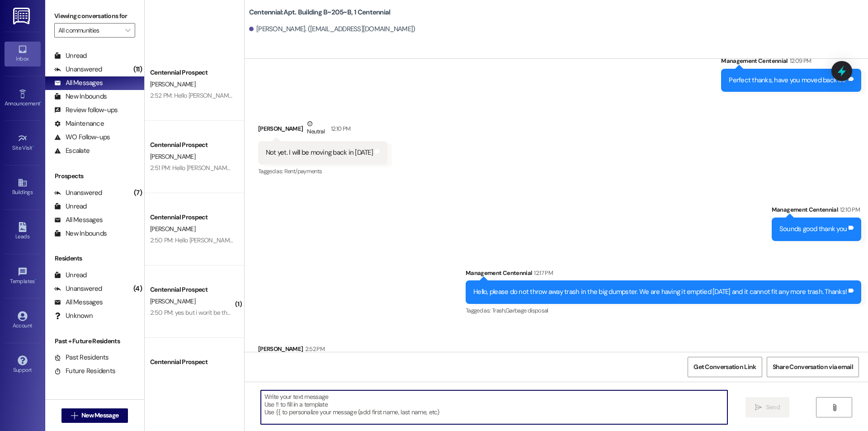
scroll to position [844, 0]
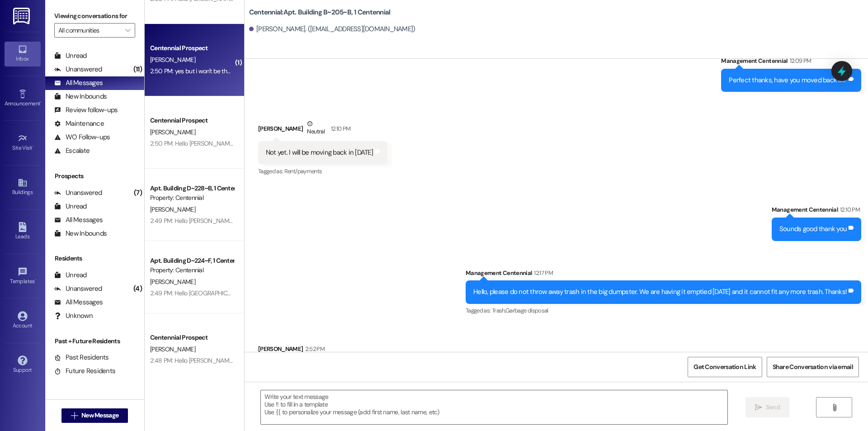
click at [171, 78] on div "Centennial Prospect [PERSON_NAME] 2:50 PM: yes but i won't be there until [DATE…" at bounding box center [194, 60] width 99 height 72
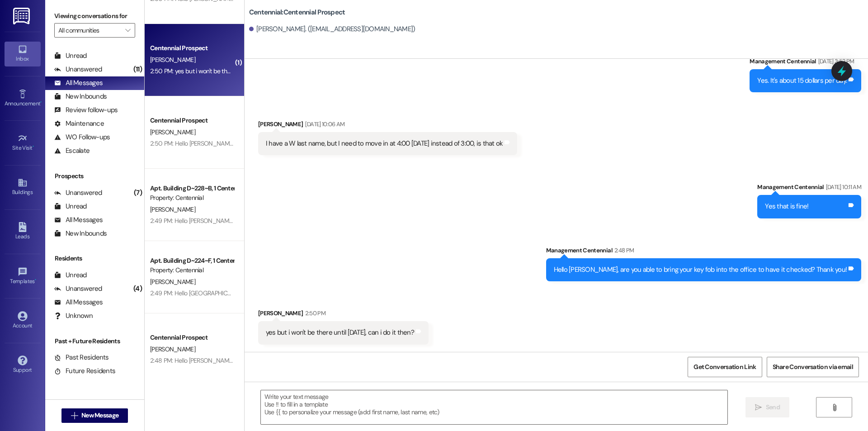
scroll to position [723, 0]
click at [354, 403] on textarea at bounding box center [494, 407] width 467 height 34
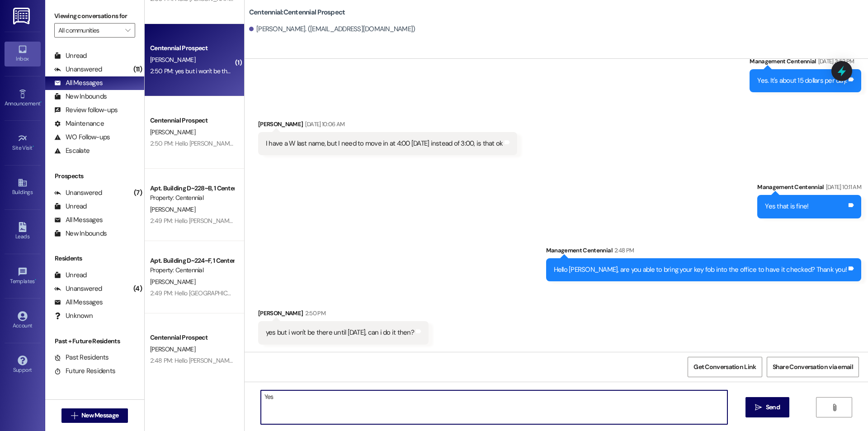
type textarea "Yes!"
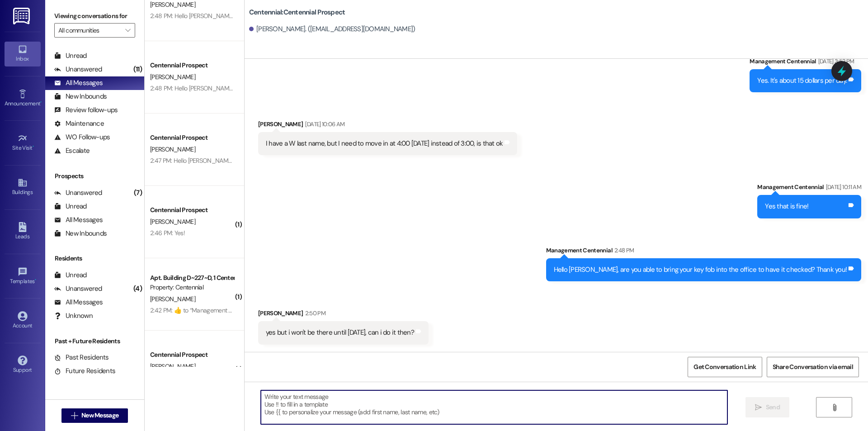
scroll to position [1206, 0]
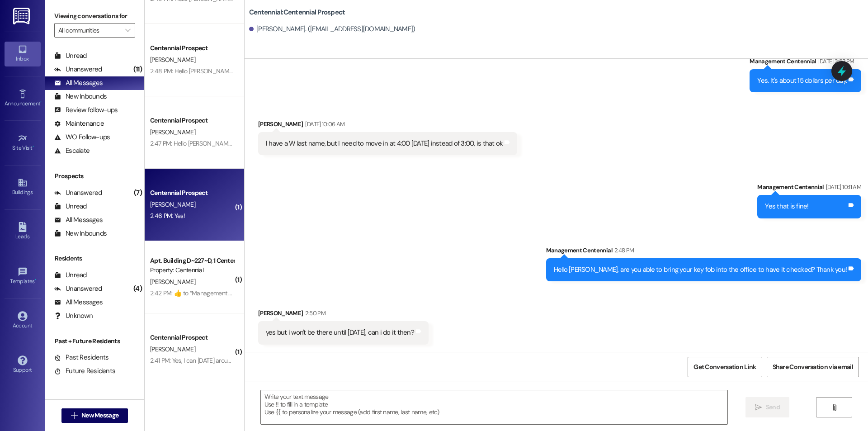
click at [191, 186] on div "Centennial Prospect [PERSON_NAME] 2:46 PM: Yes! 2:46 PM: Yes!" at bounding box center [194, 205] width 99 height 72
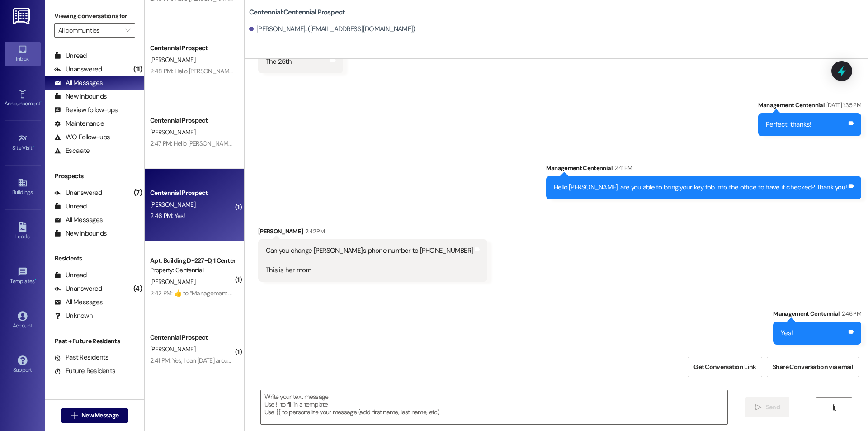
scroll to position [706, 0]
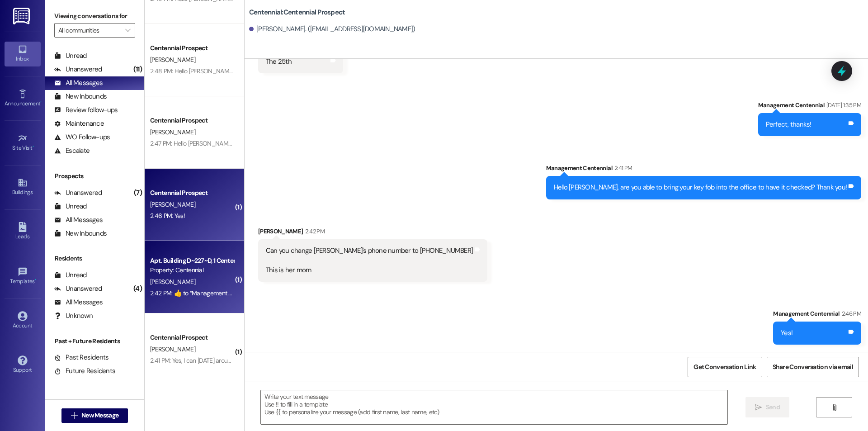
click at [175, 281] on div "[PERSON_NAME]" at bounding box center [191, 281] width 85 height 11
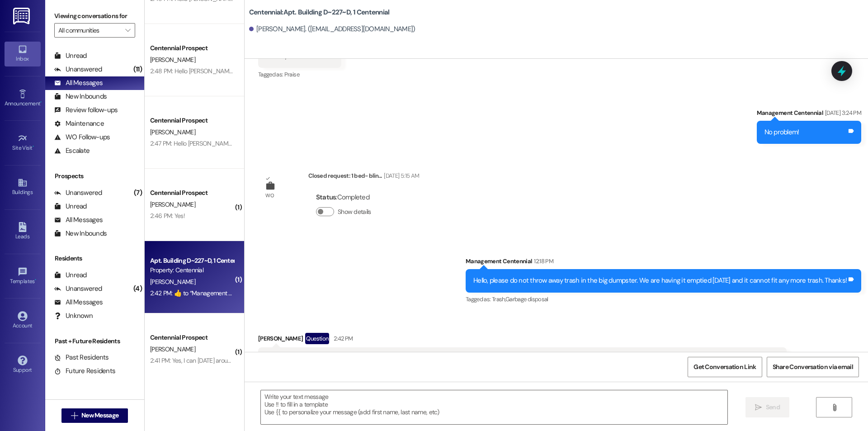
scroll to position [8104, 0]
click at [337, 403] on textarea at bounding box center [494, 407] width 467 height 34
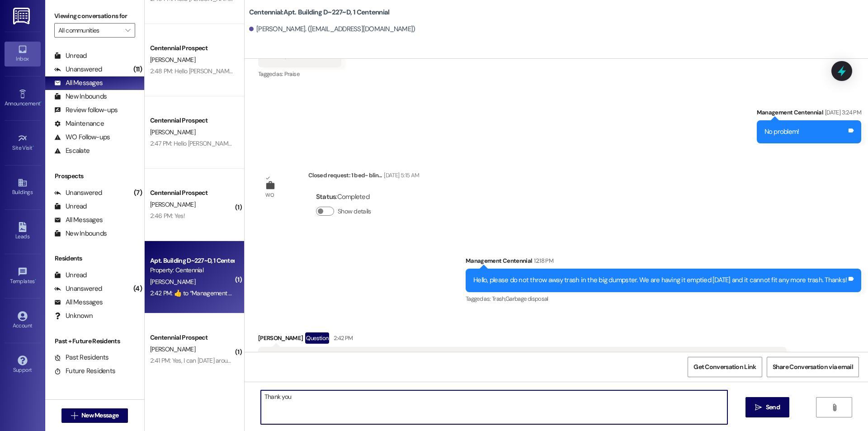
type textarea "Thank you!"
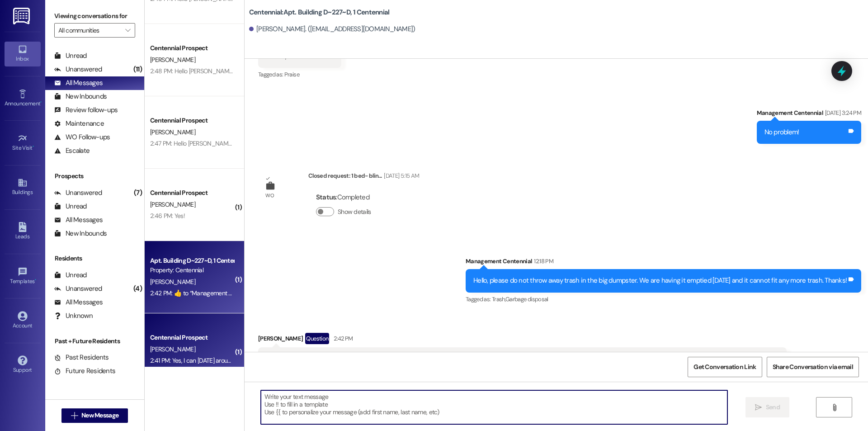
click at [213, 346] on div "[PERSON_NAME]" at bounding box center [191, 349] width 85 height 11
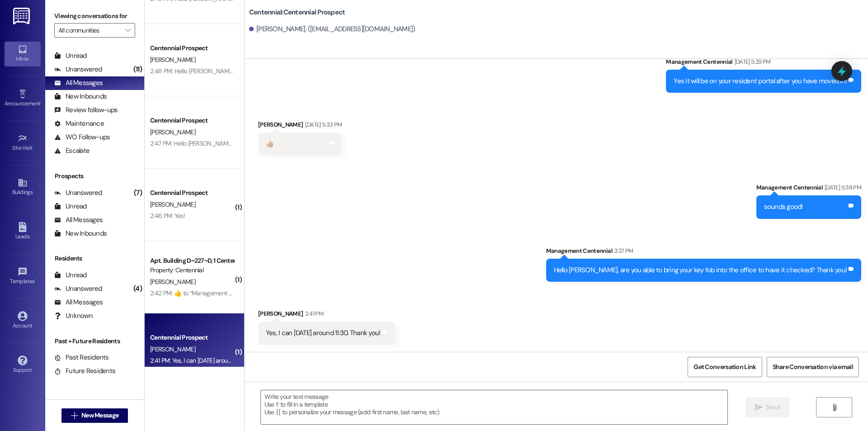
scroll to position [1811, 0]
click at [347, 406] on textarea at bounding box center [494, 407] width 467 height 34
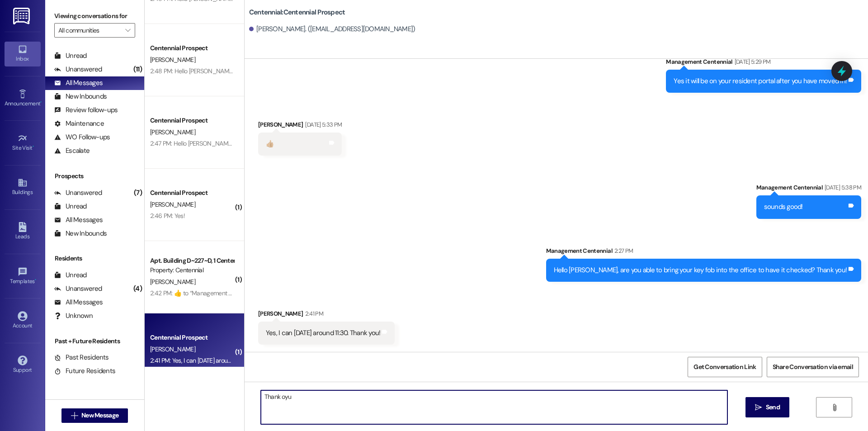
type textarea "Thank oyu!"
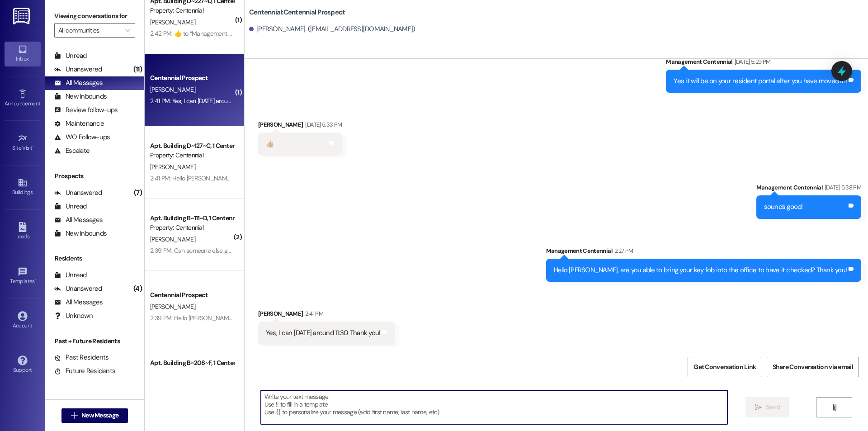
scroll to position [1568, 0]
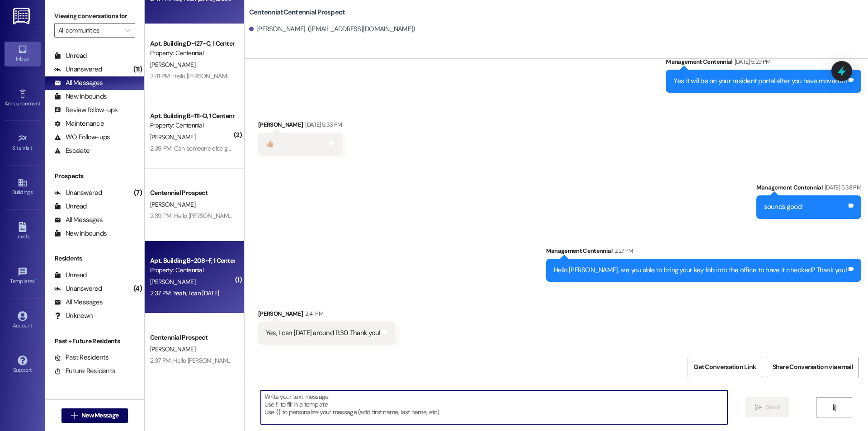
click at [209, 287] on div "[PERSON_NAME]" at bounding box center [191, 281] width 85 height 11
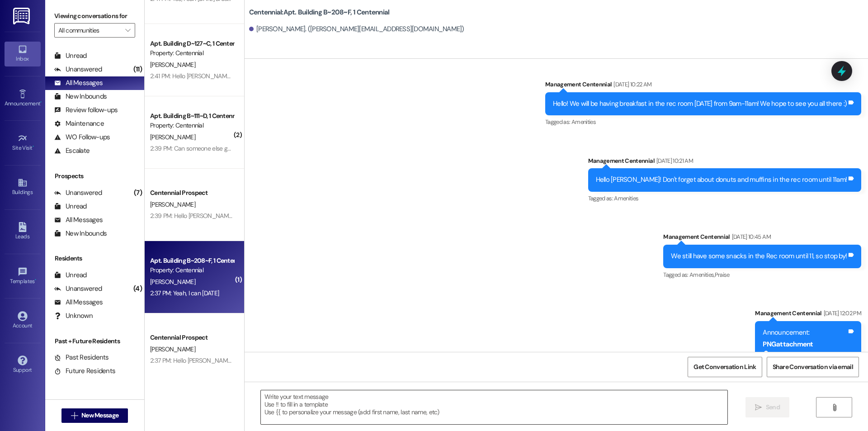
click at [294, 403] on textarea at bounding box center [494, 407] width 467 height 34
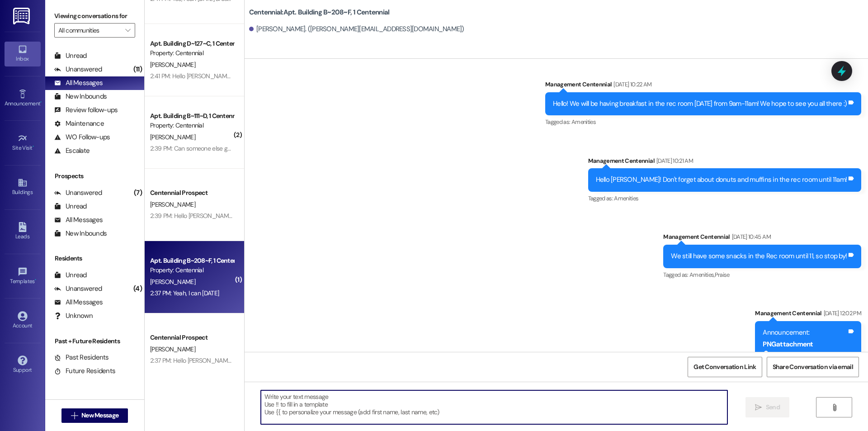
scroll to position [10839, 0]
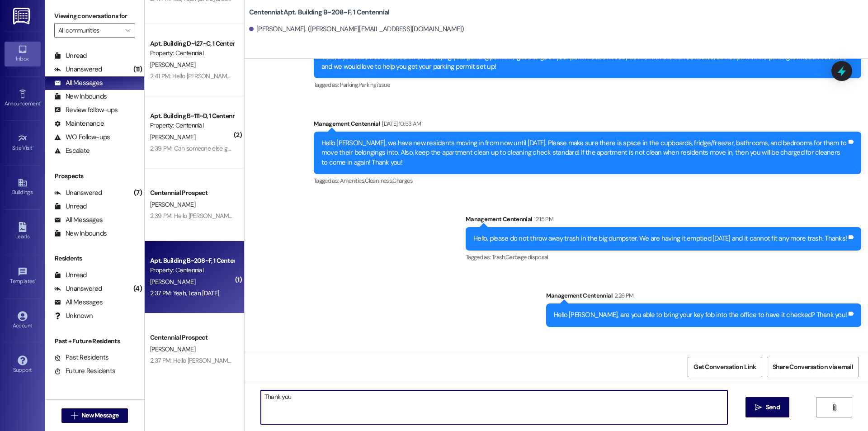
type textarea "Thank you!"
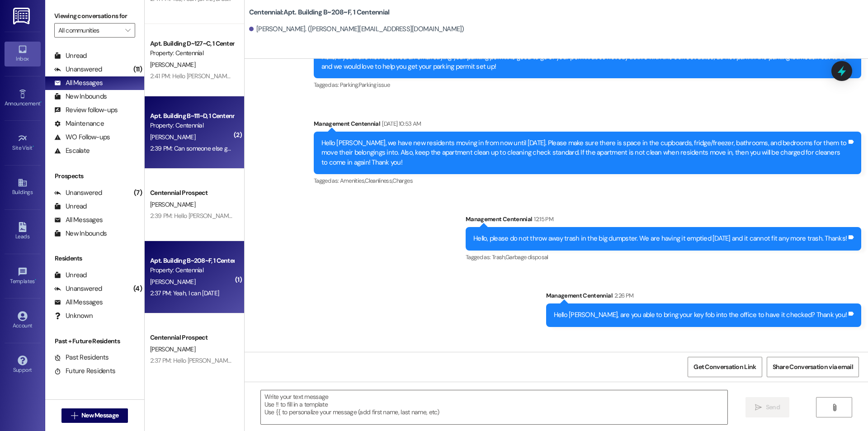
click at [189, 126] on div "Property: Centennial" at bounding box center [192, 125] width 84 height 9
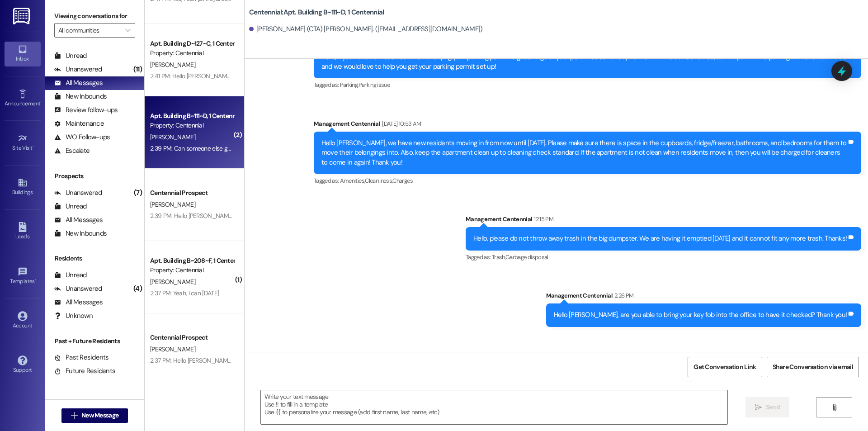
scroll to position [1882, 0]
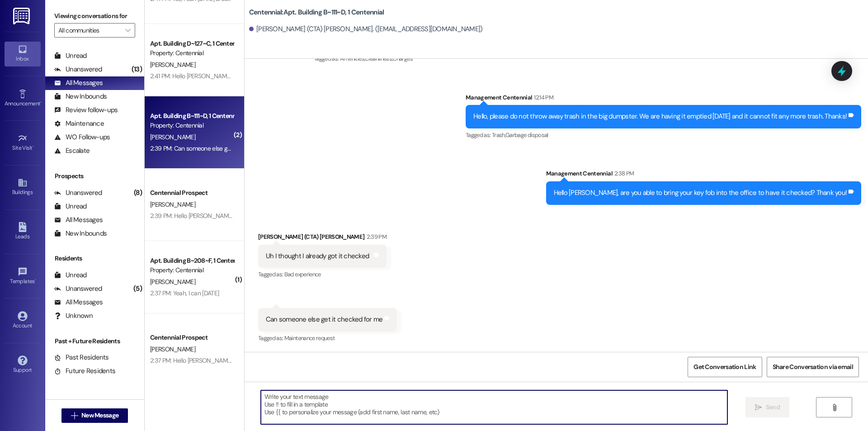
drag, startPoint x: 312, startPoint y: 416, endPoint x: 286, endPoint y: 397, distance: 32.4
click at [312, 416] on textarea at bounding box center [494, 407] width 467 height 34
drag, startPoint x: 281, startPoint y: 394, endPoint x: 269, endPoint y: 396, distance: 12.3
click at [269, 396] on textarea "Yes! One of your roomates can bring it in?" at bounding box center [494, 407] width 467 height 34
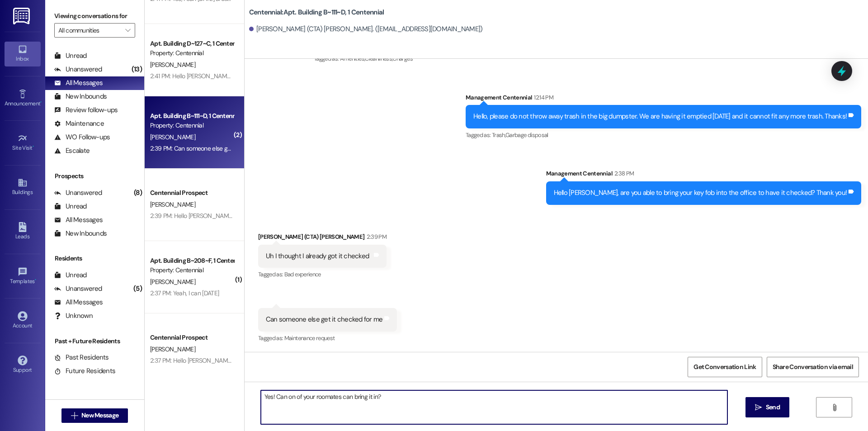
type textarea "Yes! Can one of your roomates can bring it in?"
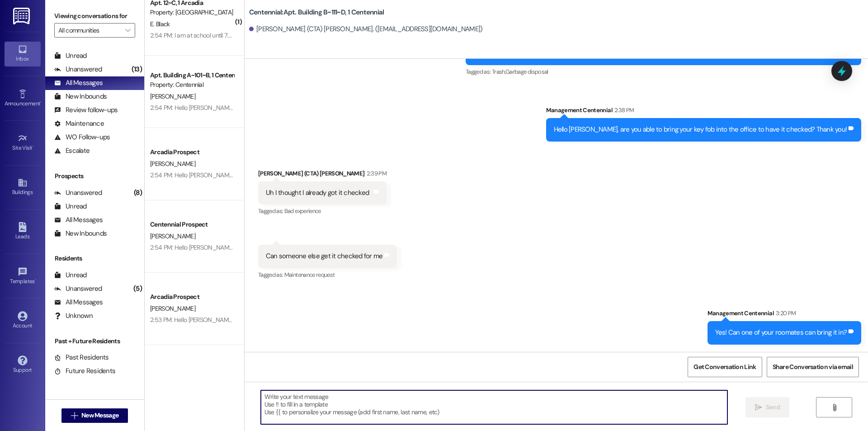
scroll to position [0, 0]
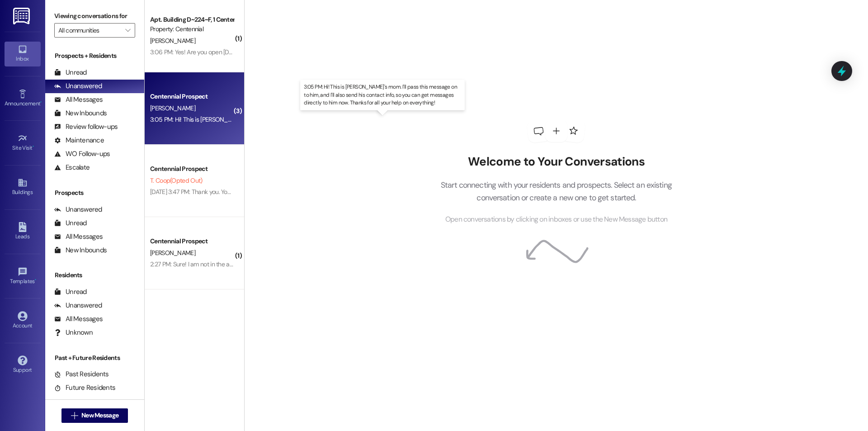
click at [211, 120] on div "3:05 PM: Hi! This is Brandon's mom. I'll pass this message on to him, and I'll …" at bounding box center [402, 119] width 505 height 8
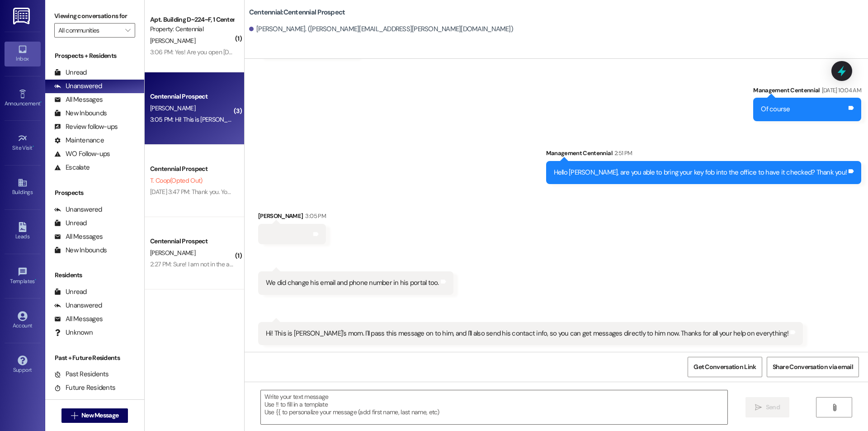
scroll to position [3316, 0]
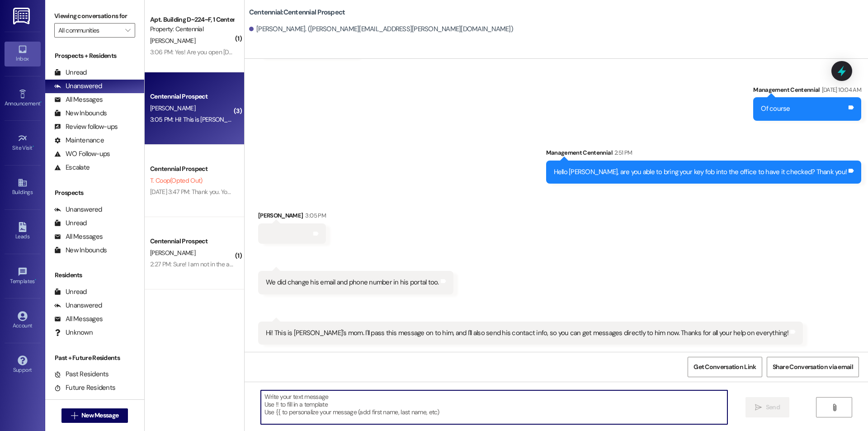
click at [411, 408] on textarea at bounding box center [494, 407] width 467 height 34
type textarea "Thank you!"
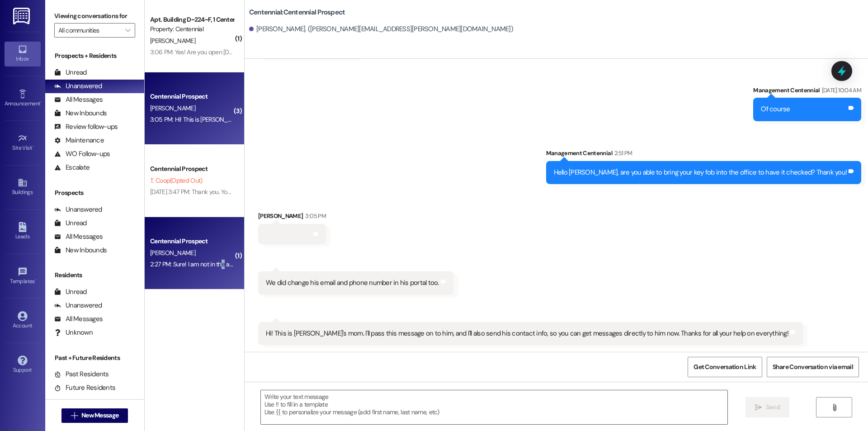
click at [215, 260] on div "2:27 PM: Sure! I am not in the area currently but I will come by in 1 or 2 hour…" at bounding box center [248, 264] width 197 height 8
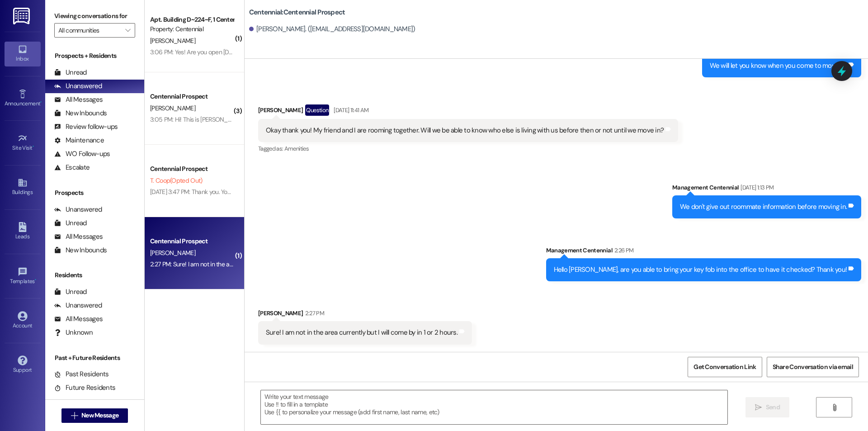
scroll to position [491, 0]
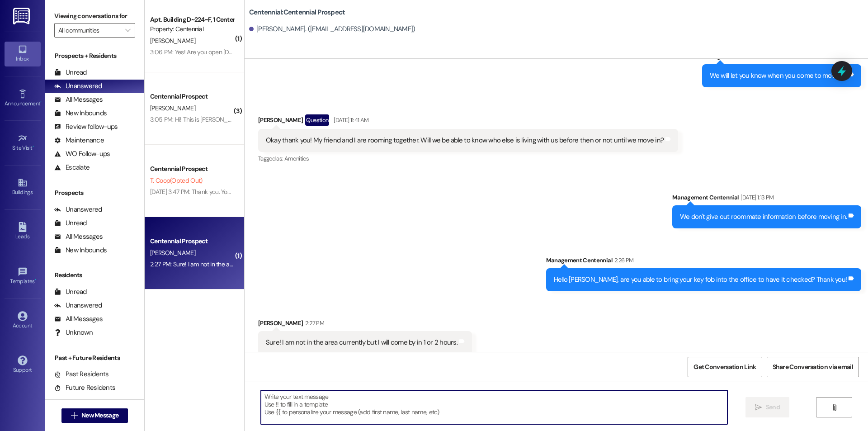
click at [408, 403] on textarea at bounding box center [494, 407] width 467 height 34
type textarea "Thank you!"
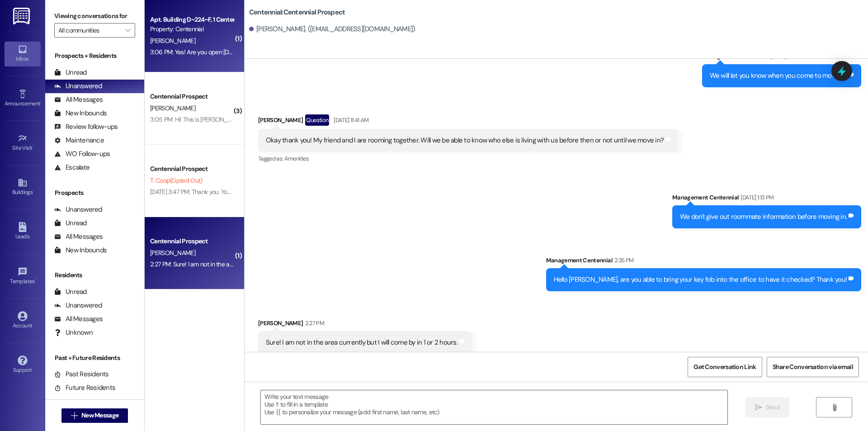
click at [183, 48] on div "3:06 PM: Yes! Are you open Saturday? 3:06 PM: Yes! Are you open Saturday?" at bounding box center [196, 52] width 93 height 8
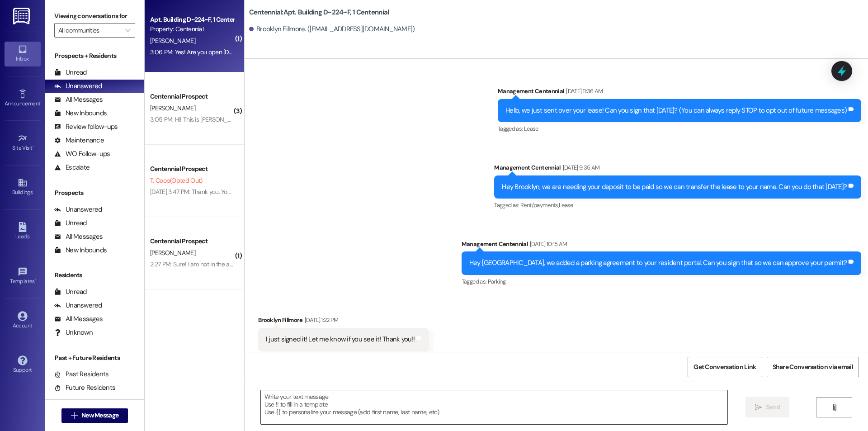
scroll to position [10072, 0]
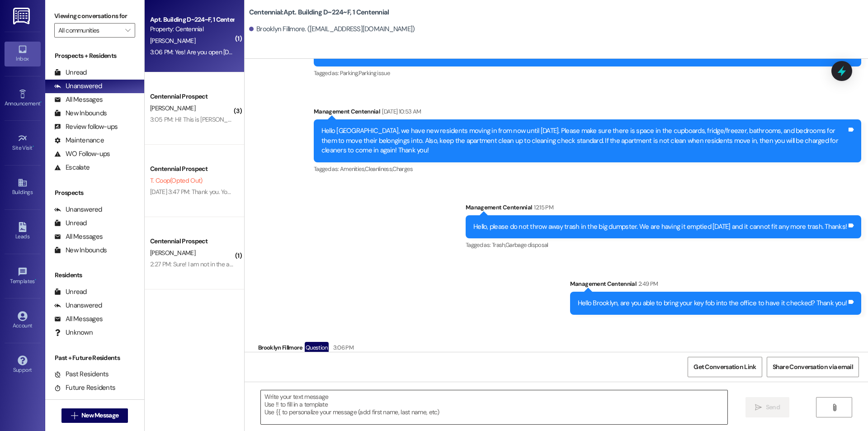
click at [348, 398] on textarea at bounding box center [494, 407] width 467 height 34
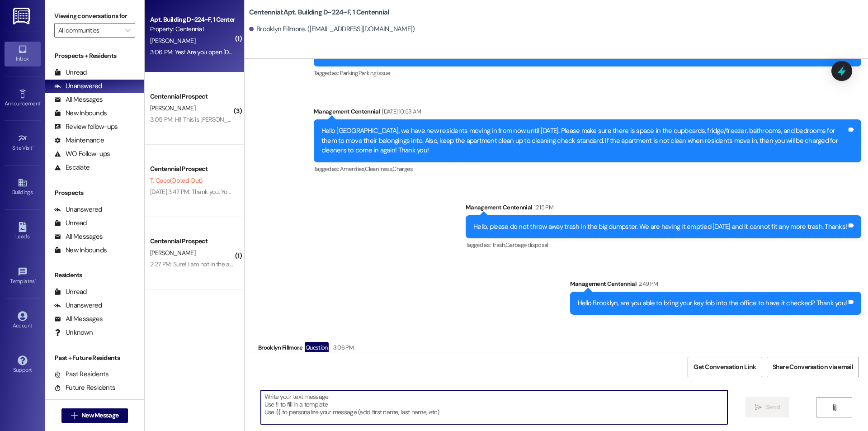
type textarea "U"
type textarea "We are open 10-2!"
